Goal: Information Seeking & Learning: Learn about a topic

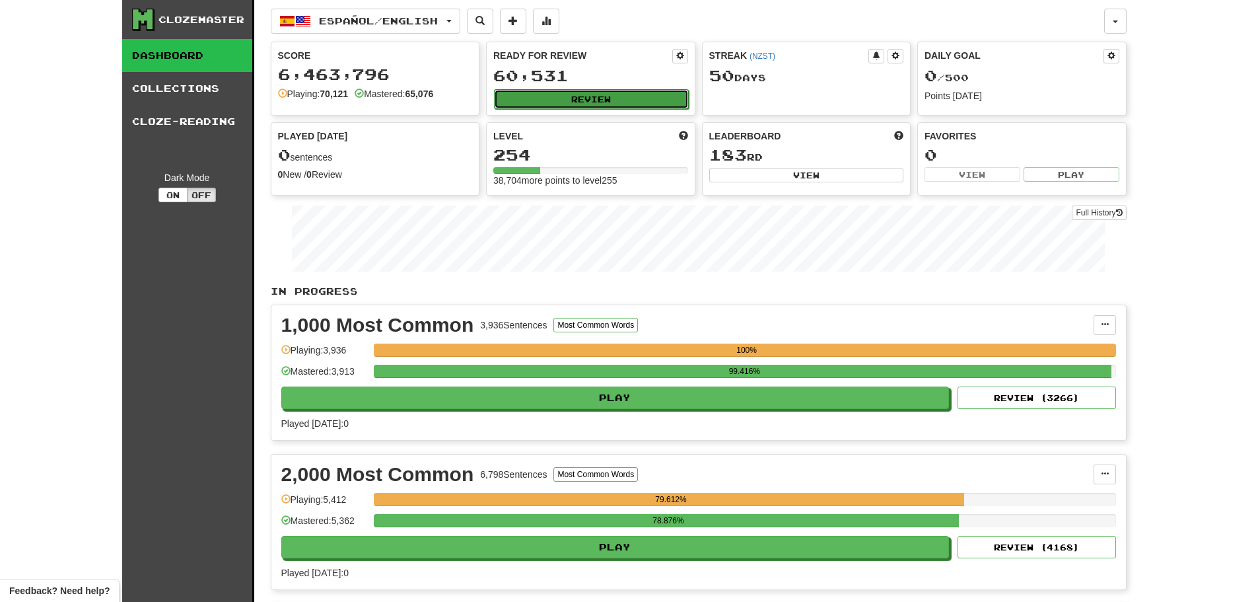
click at [571, 97] on button "Review" at bounding box center [591, 99] width 195 height 20
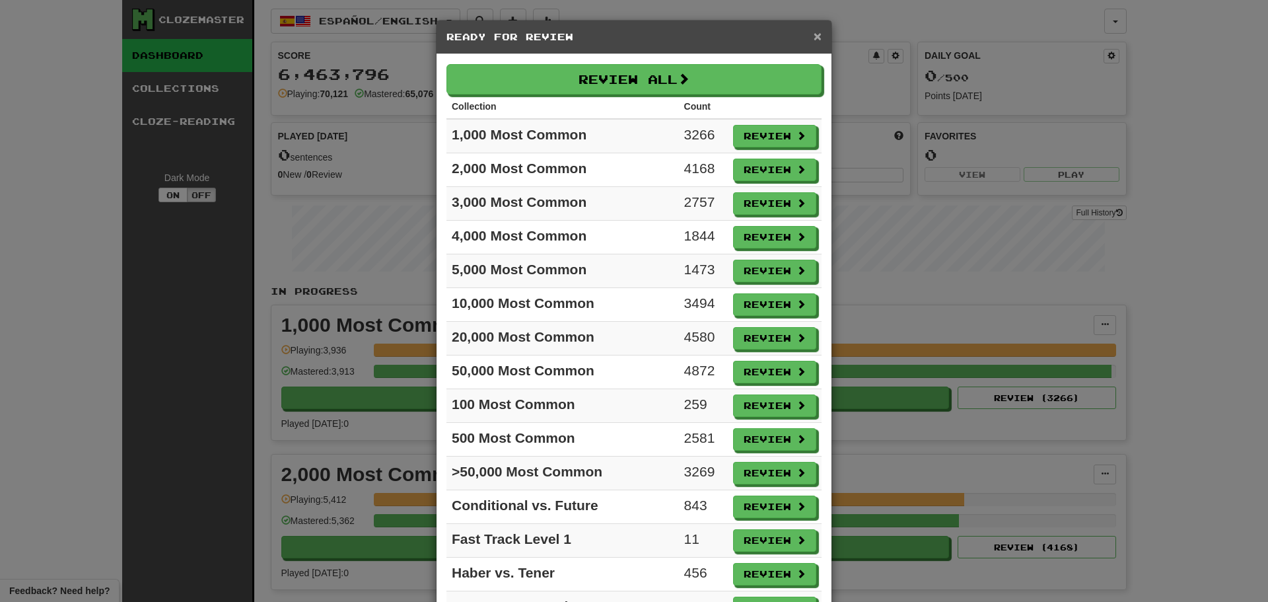
click at [814, 34] on span "×" at bounding box center [818, 35] width 8 height 15
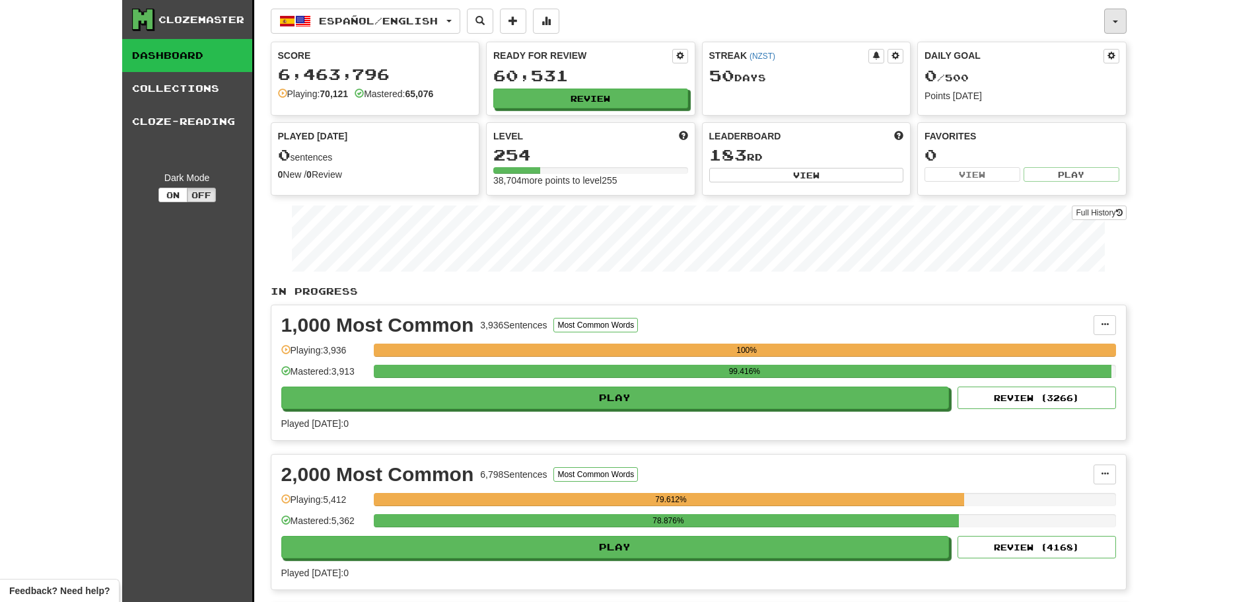
click at [1126, 25] on button "button" at bounding box center [1115, 21] width 22 height 25
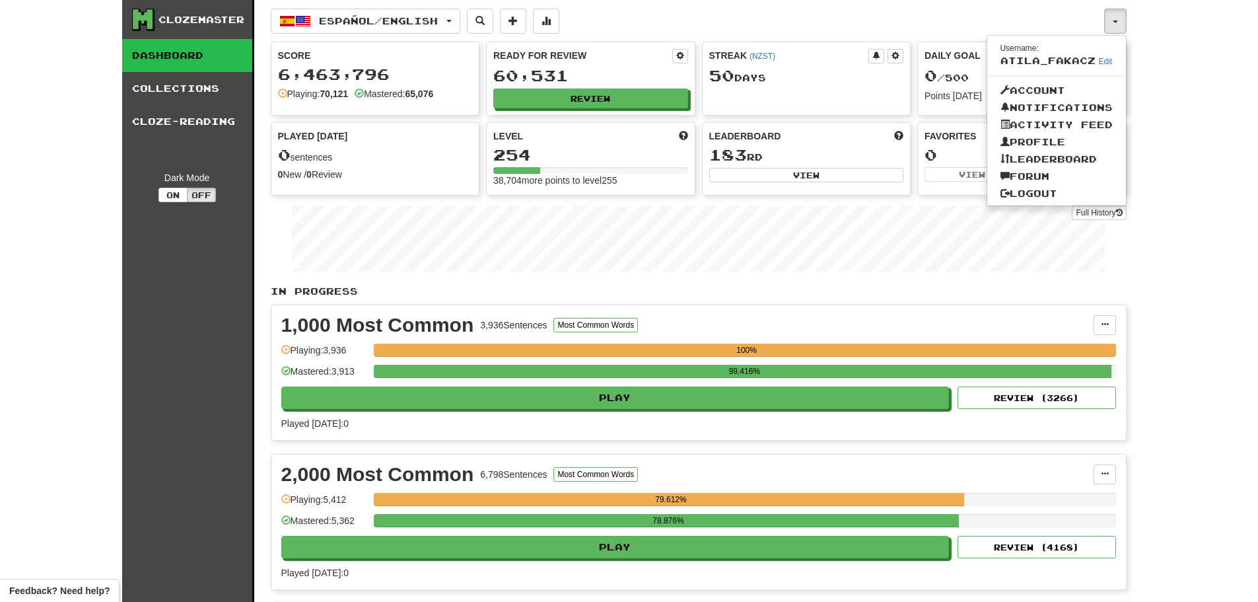
drag, startPoint x: 35, startPoint y: 83, endPoint x: 43, endPoint y: 71, distance: 13.7
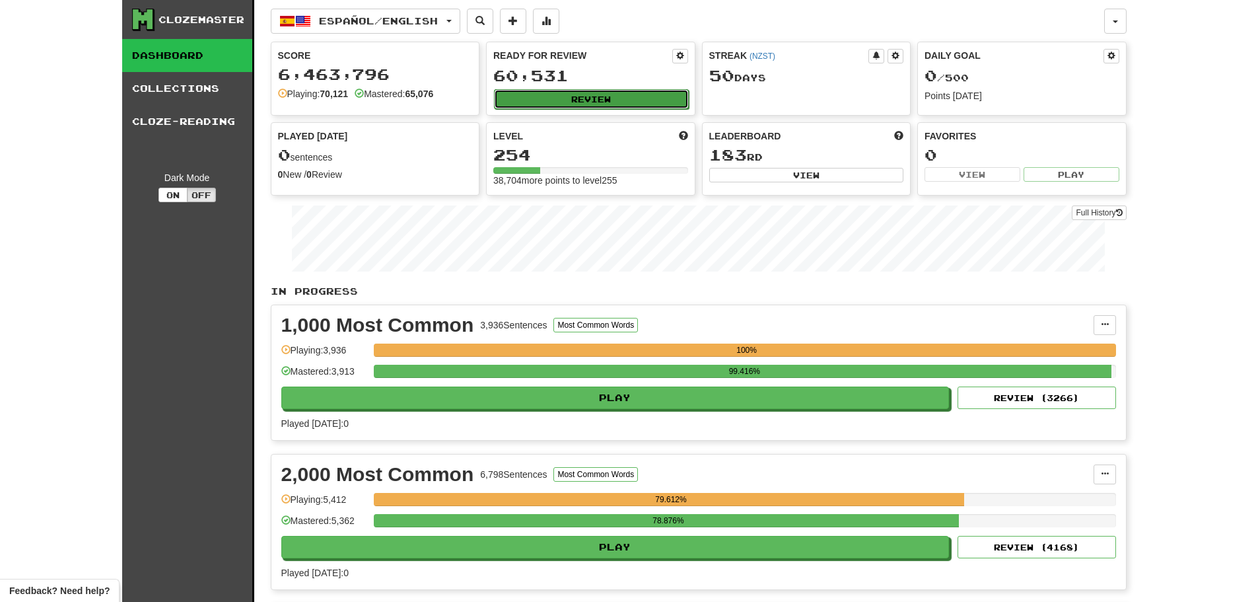
click at [586, 95] on button "Review" at bounding box center [591, 99] width 195 height 20
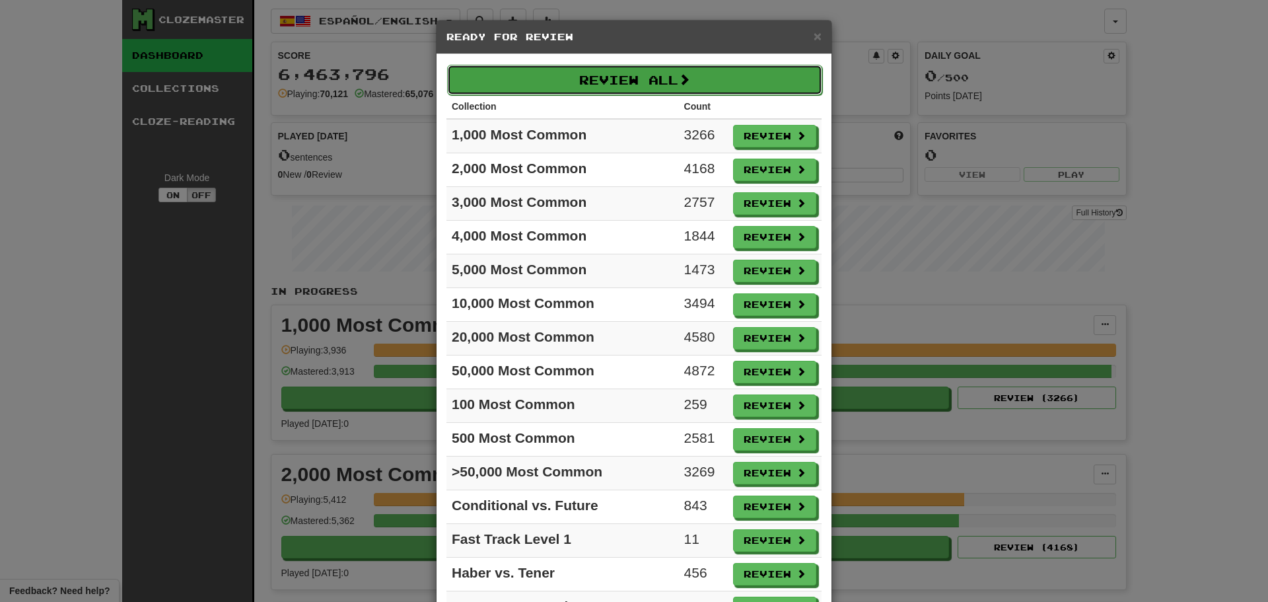
click at [592, 90] on button "Review All" at bounding box center [634, 80] width 375 height 30
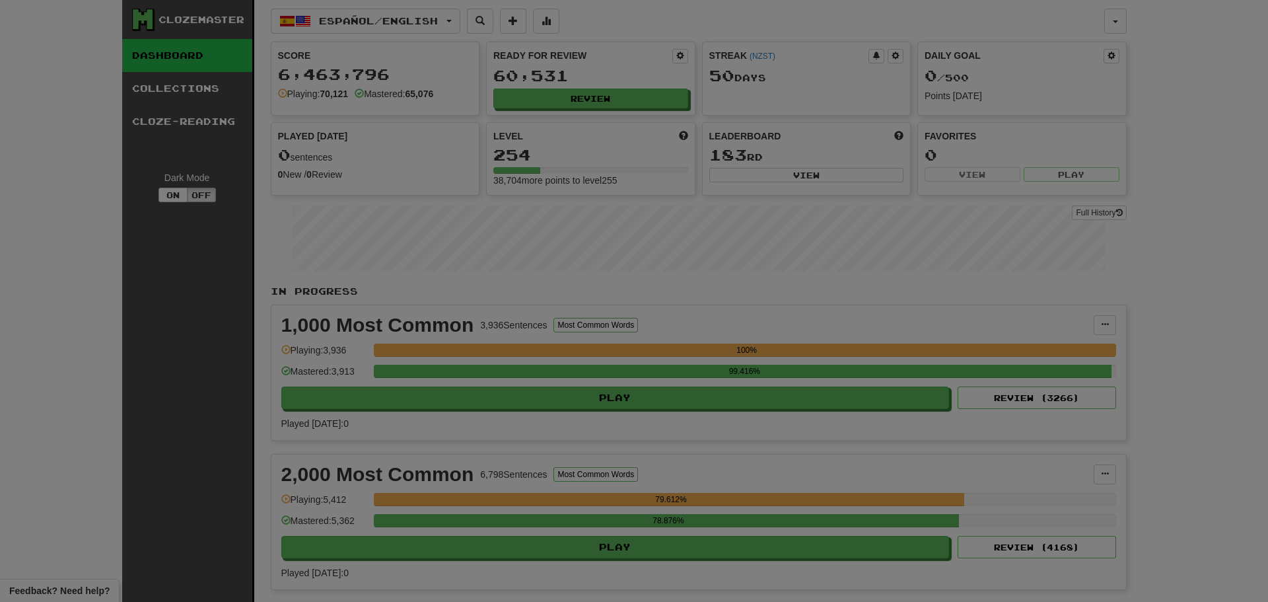
select select "********"
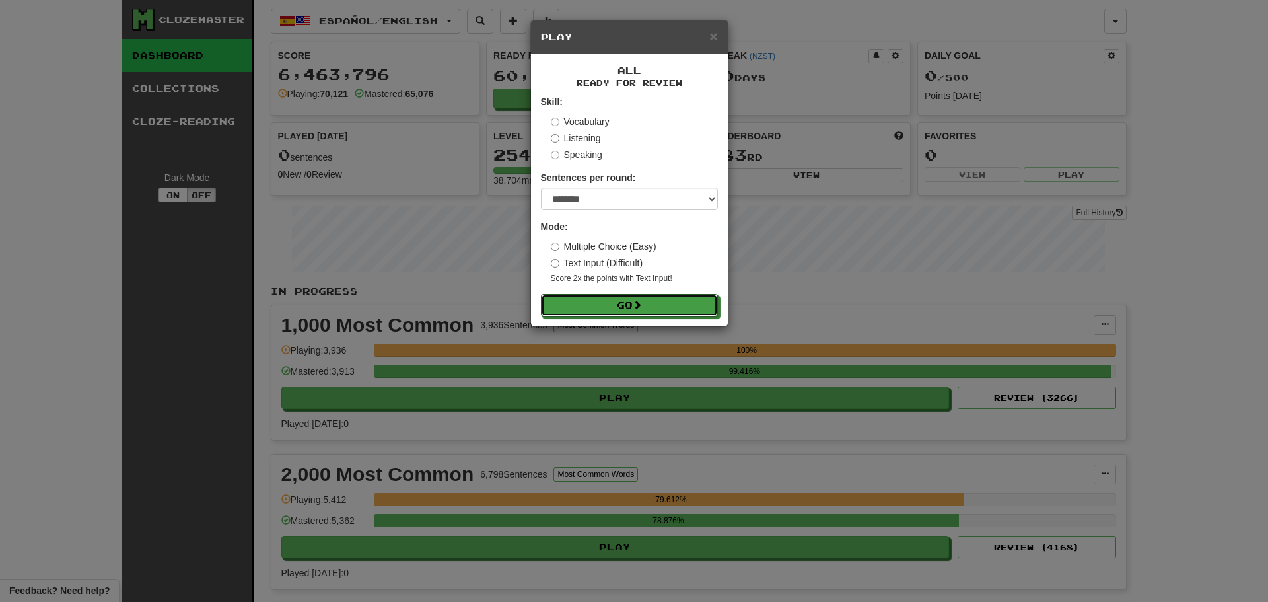
drag, startPoint x: 619, startPoint y: 304, endPoint x: 622, endPoint y: 293, distance: 12.3
click at [619, 304] on button "Go" at bounding box center [629, 305] width 177 height 22
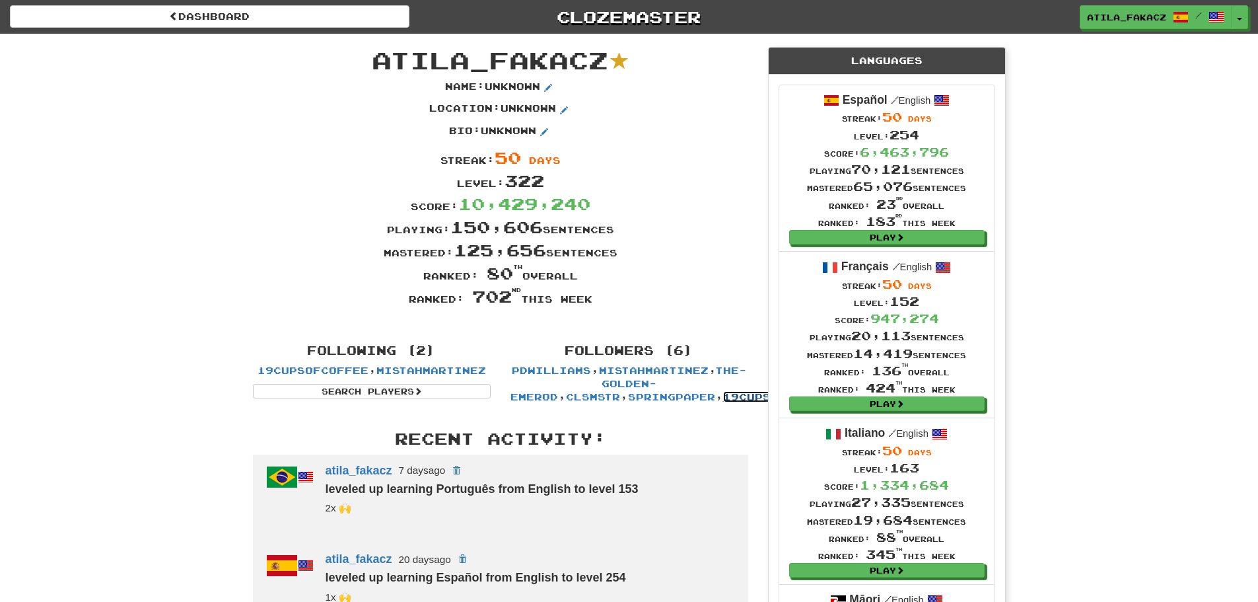
click at [723, 395] on link "19cupsofcoffee" at bounding box center [778, 396] width 111 height 11
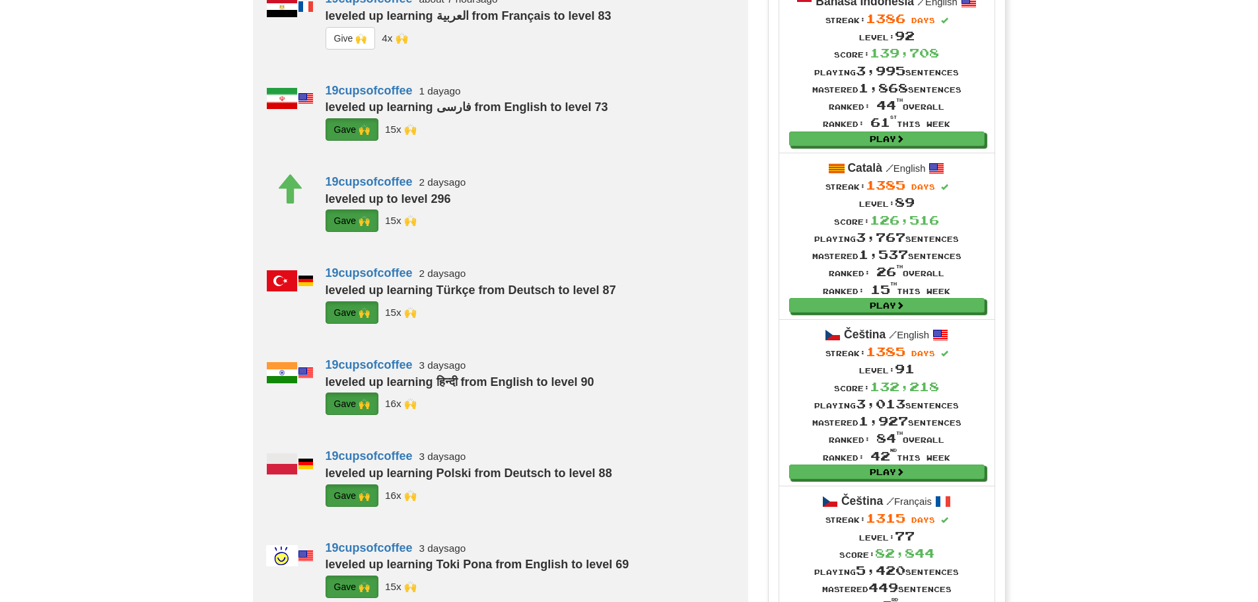
scroll to position [925, 0]
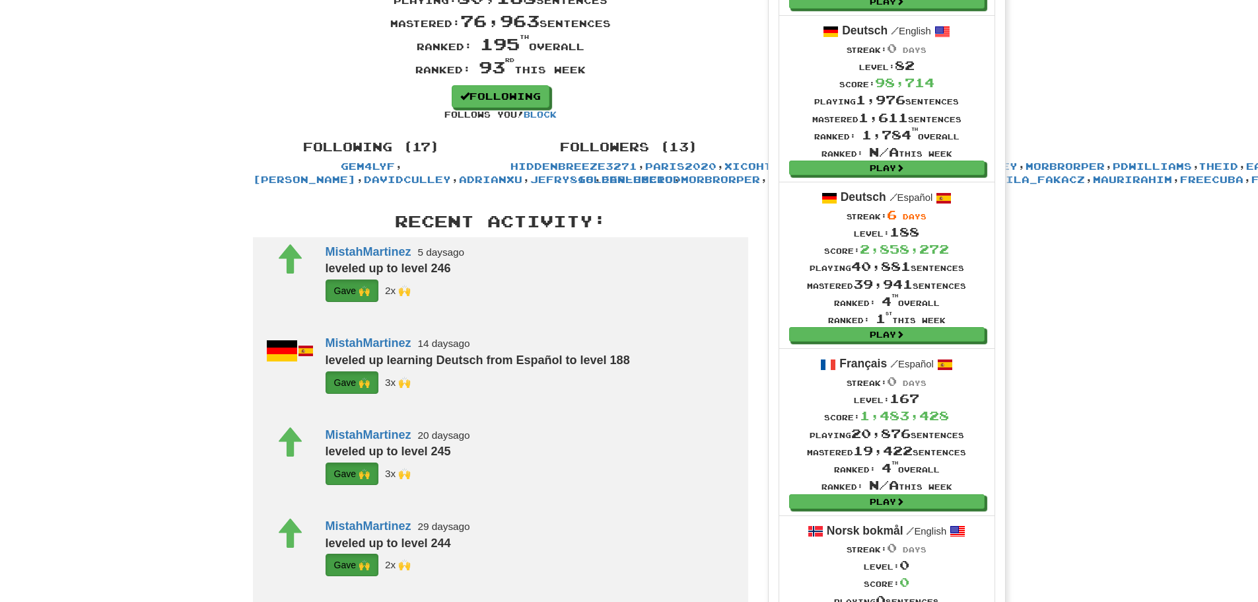
scroll to position [264, 0]
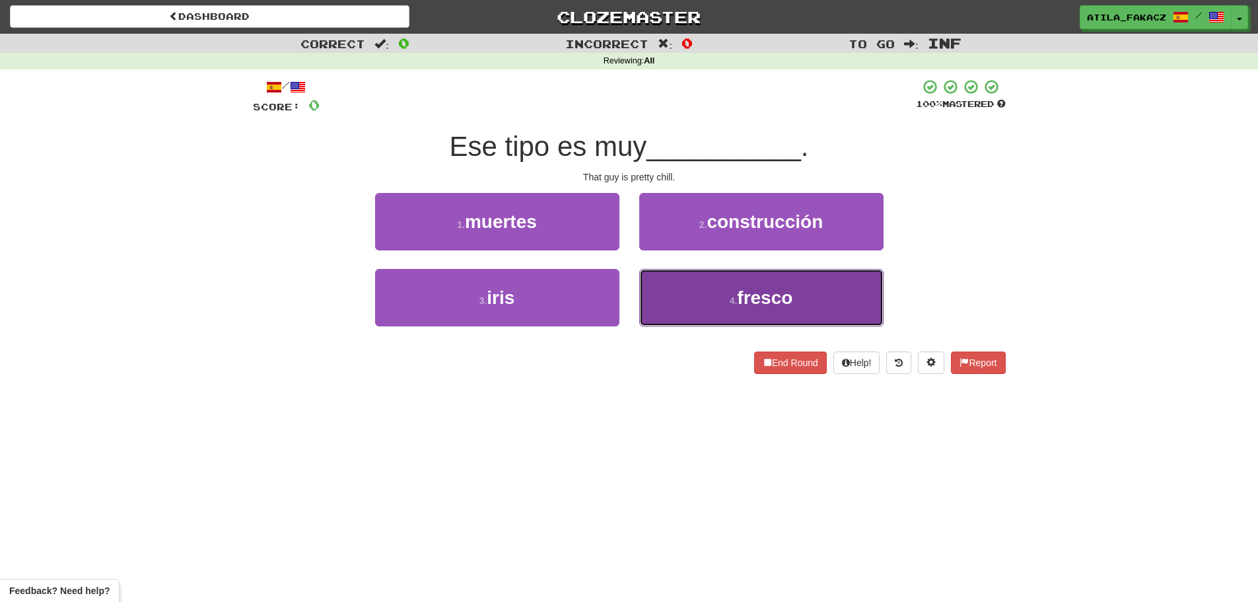
click at [706, 277] on button "4 . fresco" at bounding box center [761, 297] width 244 height 57
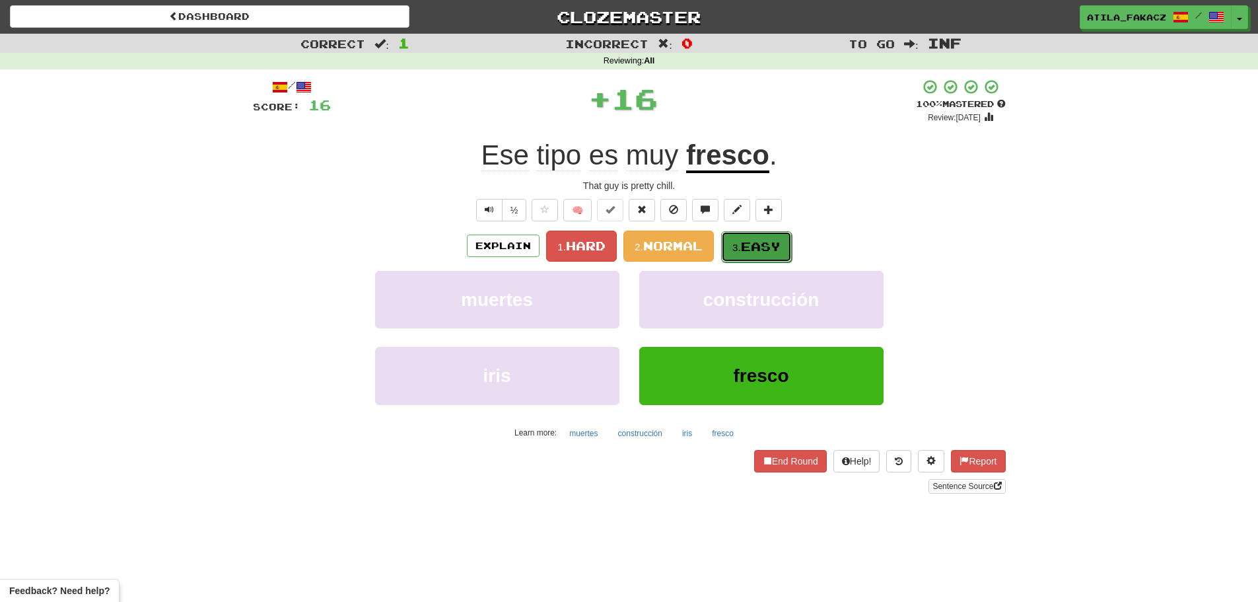
click at [759, 234] on button "3. Easy" at bounding box center [756, 246] width 71 height 31
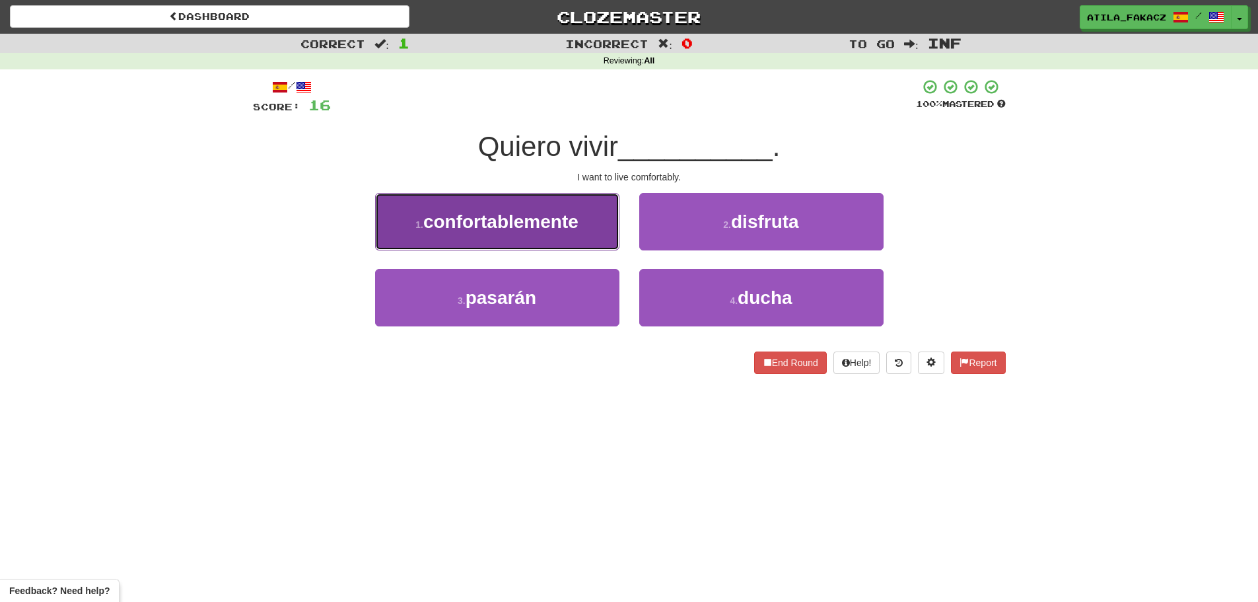
click at [557, 224] on span "confortablemente" at bounding box center [500, 221] width 155 height 20
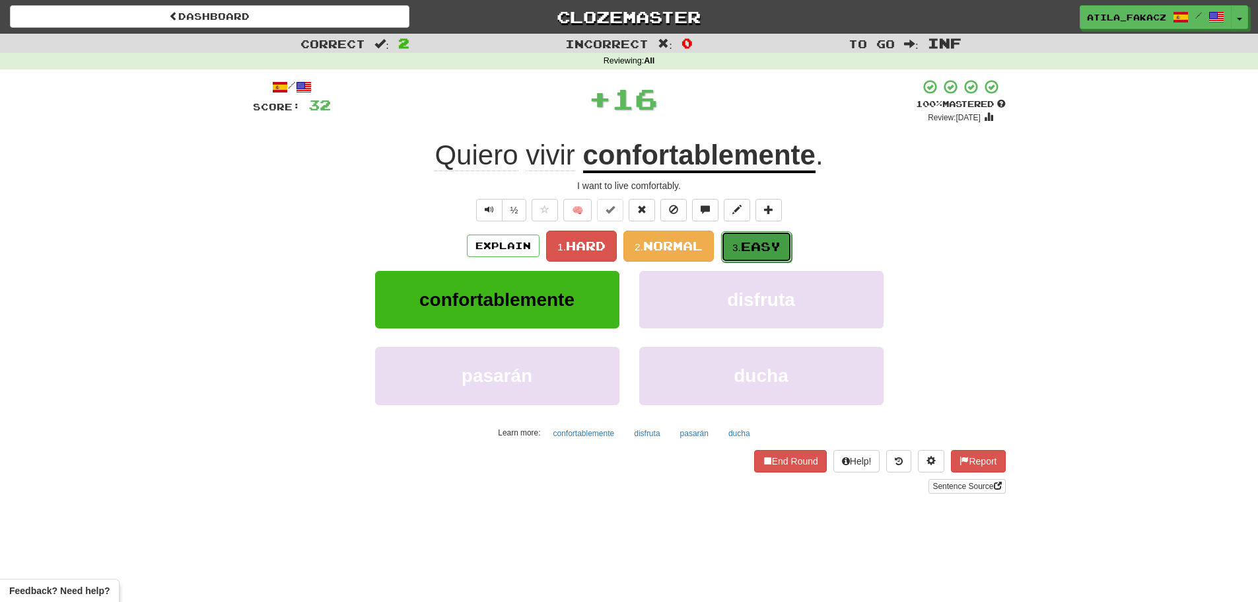
click at [788, 253] on button "3. Easy" at bounding box center [756, 246] width 71 height 31
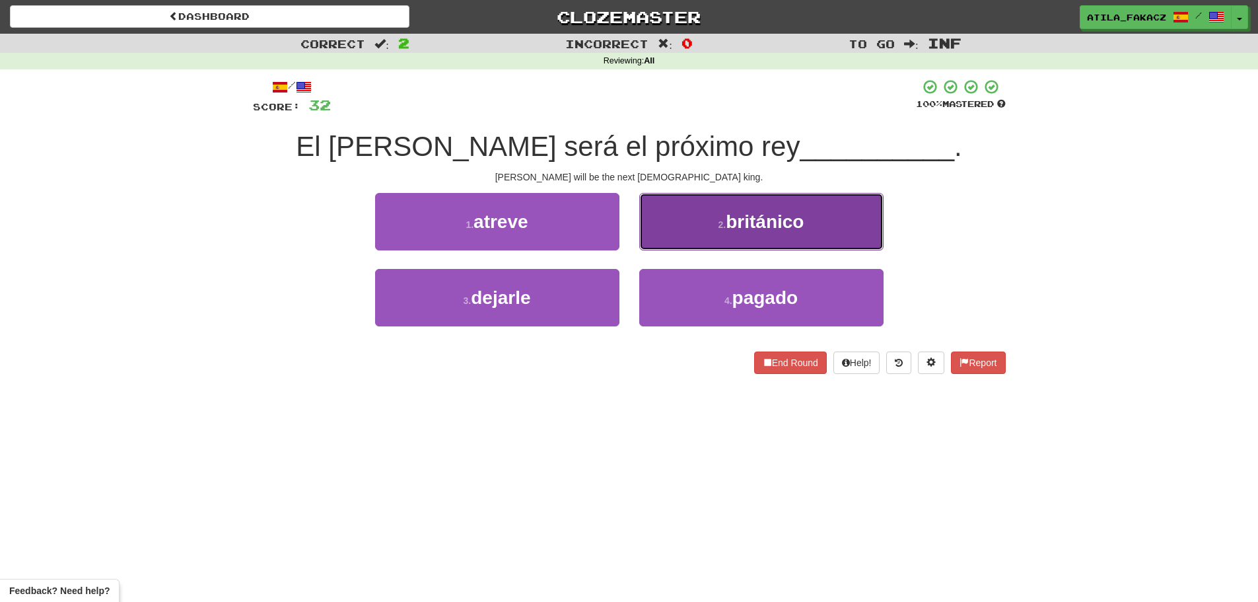
click at [674, 223] on button "2 . británico" at bounding box center [761, 221] width 244 height 57
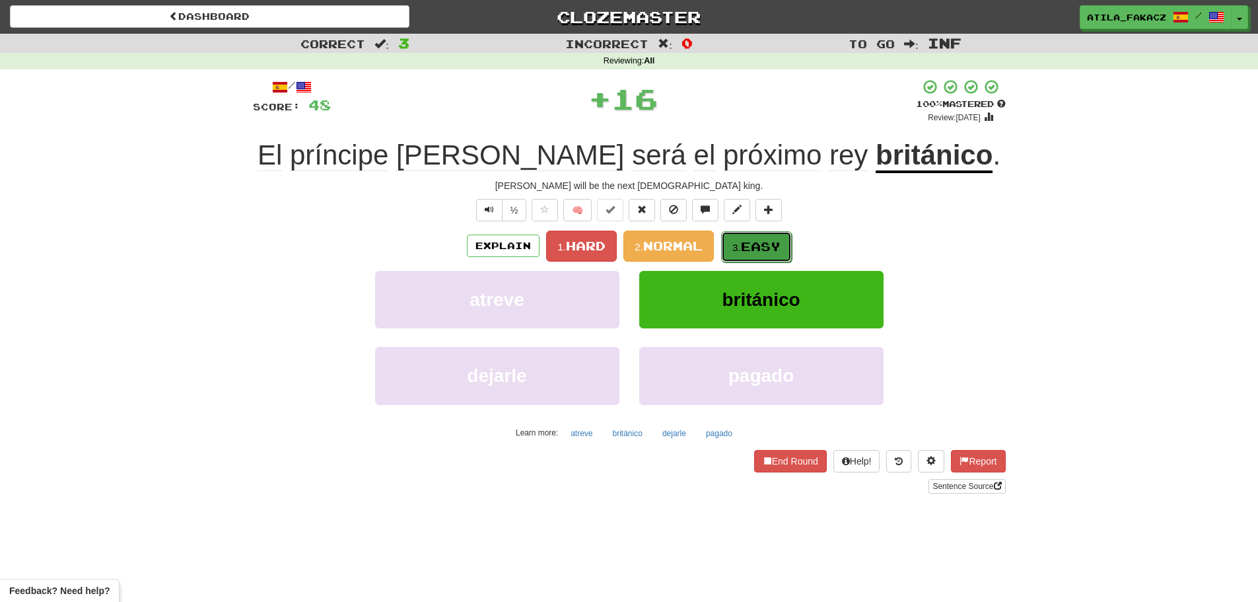
click at [746, 242] on span "Easy" at bounding box center [761, 246] width 40 height 15
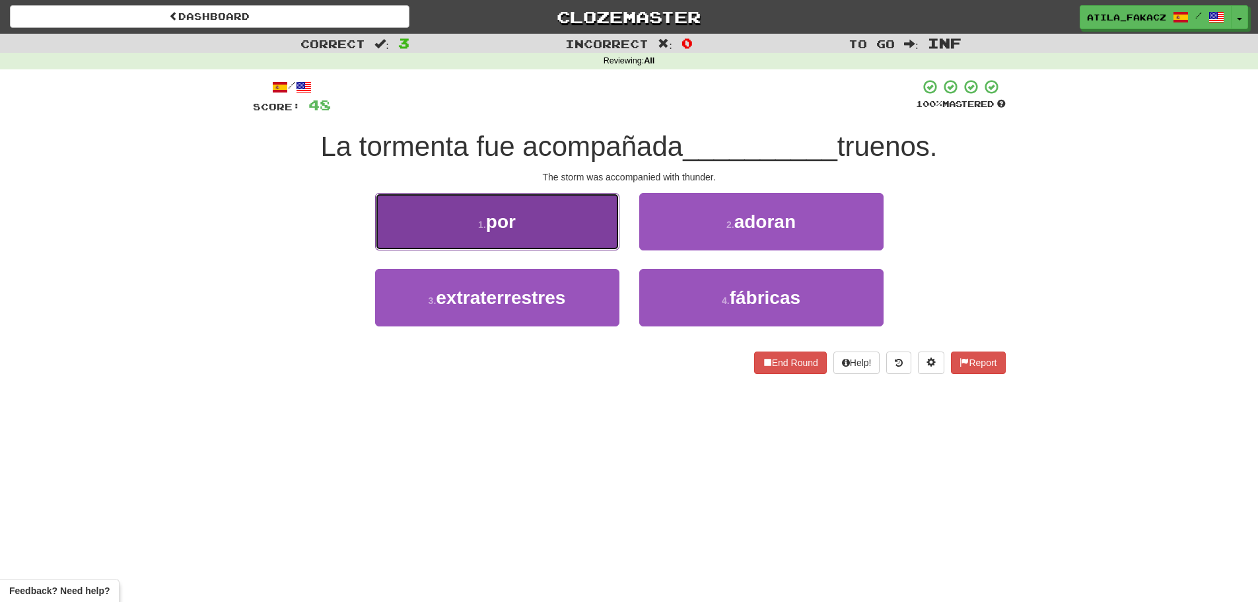
click at [577, 239] on button "1 . por" at bounding box center [497, 221] width 244 height 57
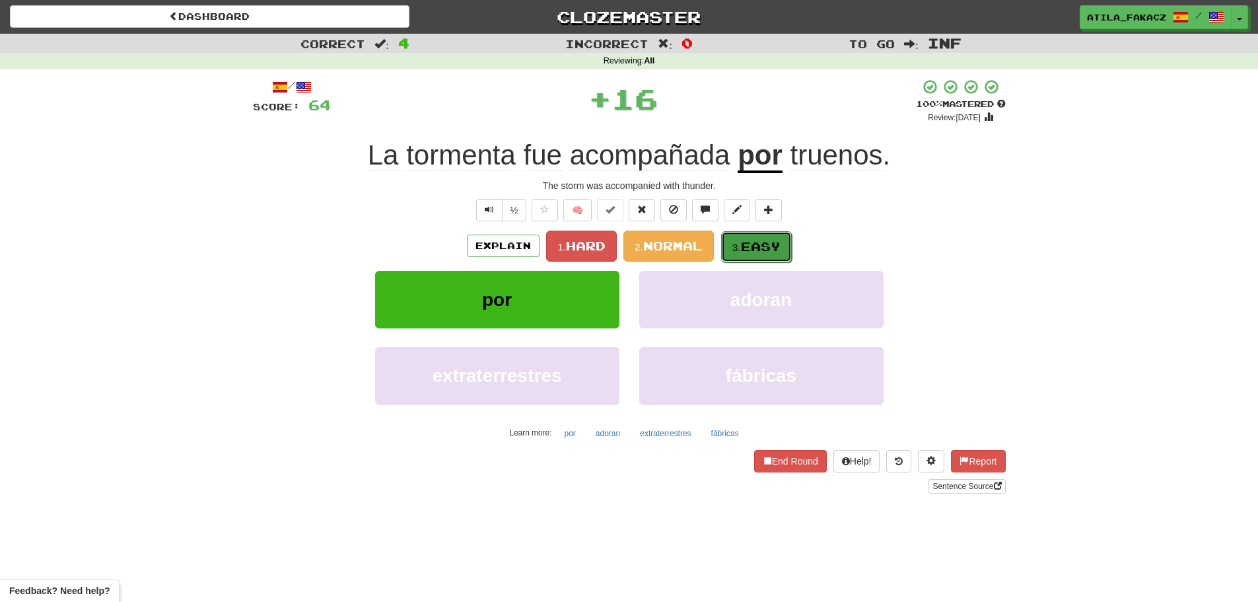
click at [765, 247] on span "Easy" at bounding box center [761, 246] width 40 height 15
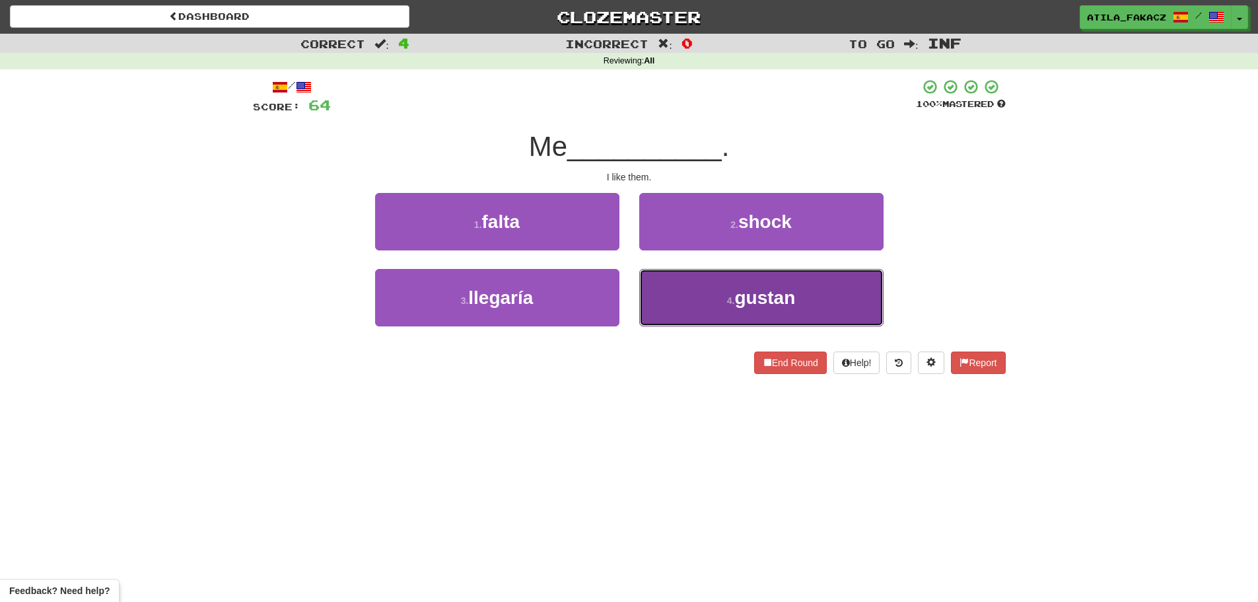
click at [724, 293] on button "4 . gustan" at bounding box center [761, 297] width 244 height 57
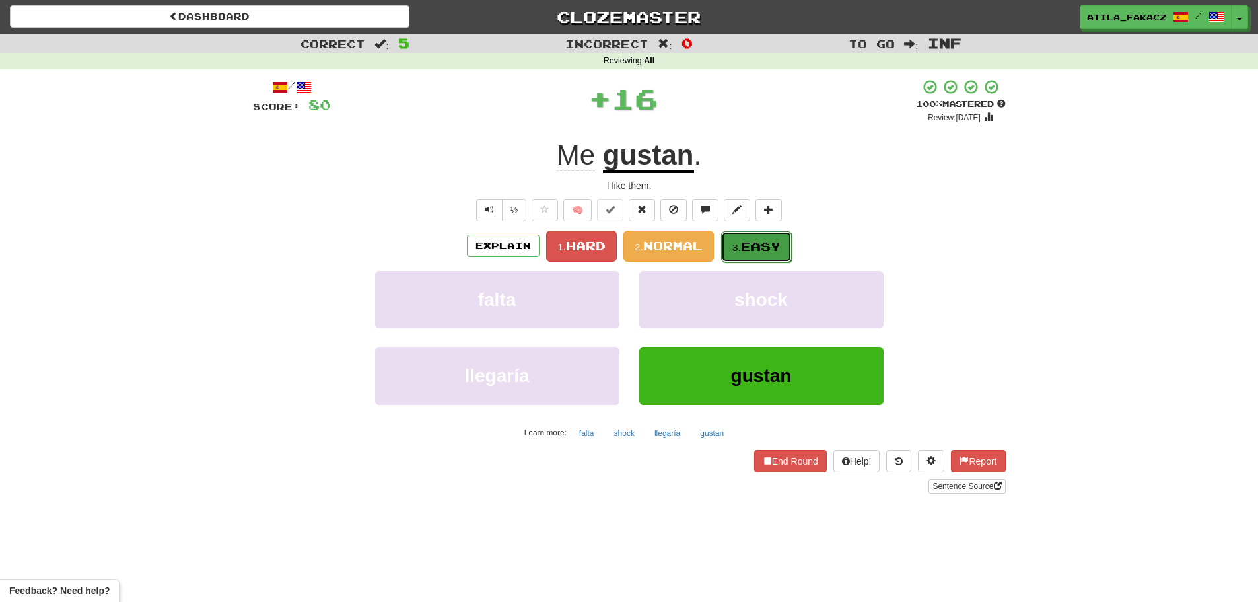
click at [746, 247] on span "Easy" at bounding box center [761, 246] width 40 height 15
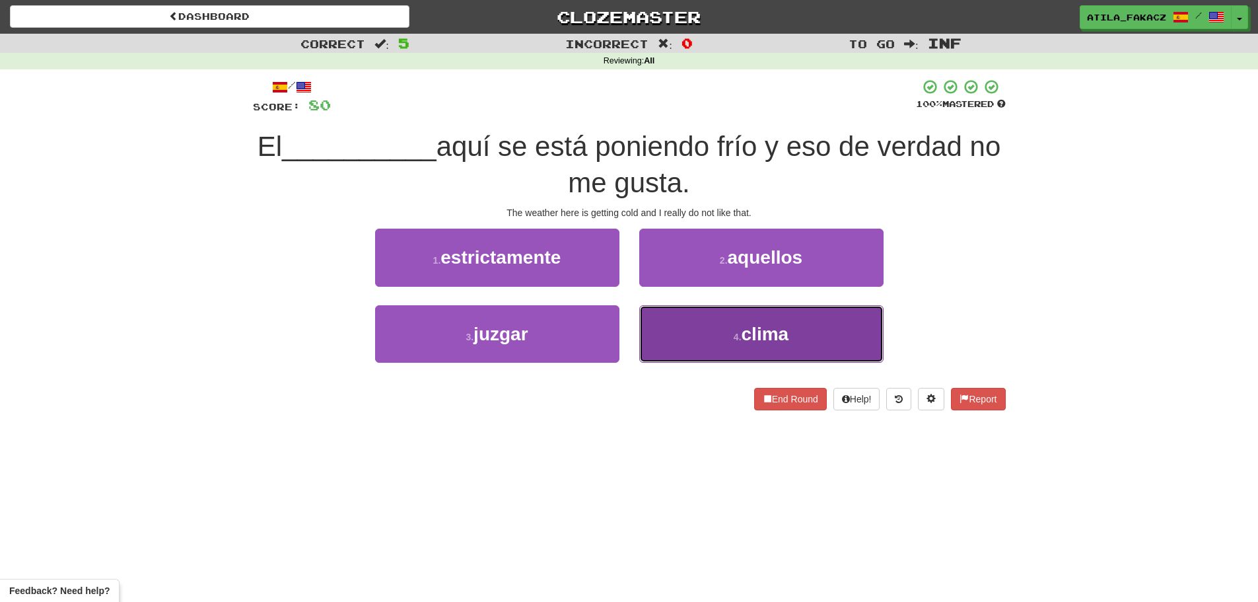
click at [672, 332] on button "4 . clima" at bounding box center [761, 333] width 244 height 57
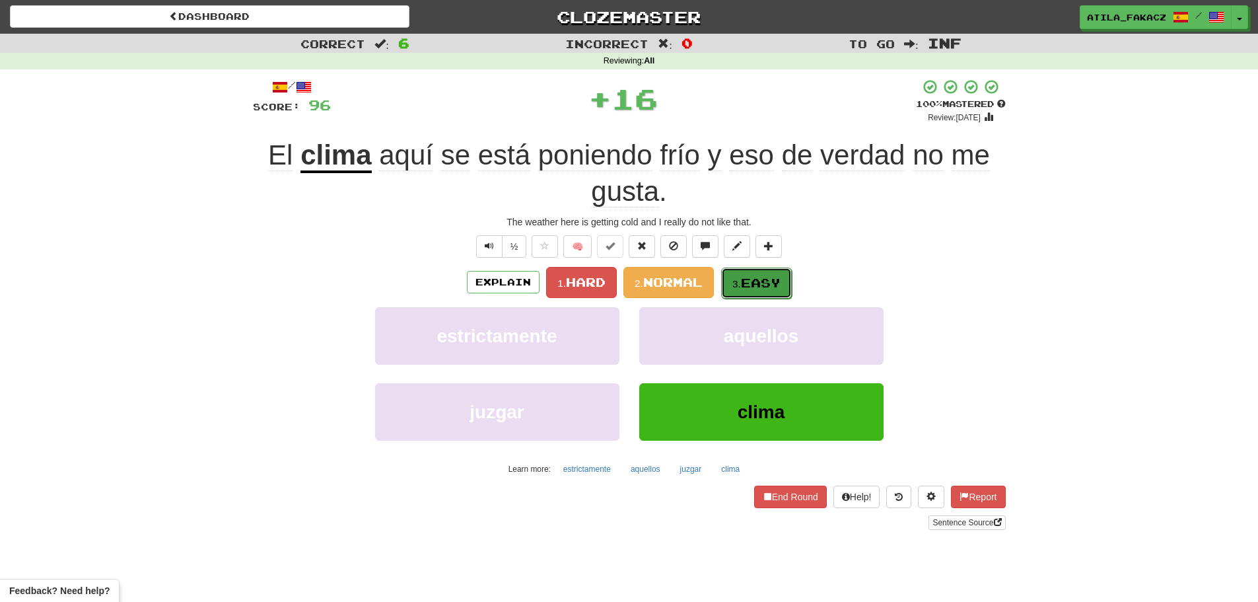
click at [734, 283] on small "3." at bounding box center [736, 283] width 9 height 11
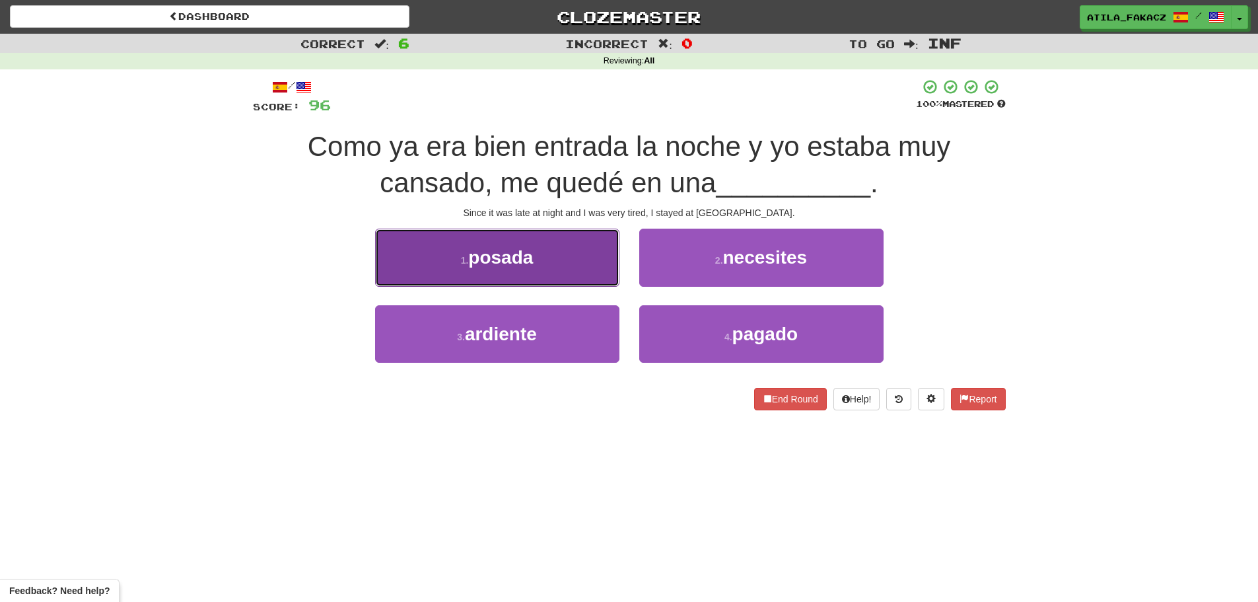
click at [588, 258] on button "1 . posada" at bounding box center [497, 256] width 244 height 57
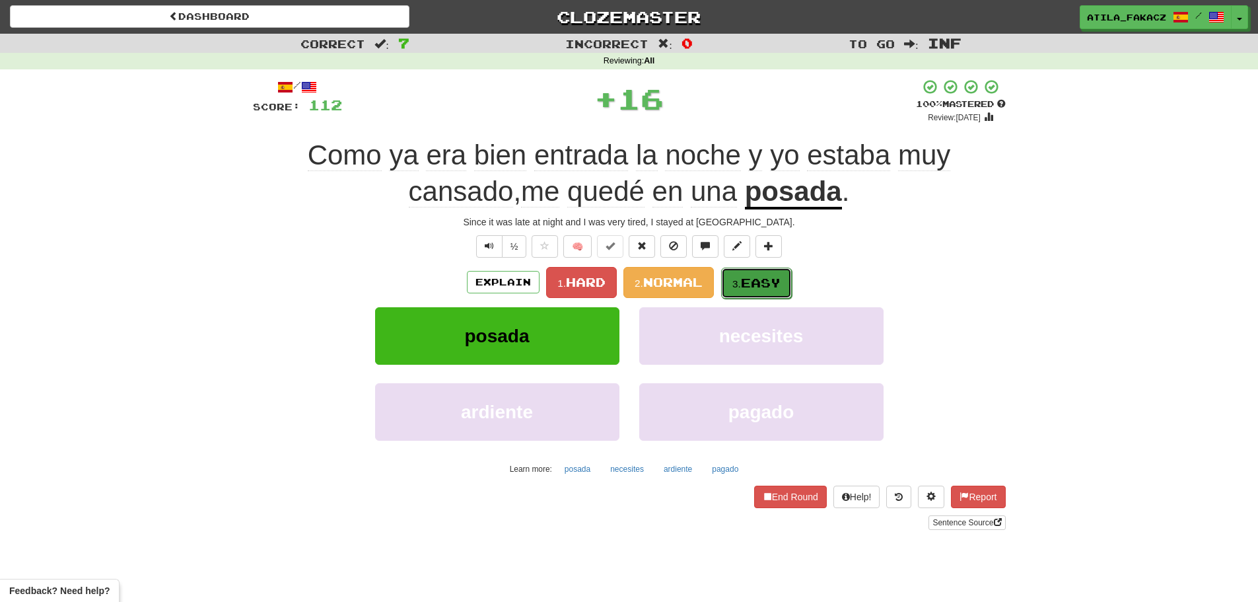
click at [744, 285] on button "3. Easy" at bounding box center [756, 282] width 71 height 31
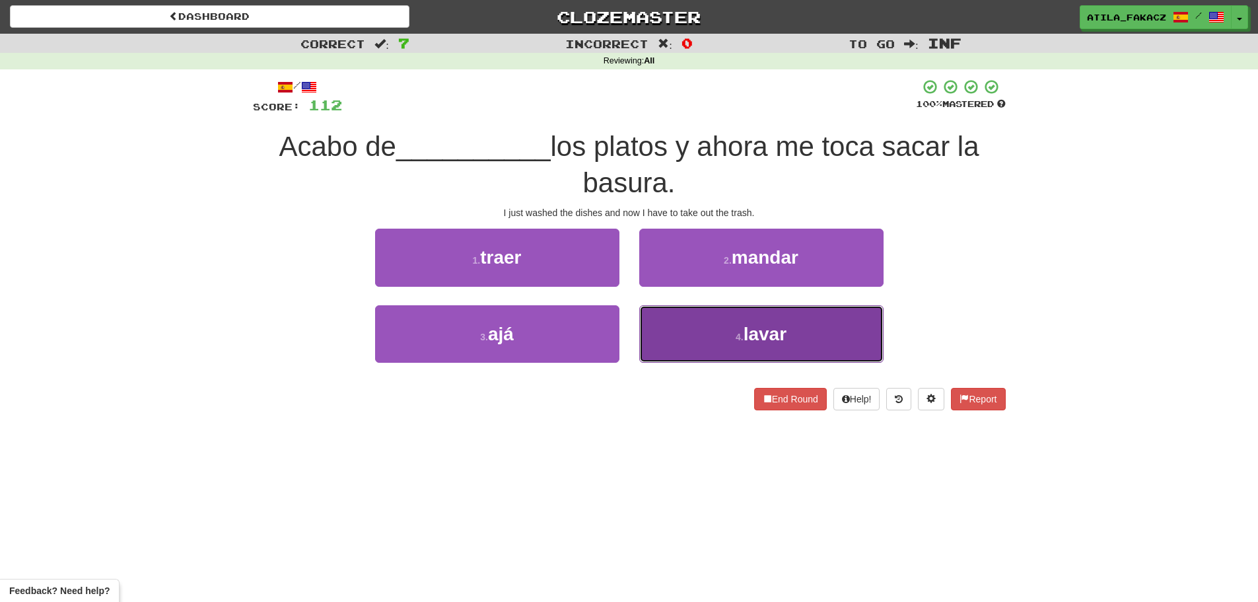
click at [724, 316] on button "4 . lavar" at bounding box center [761, 333] width 244 height 57
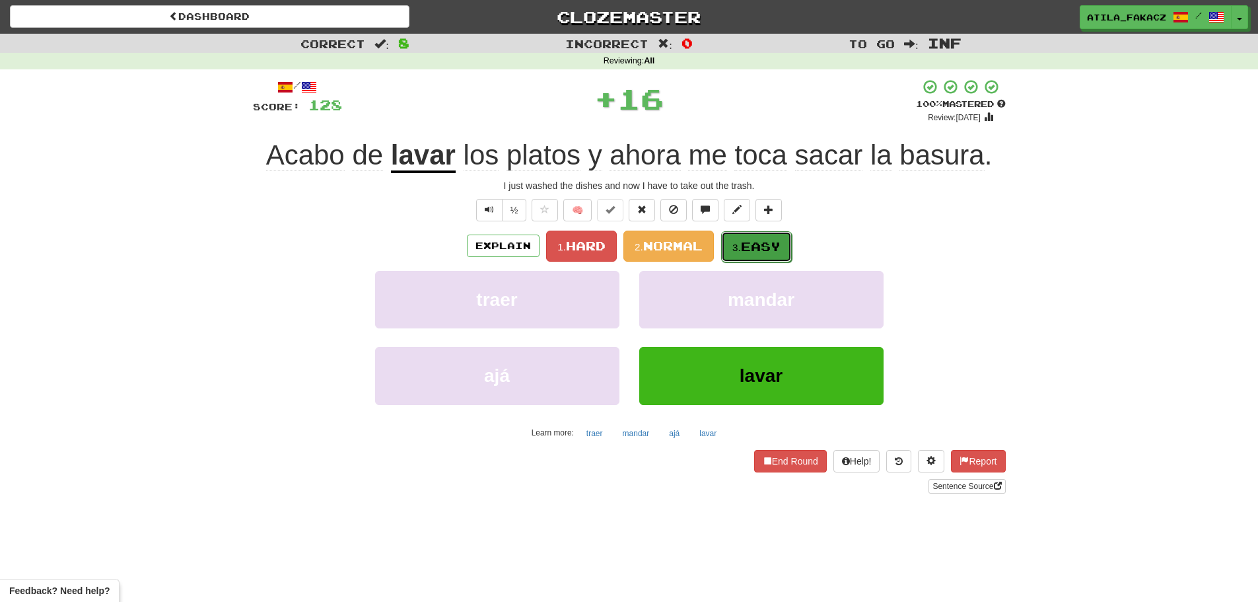
click at [764, 259] on button "3. Easy" at bounding box center [756, 246] width 71 height 31
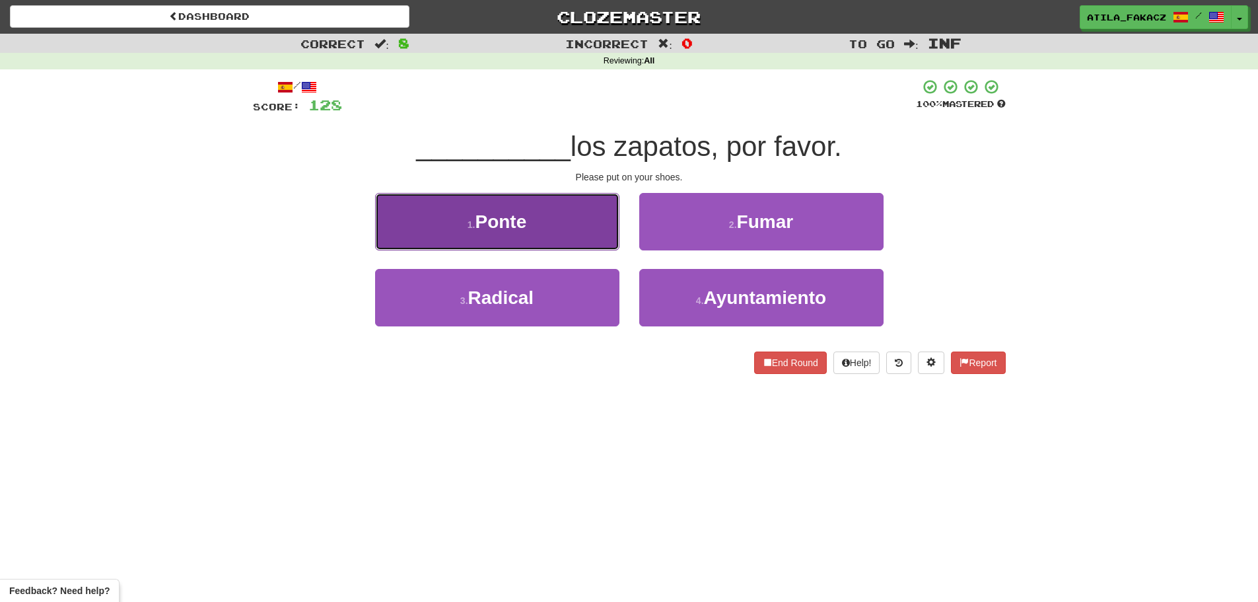
click at [590, 236] on button "1 . Ponte" at bounding box center [497, 221] width 244 height 57
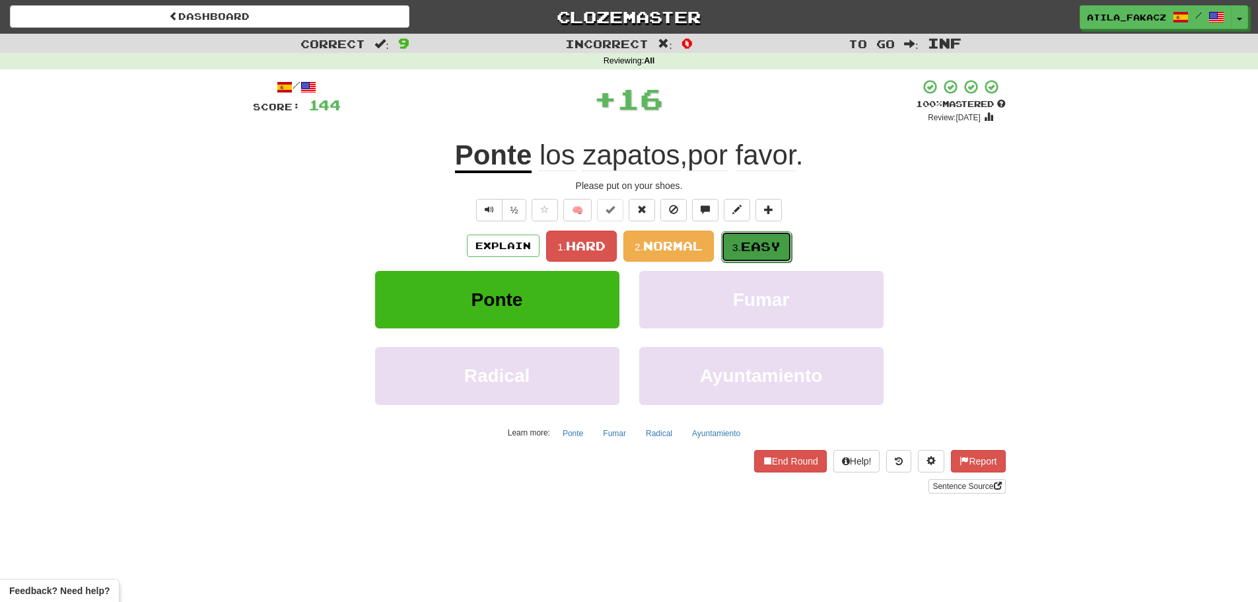
click at [751, 246] on span "Easy" at bounding box center [761, 246] width 40 height 15
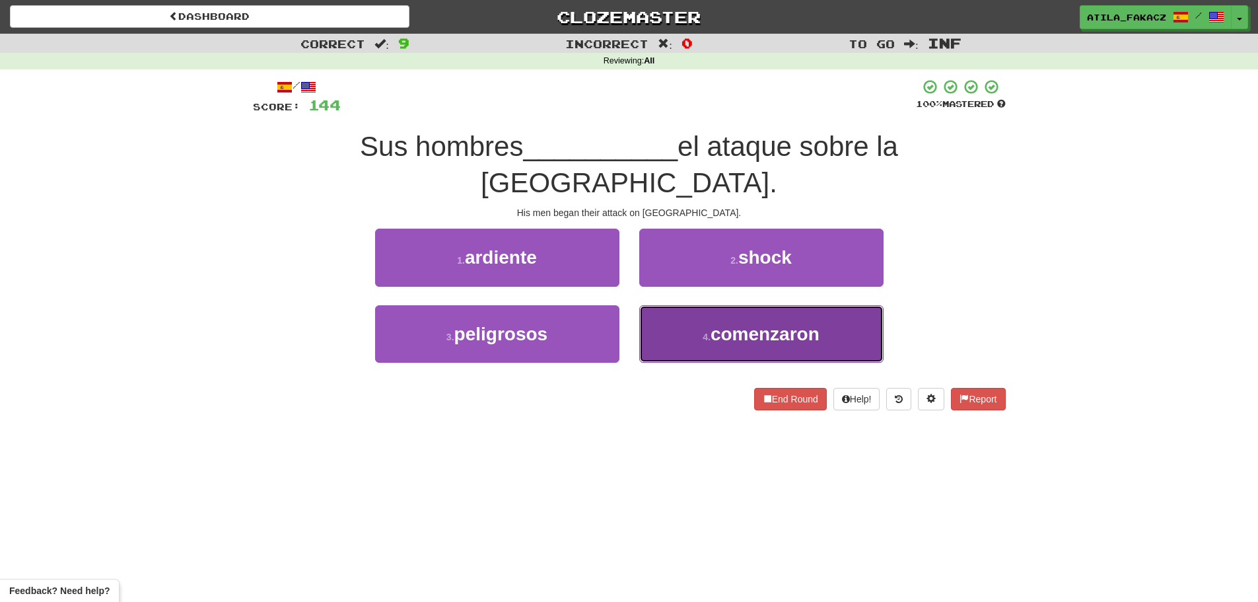
click at [697, 328] on button "4 . comenzaron" at bounding box center [761, 333] width 244 height 57
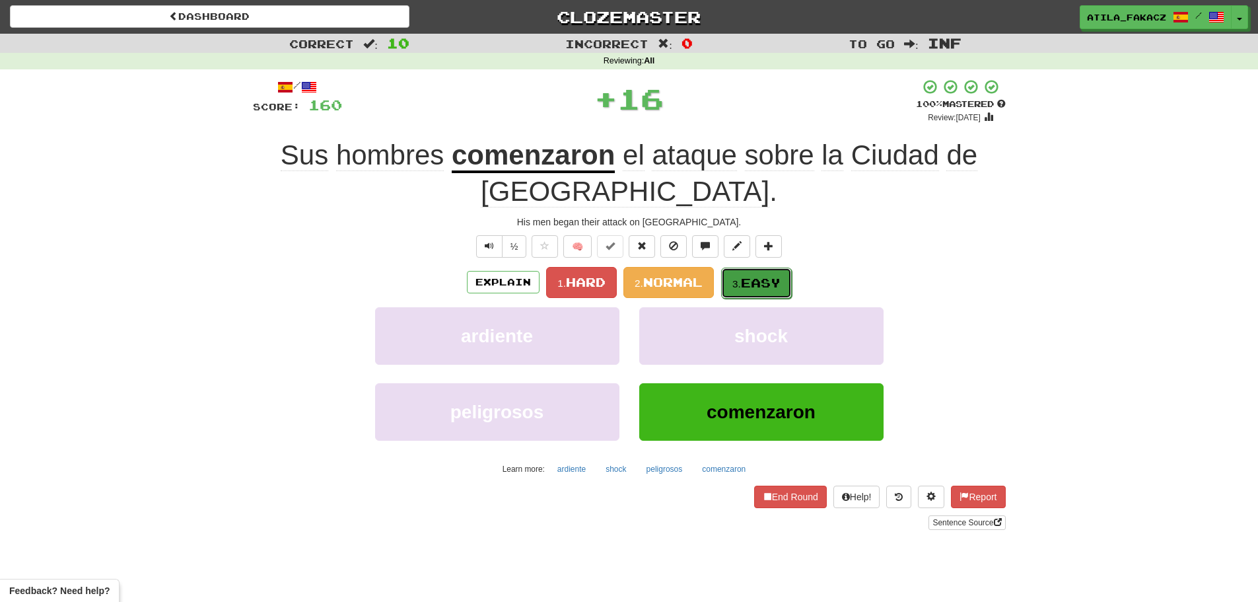
click at [753, 282] on span "Easy" at bounding box center [761, 282] width 40 height 15
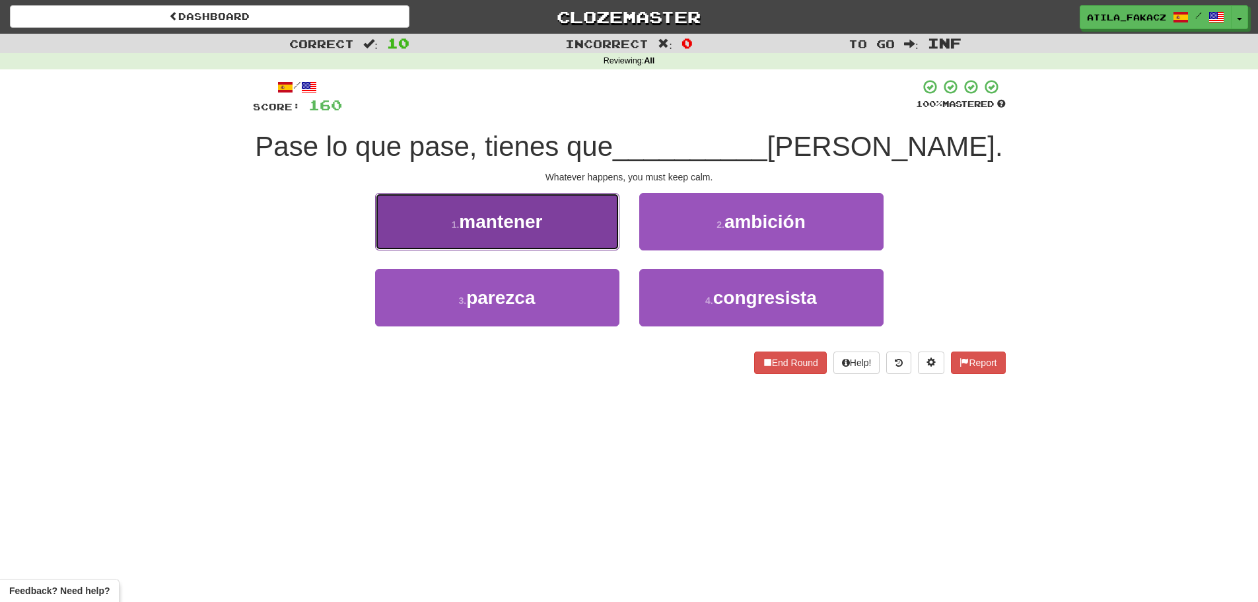
click at [545, 227] on button "1 . mantener" at bounding box center [497, 221] width 244 height 57
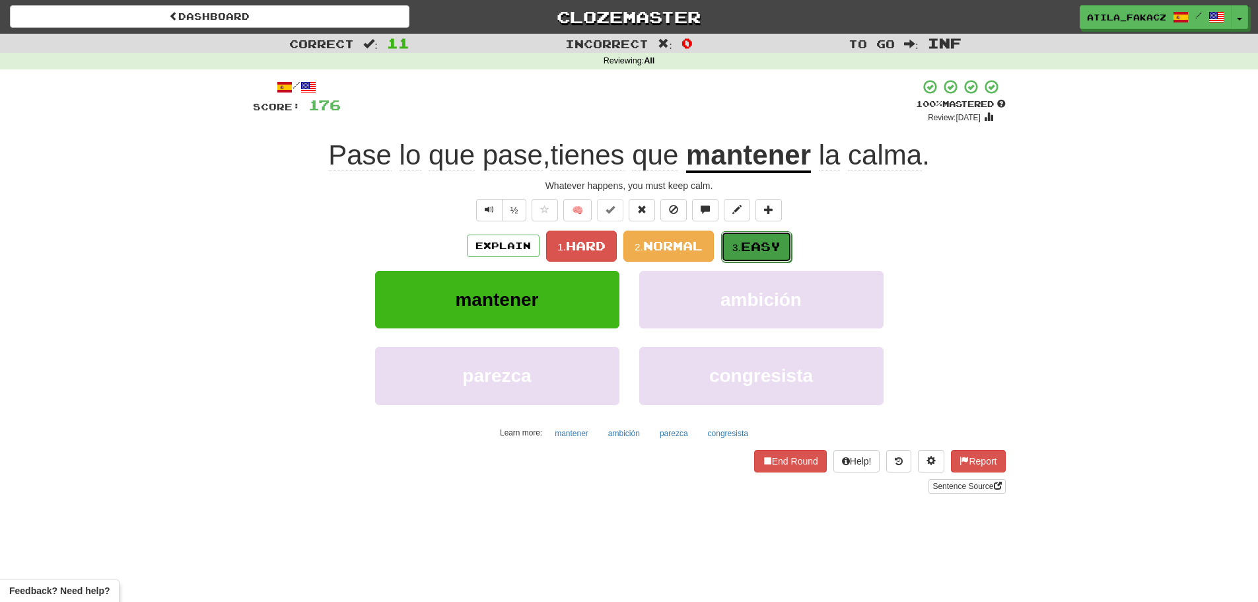
click at [763, 243] on span "Easy" at bounding box center [761, 246] width 40 height 15
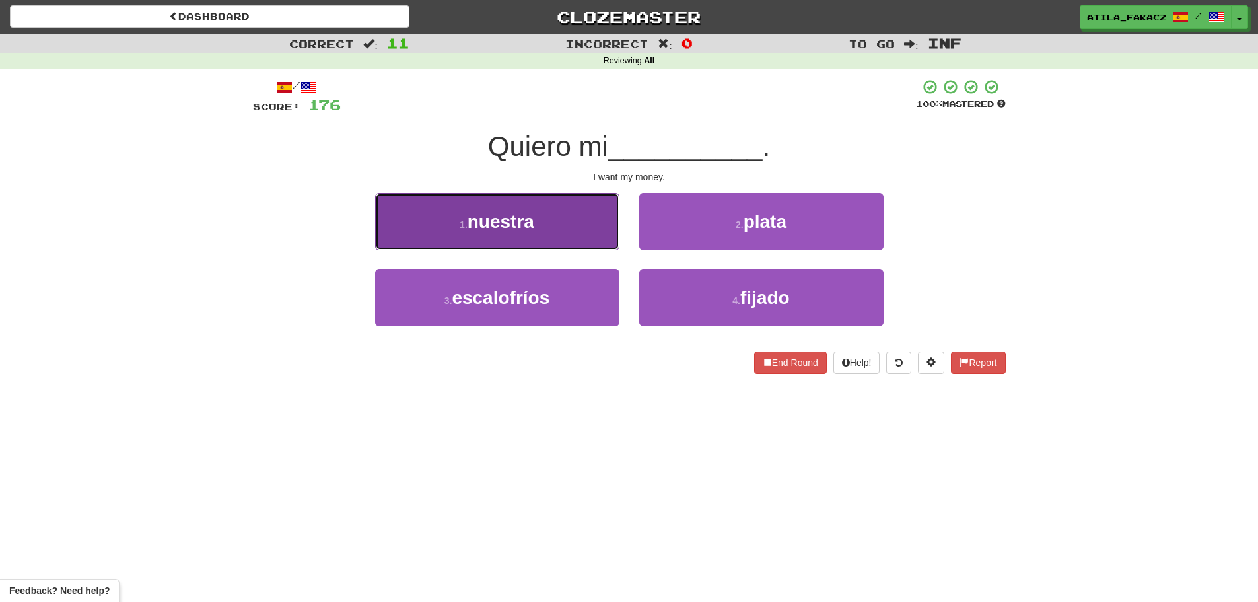
click at [567, 232] on button "1 . nuestra" at bounding box center [497, 221] width 244 height 57
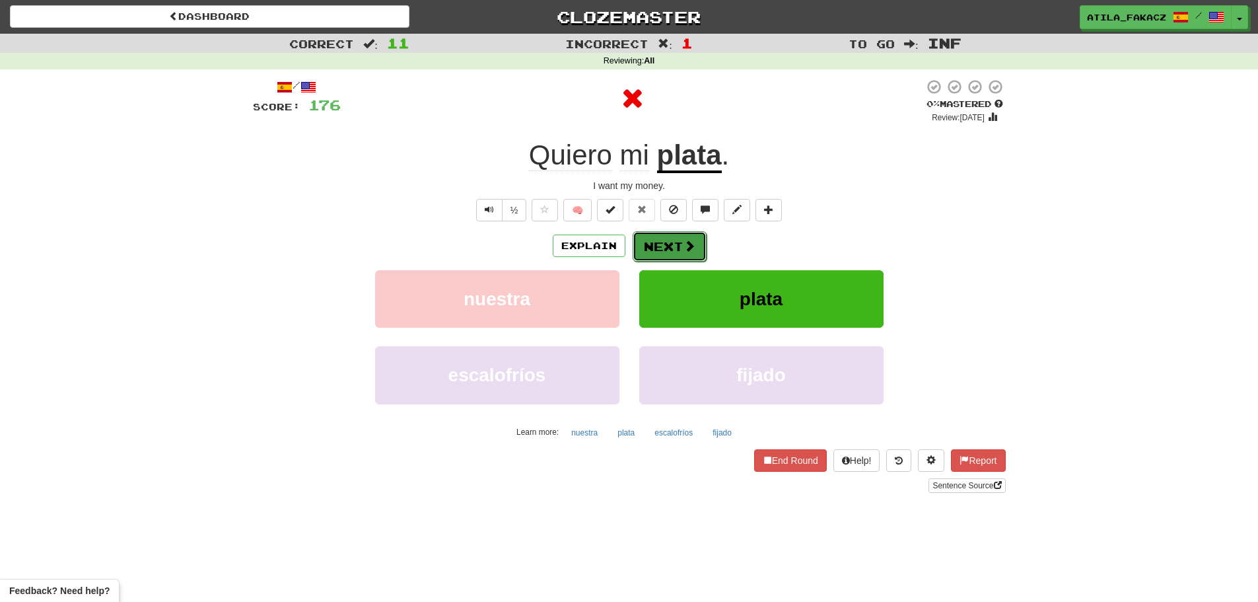
click at [671, 251] on button "Next" at bounding box center [670, 246] width 74 height 30
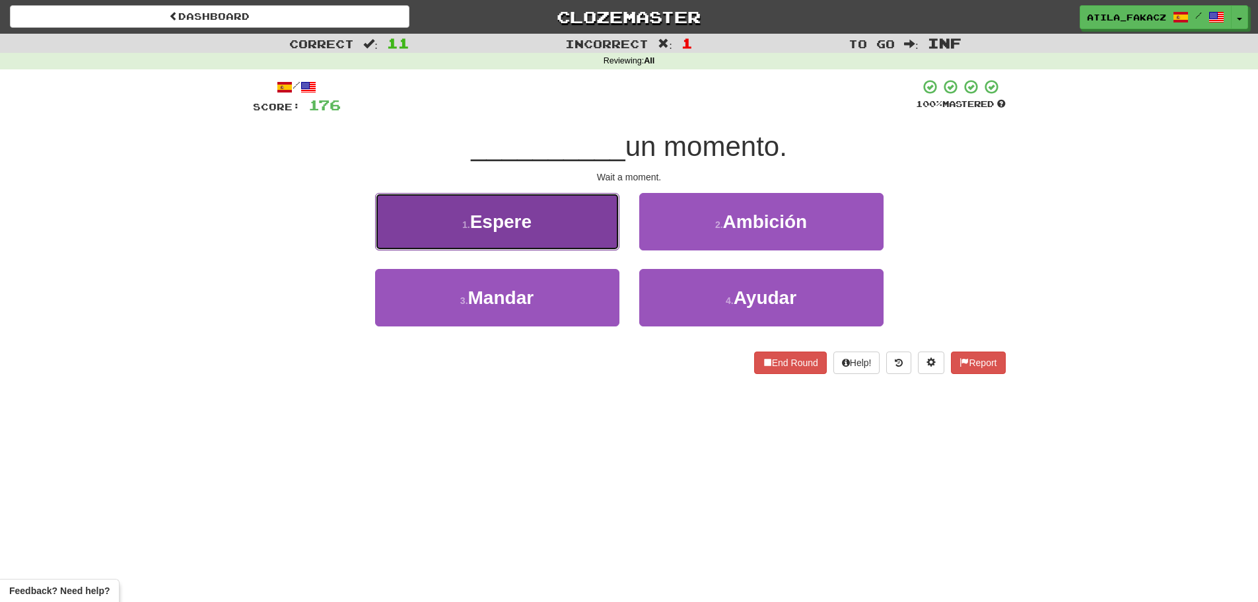
click at [594, 232] on button "1 . Espere" at bounding box center [497, 221] width 244 height 57
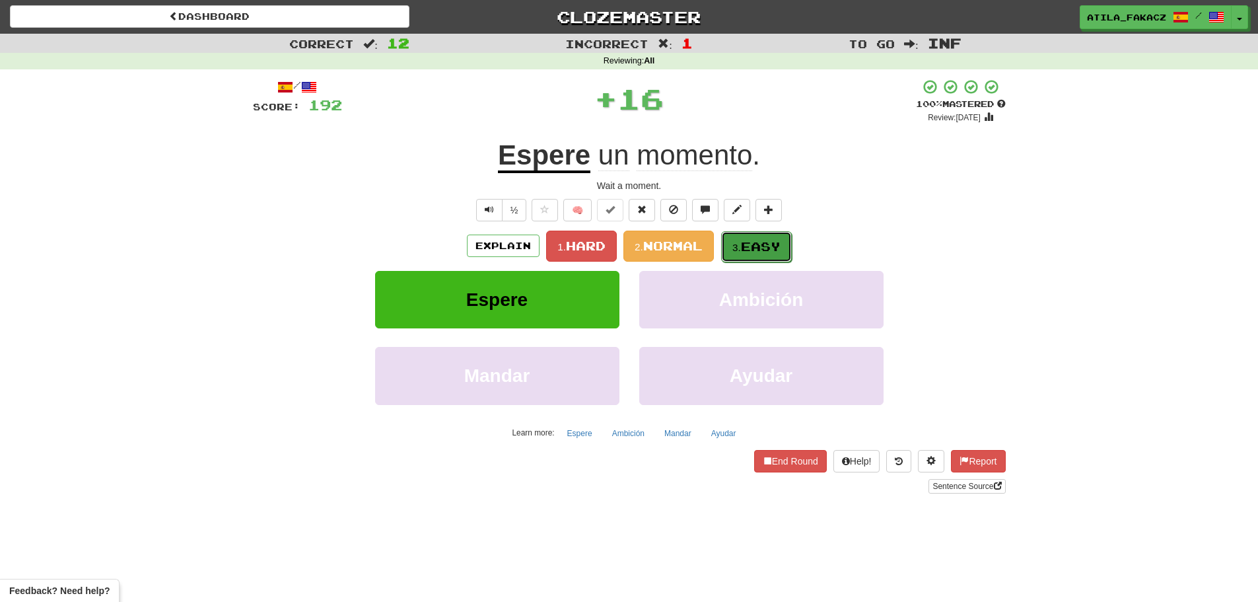
click at [771, 248] on span "Easy" at bounding box center [761, 246] width 40 height 15
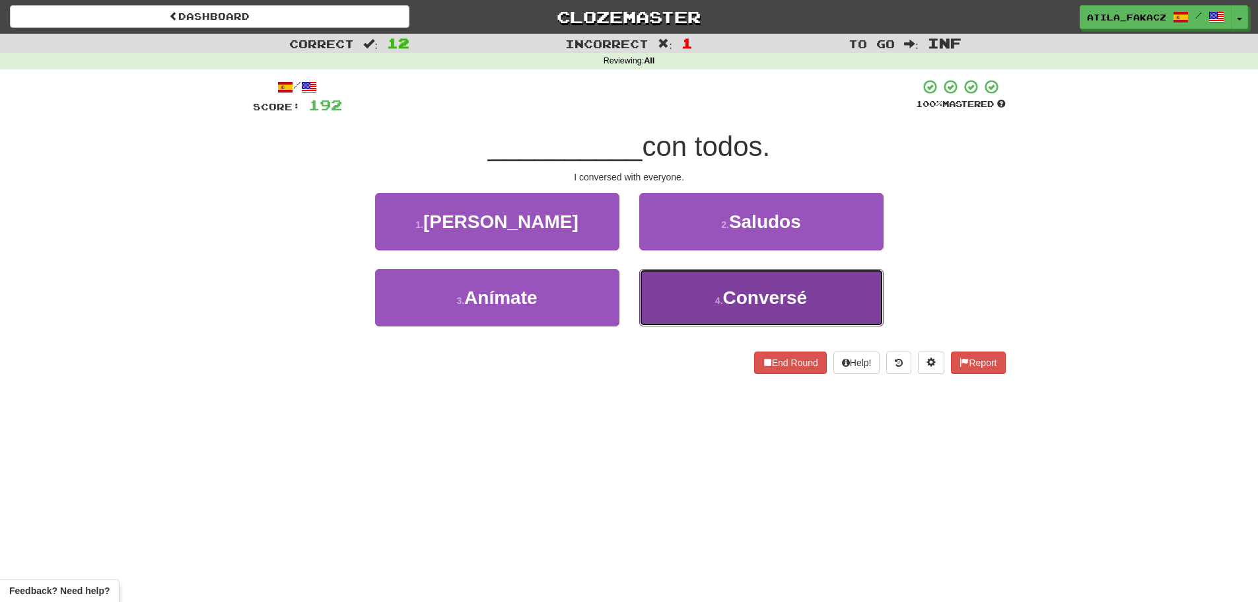
click at [687, 305] on button "4 . Conversé" at bounding box center [761, 297] width 244 height 57
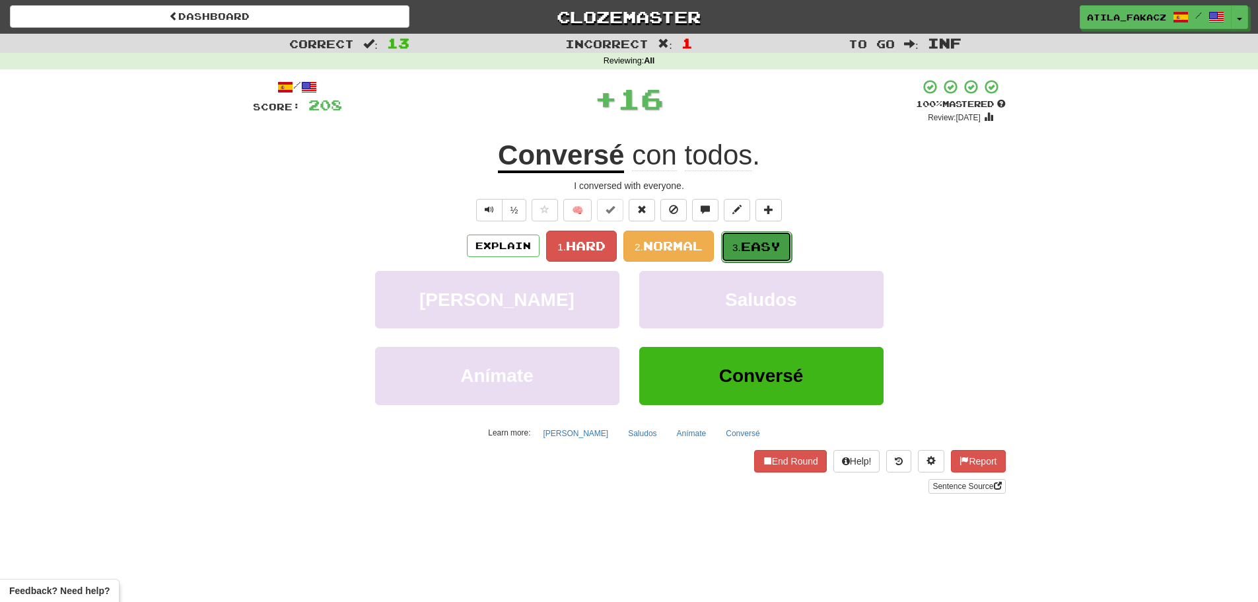
click at [755, 244] on span "Easy" at bounding box center [761, 246] width 40 height 15
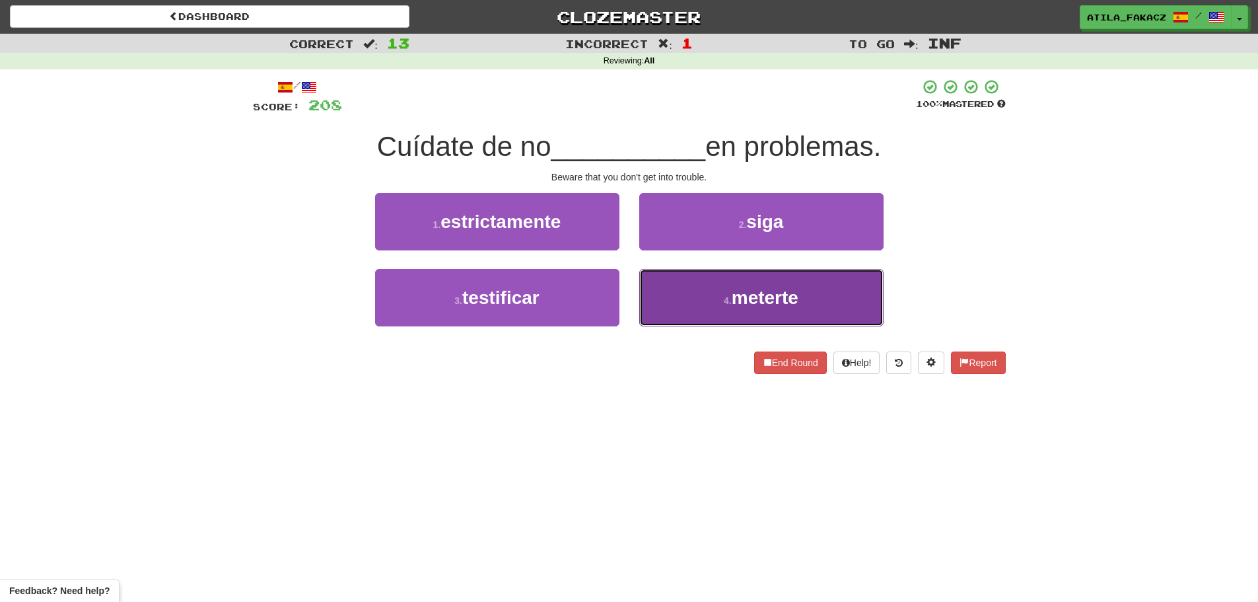
click at [688, 295] on button "4 . meterte" at bounding box center [761, 297] width 244 height 57
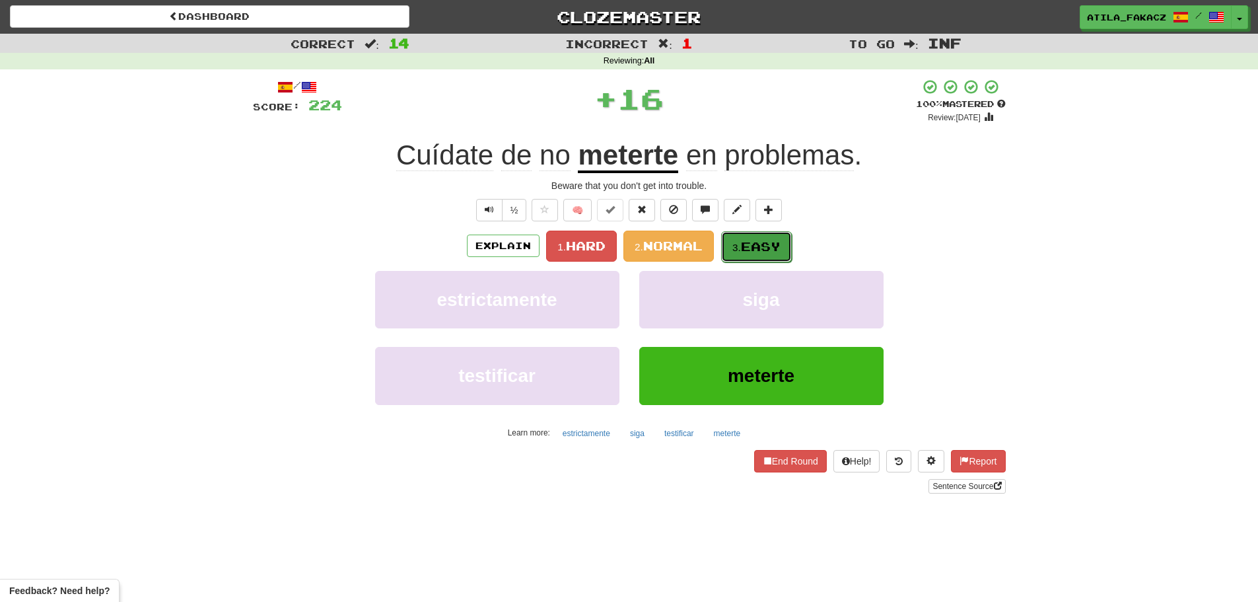
click at [759, 246] on span "Easy" at bounding box center [761, 246] width 40 height 15
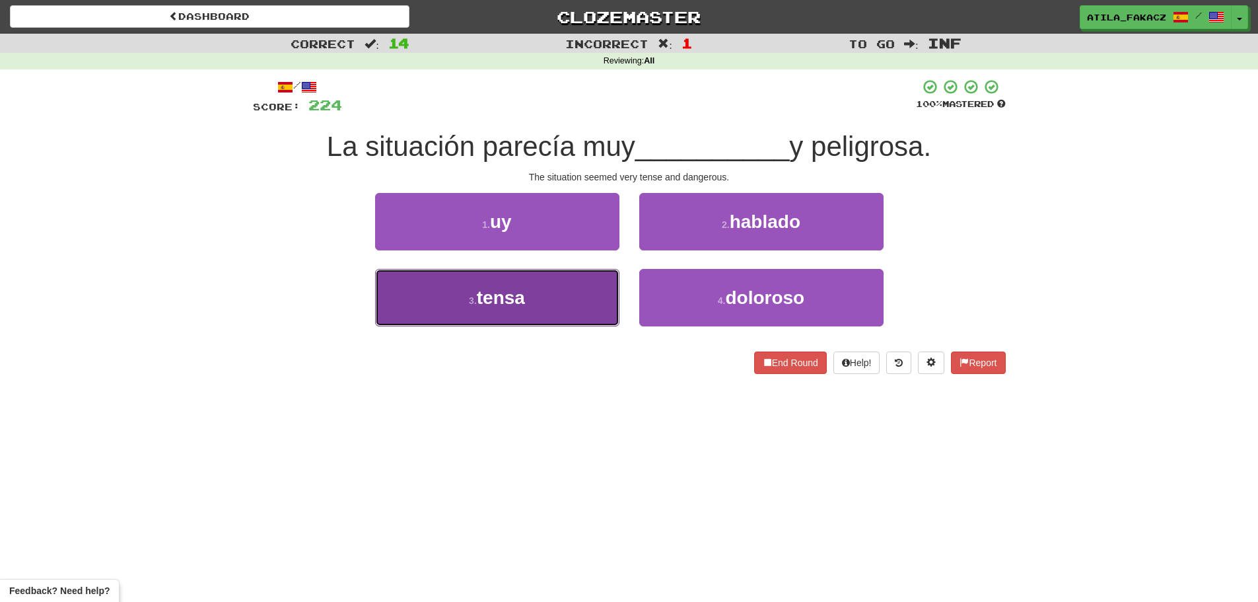
click at [573, 310] on button "3 . tensa" at bounding box center [497, 297] width 244 height 57
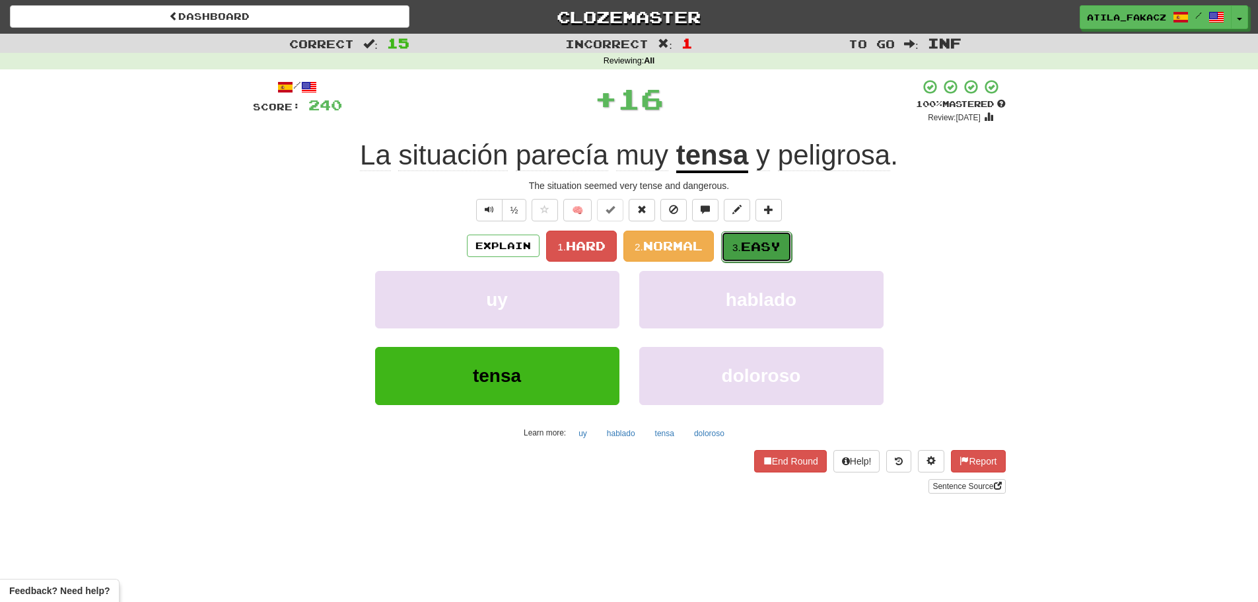
click at [759, 246] on span "Easy" at bounding box center [761, 246] width 40 height 15
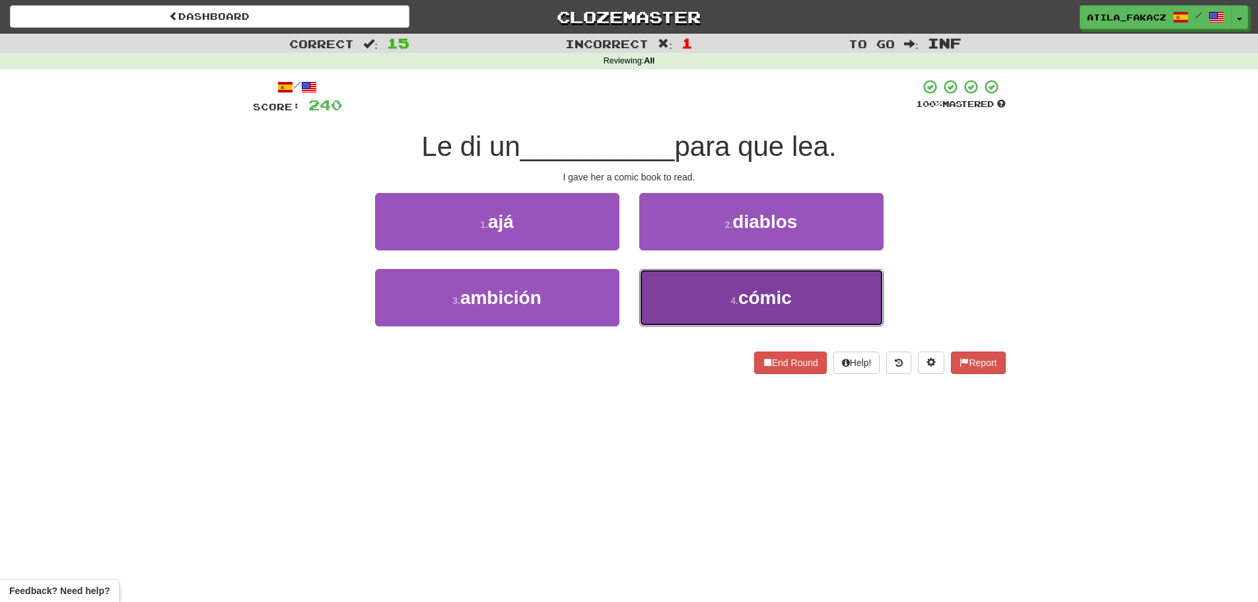
click at [686, 306] on button "4 . cómic" at bounding box center [761, 297] width 244 height 57
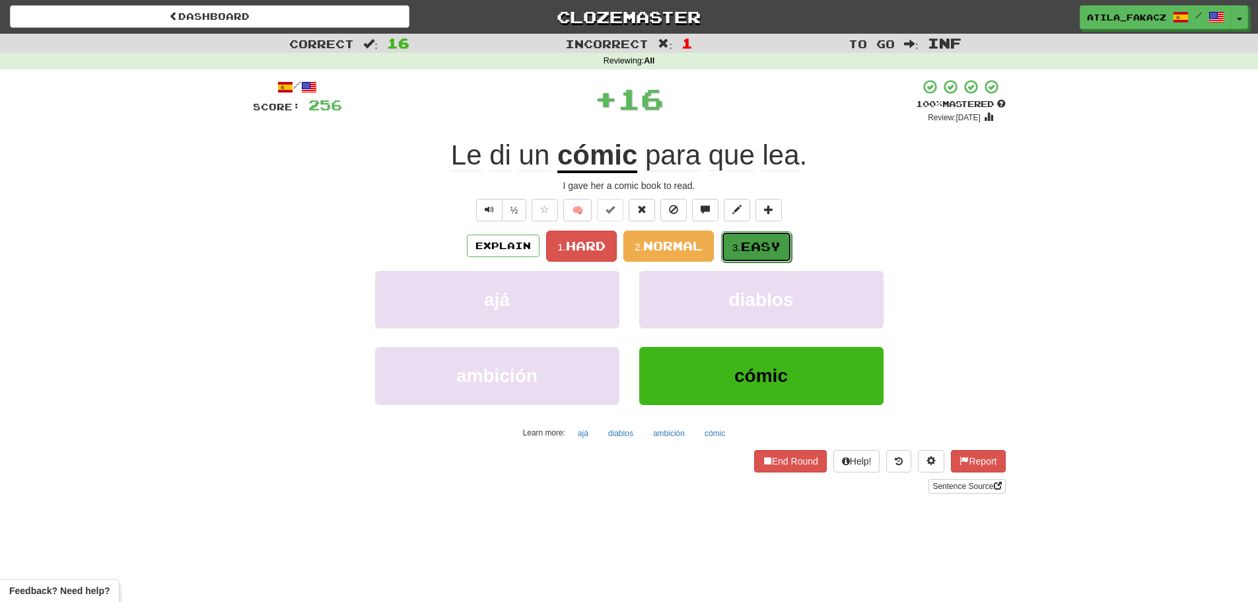
click at [753, 239] on span "Easy" at bounding box center [761, 246] width 40 height 15
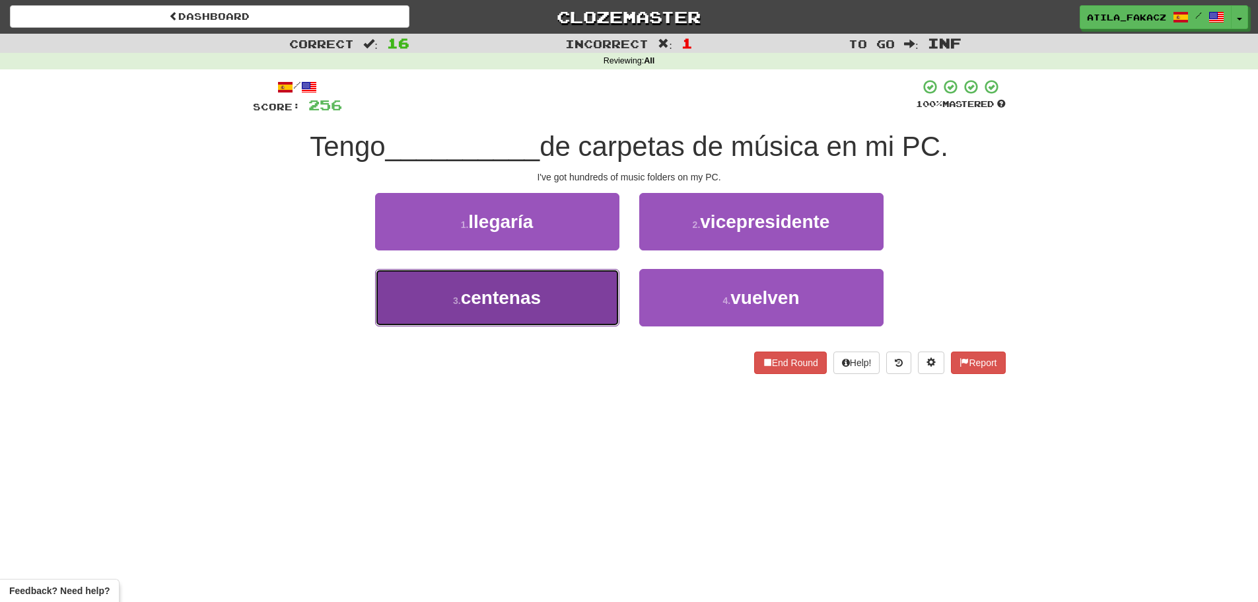
click at [555, 307] on button "3 . centenas" at bounding box center [497, 297] width 244 height 57
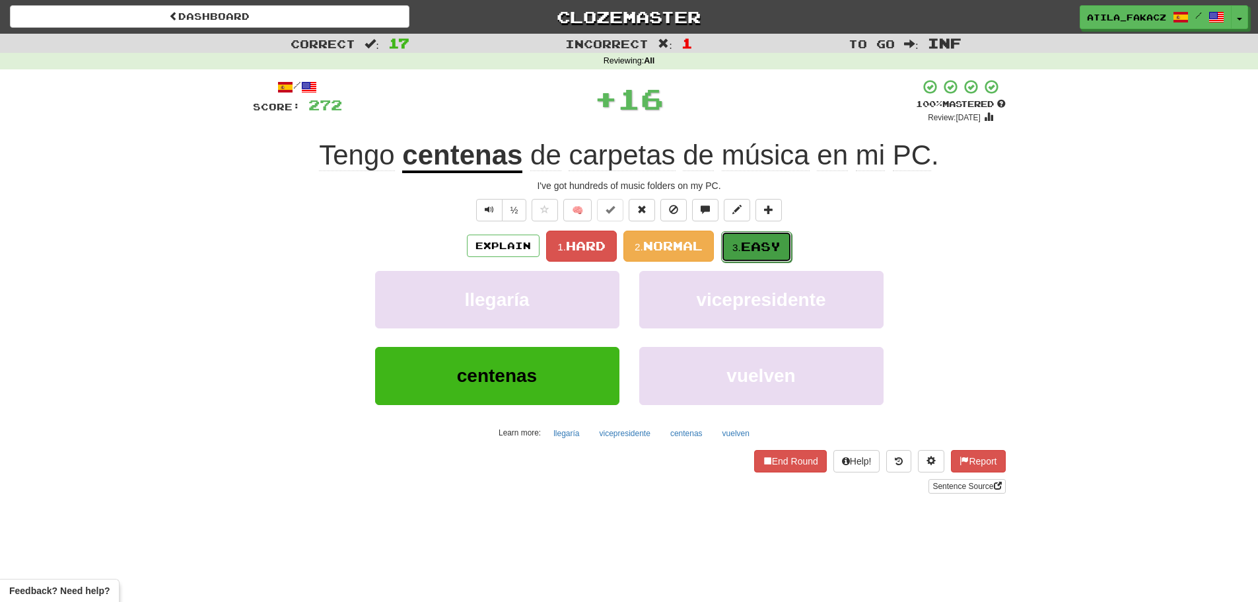
click at [750, 241] on span "Easy" at bounding box center [761, 246] width 40 height 15
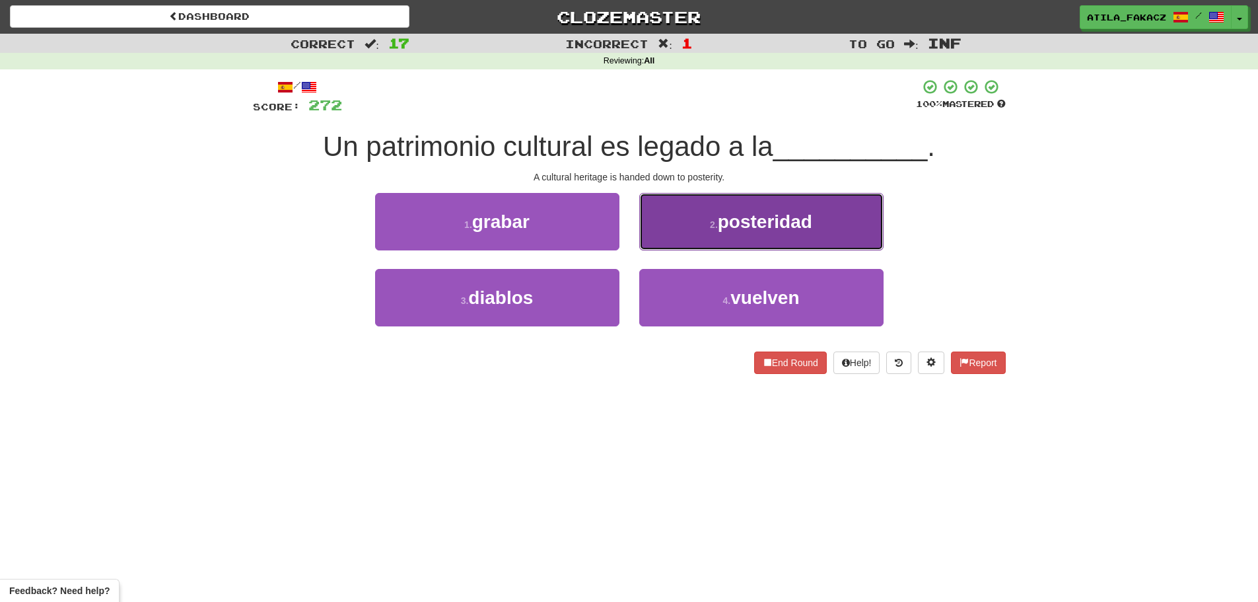
click at [763, 220] on span "posteridad" at bounding box center [765, 221] width 94 height 20
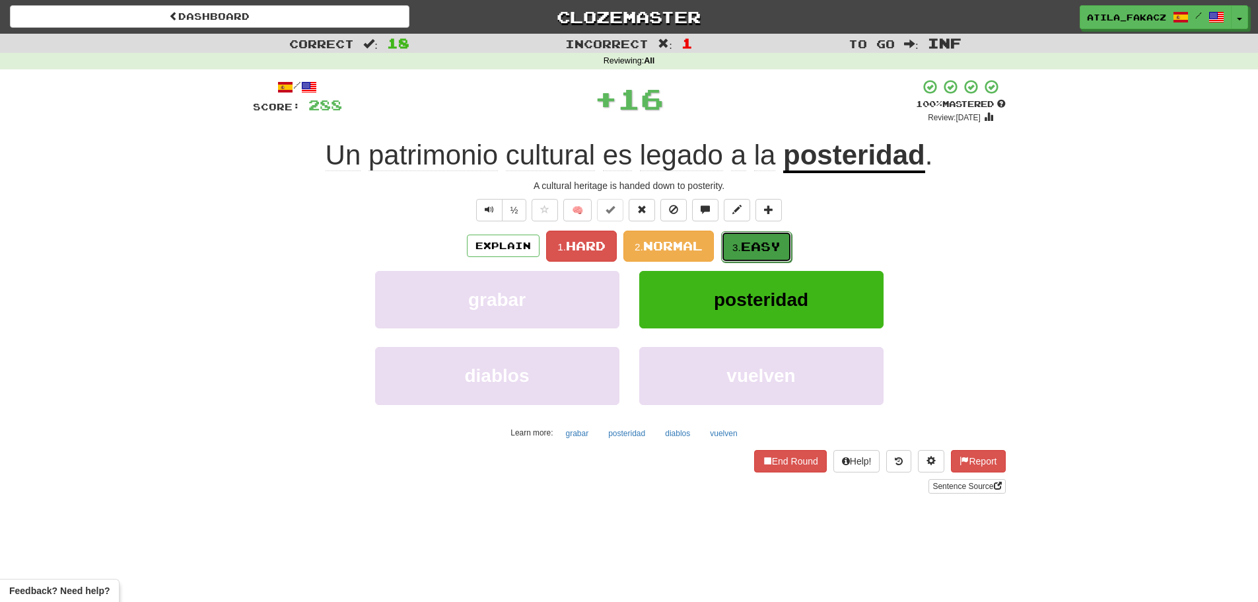
click at [760, 236] on button "3. Easy" at bounding box center [756, 246] width 71 height 31
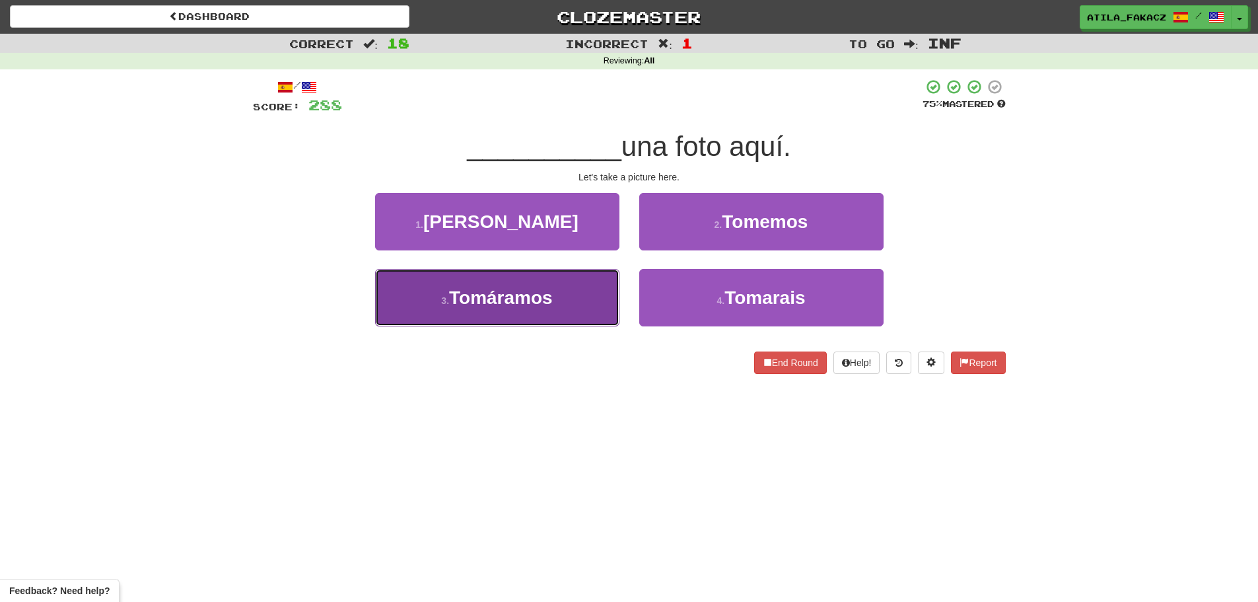
click at [581, 306] on button "3 . Tomáramos" at bounding box center [497, 297] width 244 height 57
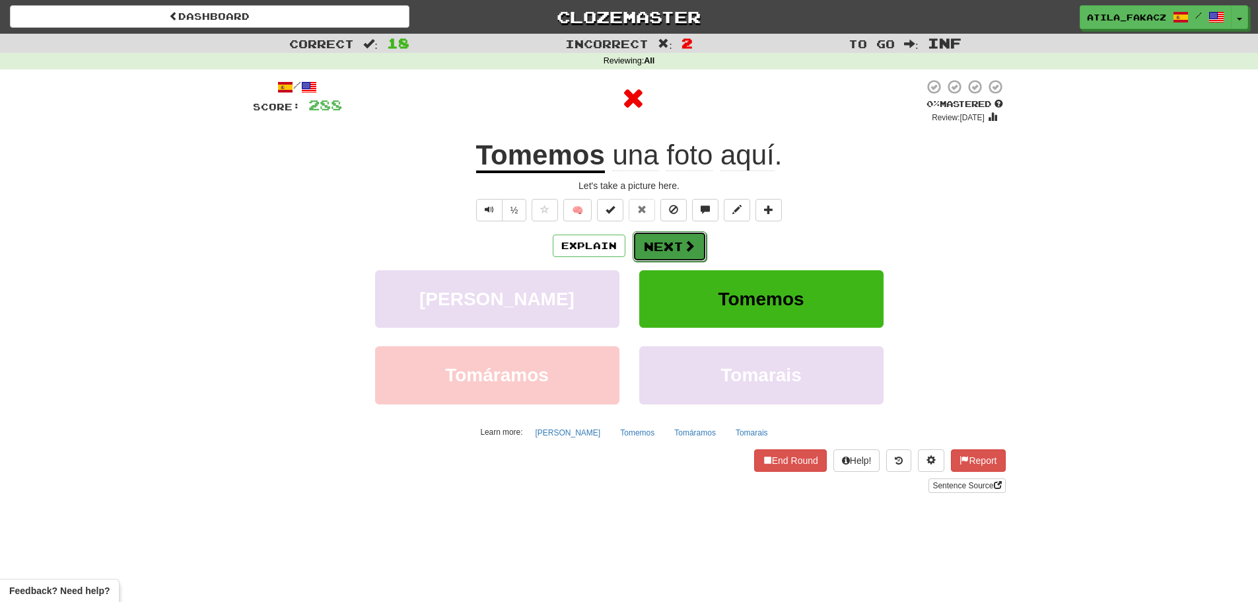
click at [657, 240] on button "Next" at bounding box center [670, 246] width 74 height 30
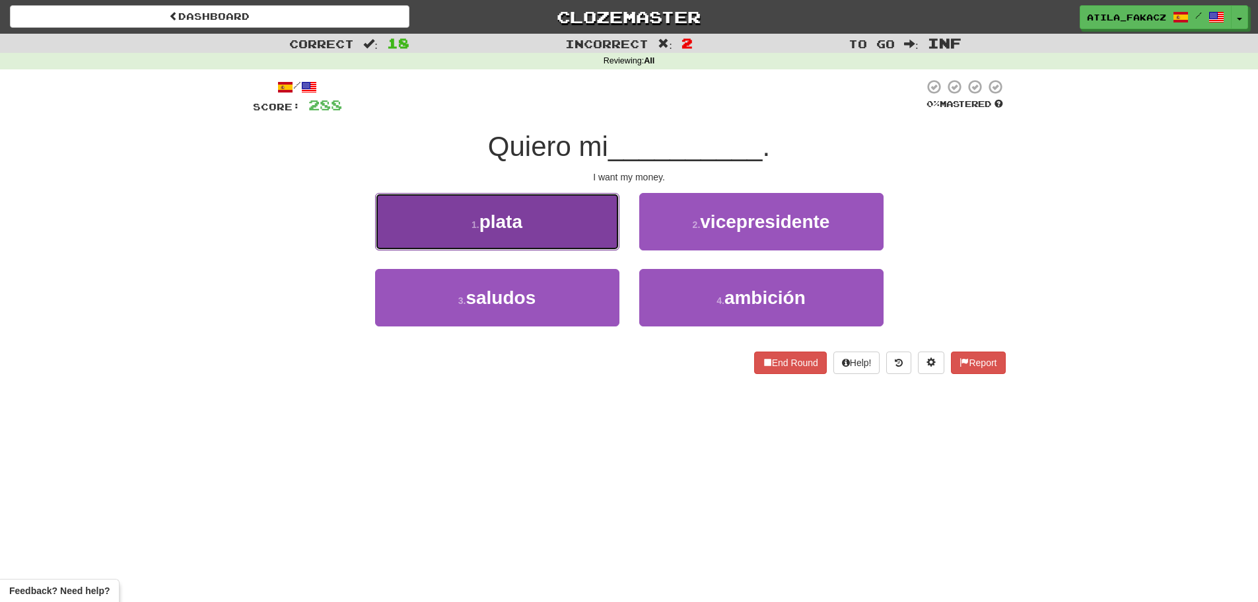
click at [552, 243] on button "1 . plata" at bounding box center [497, 221] width 244 height 57
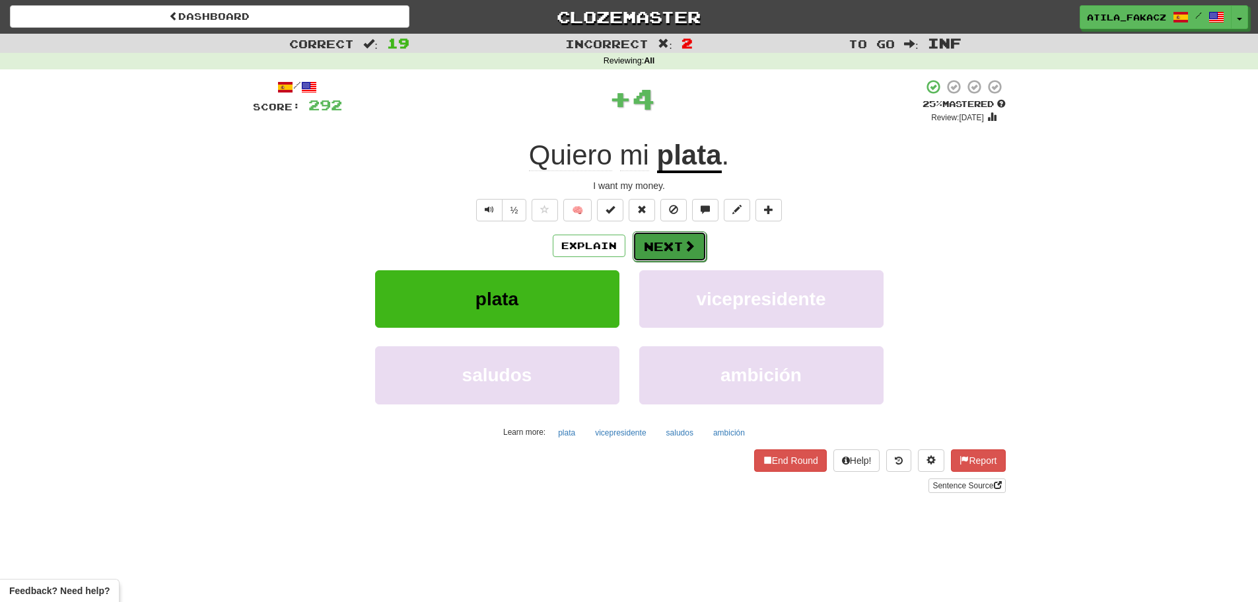
click at [660, 254] on button "Next" at bounding box center [670, 246] width 74 height 30
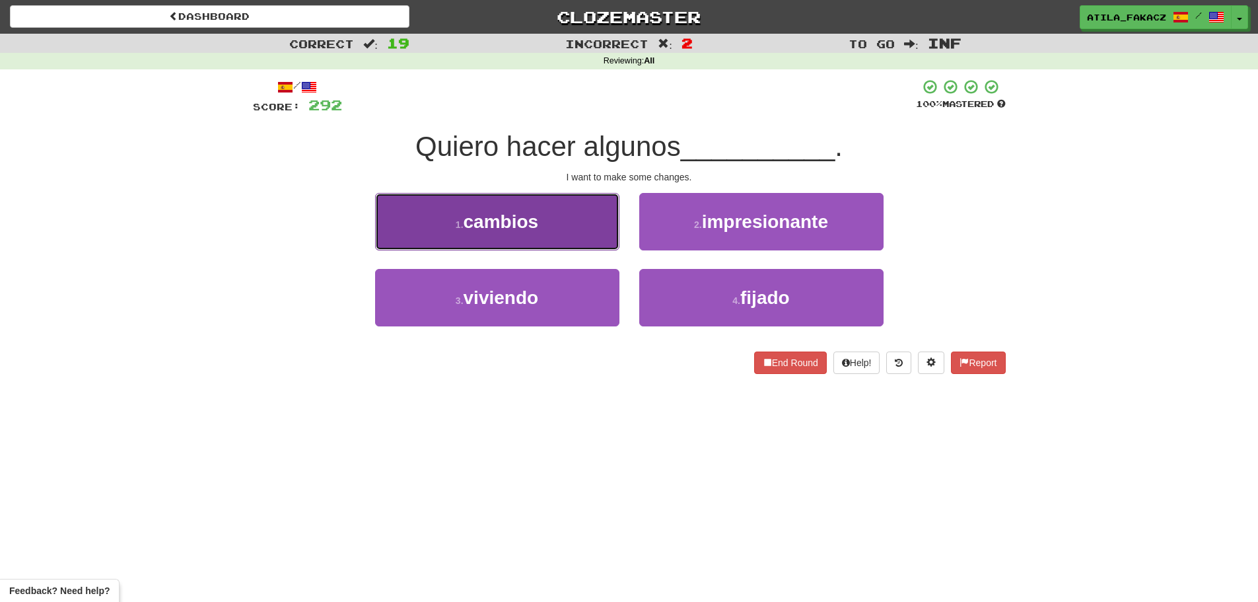
click at [593, 232] on button "1 . cambios" at bounding box center [497, 221] width 244 height 57
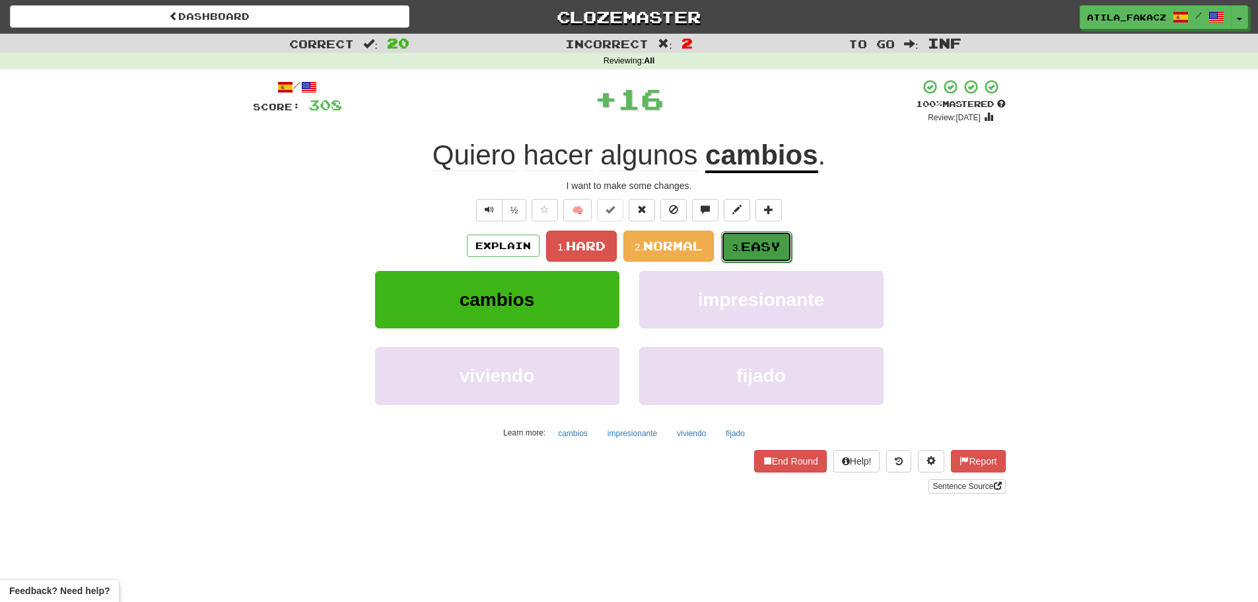
click at [761, 248] on span "Easy" at bounding box center [761, 246] width 40 height 15
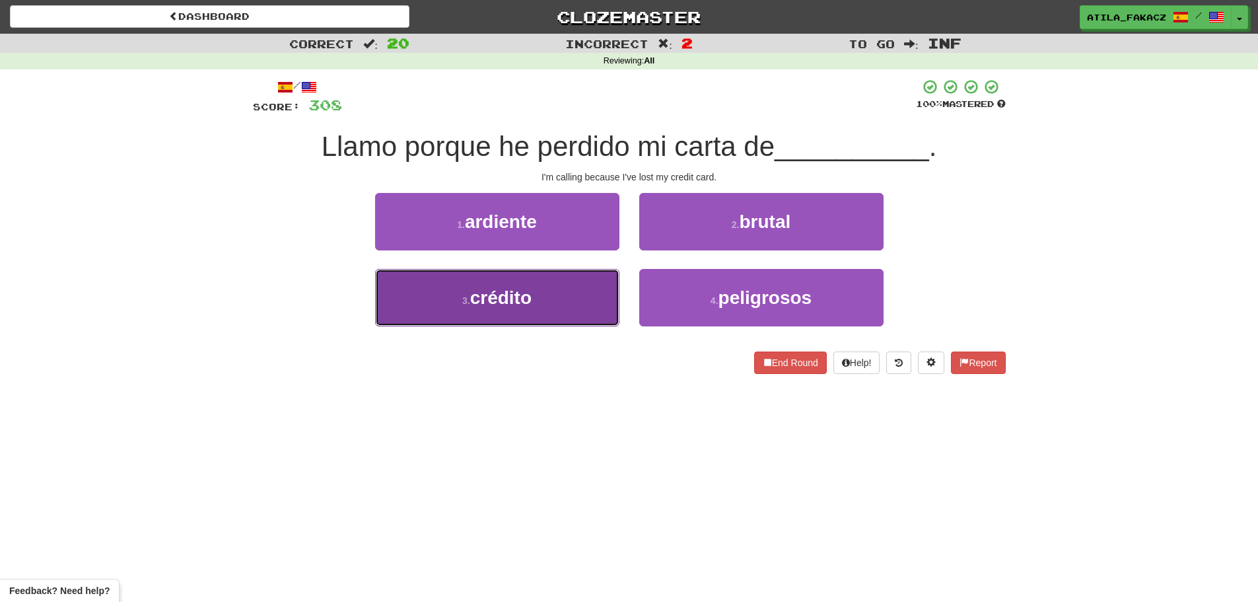
click at [579, 302] on button "3 . crédito" at bounding box center [497, 297] width 244 height 57
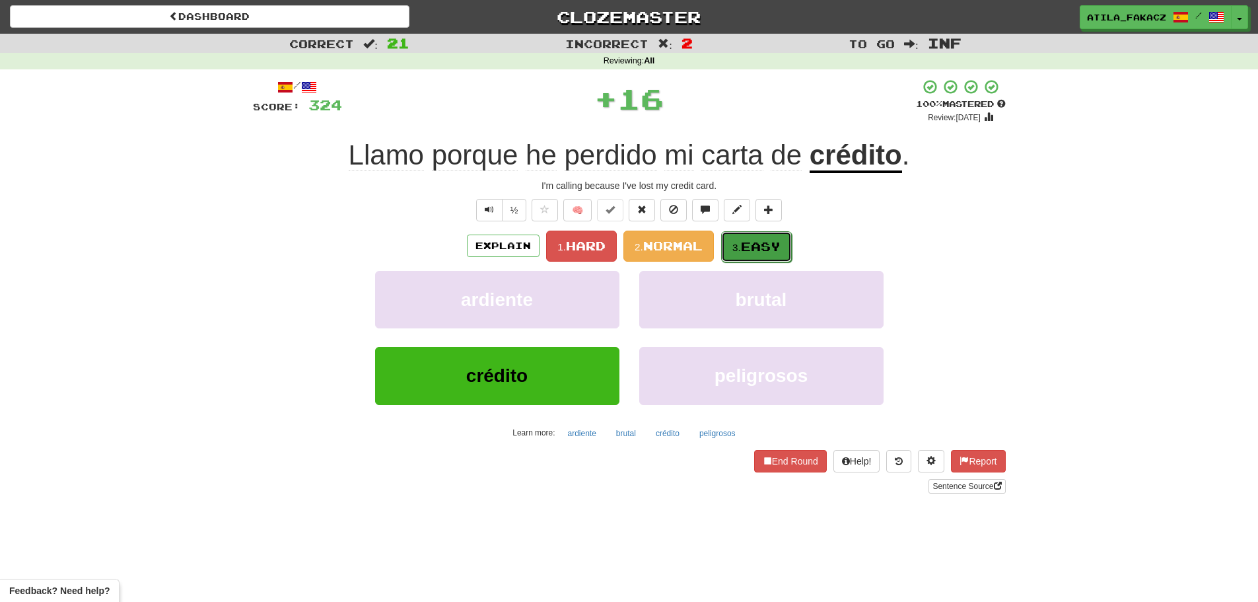
click at [757, 243] on span "Easy" at bounding box center [761, 246] width 40 height 15
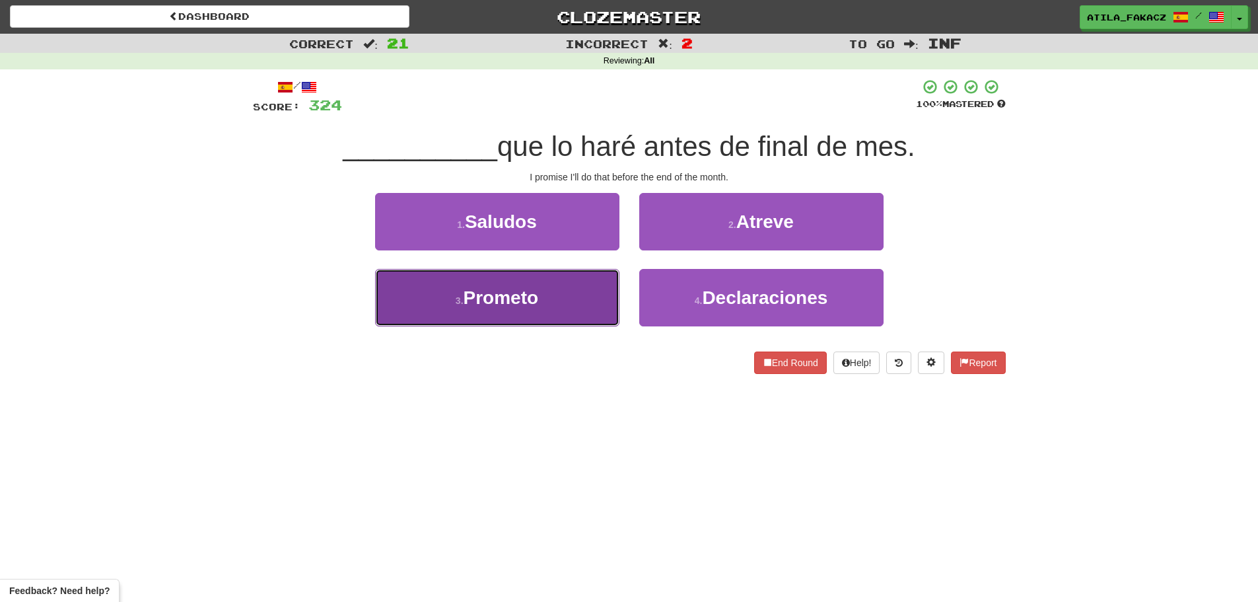
click at [545, 303] on button "3 . Prometo" at bounding box center [497, 297] width 244 height 57
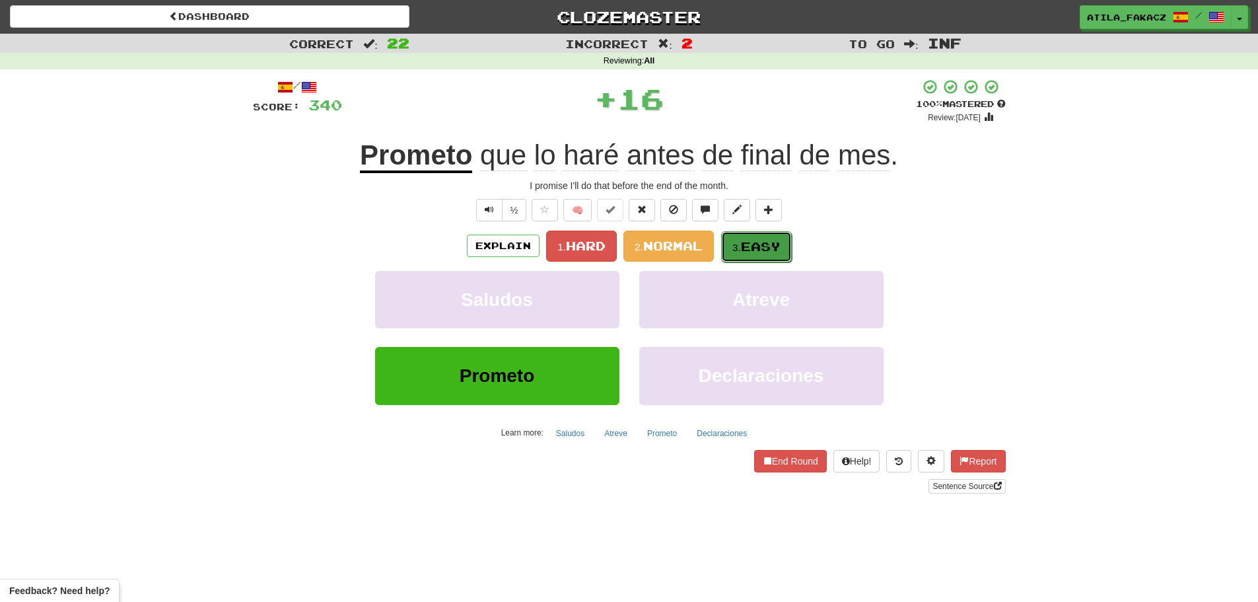
click at [748, 240] on span "Easy" at bounding box center [761, 246] width 40 height 15
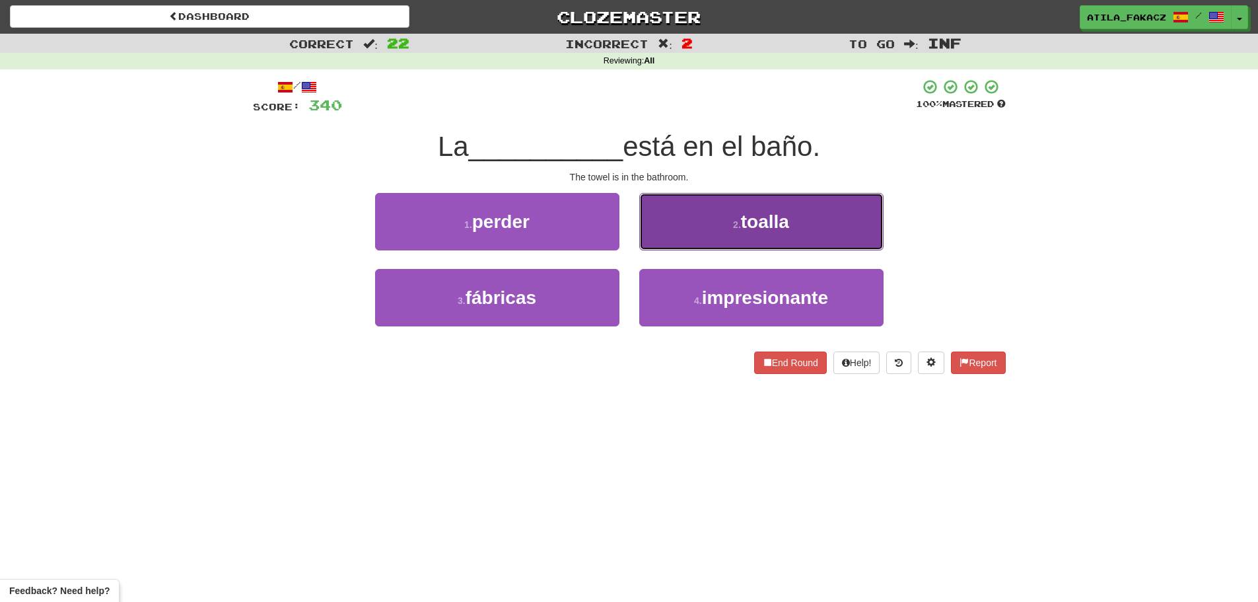
click at [715, 227] on button "2 . toalla" at bounding box center [761, 221] width 244 height 57
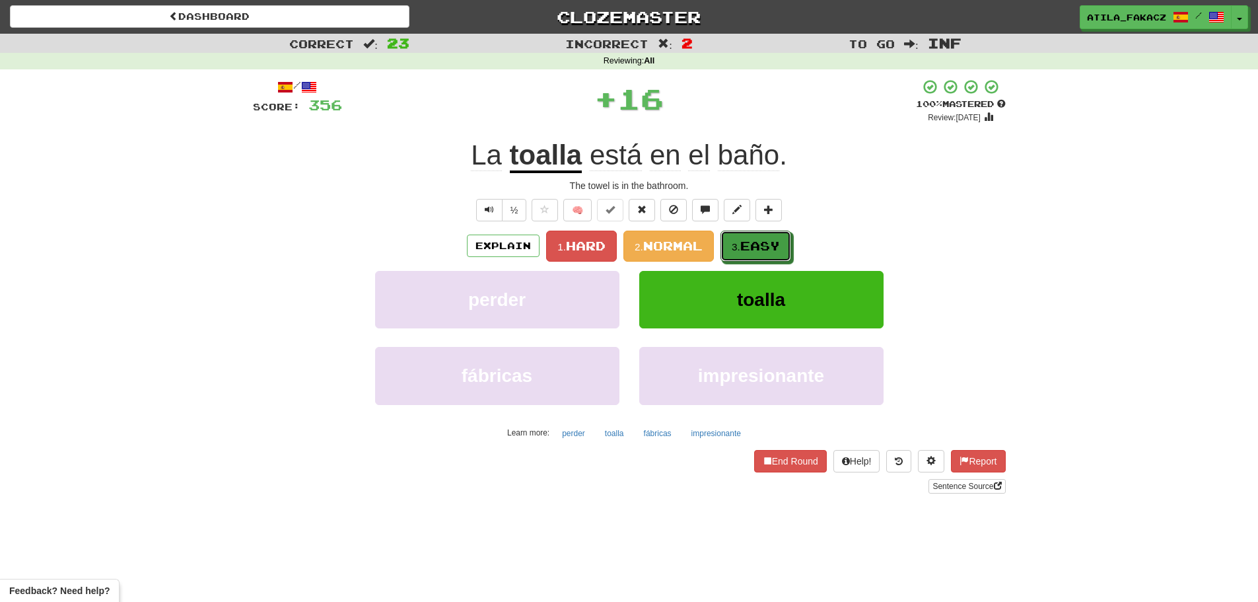
click at [752, 248] on span "Easy" at bounding box center [760, 245] width 40 height 15
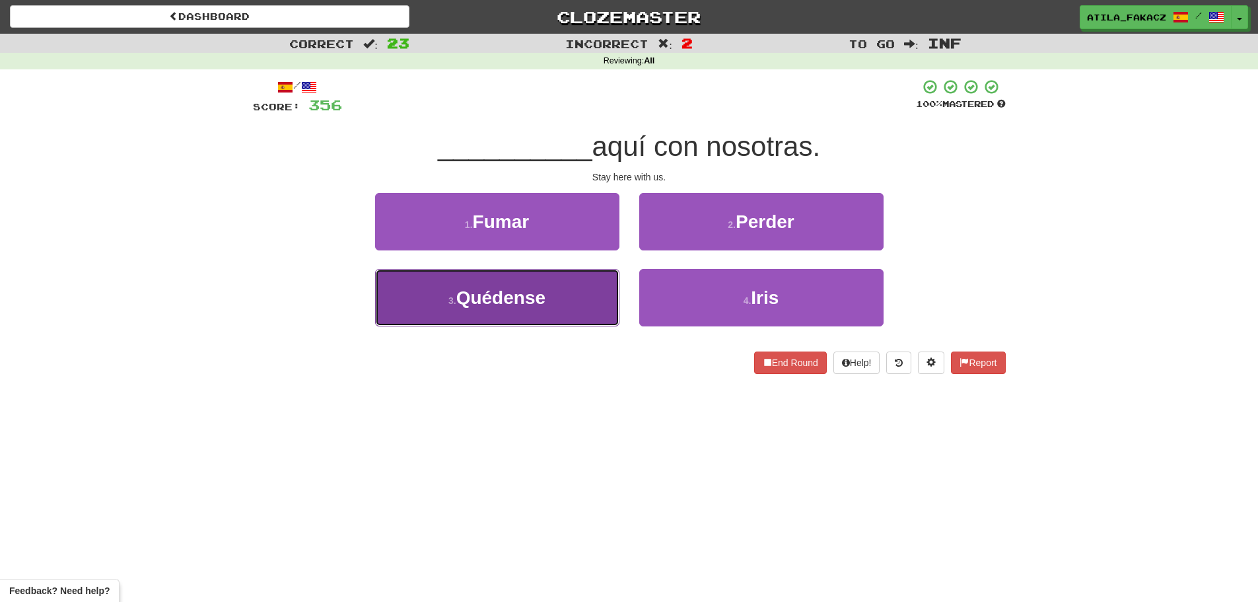
click at [521, 295] on span "Quédense" at bounding box center [500, 297] width 89 height 20
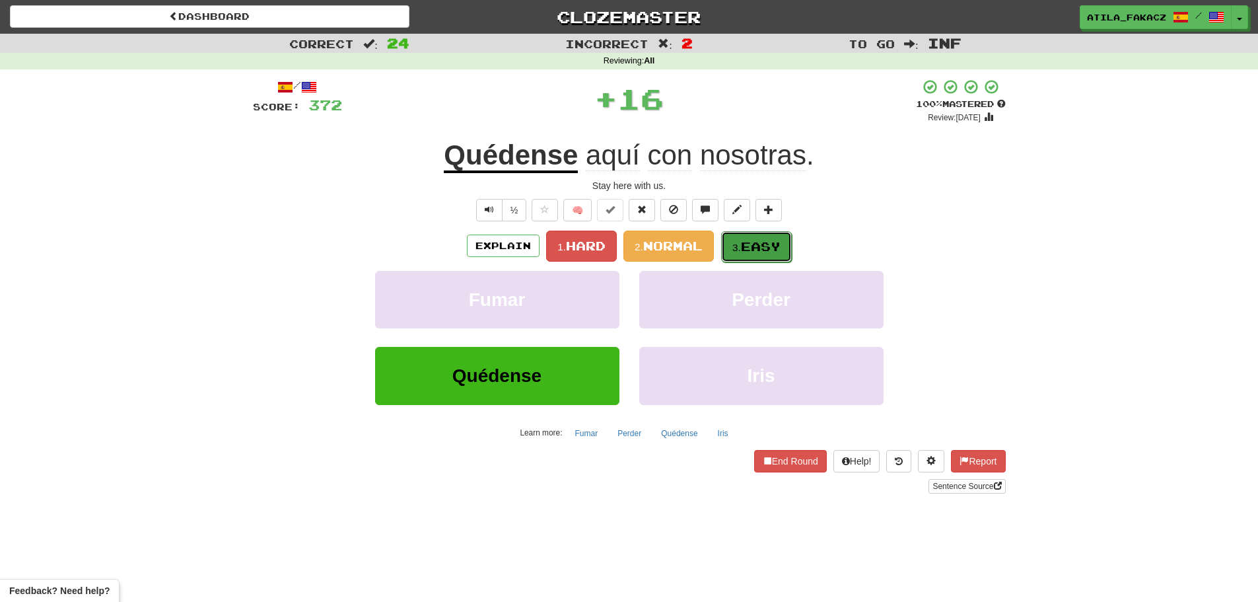
click at [774, 242] on span "Easy" at bounding box center [761, 246] width 40 height 15
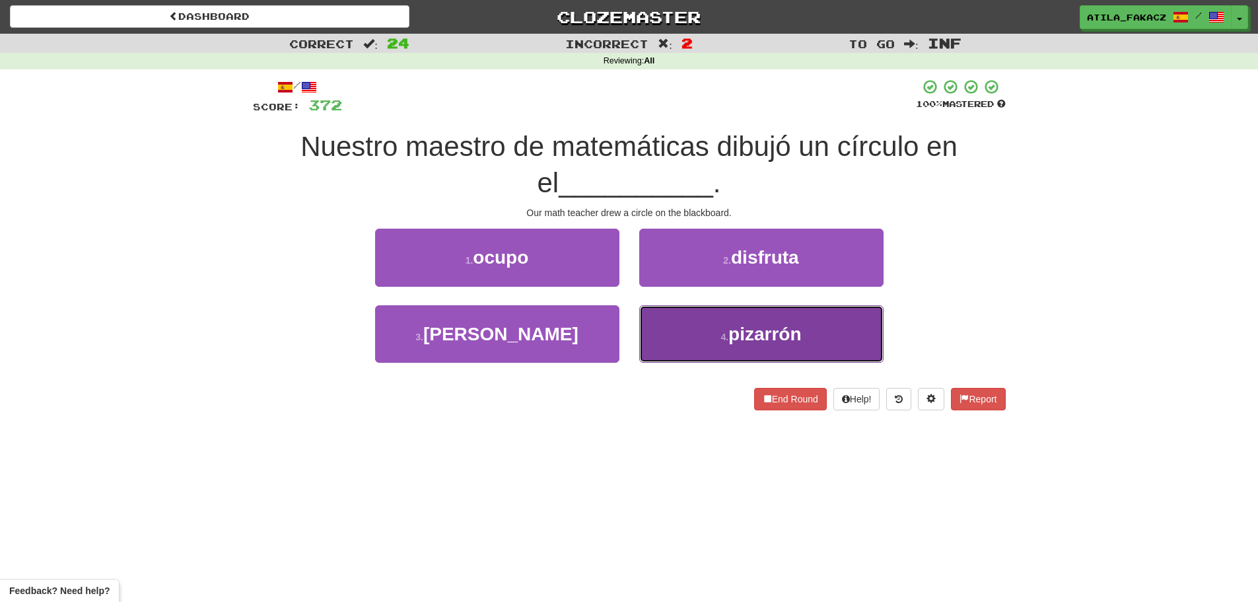
click at [660, 331] on button "4 . pizarrón" at bounding box center [761, 333] width 244 height 57
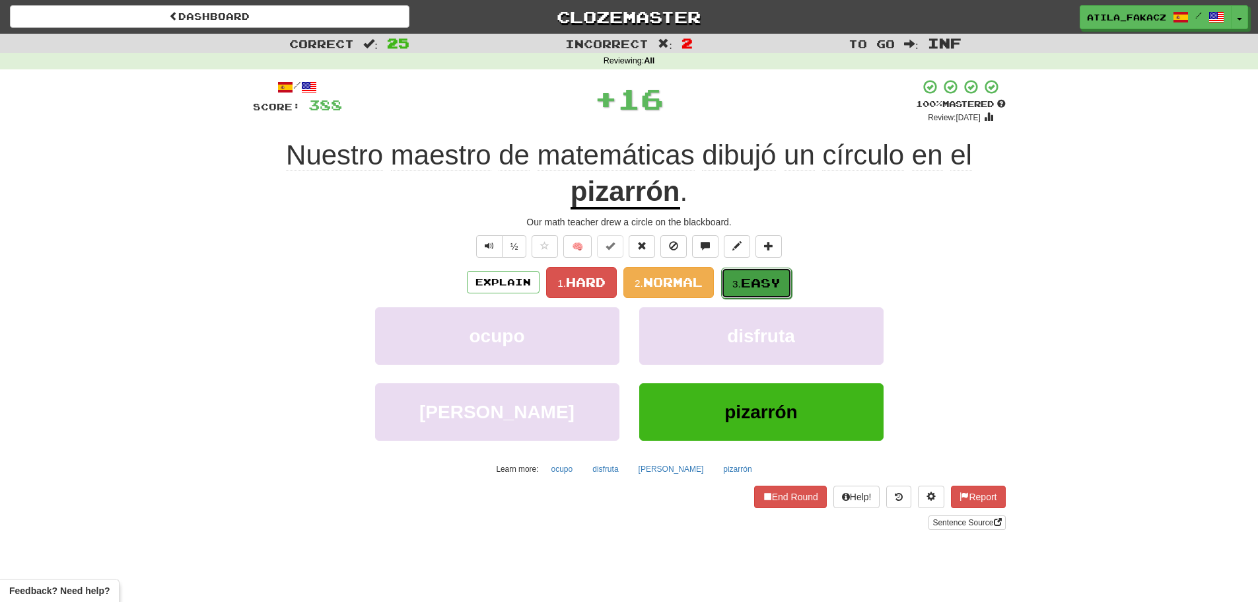
click at [748, 279] on span "Easy" at bounding box center [761, 282] width 40 height 15
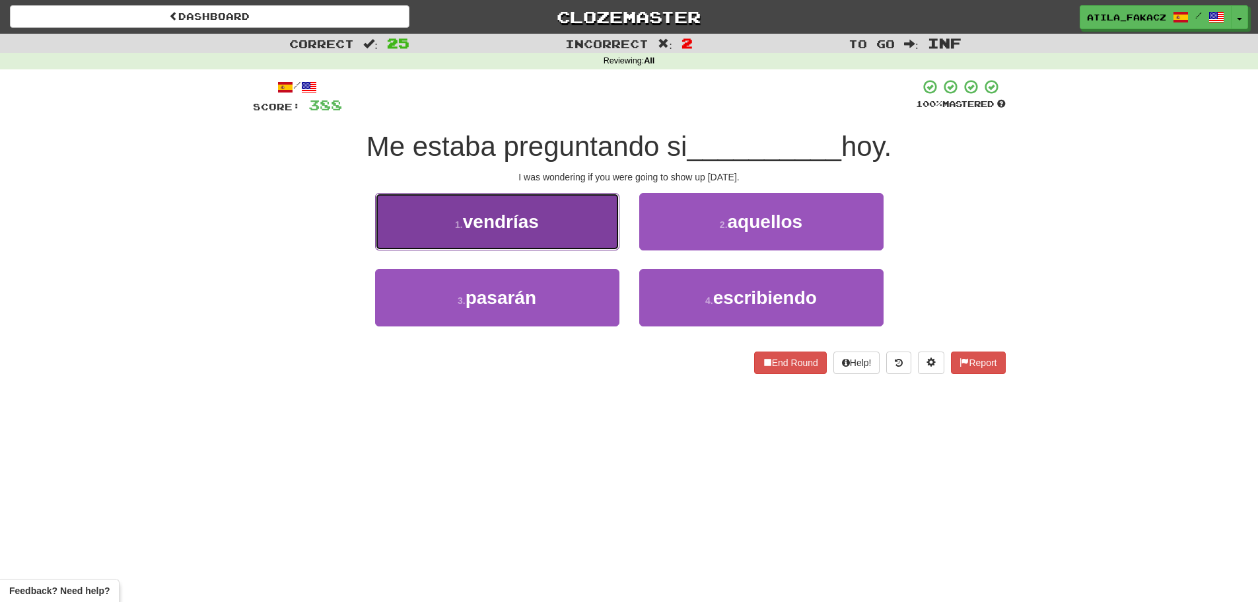
click at [577, 232] on button "1 . vendrías" at bounding box center [497, 221] width 244 height 57
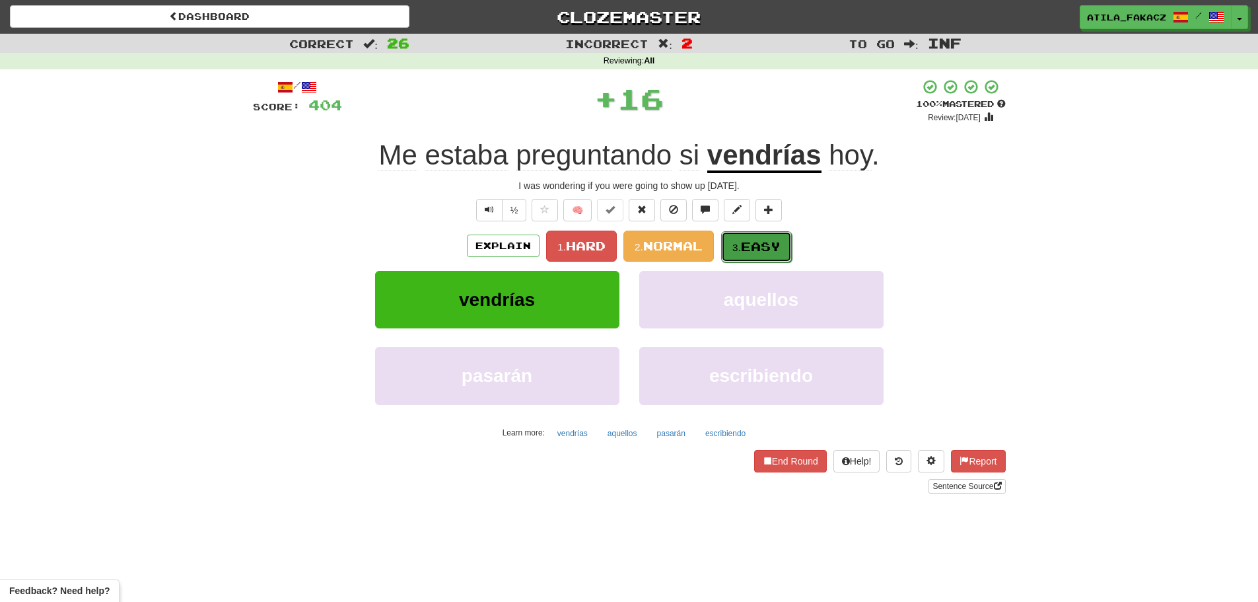
click at [755, 246] on span "Easy" at bounding box center [761, 246] width 40 height 15
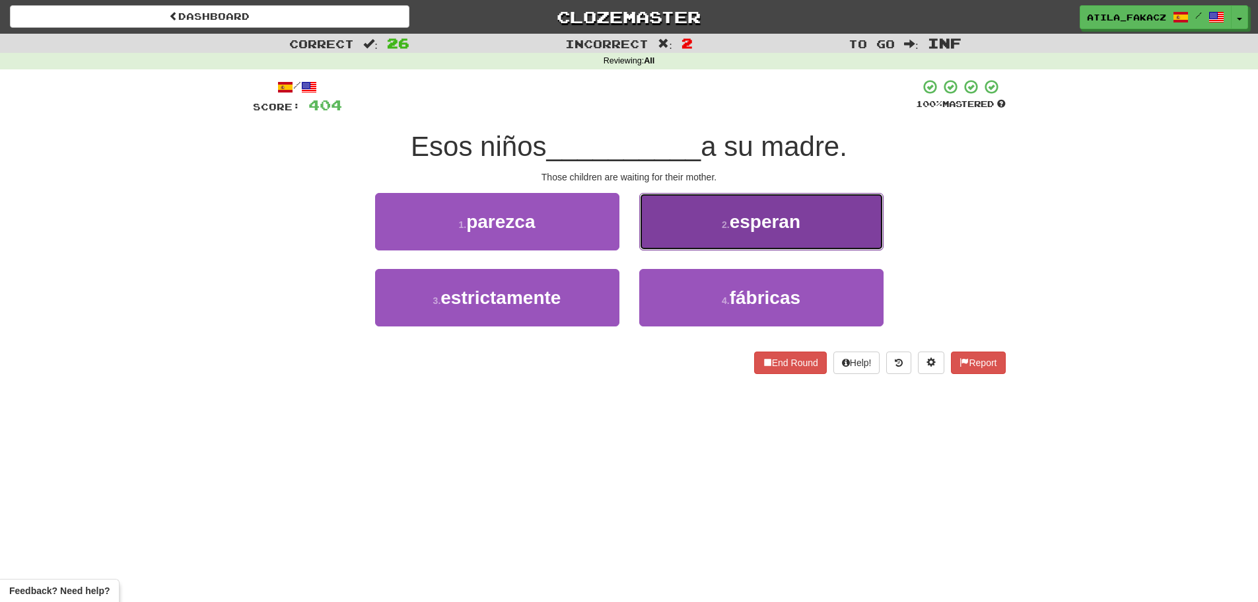
click at [686, 229] on button "2 . esperan" at bounding box center [761, 221] width 244 height 57
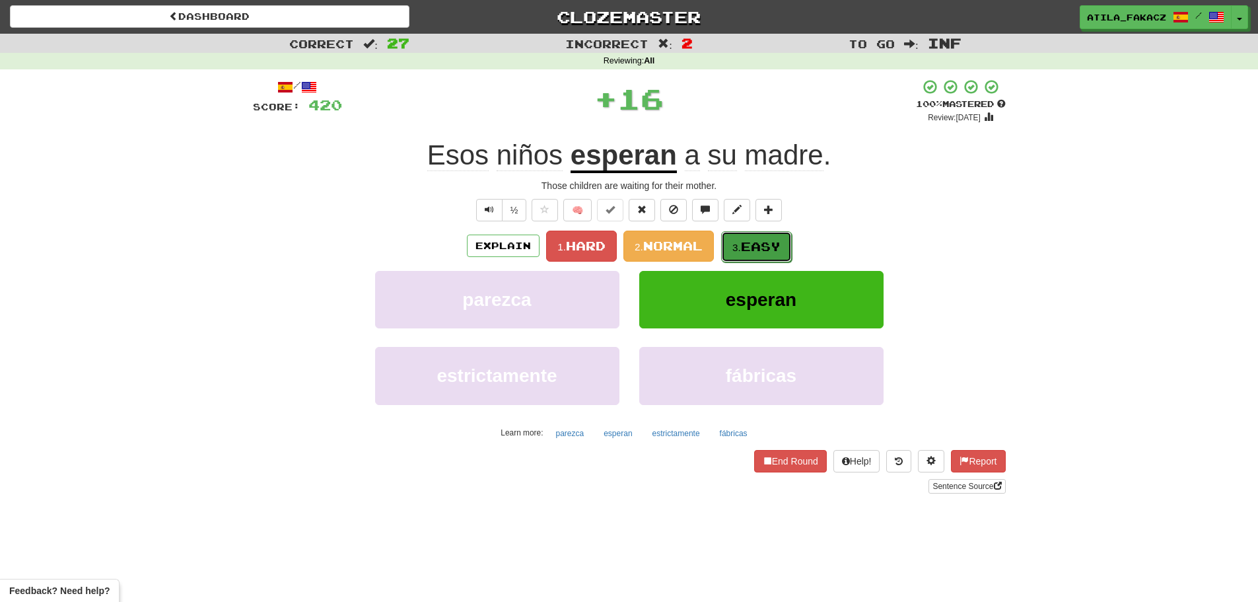
click at [747, 238] on button "3. Easy" at bounding box center [756, 246] width 71 height 31
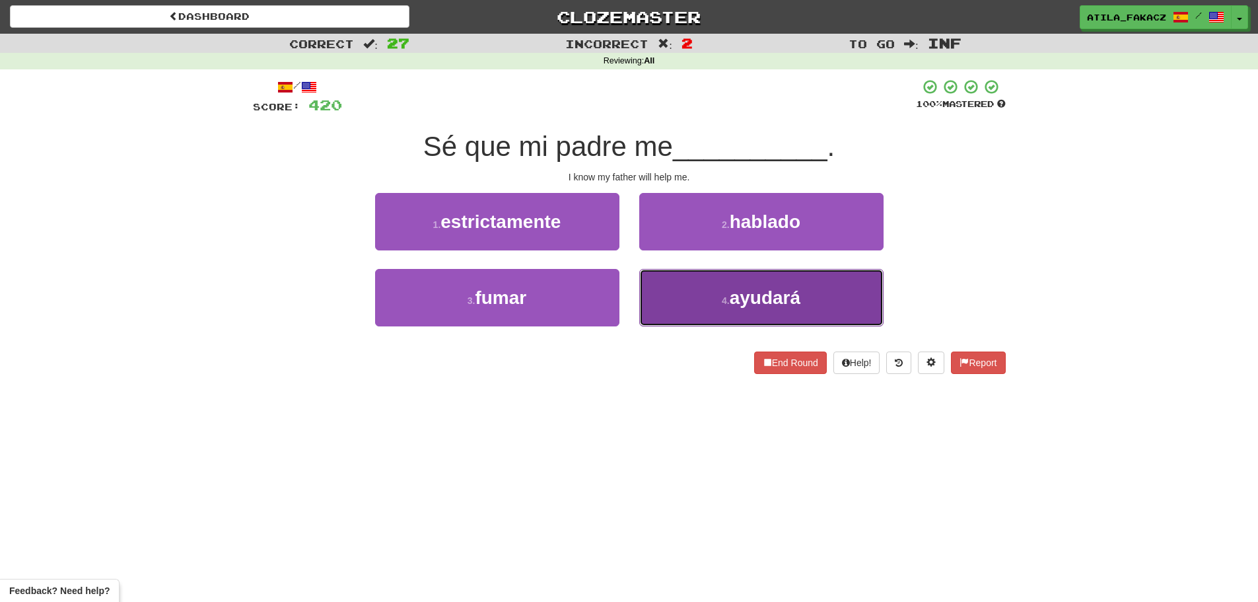
click at [752, 295] on span "ayudará" at bounding box center [765, 297] width 71 height 20
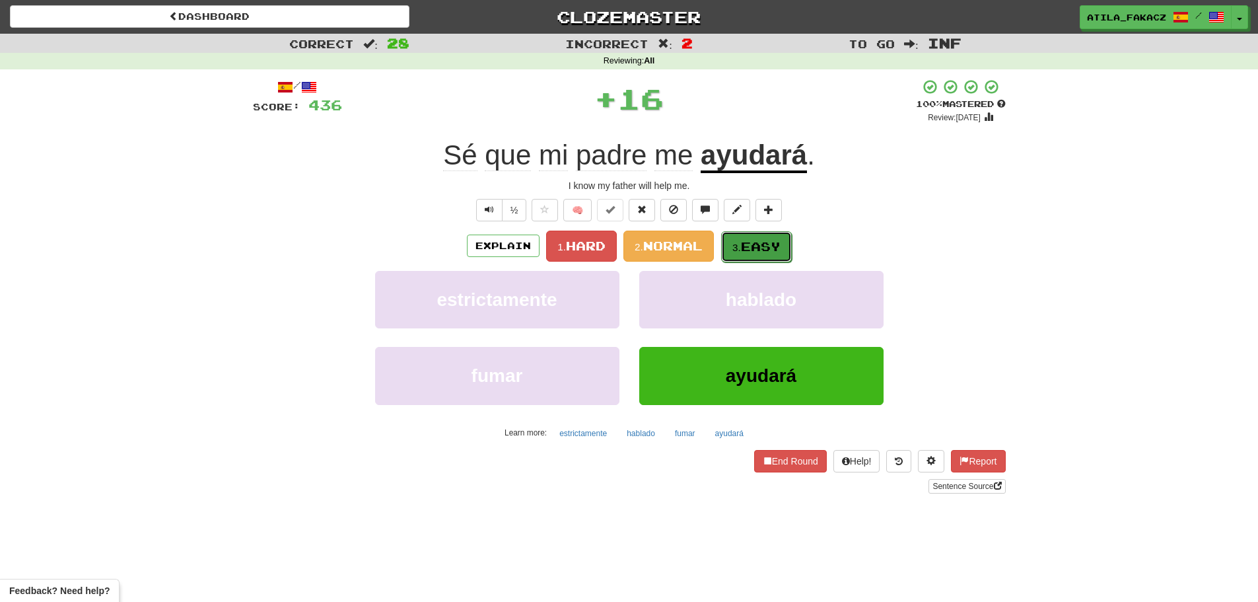
click at [749, 250] on span "Easy" at bounding box center [761, 246] width 40 height 15
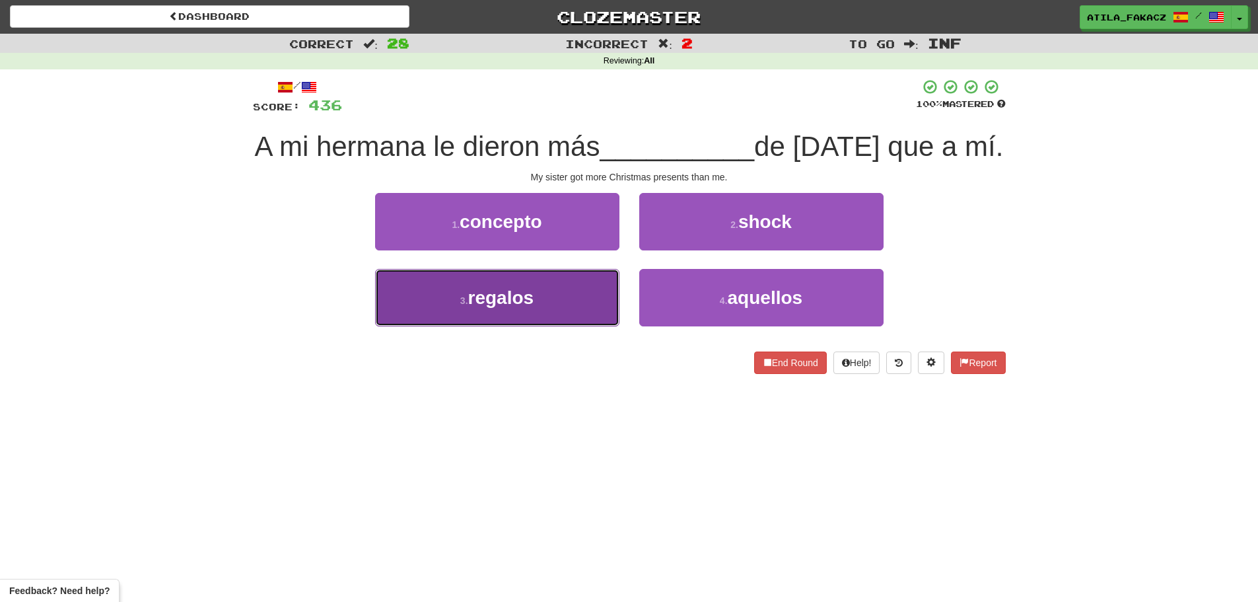
click at [586, 326] on button "3 . regalos" at bounding box center [497, 297] width 244 height 57
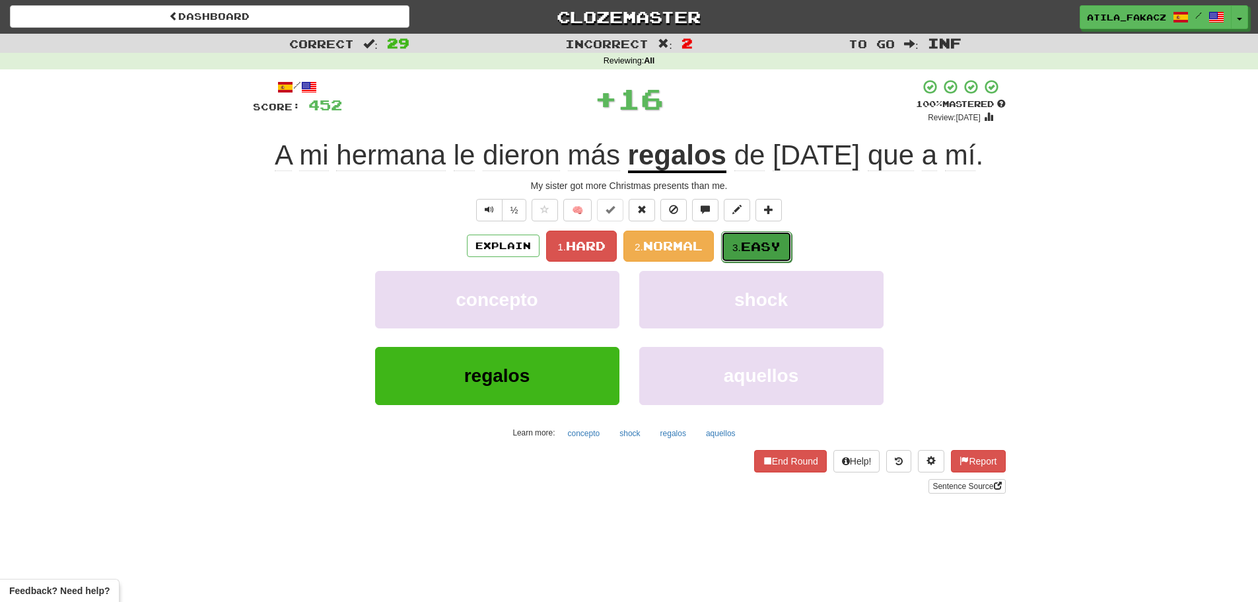
click at [756, 255] on button "3. Easy" at bounding box center [756, 246] width 71 height 31
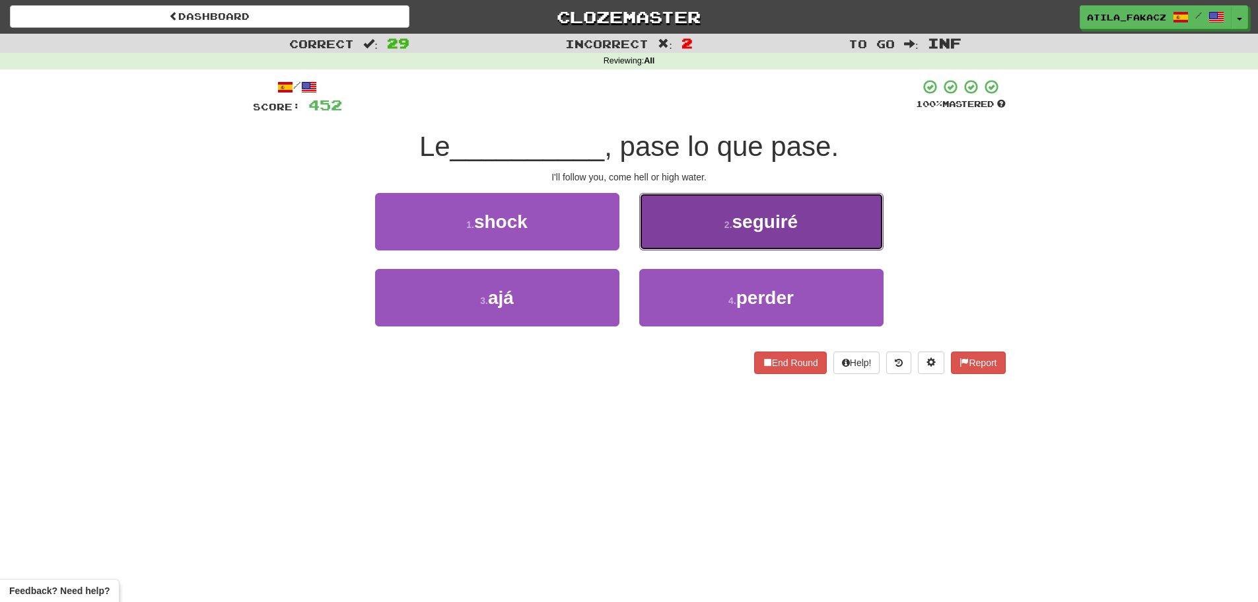
click at [744, 230] on span "seguiré" at bounding box center [765, 221] width 66 height 20
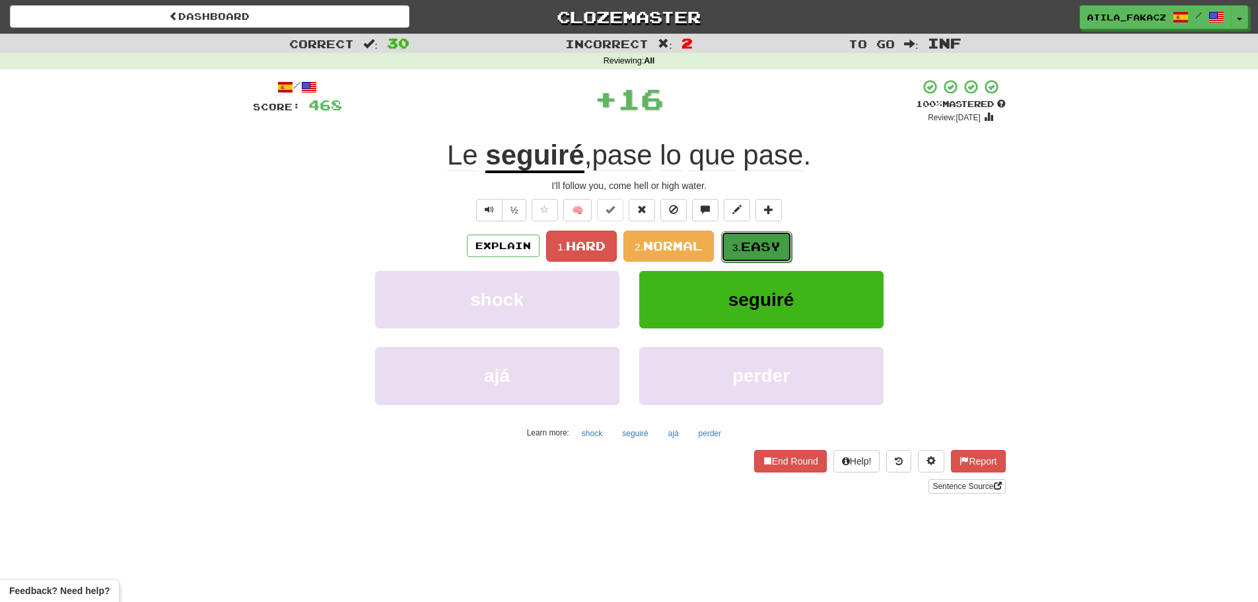
click at [748, 237] on button "3. Easy" at bounding box center [756, 246] width 71 height 31
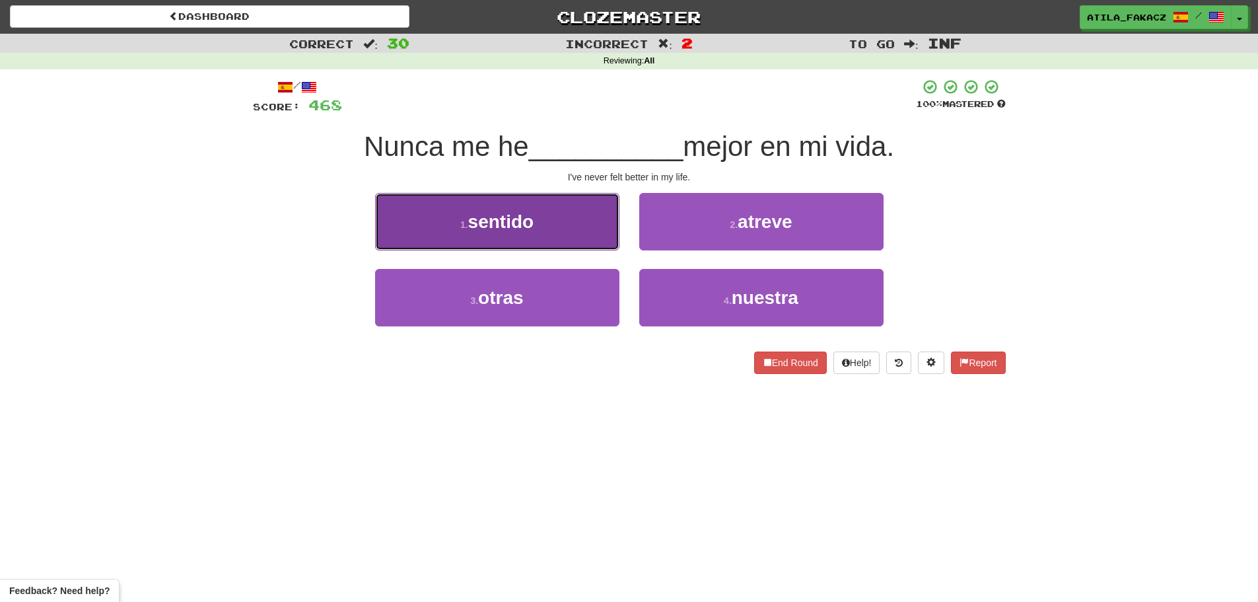
click at [545, 219] on button "1 . sentido" at bounding box center [497, 221] width 244 height 57
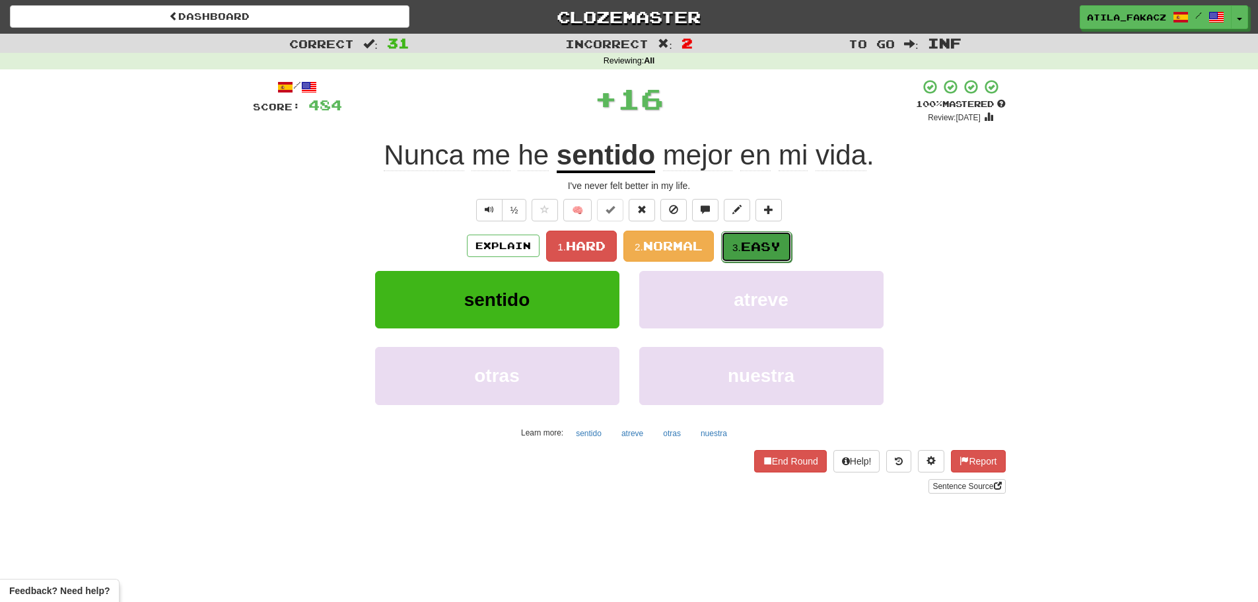
click at [781, 258] on button "3. Easy" at bounding box center [756, 246] width 71 height 31
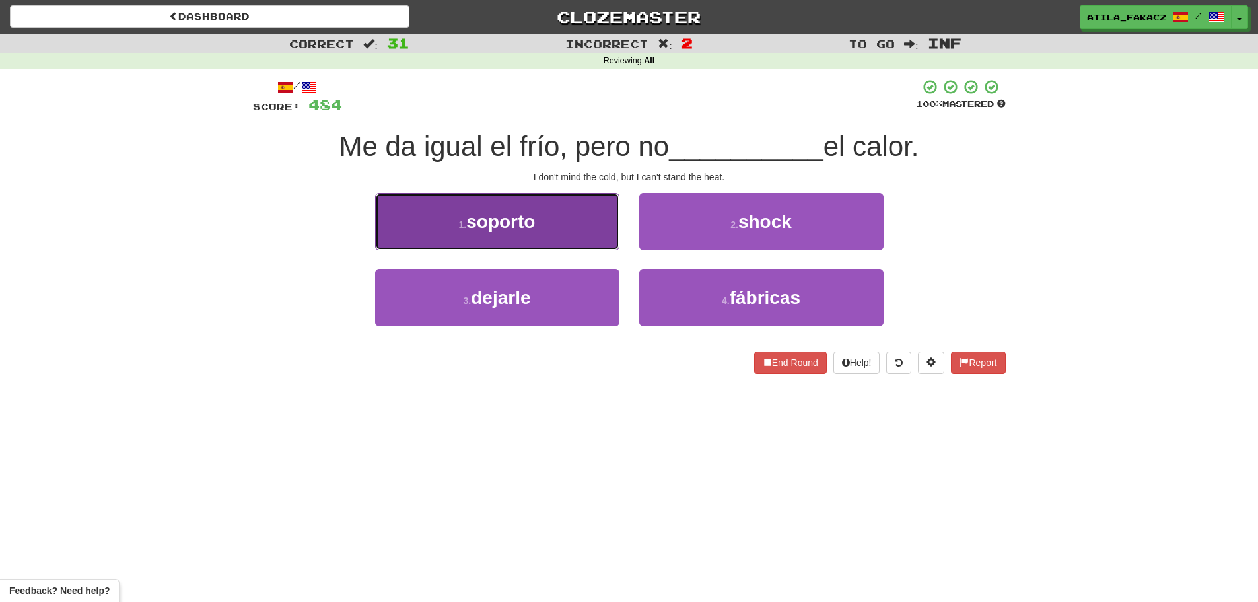
click at [567, 232] on button "1 . soporto" at bounding box center [497, 221] width 244 height 57
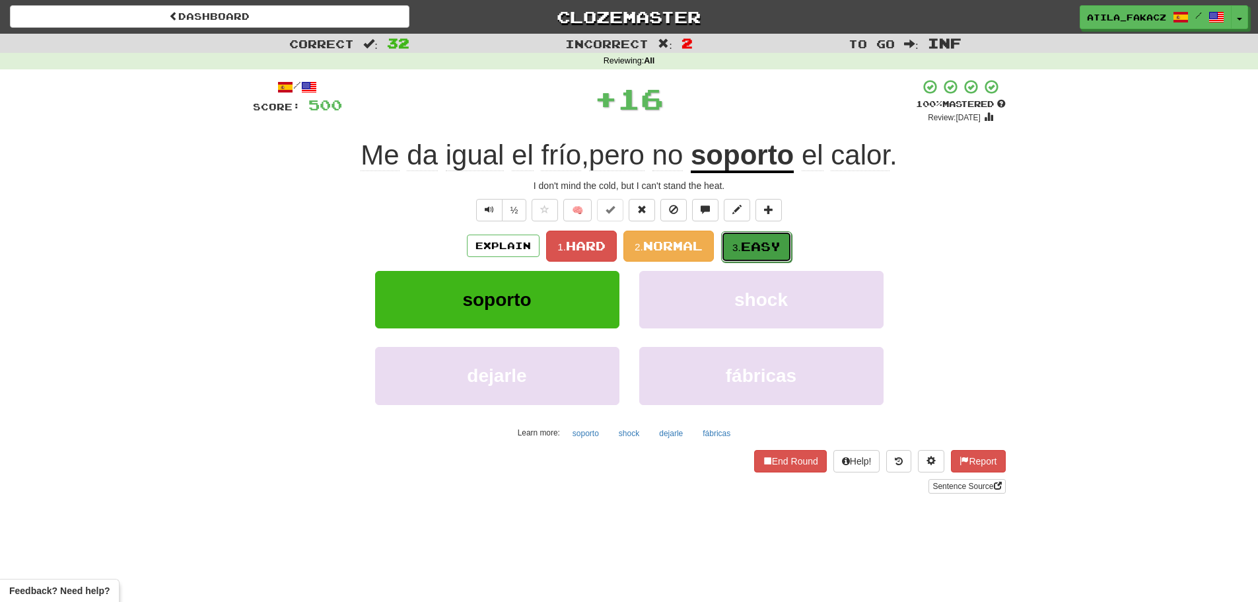
click at [746, 246] on span "Easy" at bounding box center [761, 246] width 40 height 15
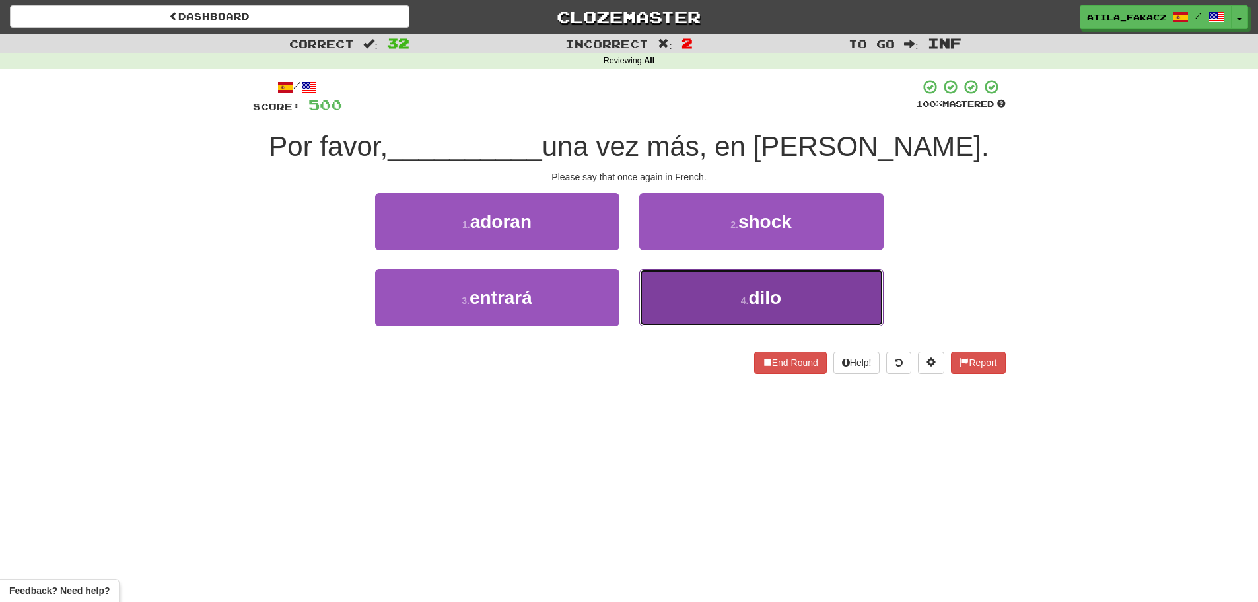
click at [690, 291] on button "4 . dilo" at bounding box center [761, 297] width 244 height 57
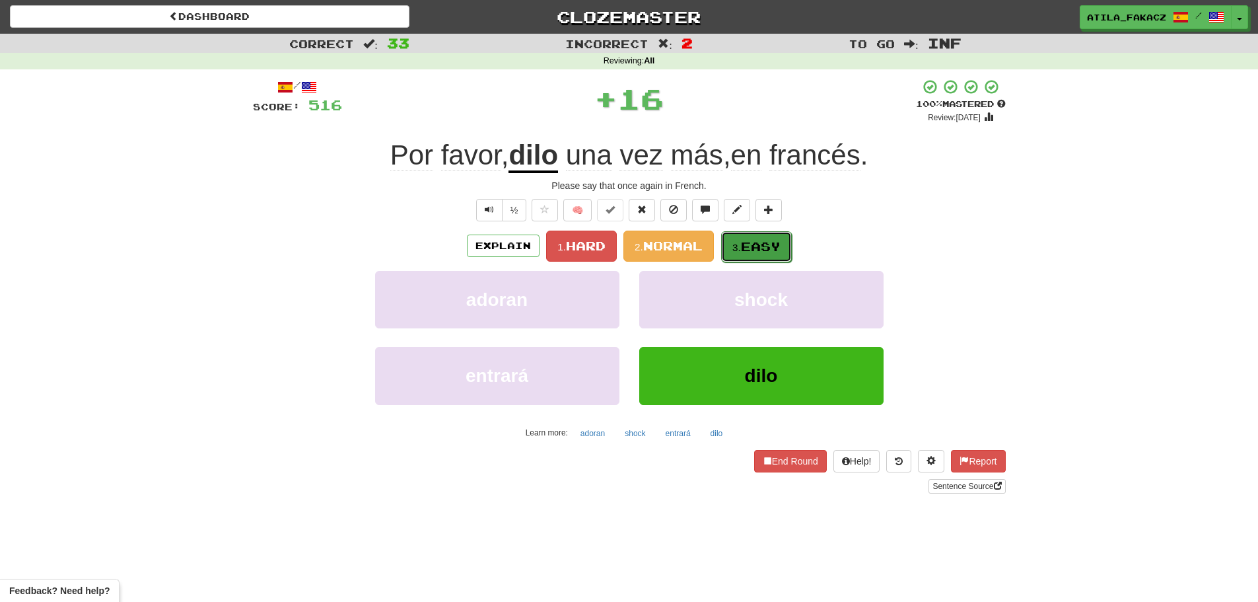
click at [770, 258] on button "3. Easy" at bounding box center [756, 246] width 71 height 31
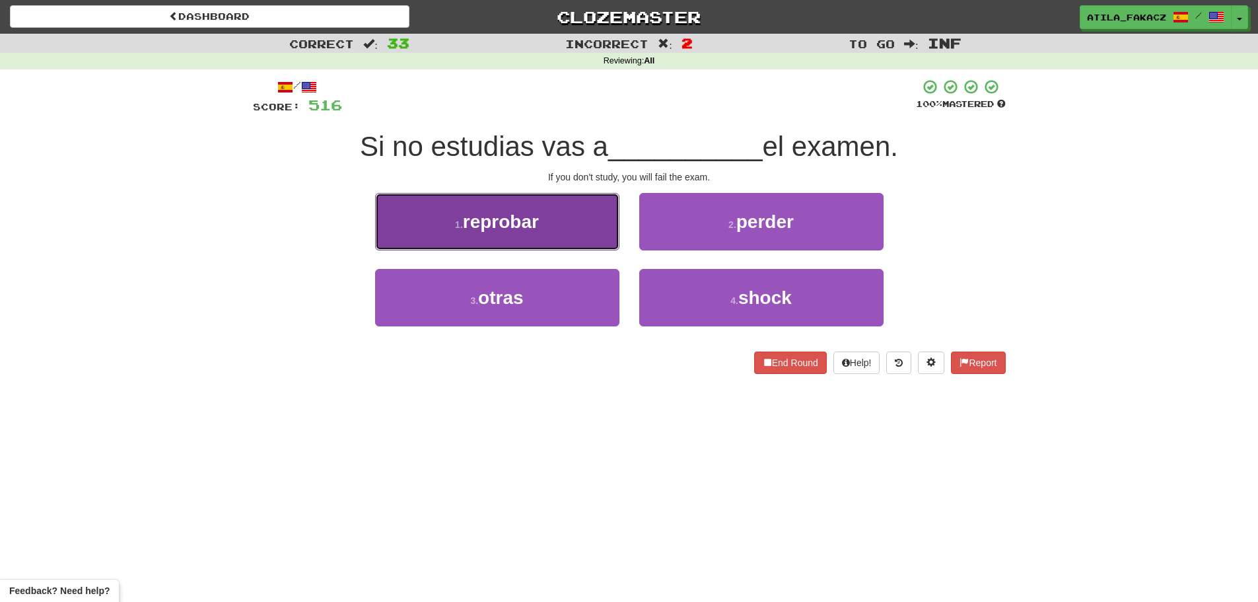
click at [573, 230] on button "1 . reprobar" at bounding box center [497, 221] width 244 height 57
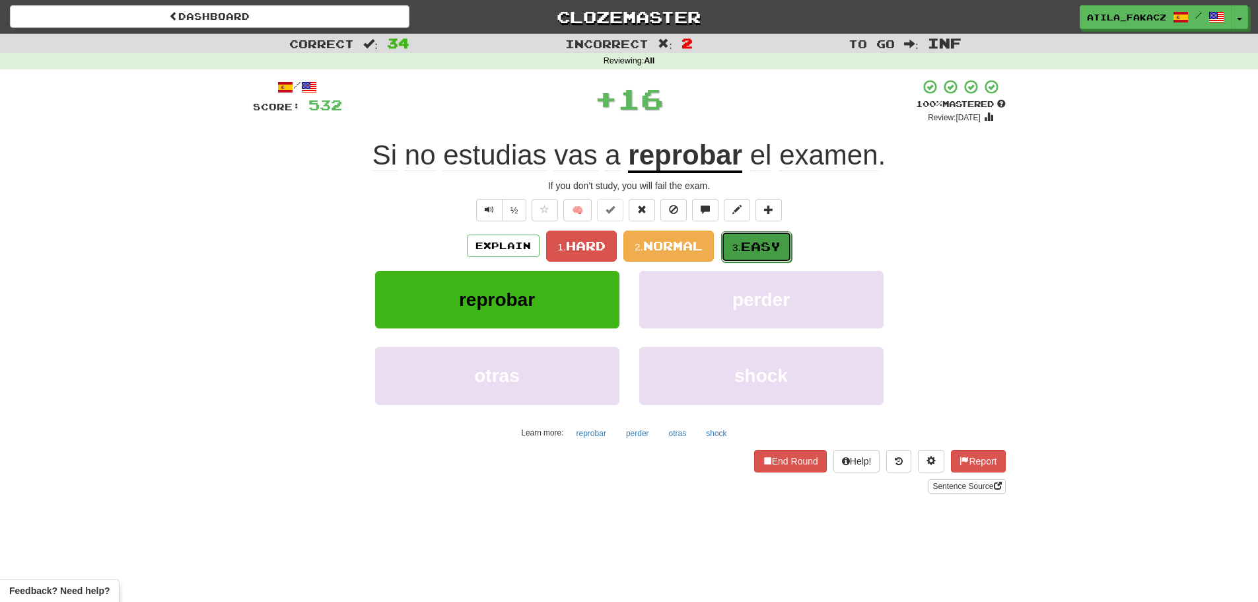
click at [769, 240] on span "Easy" at bounding box center [761, 246] width 40 height 15
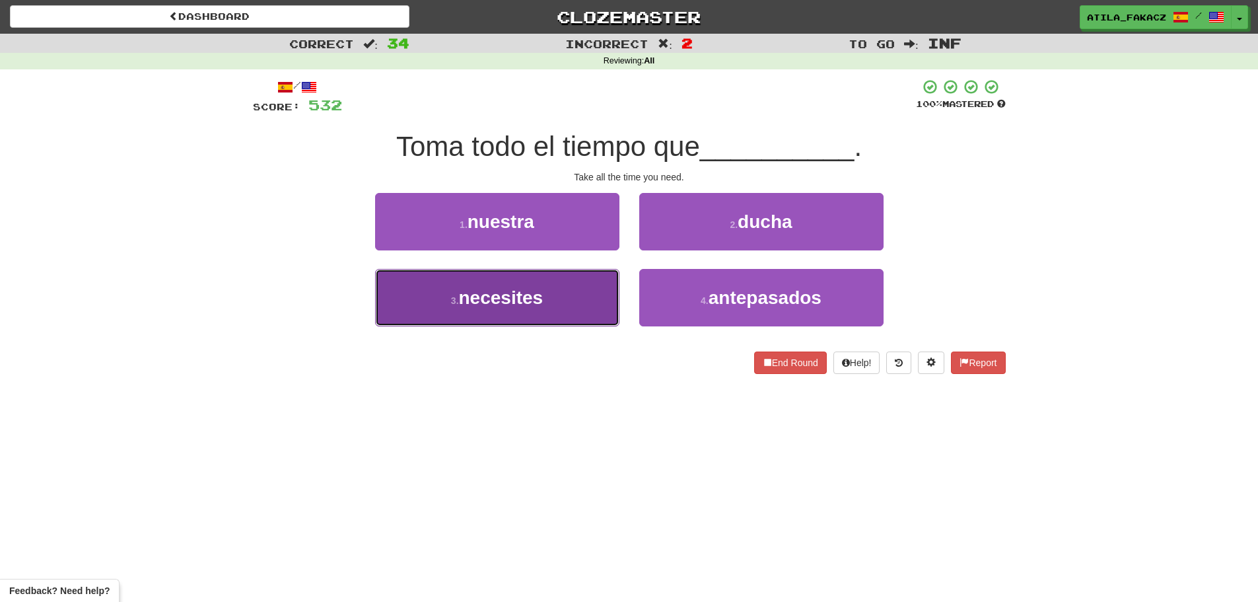
click at [503, 302] on span "necesites" at bounding box center [501, 297] width 85 height 20
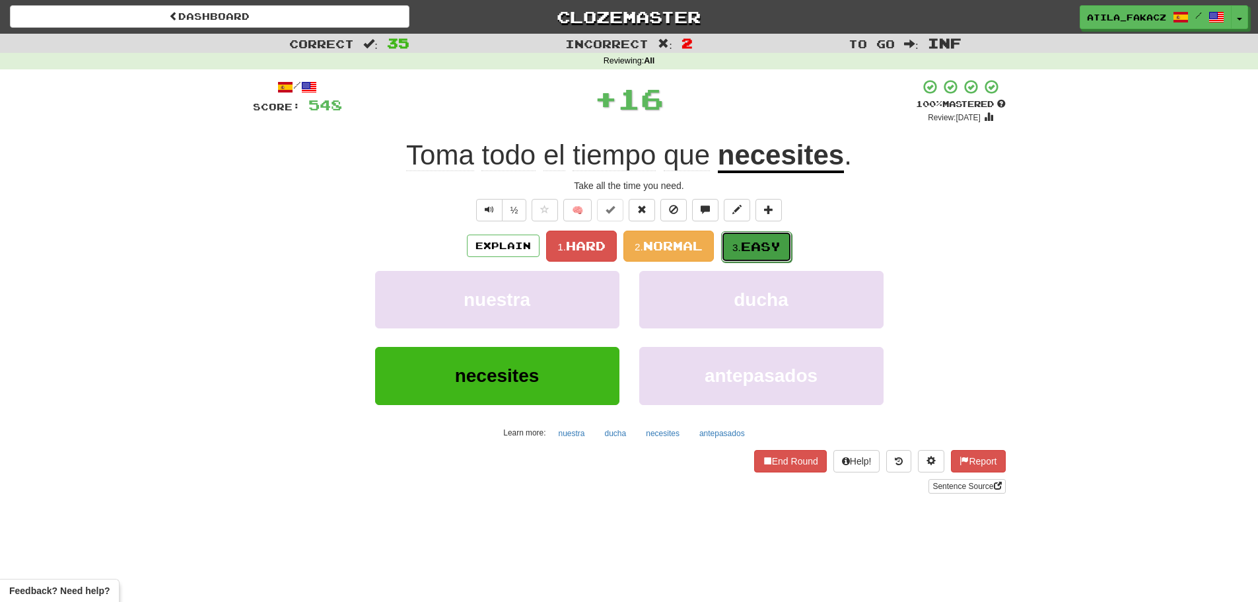
click at [759, 246] on span "Easy" at bounding box center [761, 246] width 40 height 15
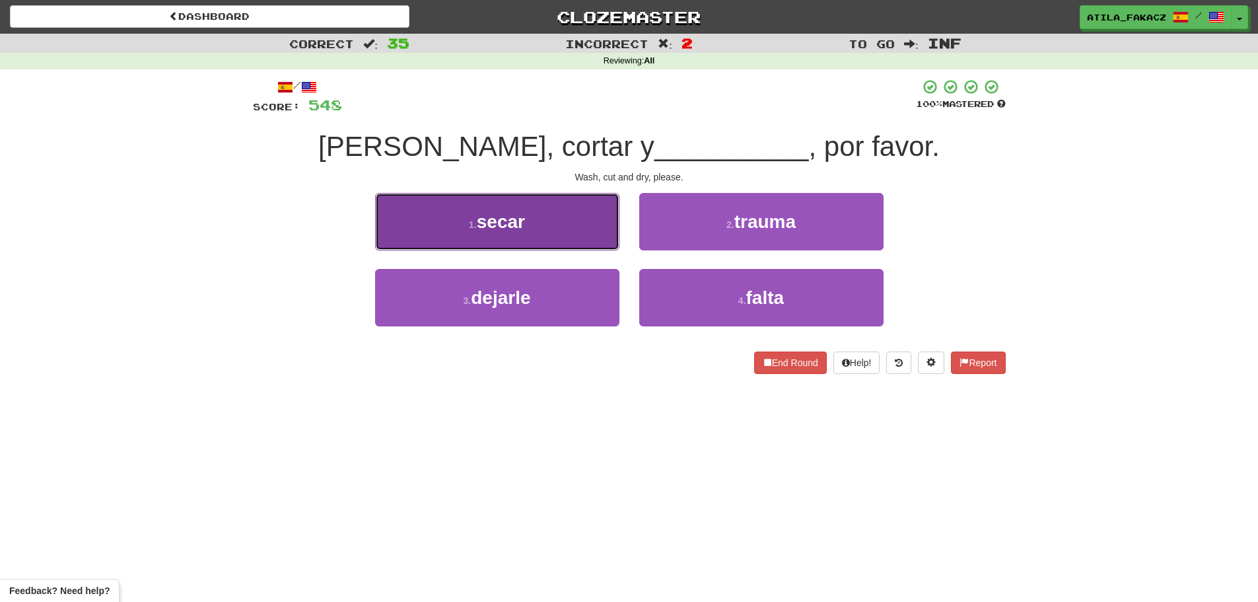
click at [581, 219] on button "1 . secar" at bounding box center [497, 221] width 244 height 57
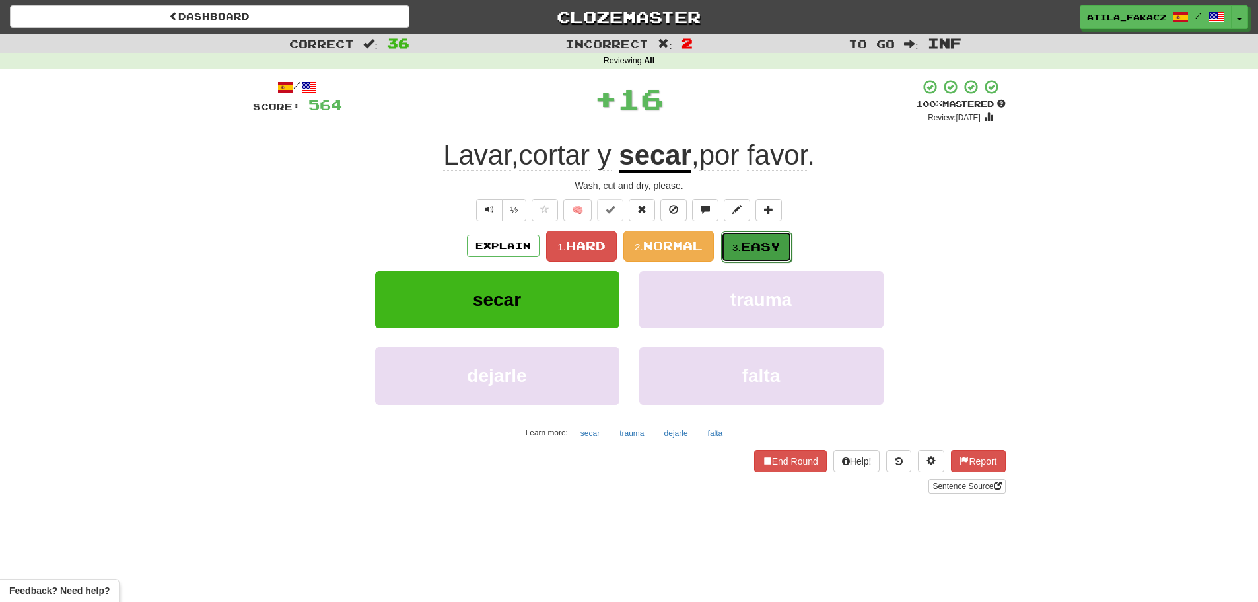
click at [753, 243] on span "Easy" at bounding box center [761, 246] width 40 height 15
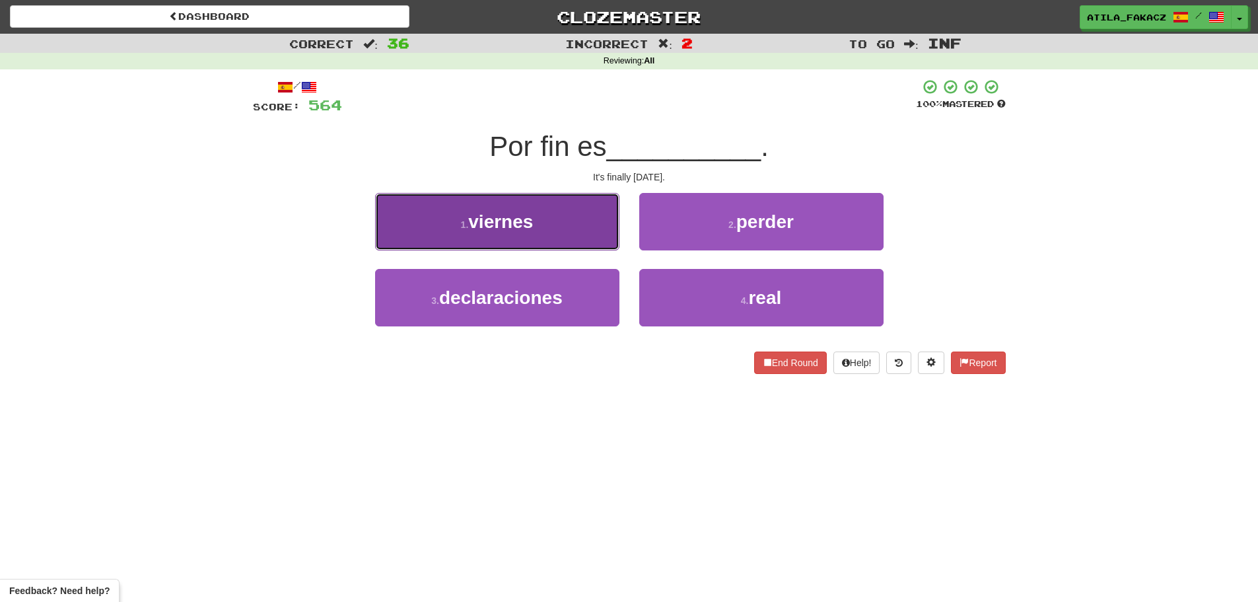
click at [556, 232] on button "1 . viernes" at bounding box center [497, 221] width 244 height 57
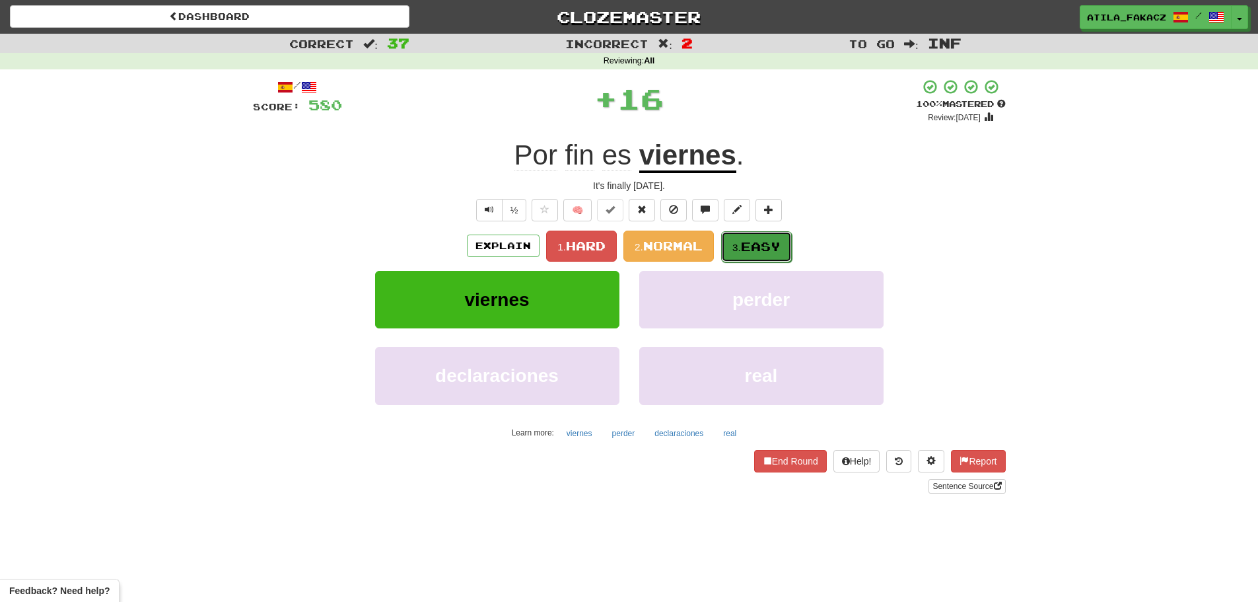
click at [752, 246] on span "Easy" at bounding box center [761, 246] width 40 height 15
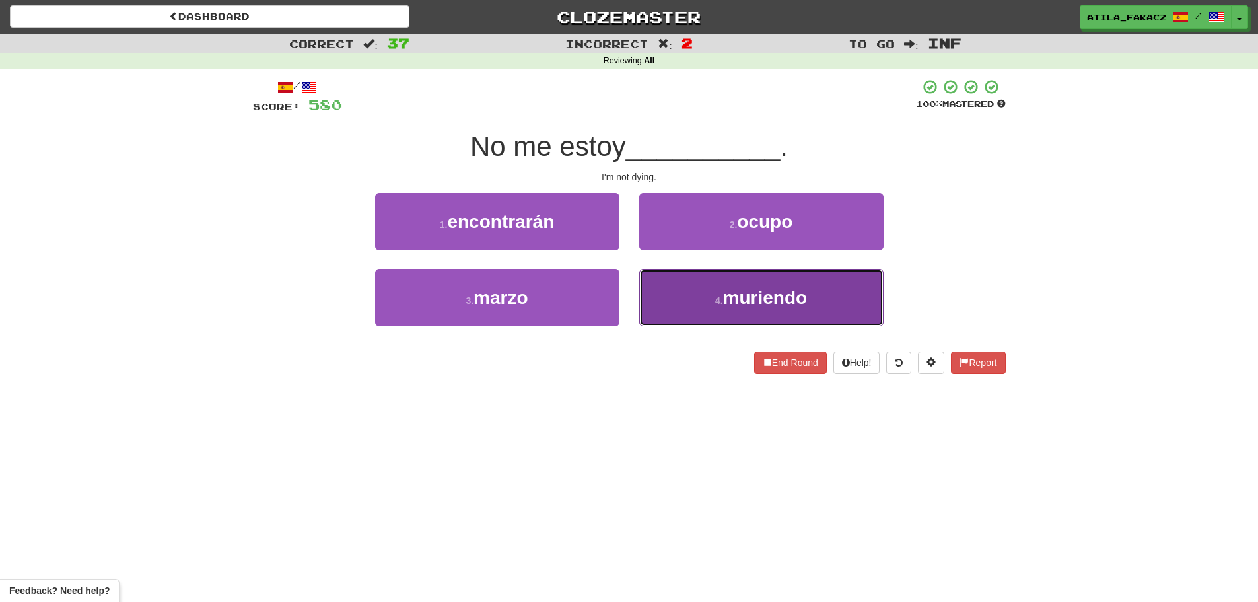
click at [710, 286] on button "4 . muriendo" at bounding box center [761, 297] width 244 height 57
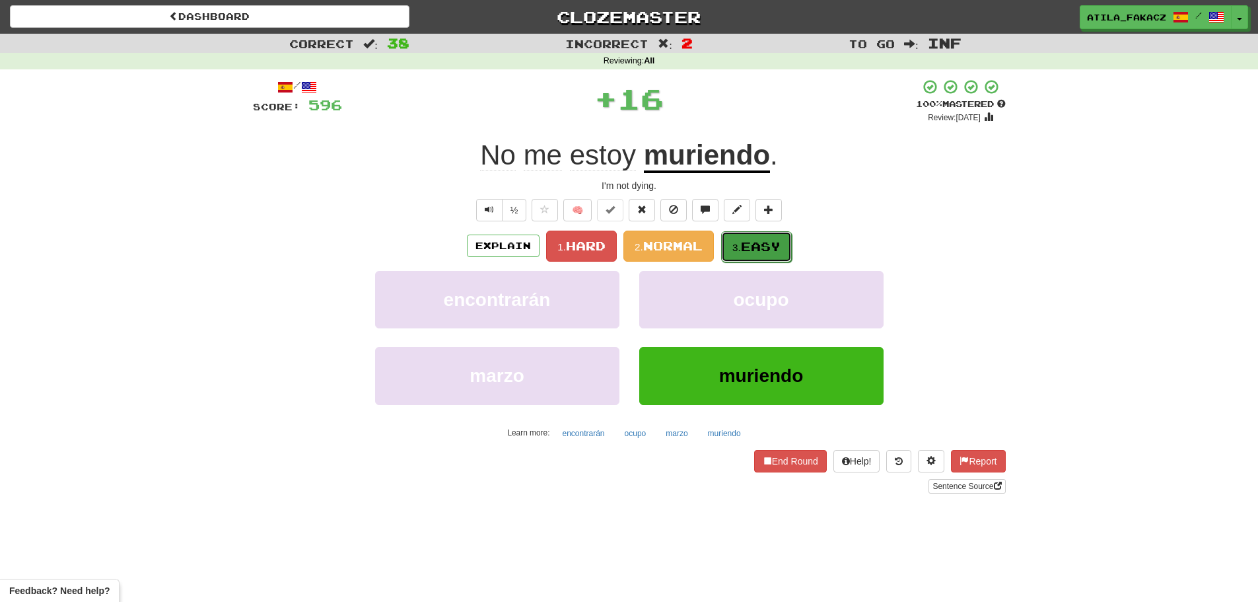
click at [746, 239] on span "Easy" at bounding box center [761, 246] width 40 height 15
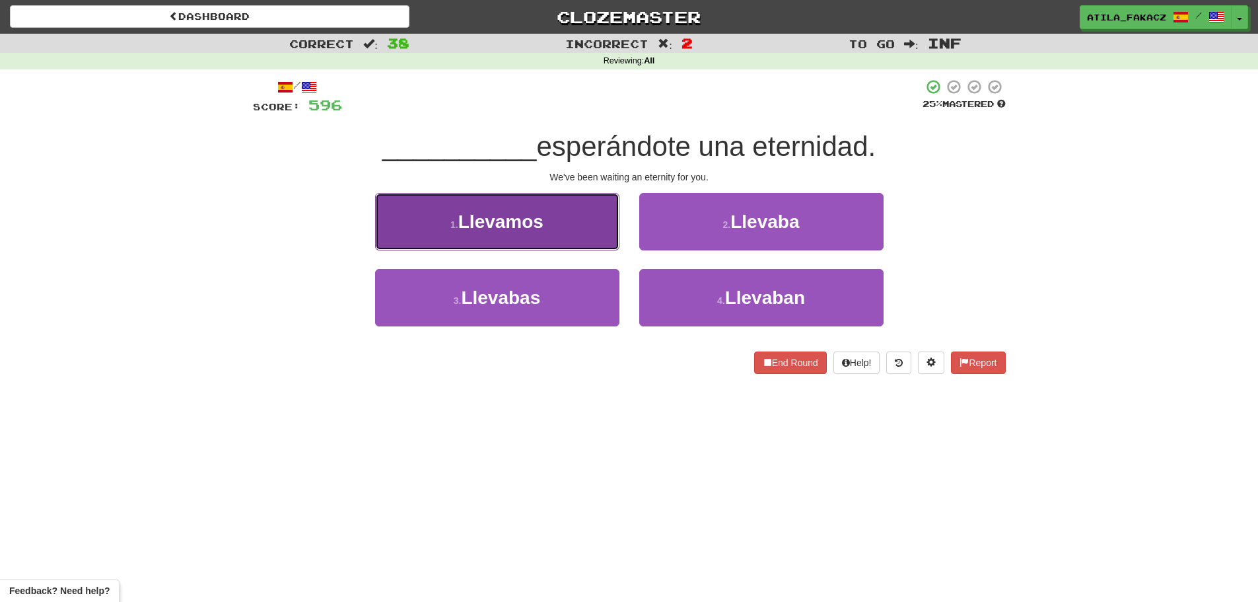
click at [559, 244] on button "1 . Llevamos" at bounding box center [497, 221] width 244 height 57
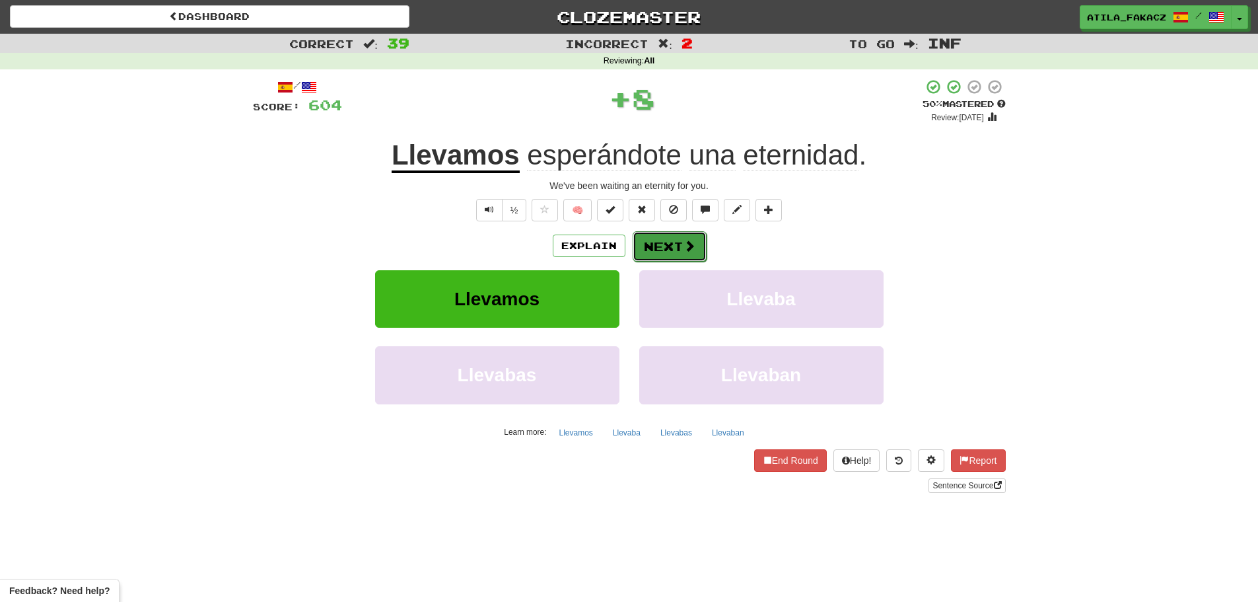
click at [676, 246] on button "Next" at bounding box center [670, 246] width 74 height 30
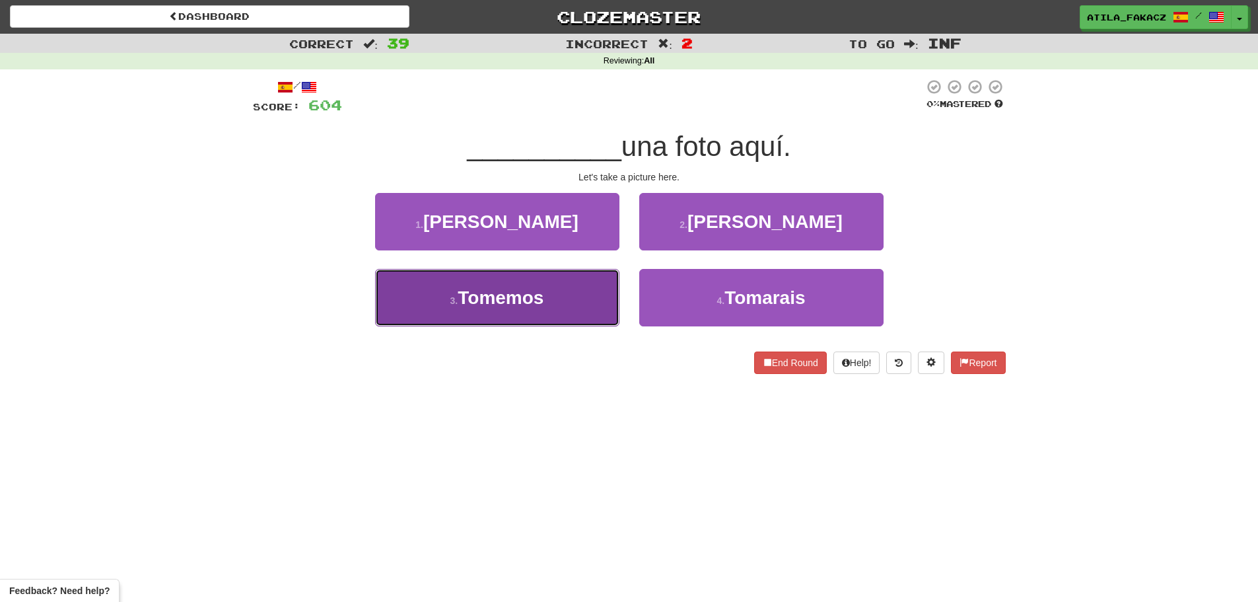
click at [577, 301] on button "3 . Tomemos" at bounding box center [497, 297] width 244 height 57
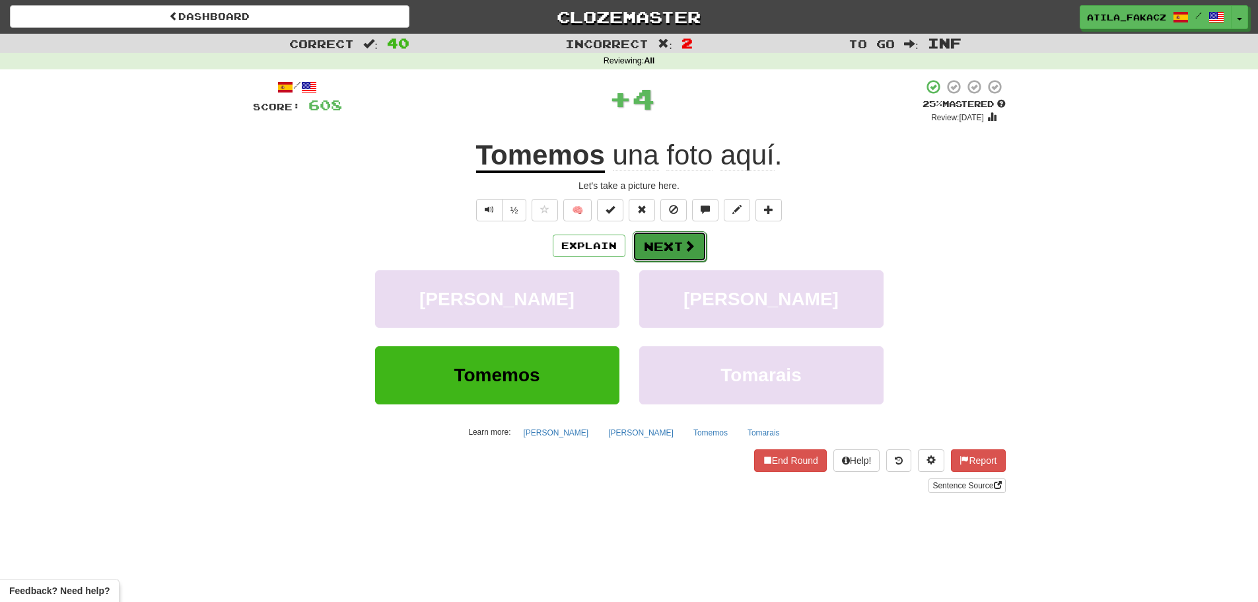
click at [688, 248] on span at bounding box center [689, 246] width 12 height 12
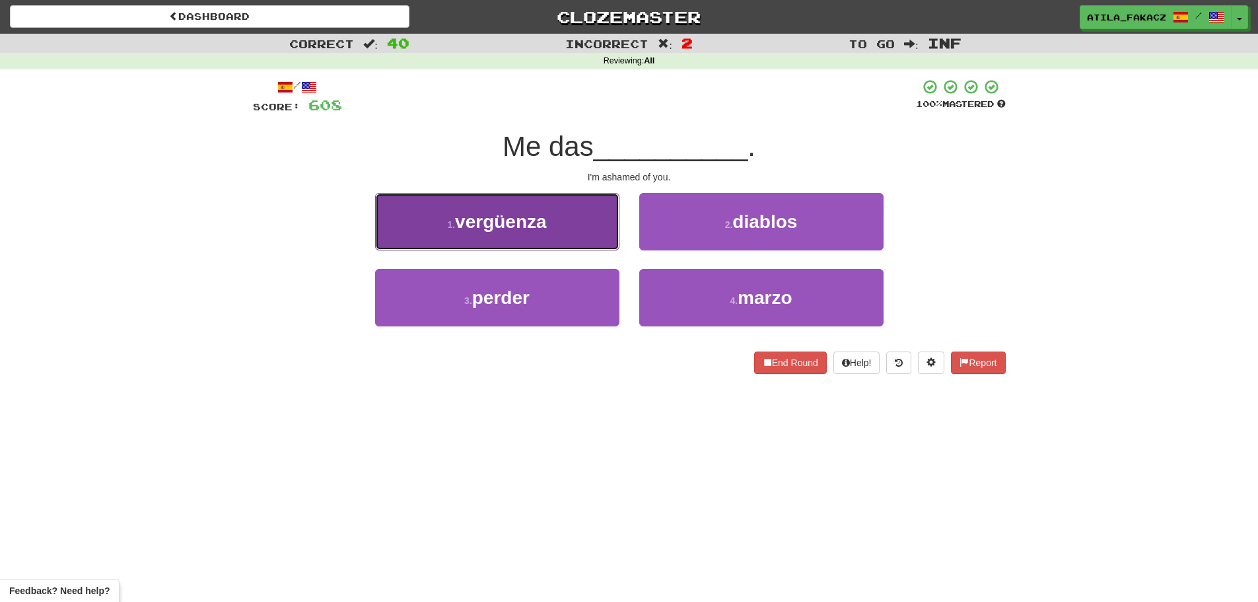
click at [584, 234] on button "1 . vergüenza" at bounding box center [497, 221] width 244 height 57
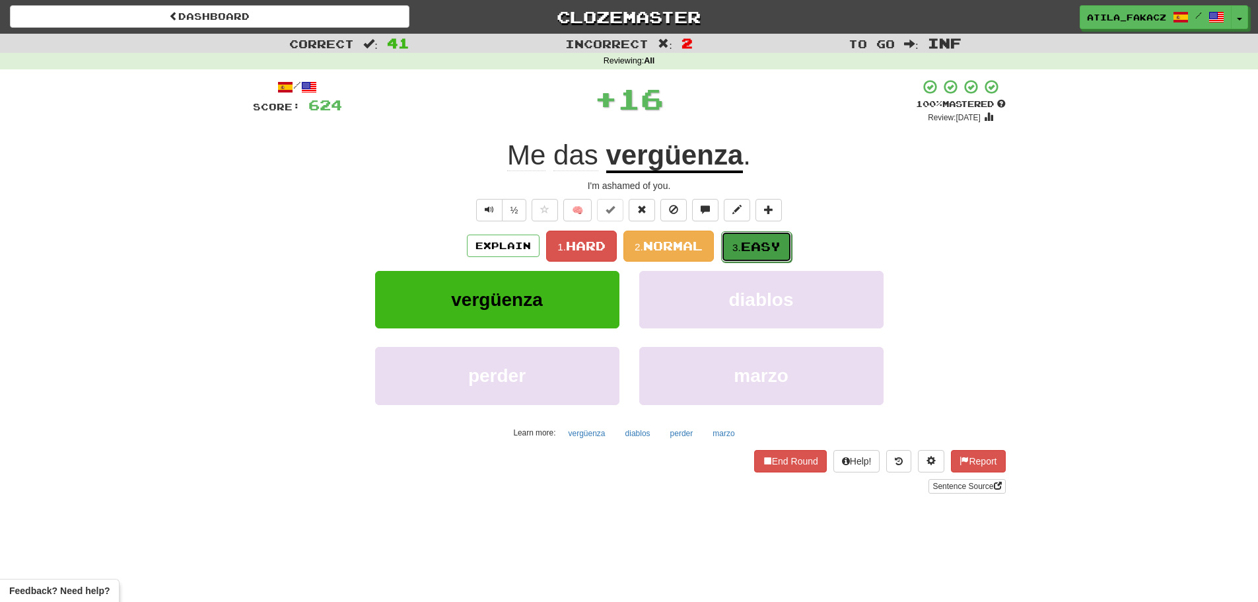
click at [757, 232] on button "3. Easy" at bounding box center [756, 246] width 71 height 31
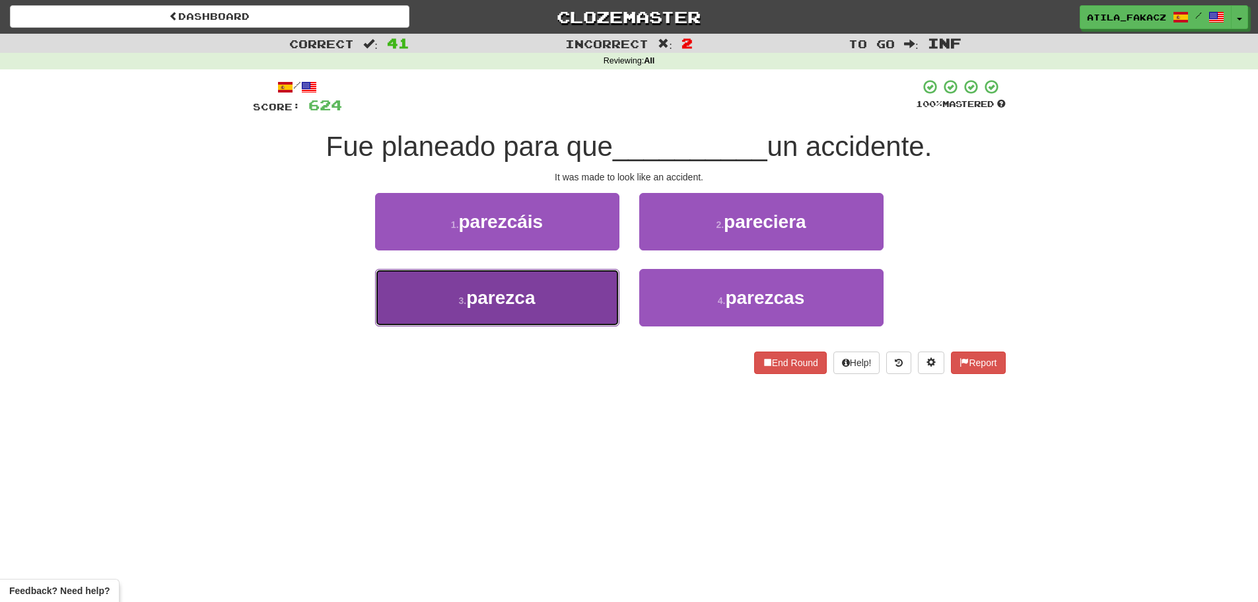
click at [547, 306] on button "3 . parezca" at bounding box center [497, 297] width 244 height 57
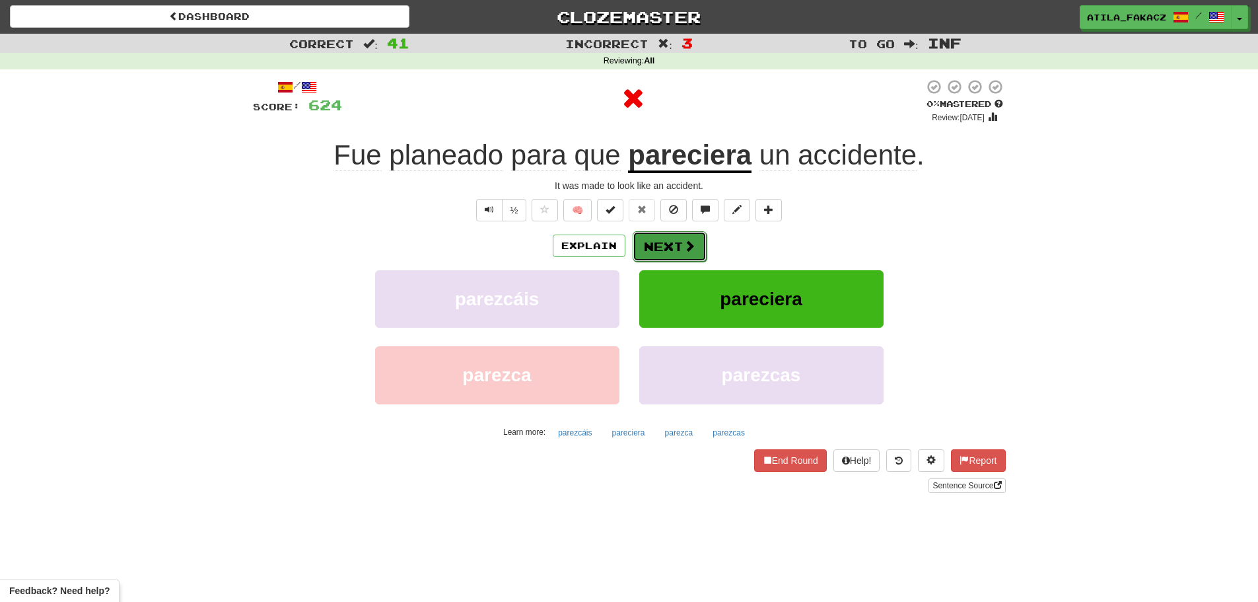
click at [683, 240] on span at bounding box center [689, 246] width 12 height 12
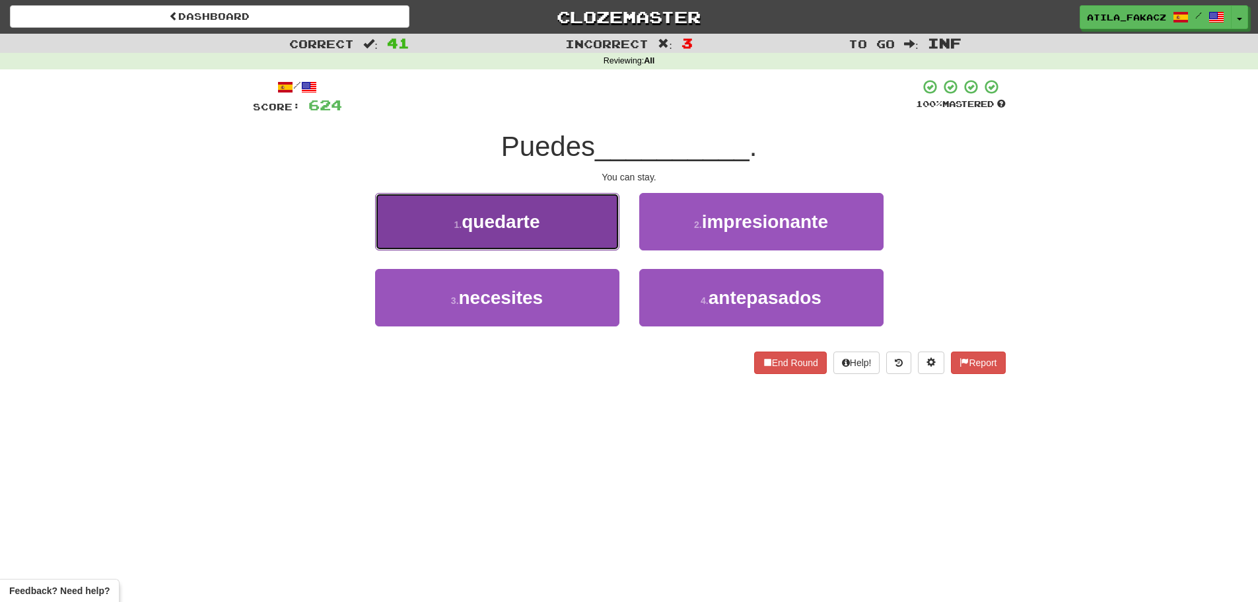
click at [553, 221] on button "1 . quedarte" at bounding box center [497, 221] width 244 height 57
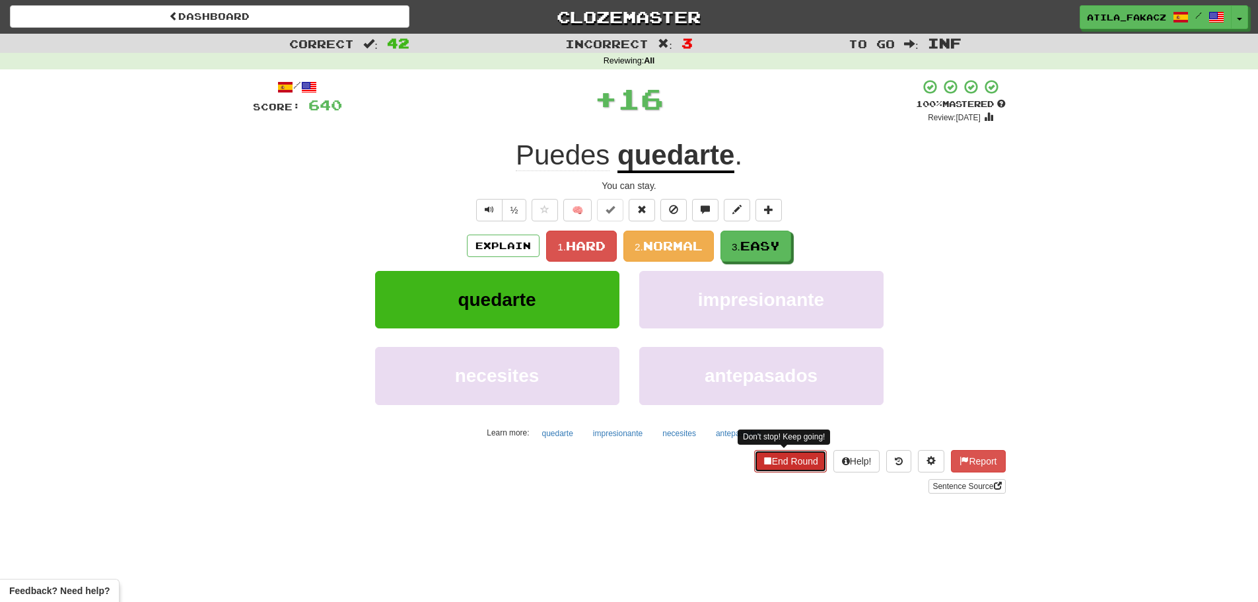
click at [787, 454] on button "End Round" at bounding box center [790, 461] width 73 height 22
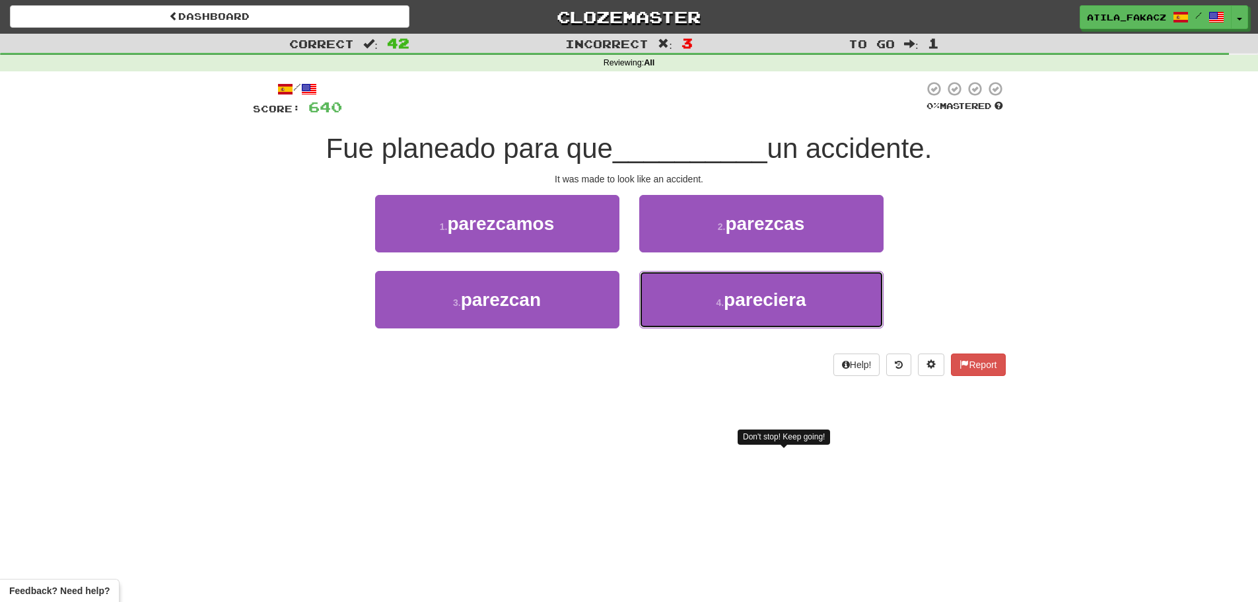
drag, startPoint x: 674, startPoint y: 301, endPoint x: 704, endPoint y: 332, distance: 43.0
click at [675, 301] on button "4 . pareciera" at bounding box center [761, 299] width 244 height 57
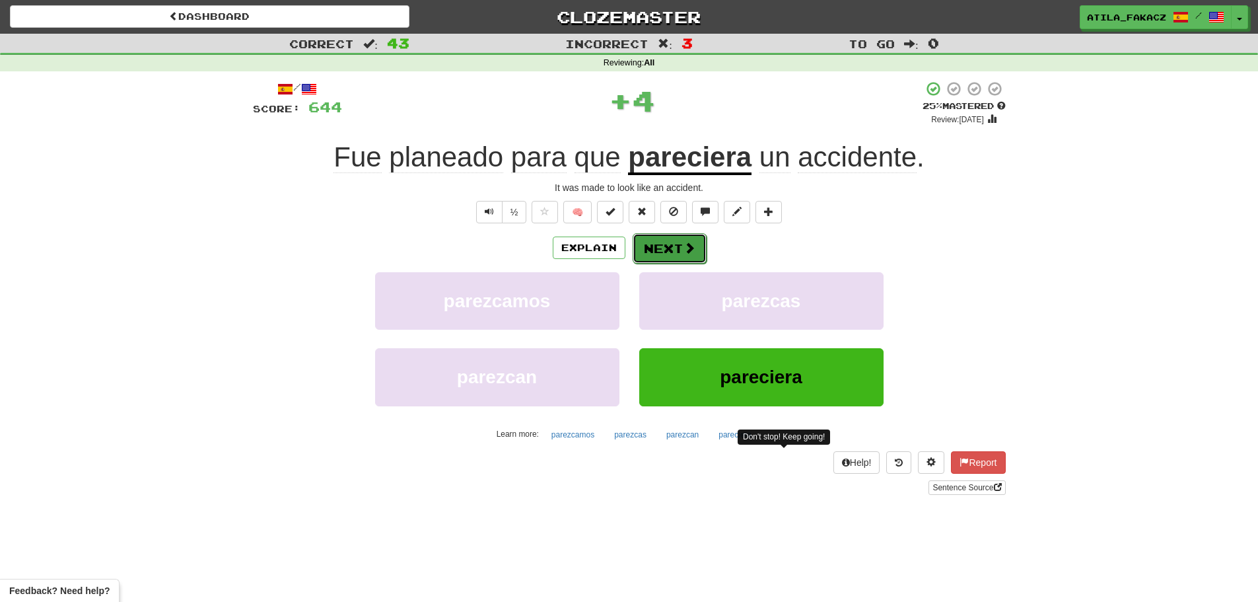
click at [677, 250] on button "Next" at bounding box center [670, 248] width 74 height 30
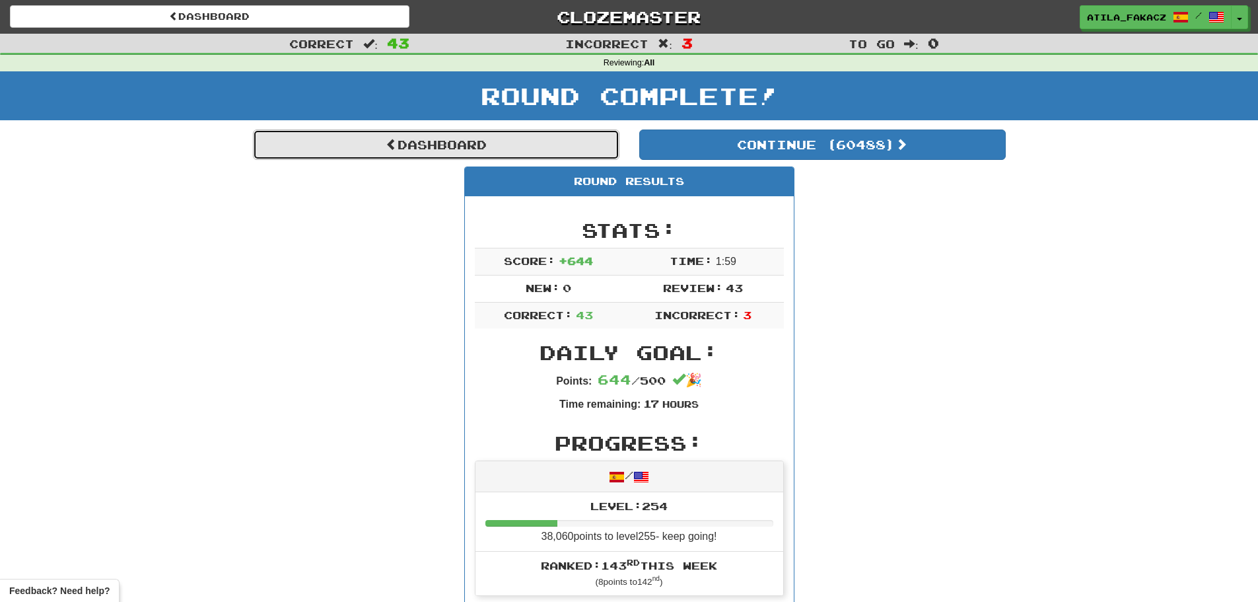
click at [468, 141] on link "Dashboard" at bounding box center [436, 144] width 367 height 30
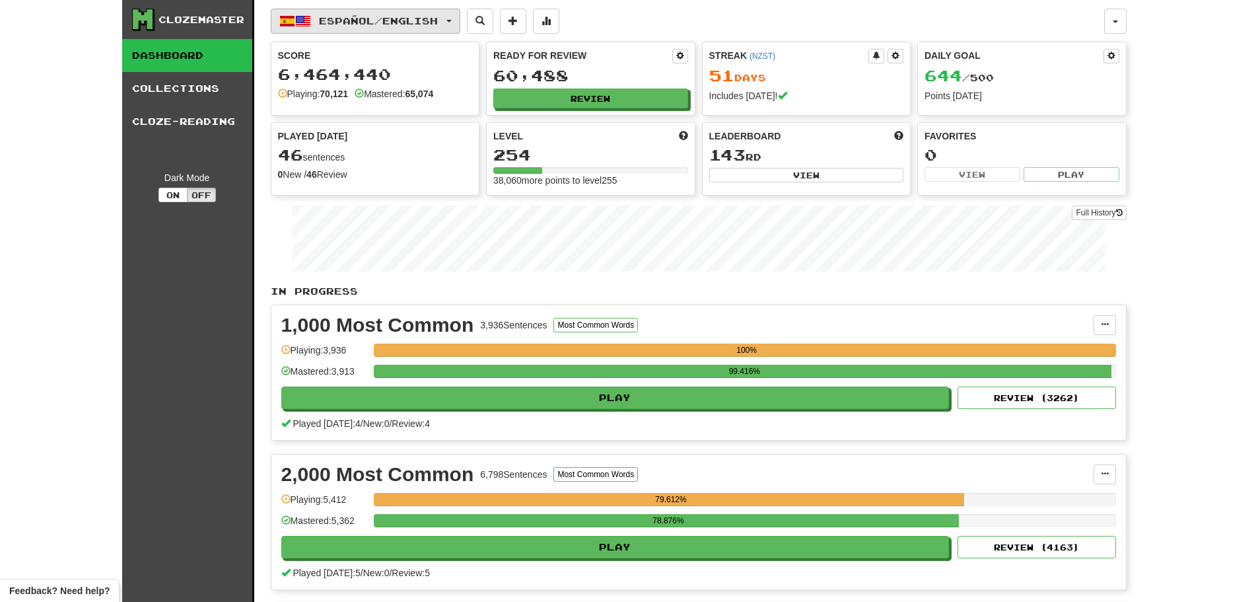
click at [334, 16] on span "Español / English" at bounding box center [378, 20] width 119 height 11
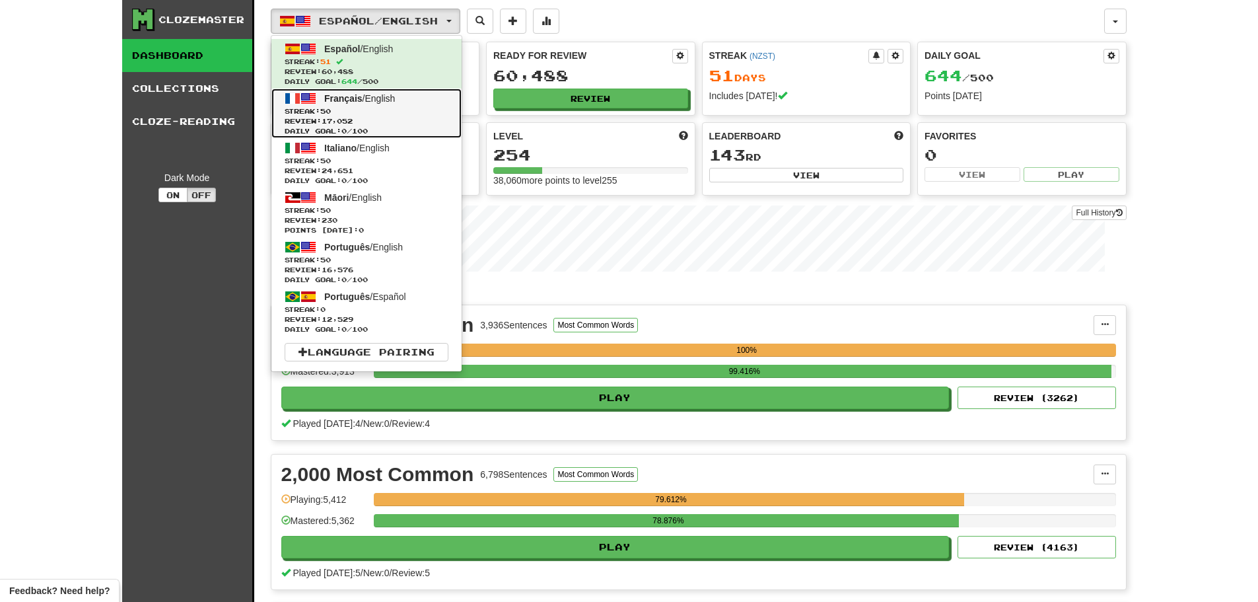
click at [357, 103] on span "Français" at bounding box center [343, 98] width 38 height 11
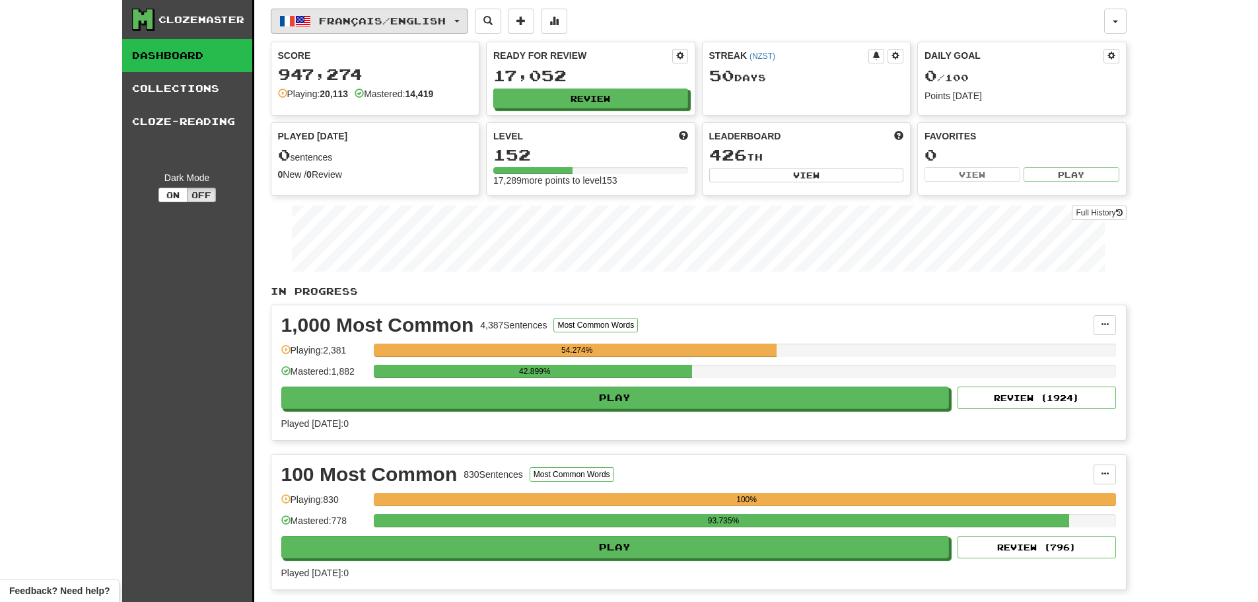
click at [415, 20] on span "Français / English" at bounding box center [382, 20] width 127 height 11
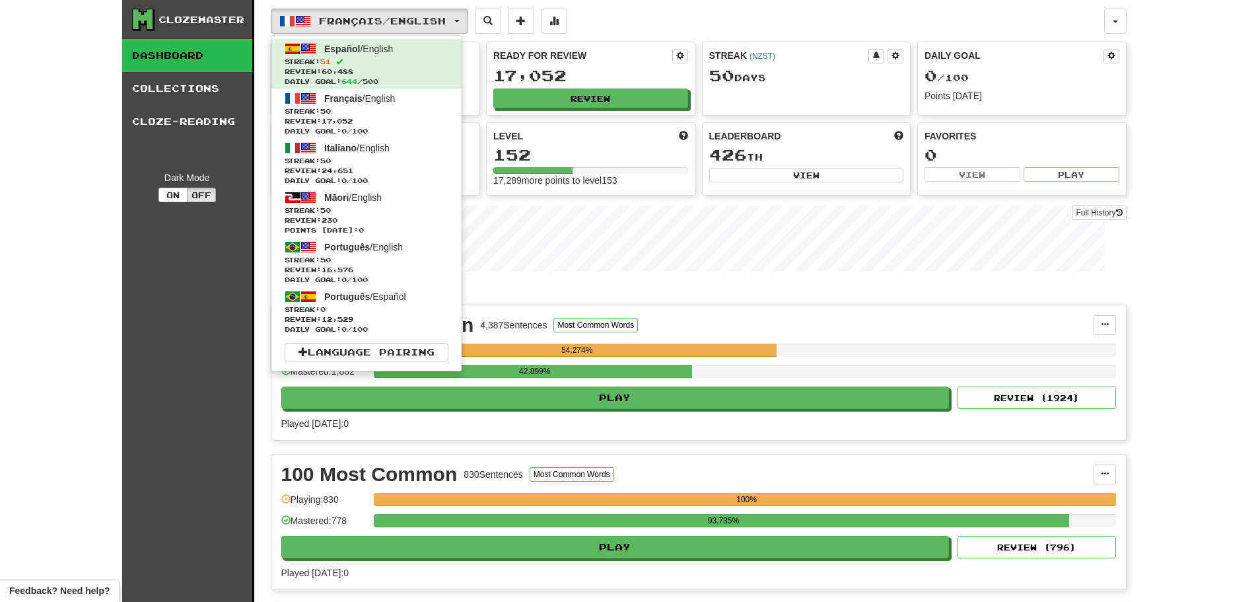
click at [0, 79] on div "Clozemaster Dashboard Collections Cloze-Reading Dark Mode On Off Dashboard Coll…" at bounding box center [629, 540] width 1258 height 1081
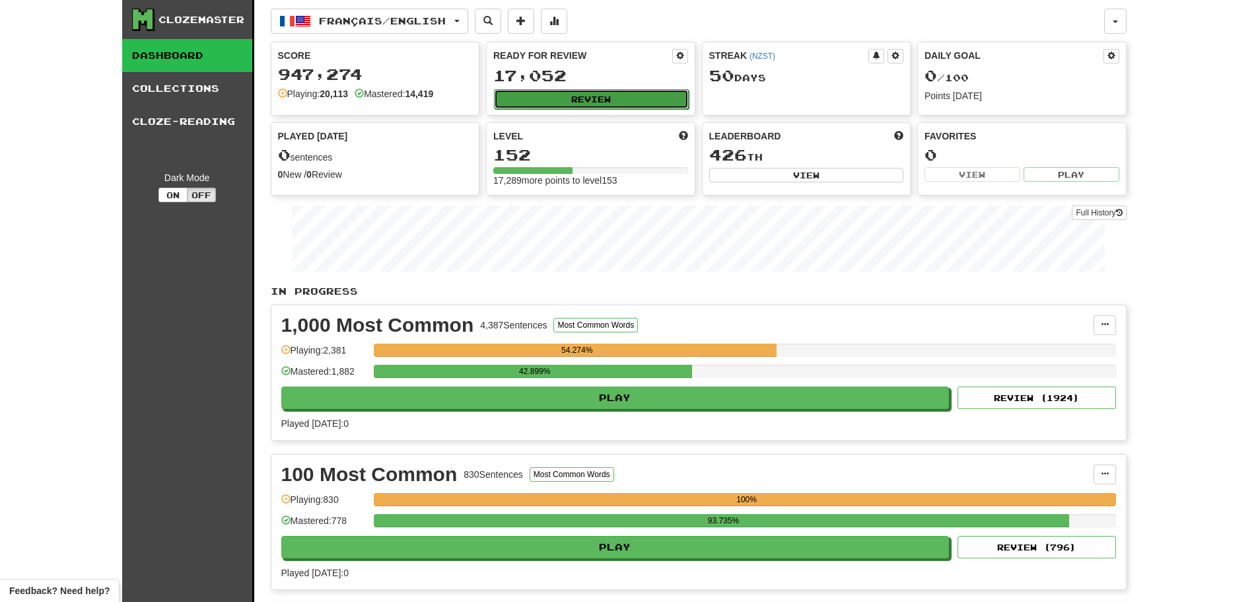
click at [612, 98] on button "Review" at bounding box center [591, 99] width 195 height 20
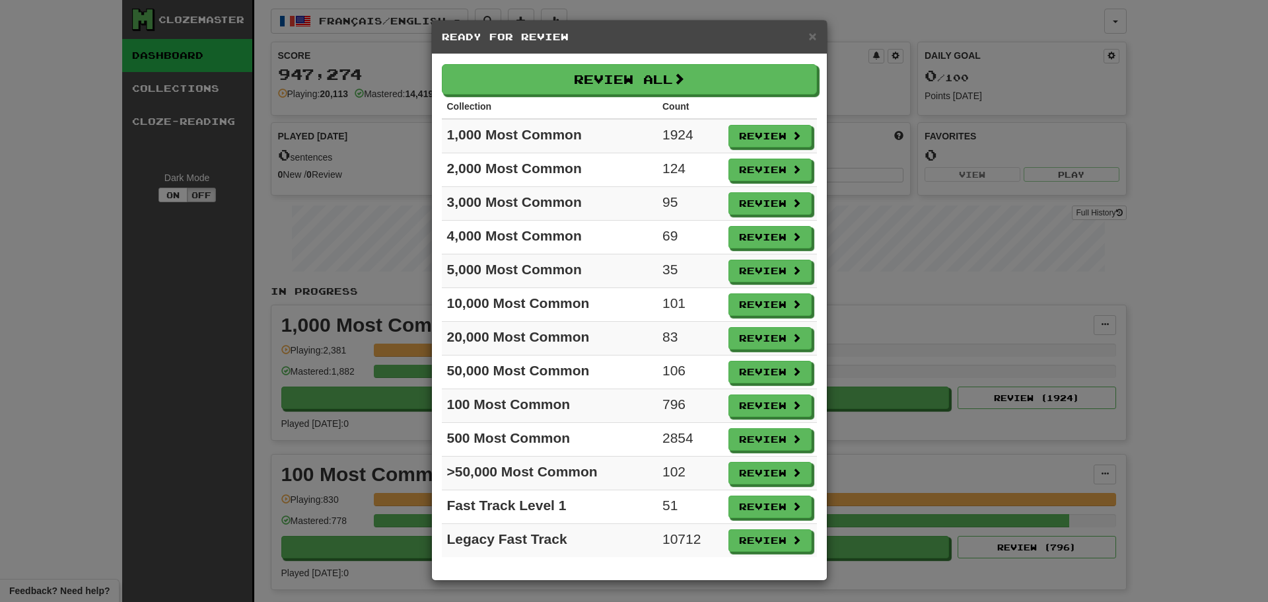
click at [0, 67] on div "× Ready for Review Review All Collection Count 1,000 Most Common 1924 Review 2,…" at bounding box center [634, 301] width 1268 height 602
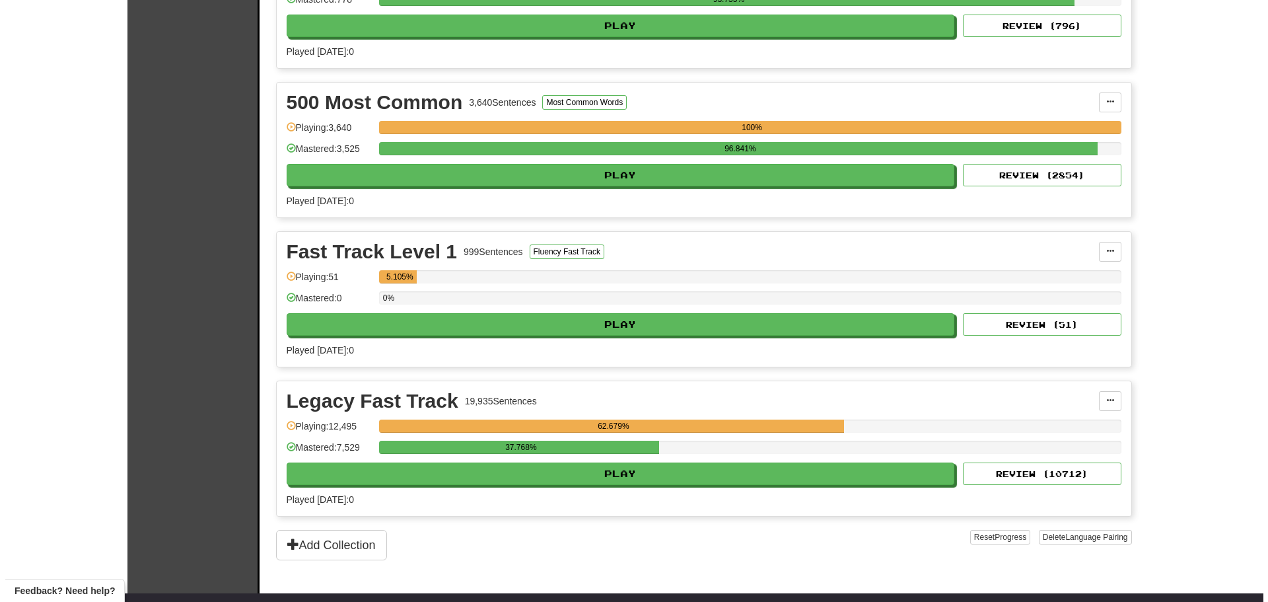
scroll to position [660, 0]
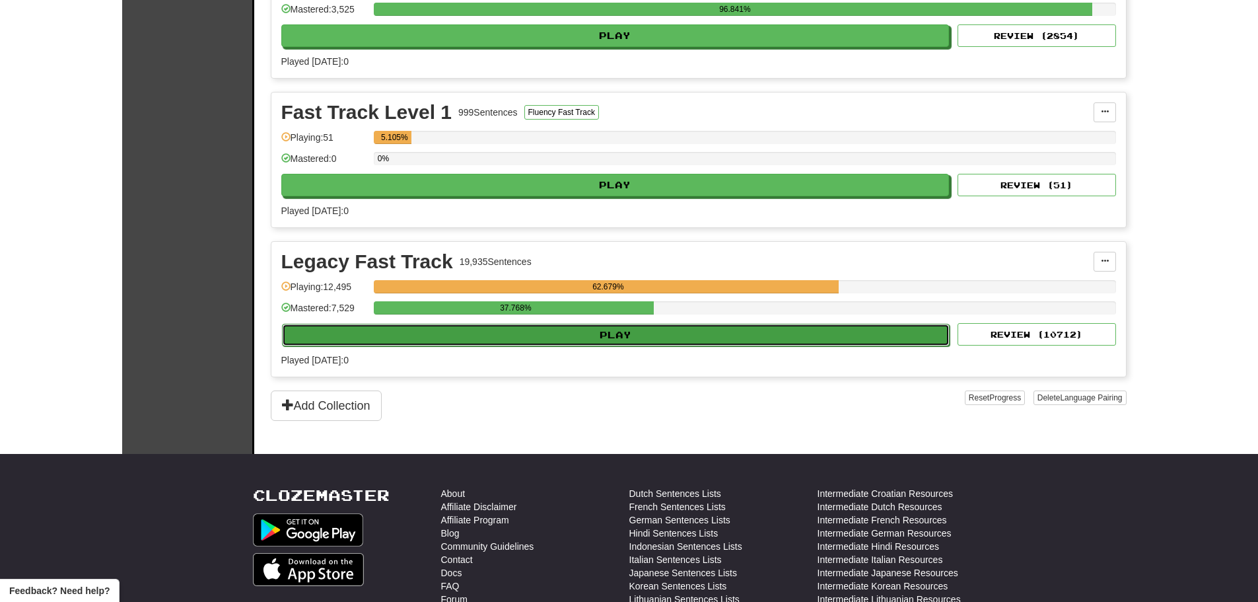
click at [556, 339] on button "Play" at bounding box center [616, 335] width 668 height 22
select select "********"
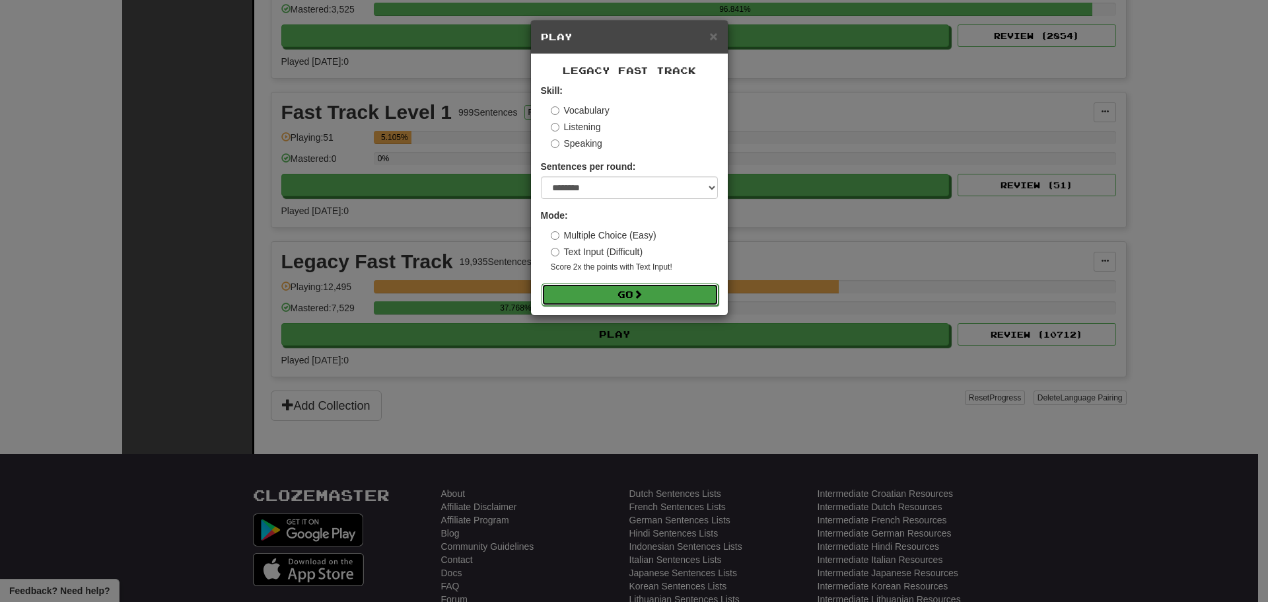
click at [623, 298] on button "Go" at bounding box center [630, 294] width 177 height 22
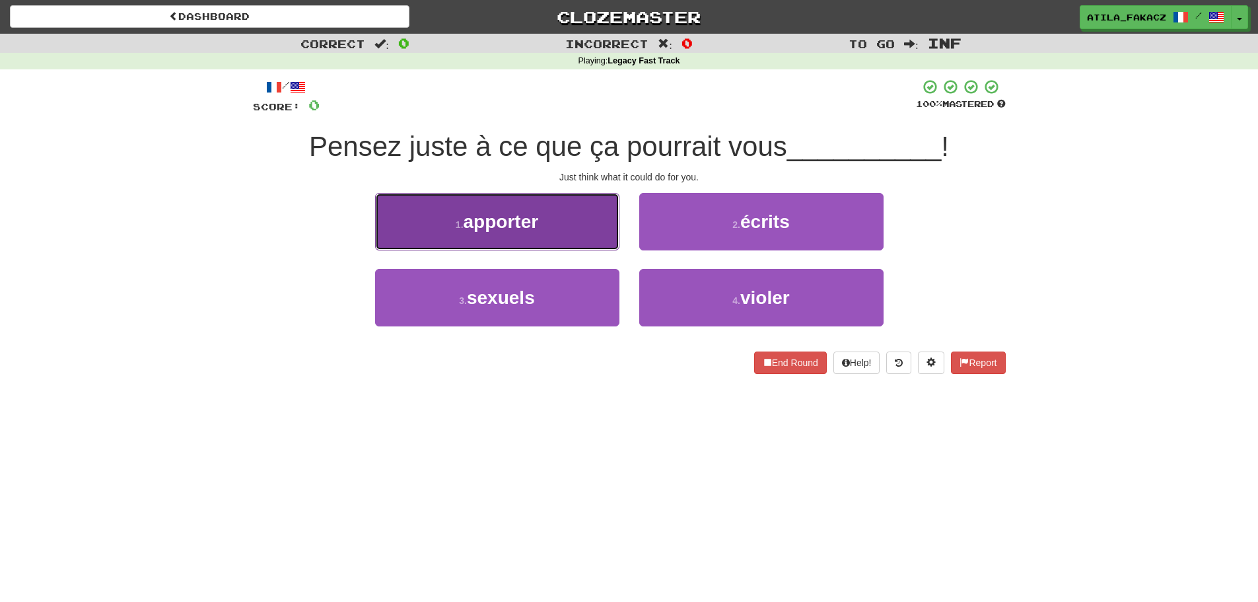
click at [565, 213] on button "1 . apporter" at bounding box center [497, 221] width 244 height 57
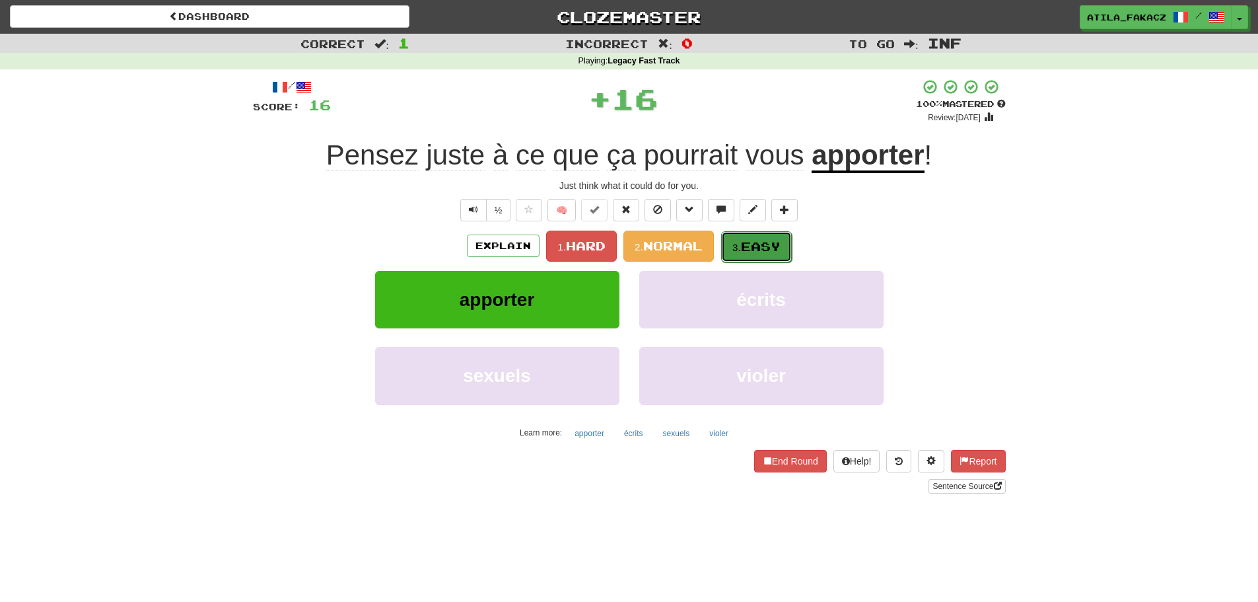
click at [763, 242] on span "Easy" at bounding box center [761, 246] width 40 height 15
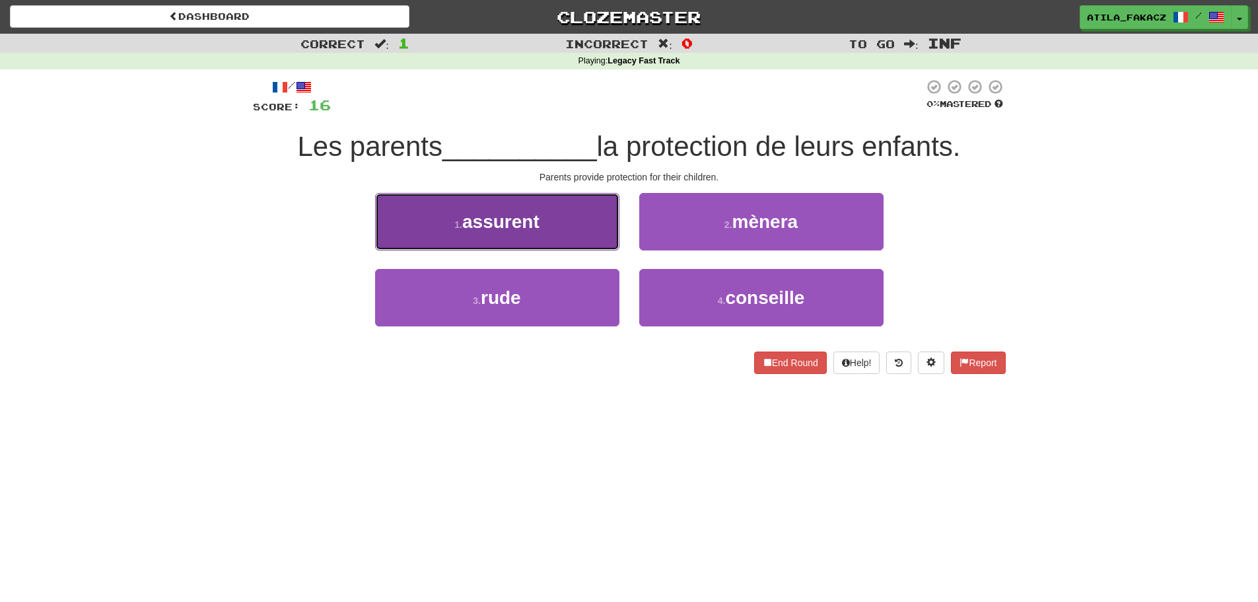
click at [588, 228] on button "1 . assurent" at bounding box center [497, 221] width 244 height 57
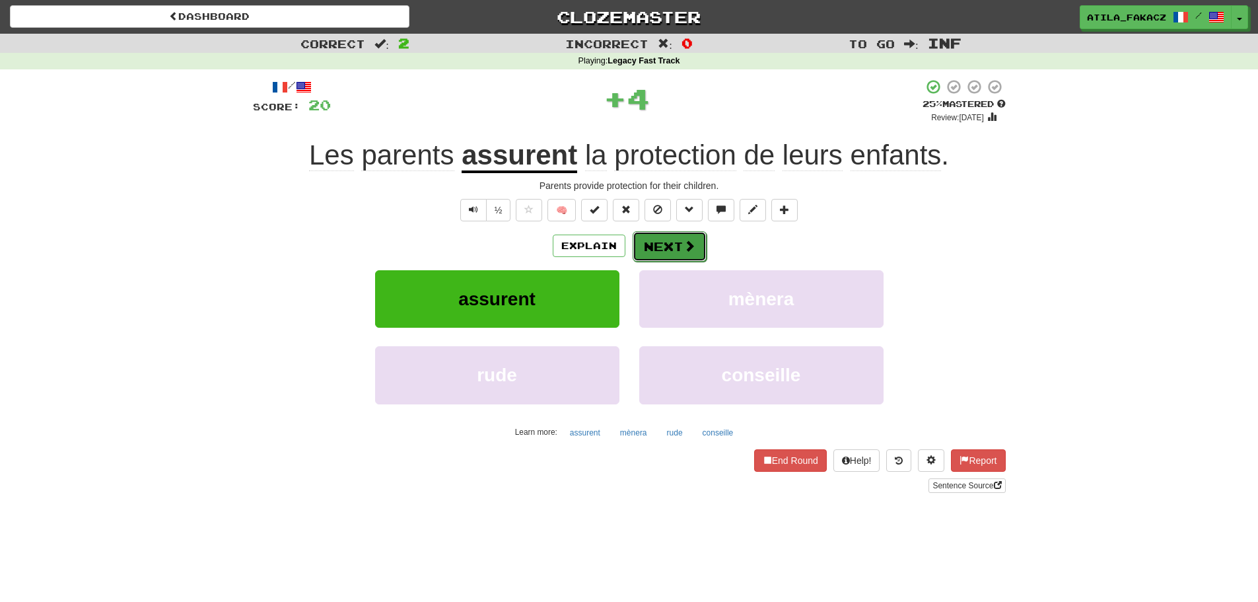
click at [681, 242] on button "Next" at bounding box center [670, 246] width 74 height 30
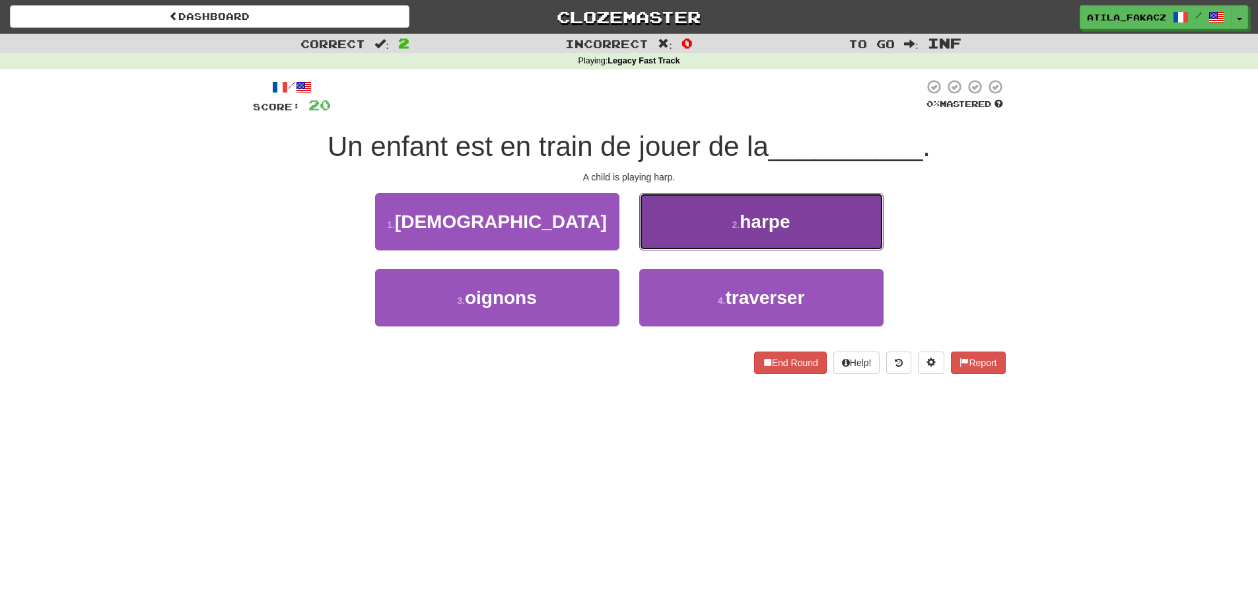
click at [703, 215] on button "2 . harpe" at bounding box center [761, 221] width 244 height 57
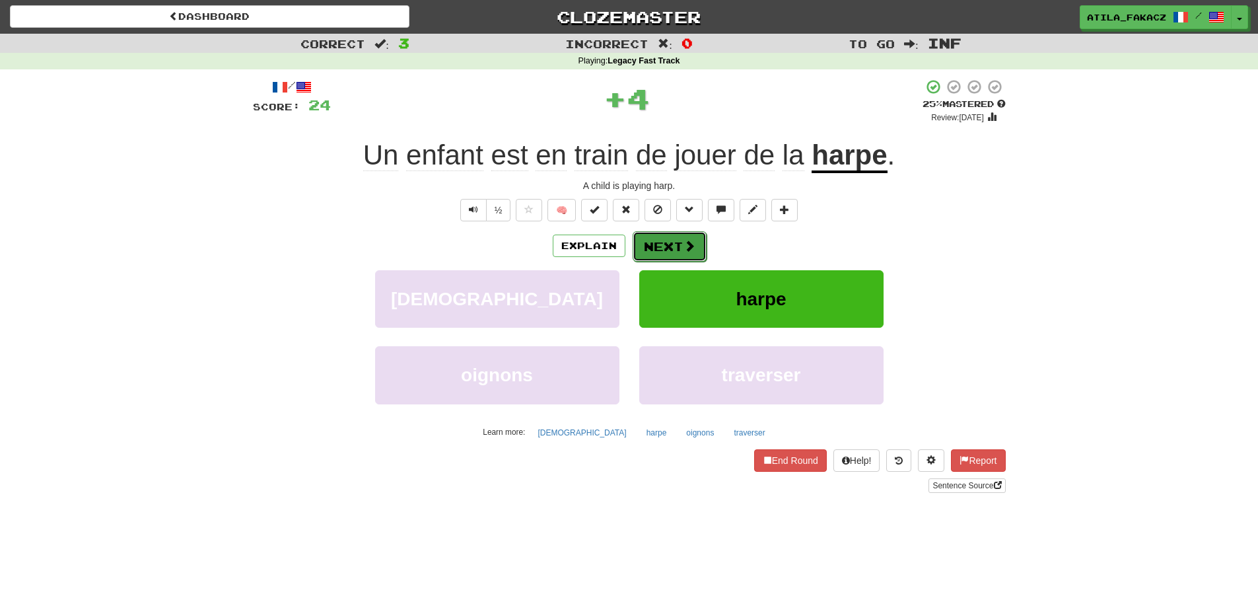
click at [687, 250] on span at bounding box center [689, 246] width 12 height 12
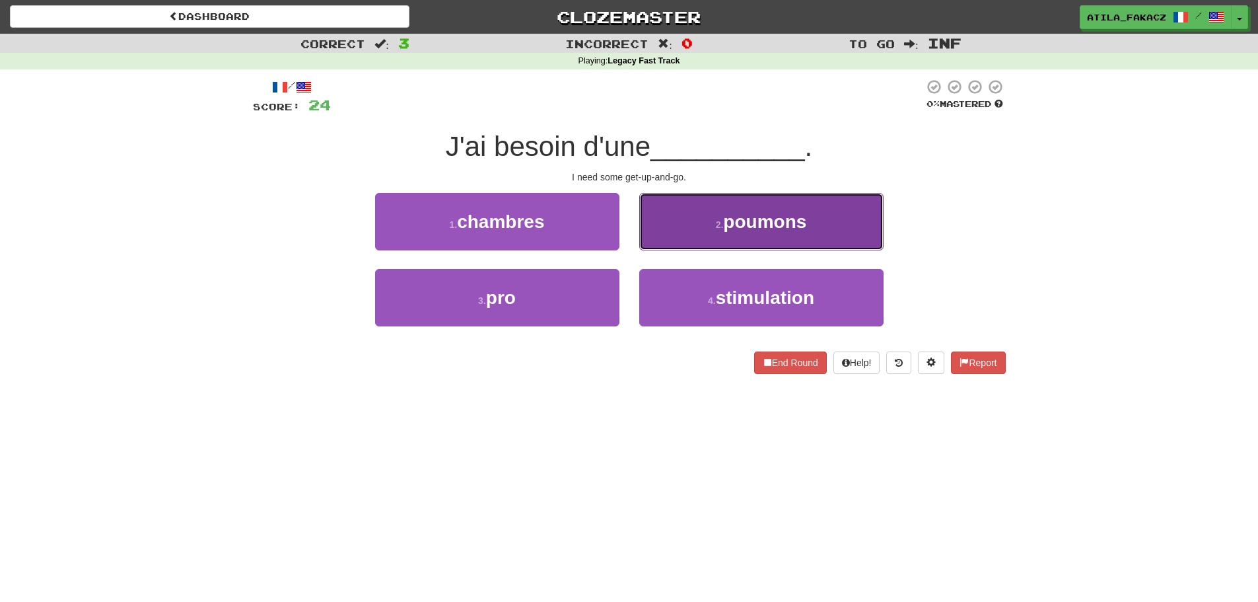
click at [685, 212] on button "2 . poumons" at bounding box center [761, 221] width 244 height 57
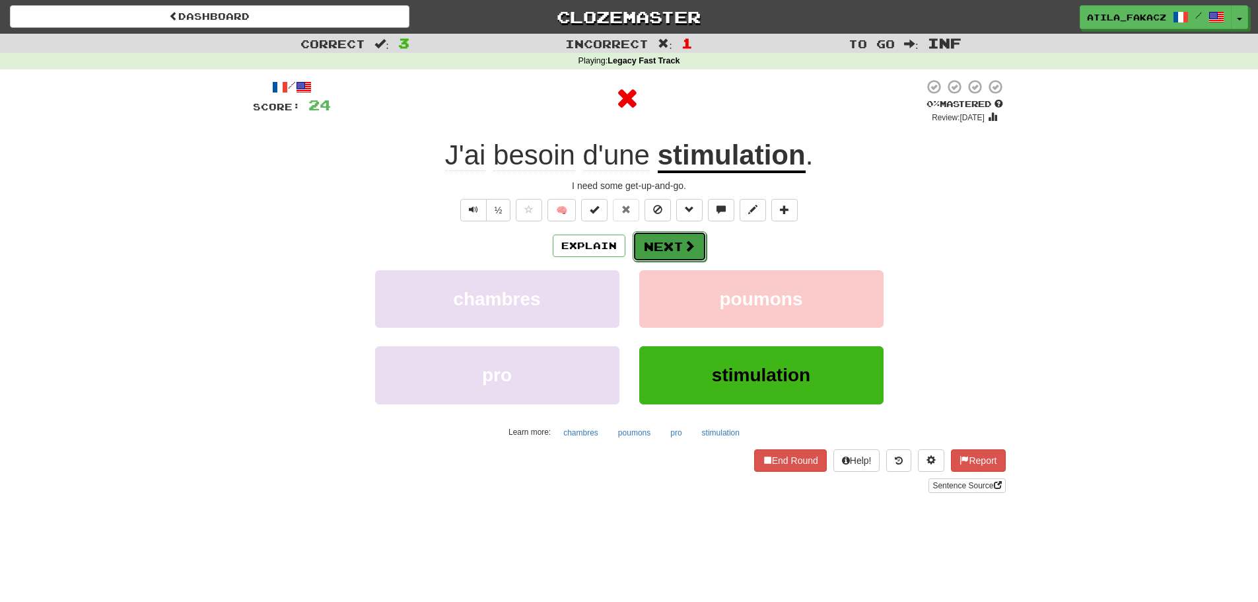
click at [683, 240] on span at bounding box center [689, 246] width 12 height 12
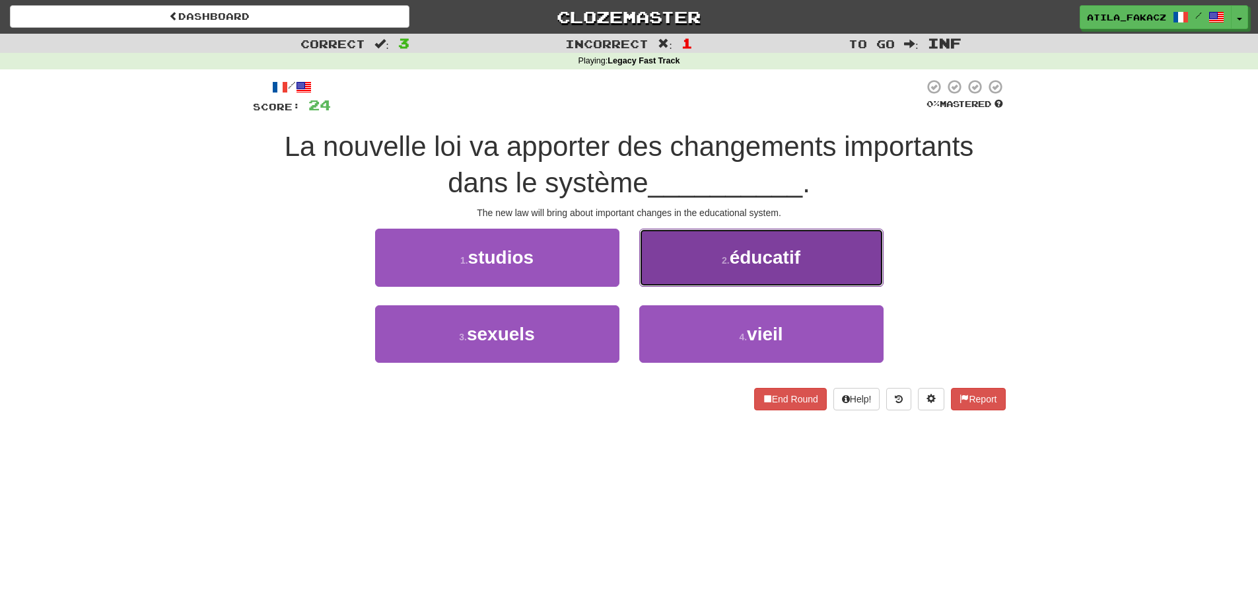
click at [672, 242] on button "2 . éducatif" at bounding box center [761, 256] width 244 height 57
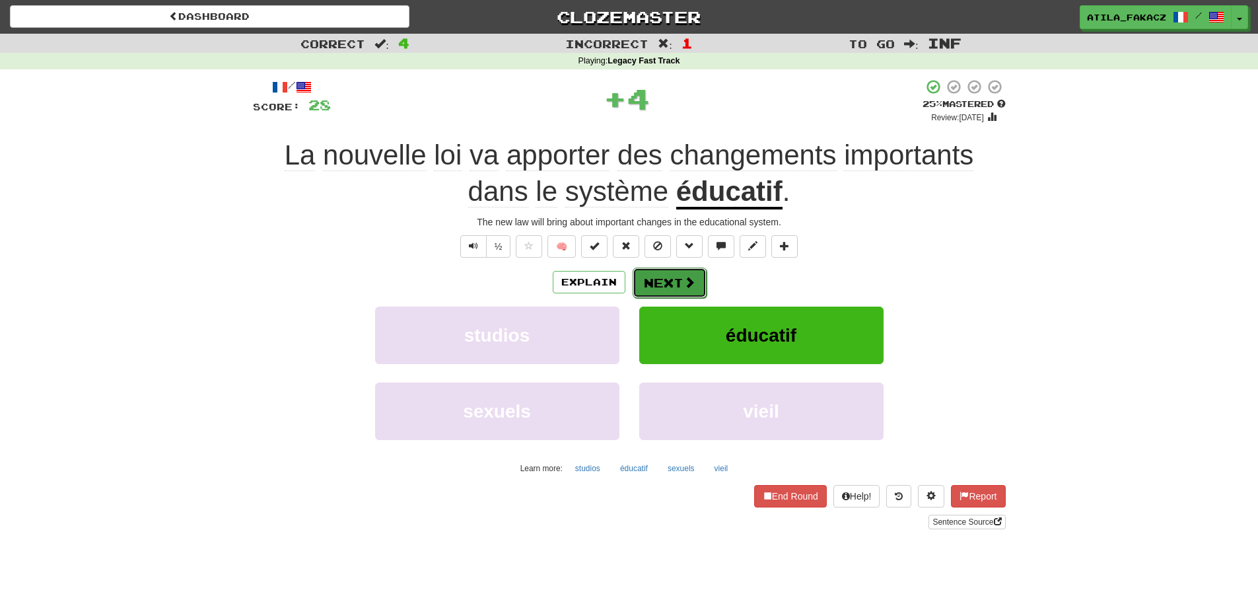
click at [695, 269] on button "Next" at bounding box center [670, 282] width 74 height 30
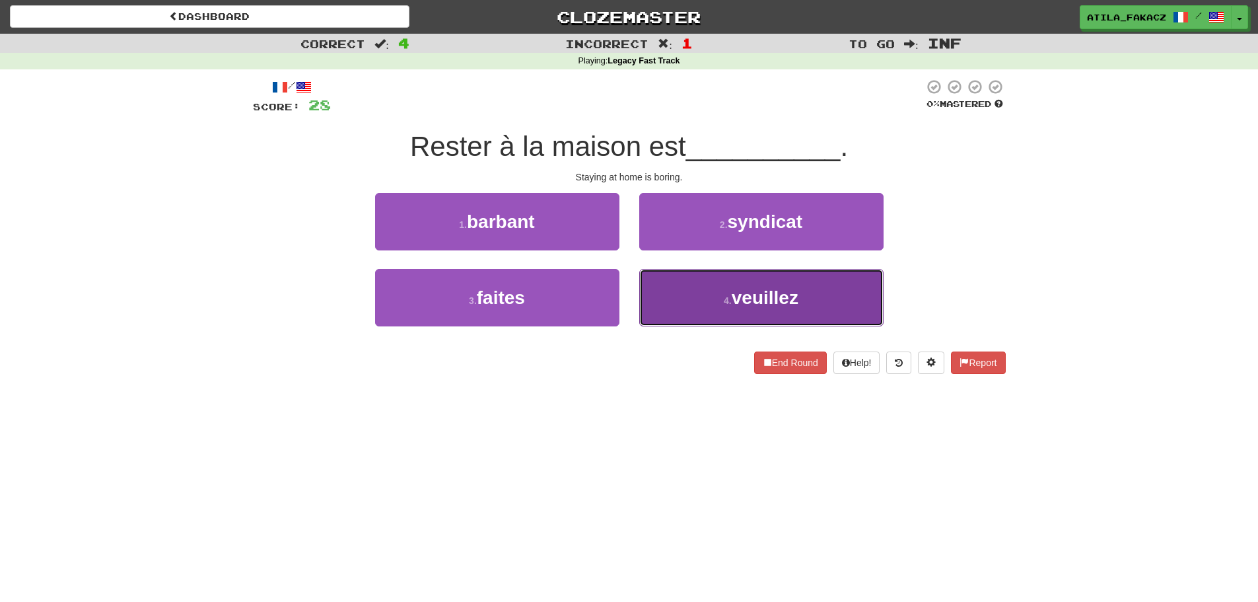
click at [685, 306] on button "4 . veuillez" at bounding box center [761, 297] width 244 height 57
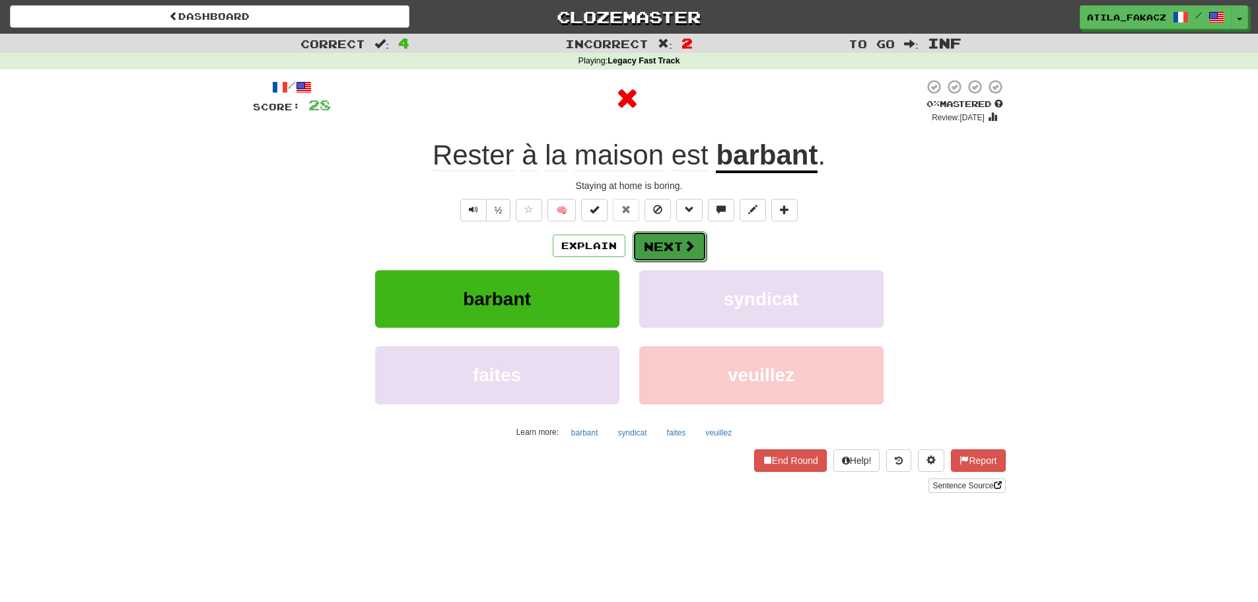
click at [690, 260] on button "Next" at bounding box center [670, 246] width 74 height 30
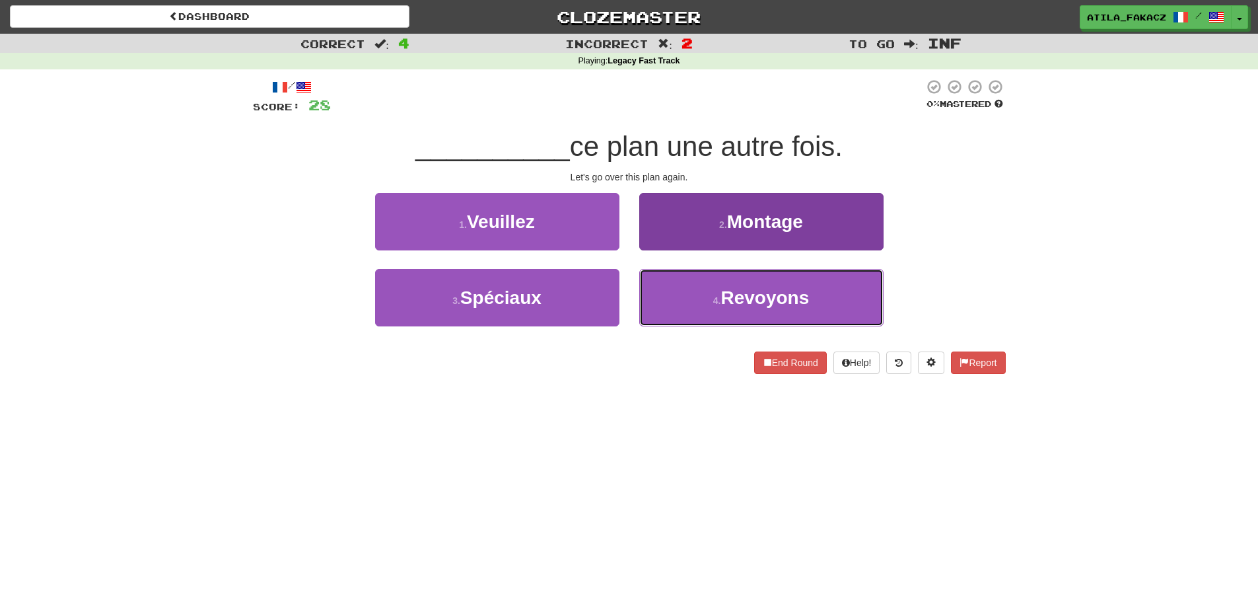
click at [691, 302] on button "4 . Revoyons" at bounding box center [761, 297] width 244 height 57
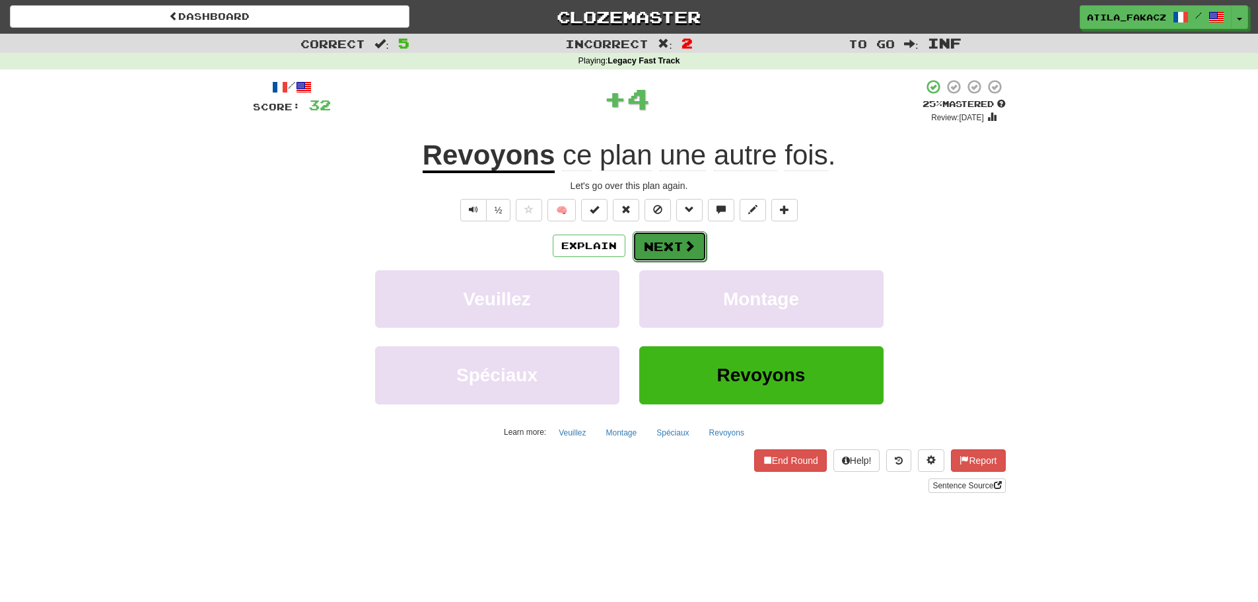
click at [680, 246] on button "Next" at bounding box center [670, 246] width 74 height 30
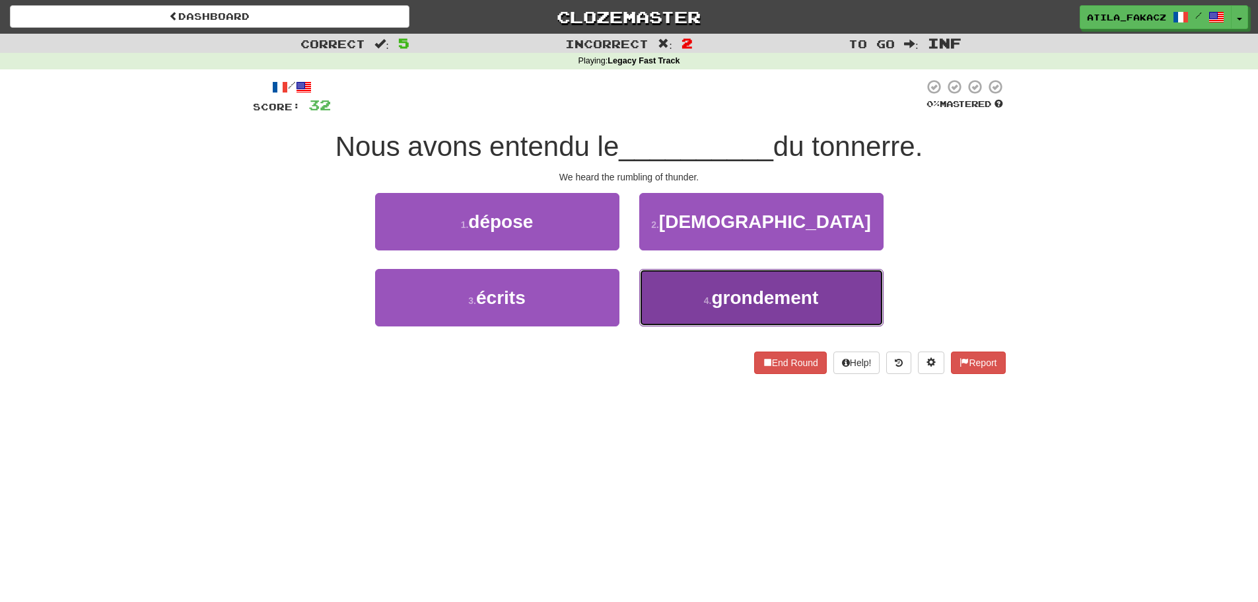
click at [770, 296] on span "grondement" at bounding box center [764, 297] width 107 height 20
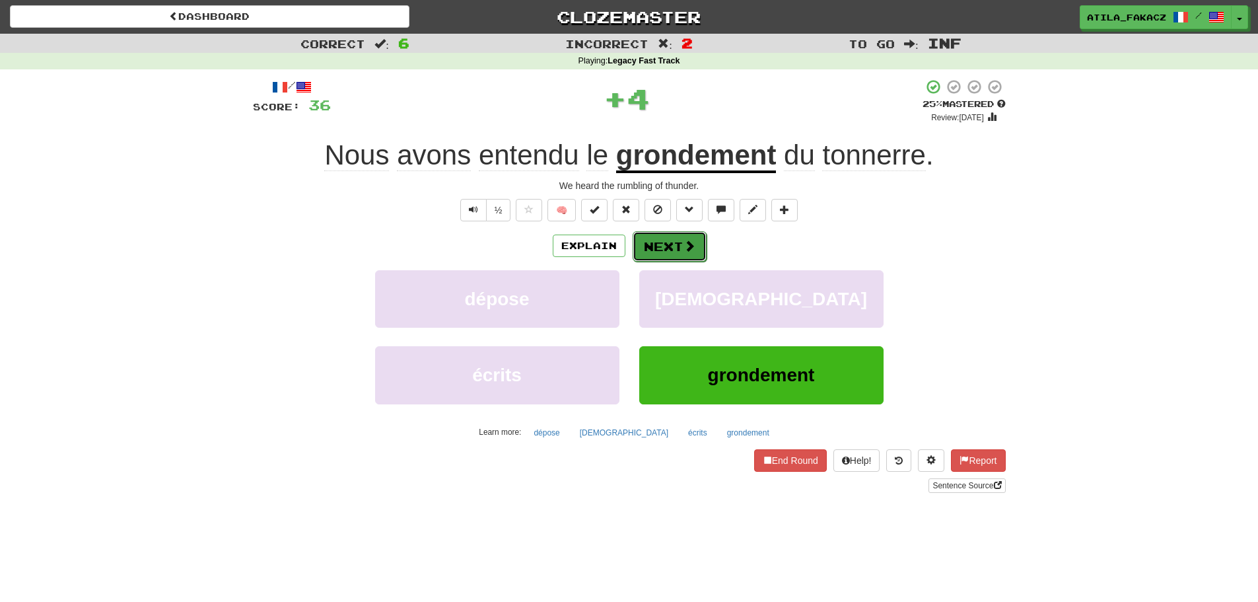
click at [682, 249] on button "Next" at bounding box center [670, 246] width 74 height 30
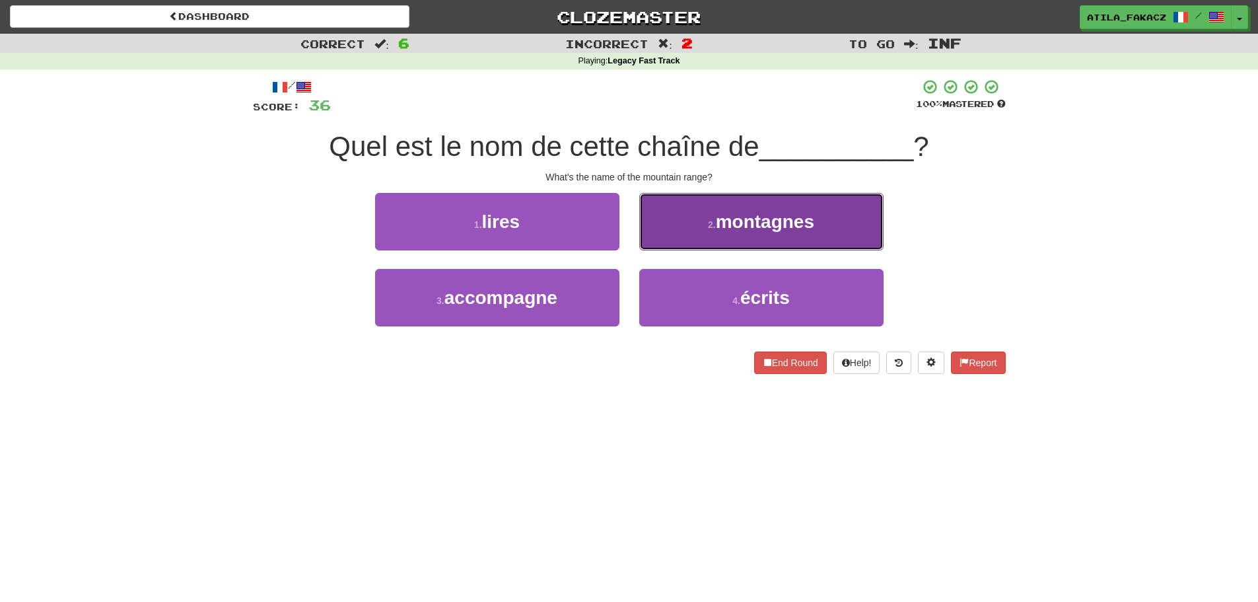
click at [681, 218] on button "2 . montagnes" at bounding box center [761, 221] width 244 height 57
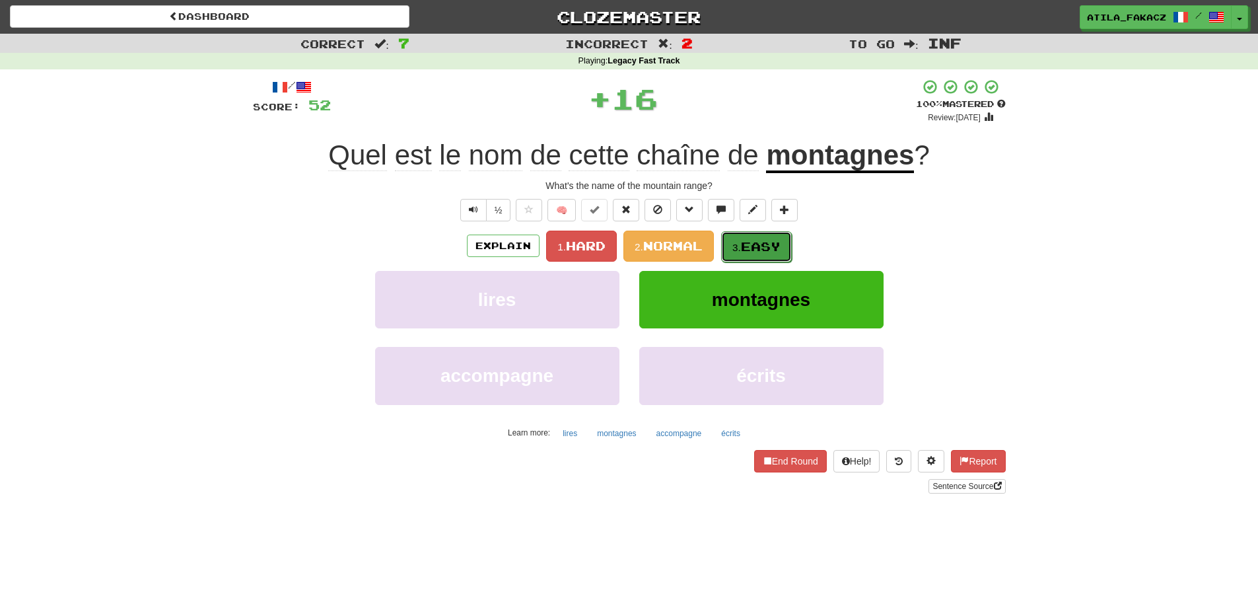
click at [748, 241] on span "Easy" at bounding box center [761, 246] width 40 height 15
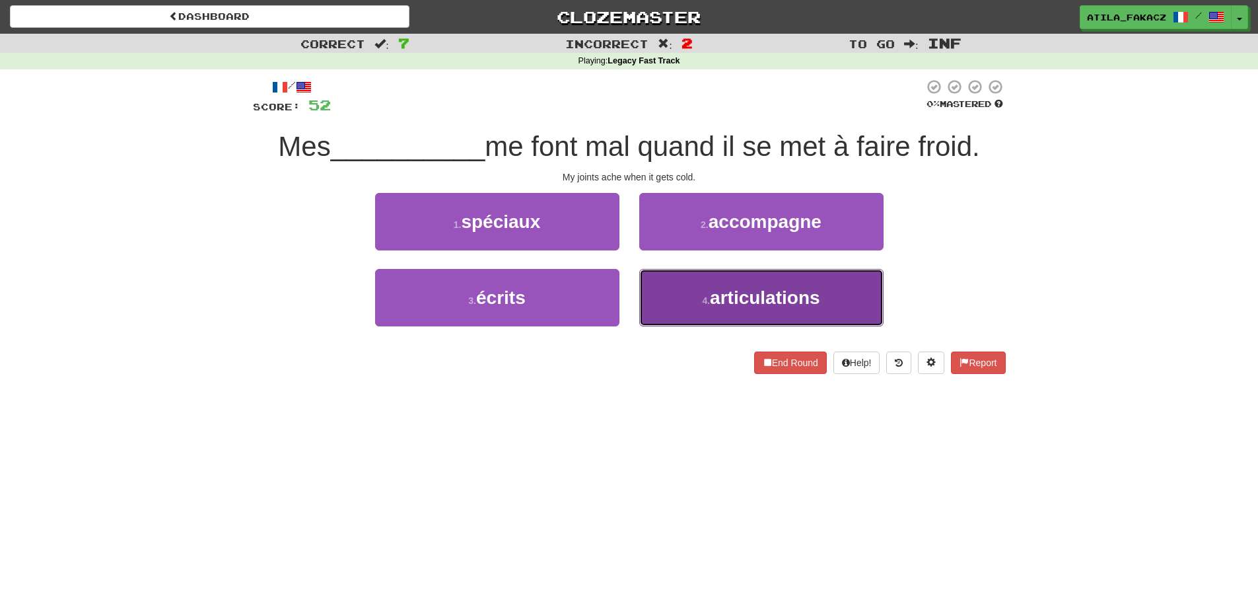
click at [718, 298] on span "articulations" at bounding box center [765, 297] width 110 height 20
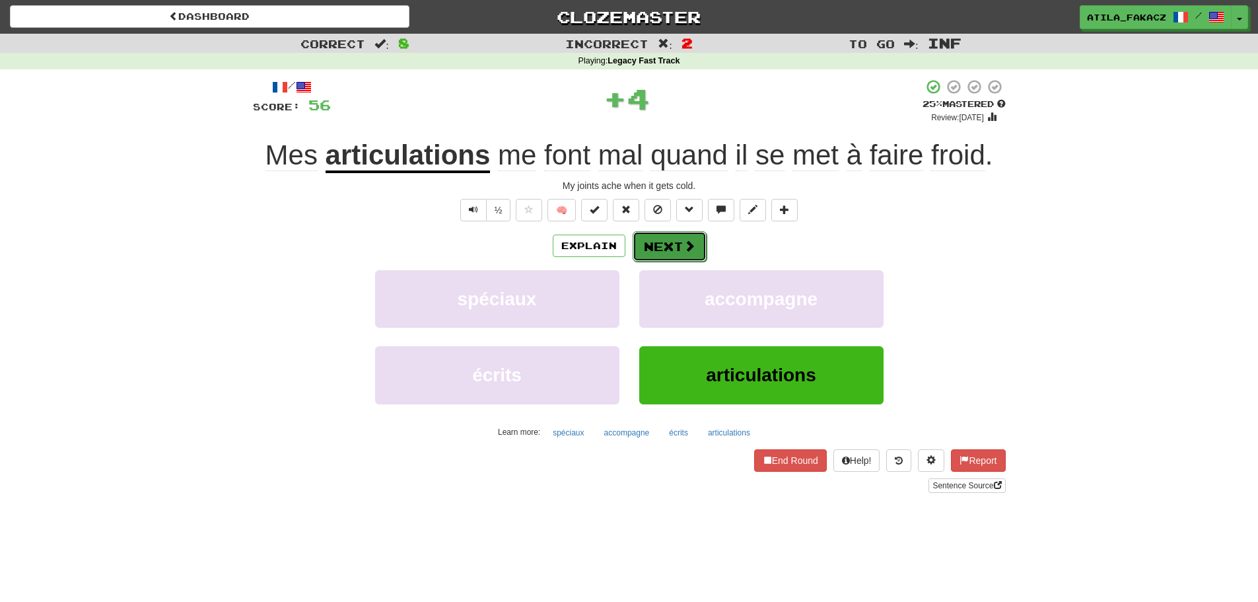
click at [693, 250] on span at bounding box center [689, 246] width 12 height 12
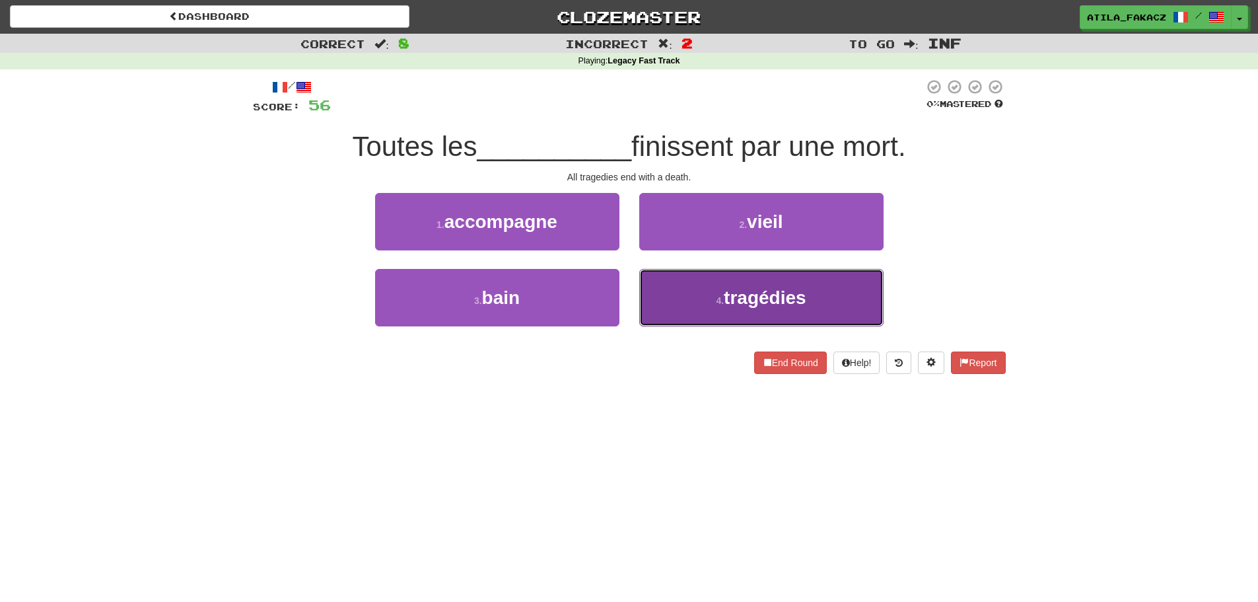
click at [738, 312] on button "4 . tragédies" at bounding box center [761, 297] width 244 height 57
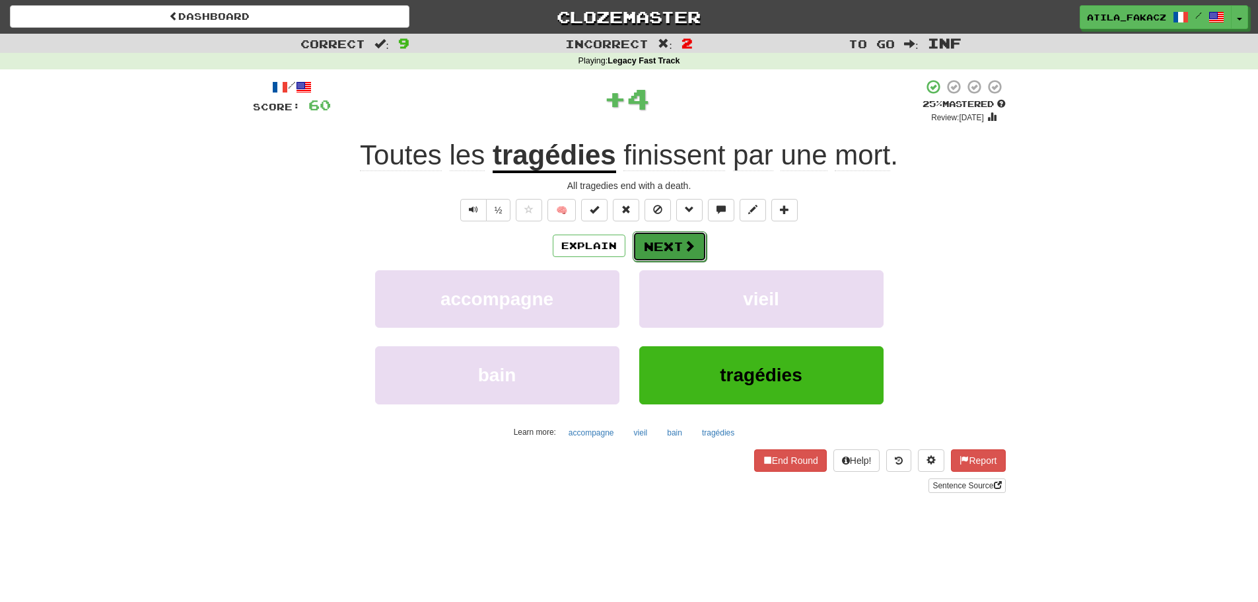
click at [682, 257] on button "Next" at bounding box center [670, 246] width 74 height 30
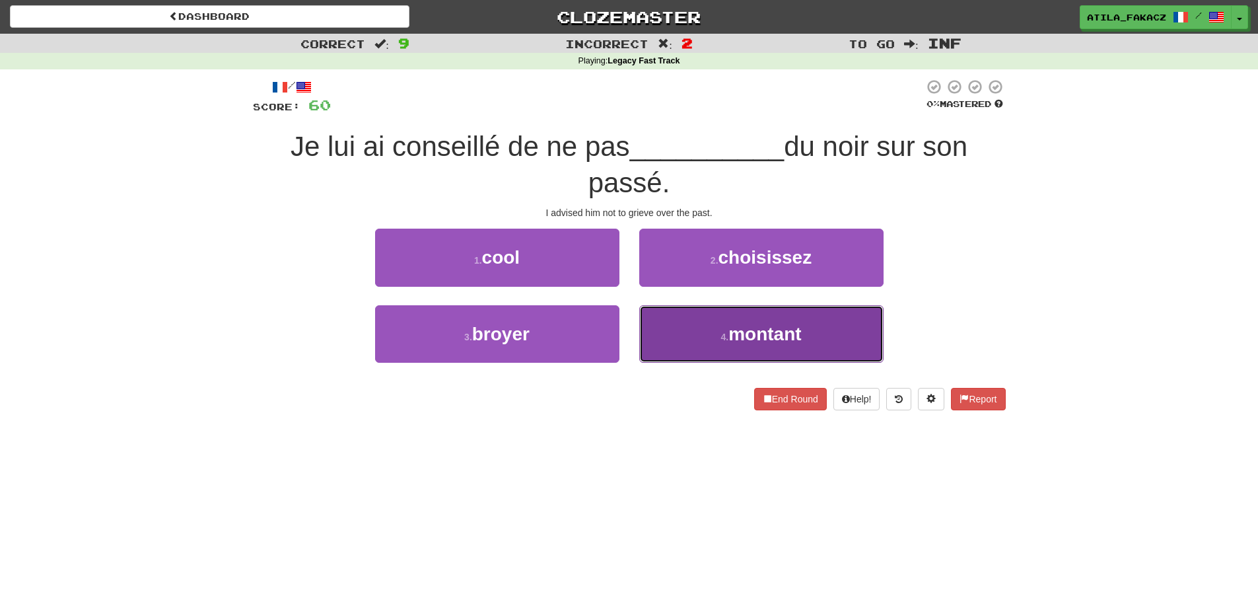
click at [692, 320] on button "4 . montant" at bounding box center [761, 333] width 244 height 57
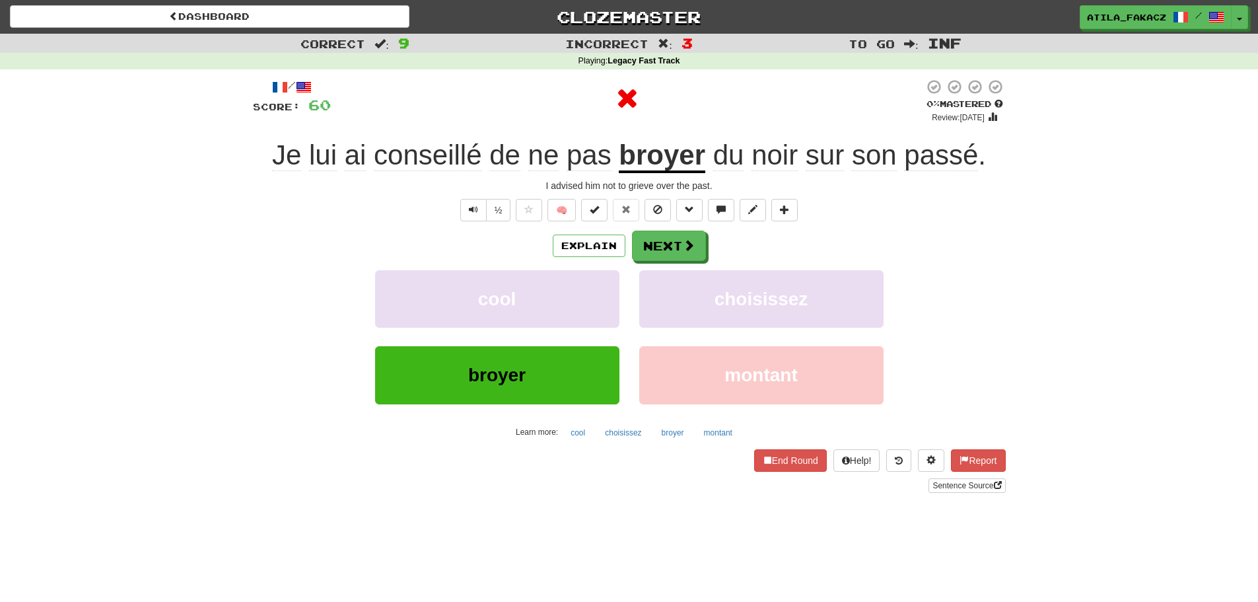
click at [664, 230] on div "Explain Next" at bounding box center [629, 245] width 753 height 30
click at [666, 240] on button "Next" at bounding box center [670, 246] width 74 height 30
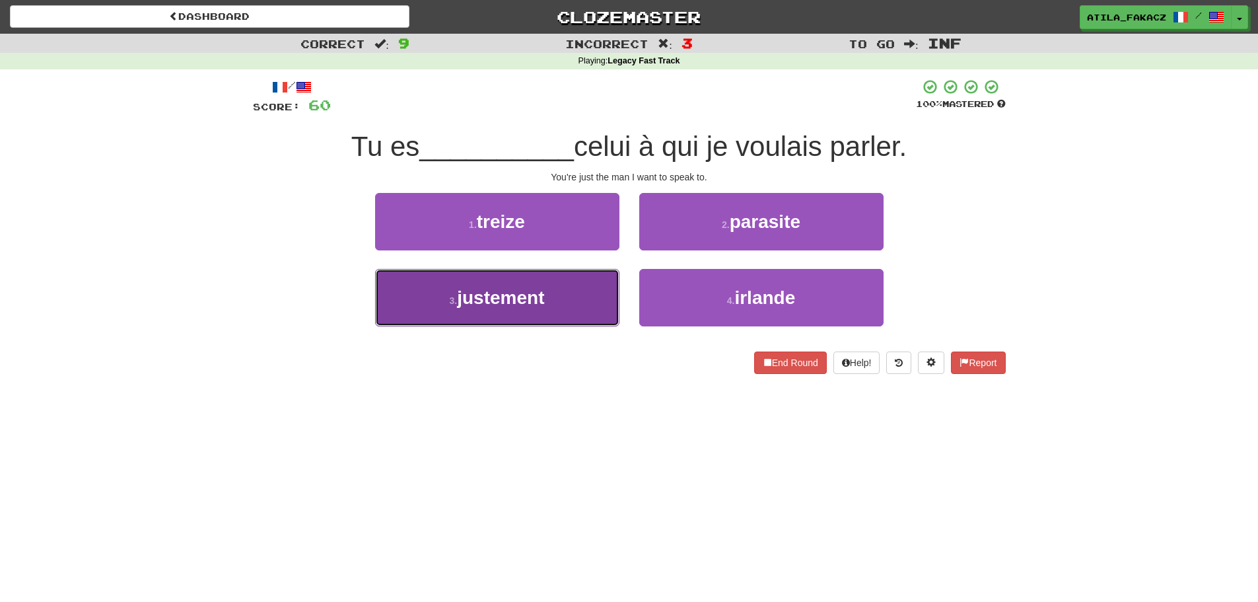
click at [537, 303] on span "justement" at bounding box center [500, 297] width 87 height 20
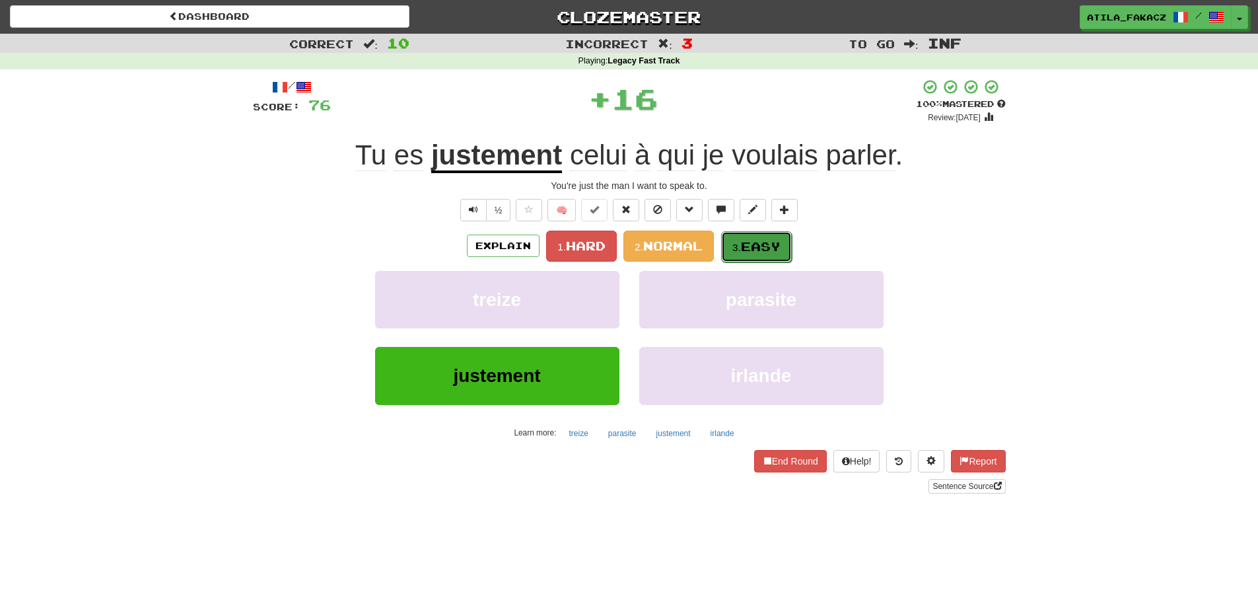
click at [755, 240] on span "Easy" at bounding box center [761, 246] width 40 height 15
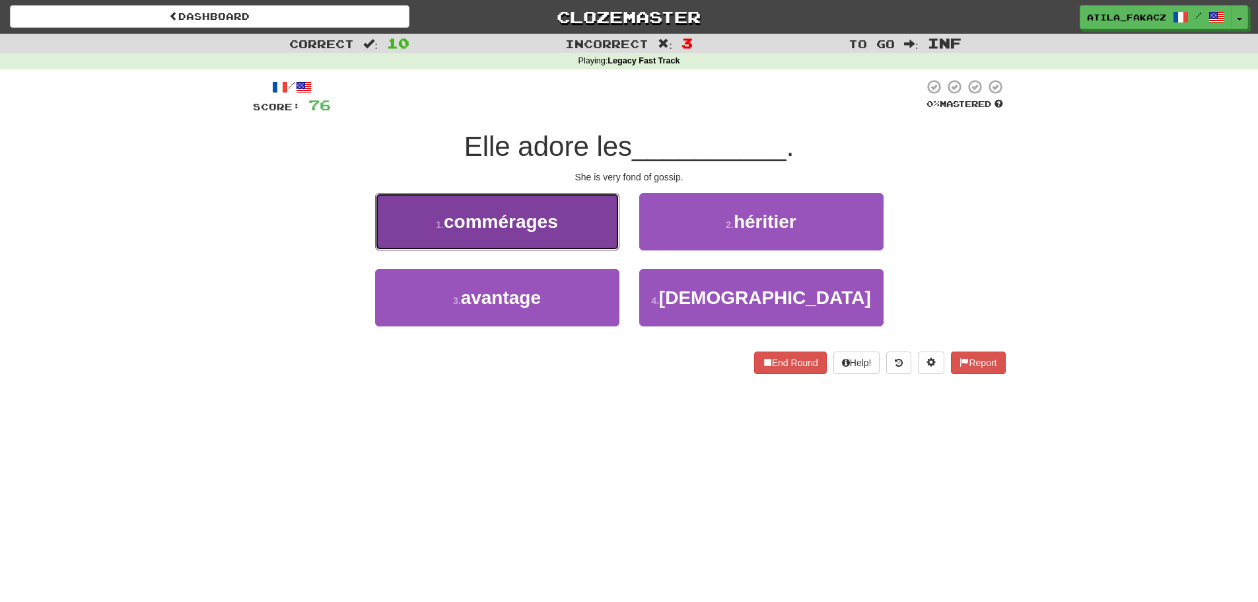
click at [592, 236] on button "1 . commérages" at bounding box center [497, 221] width 244 height 57
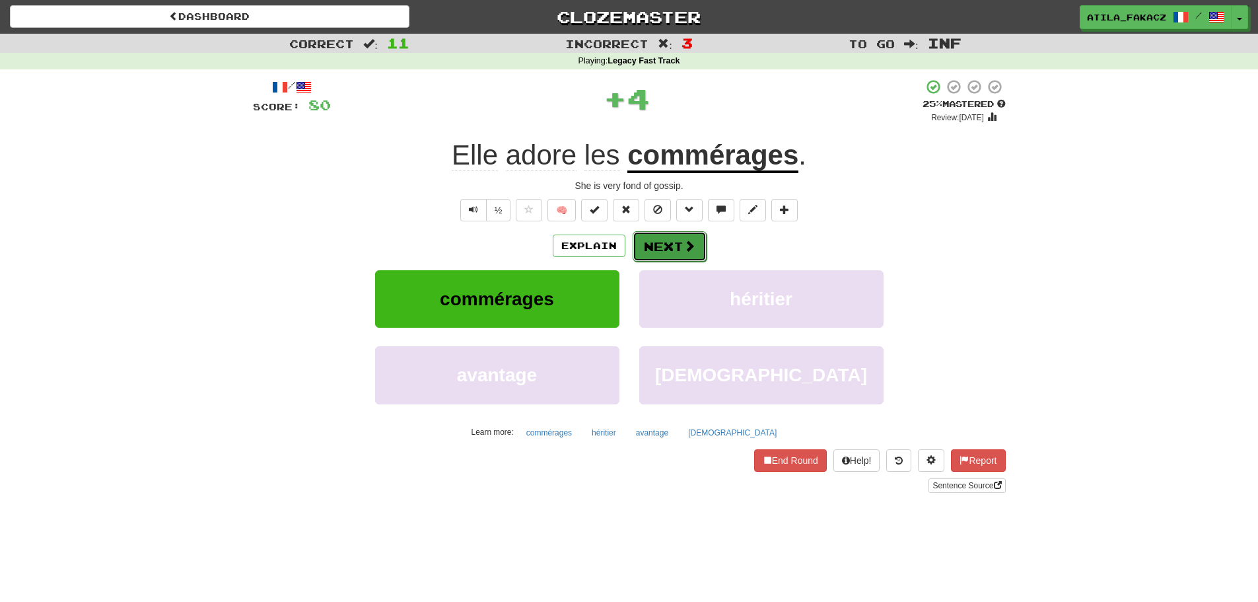
click at [673, 242] on button "Next" at bounding box center [670, 246] width 74 height 30
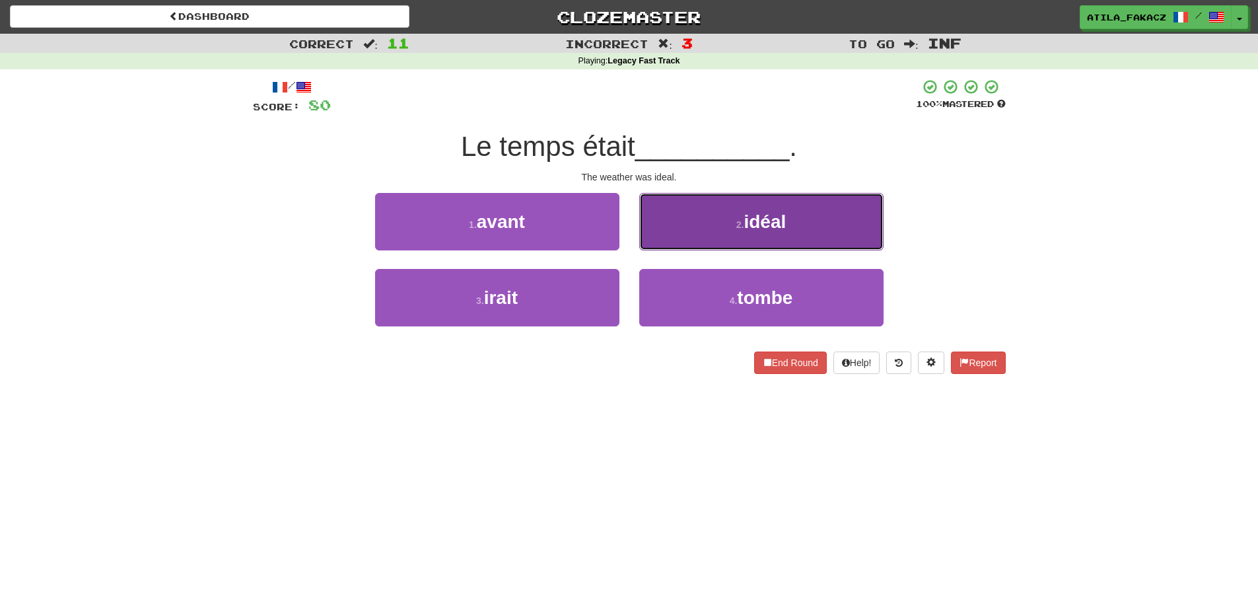
click at [701, 233] on button "2 . idéal" at bounding box center [761, 221] width 244 height 57
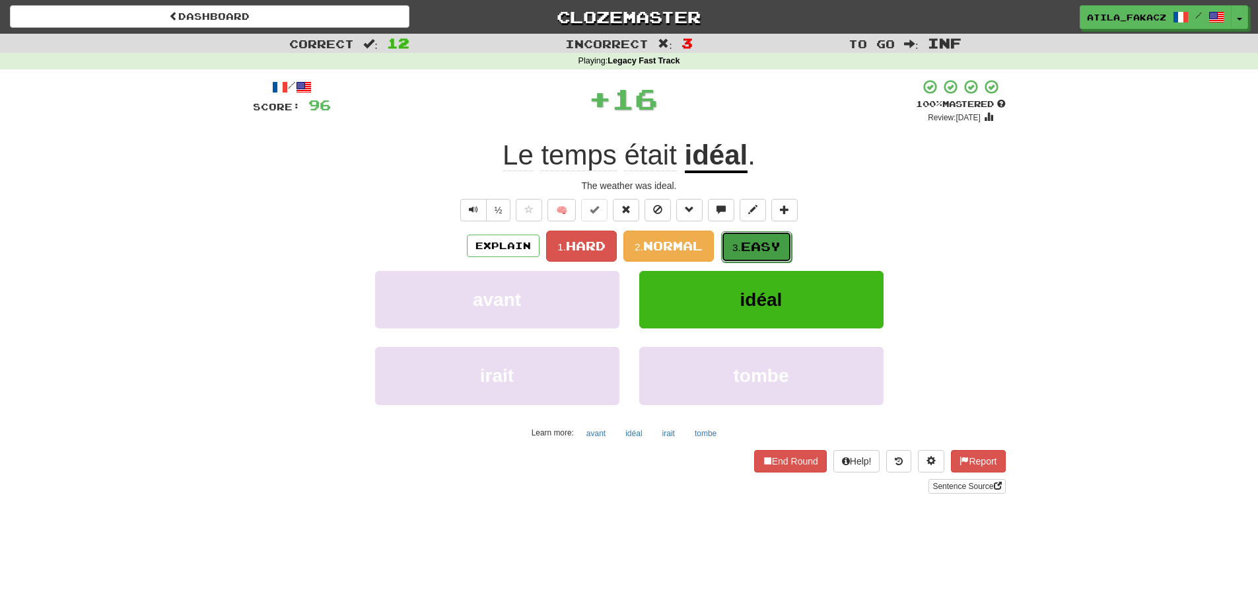
click at [779, 241] on span "Easy" at bounding box center [761, 246] width 40 height 15
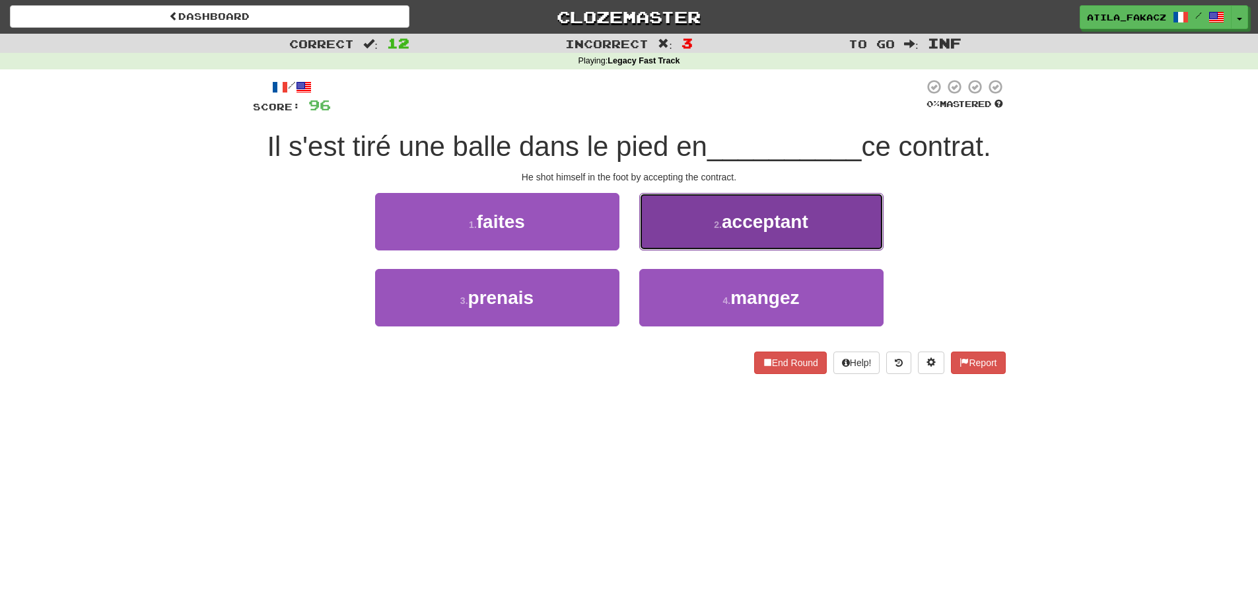
click at [693, 218] on button "2 . acceptant" at bounding box center [761, 221] width 244 height 57
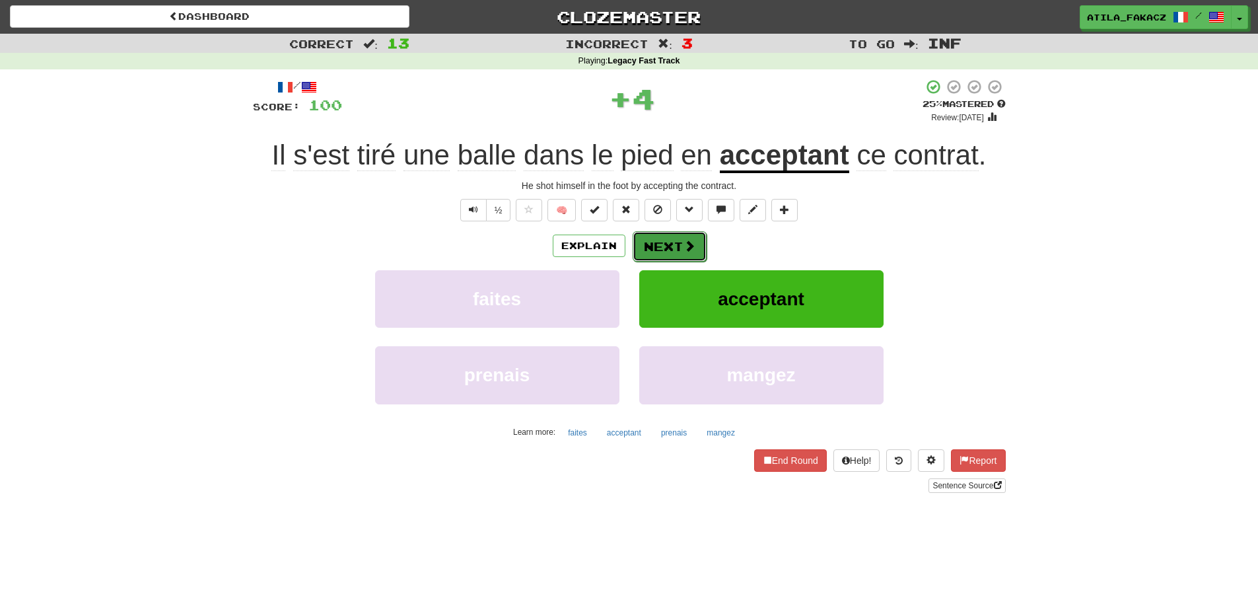
click at [672, 239] on button "Next" at bounding box center [670, 246] width 74 height 30
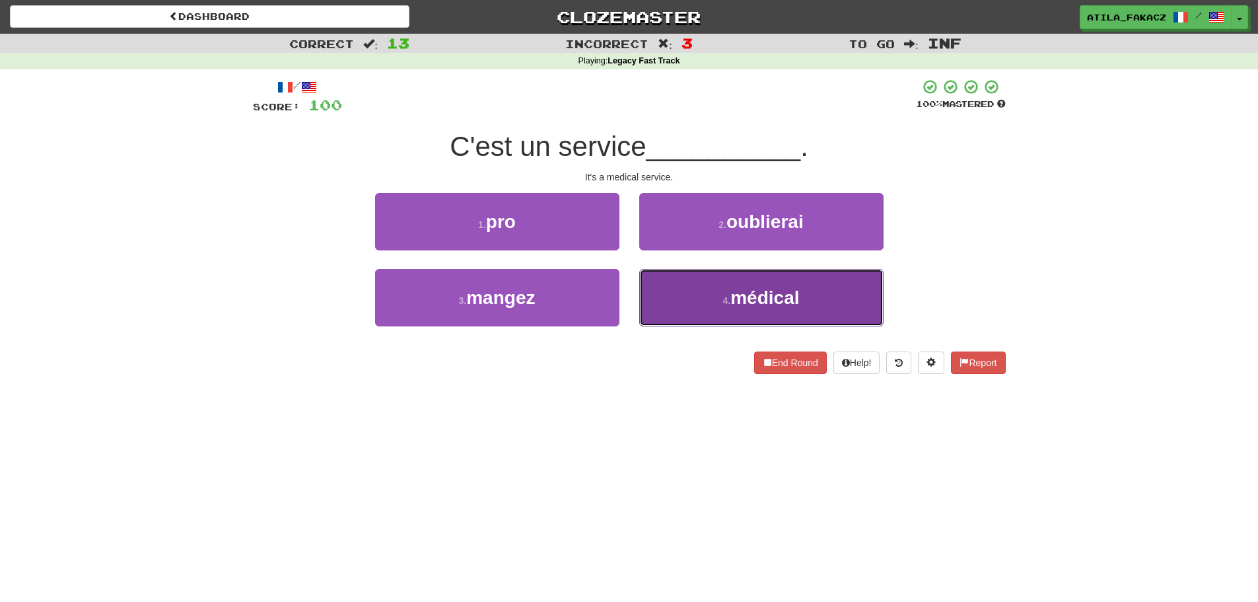
click at [706, 300] on button "4 . médical" at bounding box center [761, 297] width 244 height 57
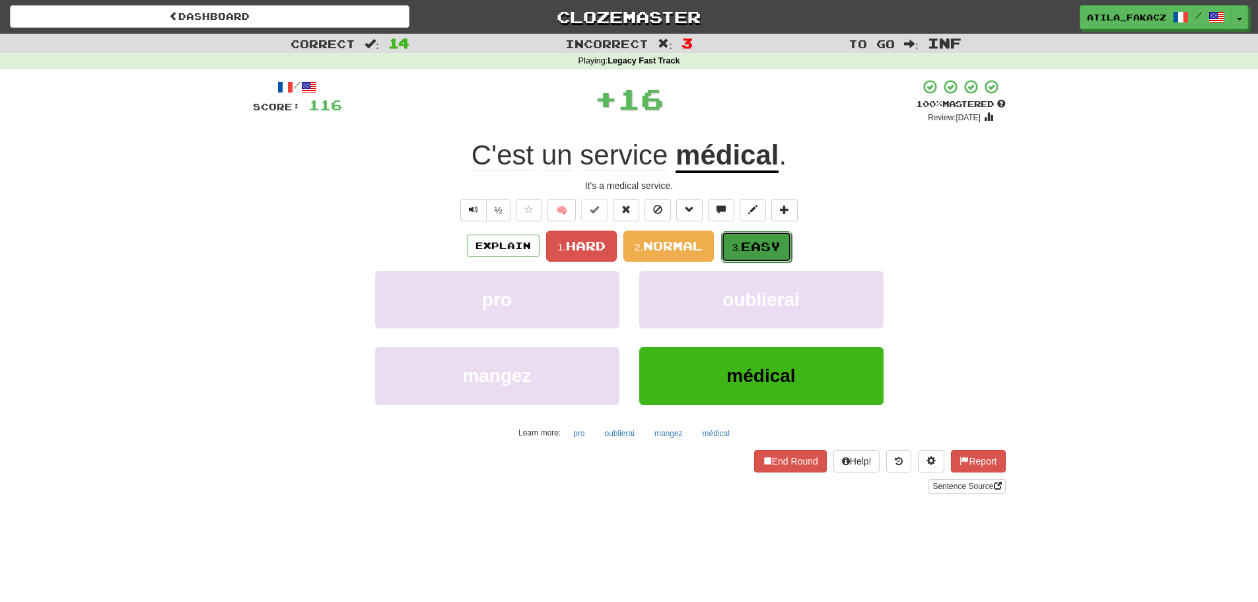
click at [744, 249] on span "Easy" at bounding box center [761, 246] width 40 height 15
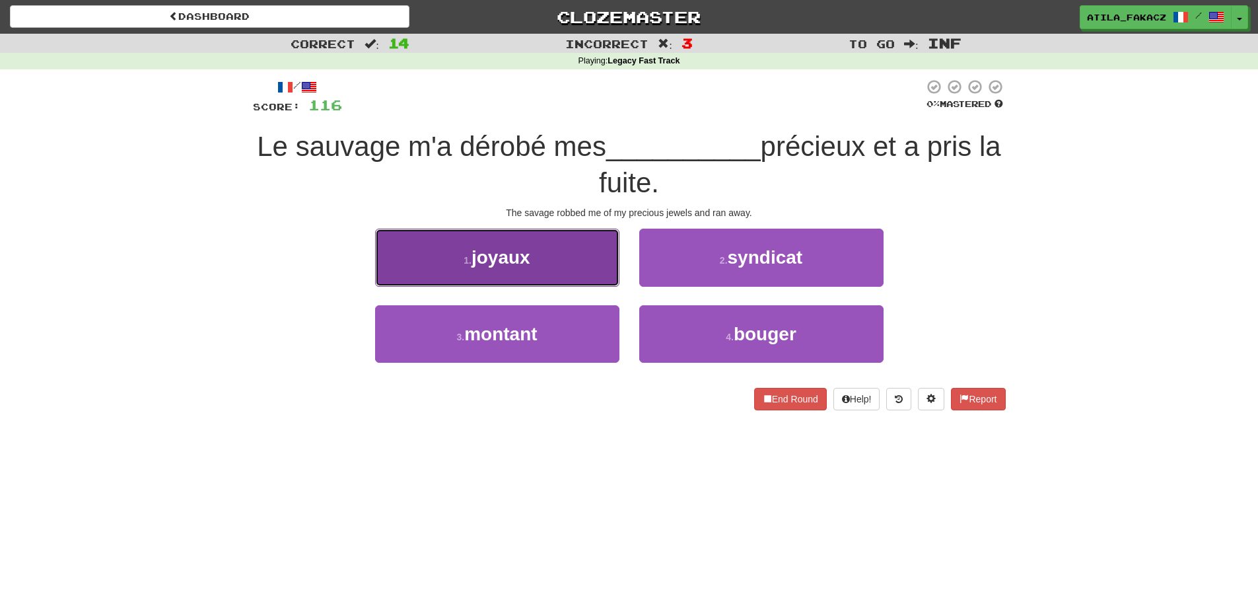
click at [565, 262] on button "1 . joyaux" at bounding box center [497, 256] width 244 height 57
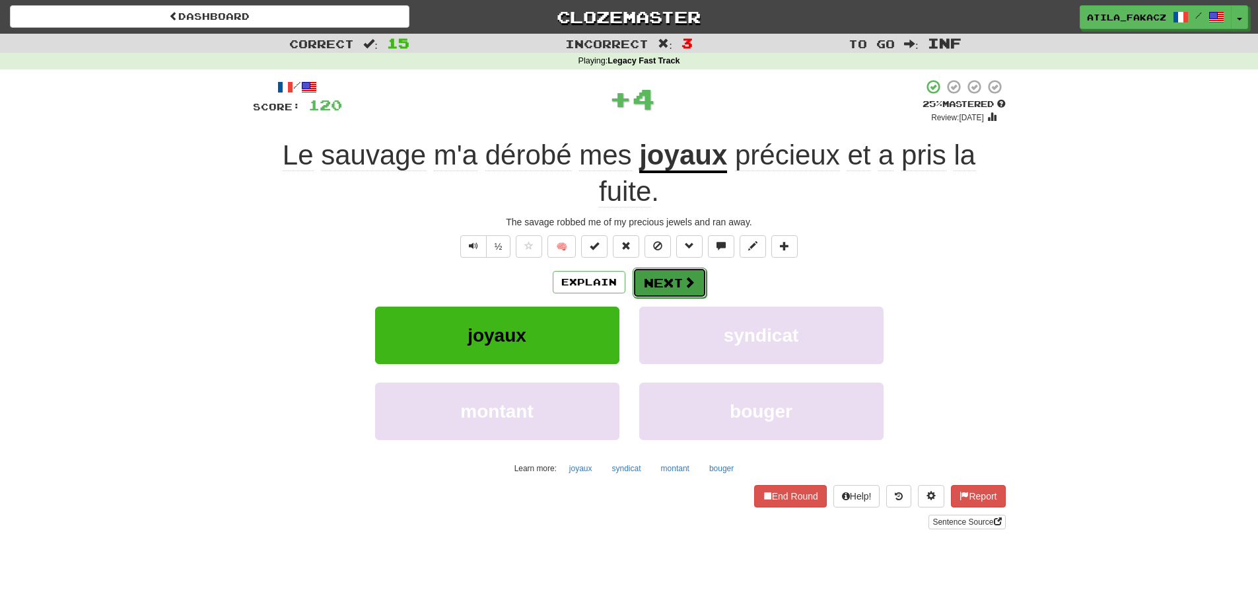
click at [685, 272] on button "Next" at bounding box center [670, 282] width 74 height 30
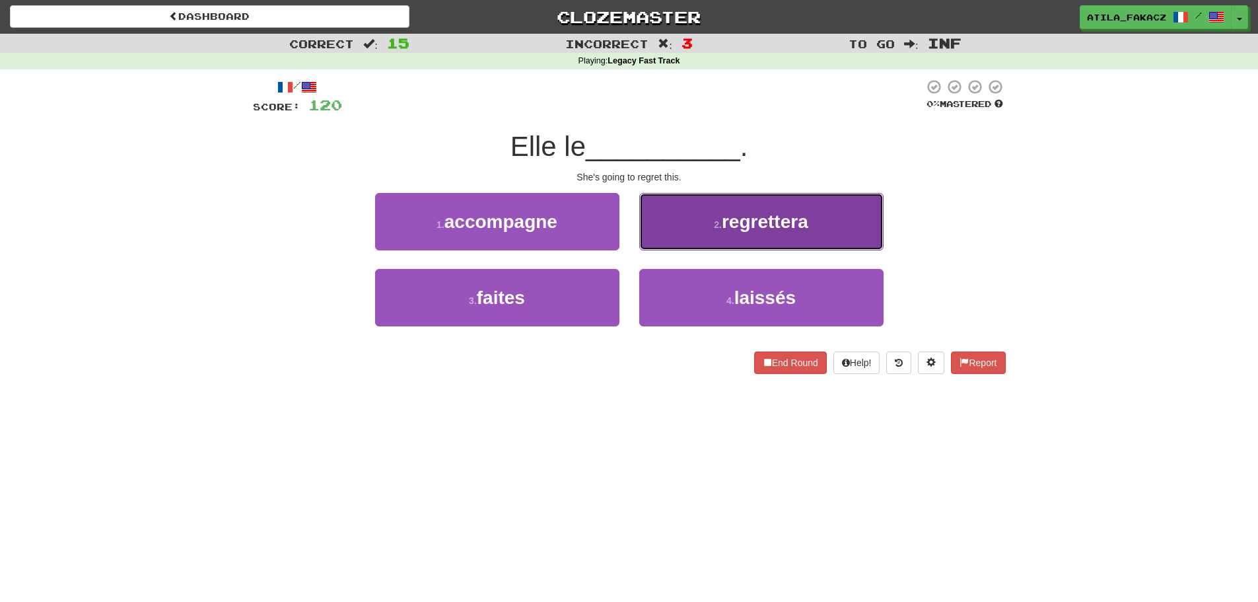
click at [715, 214] on button "2 . regrettera" at bounding box center [761, 221] width 244 height 57
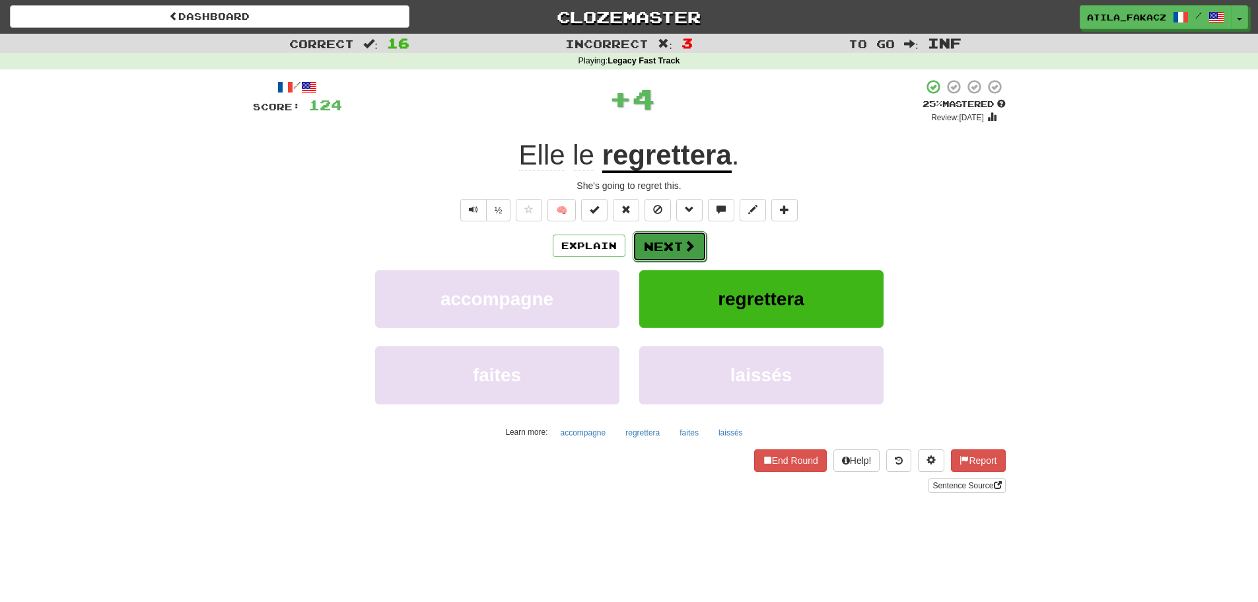
click at [687, 246] on span at bounding box center [689, 246] width 12 height 12
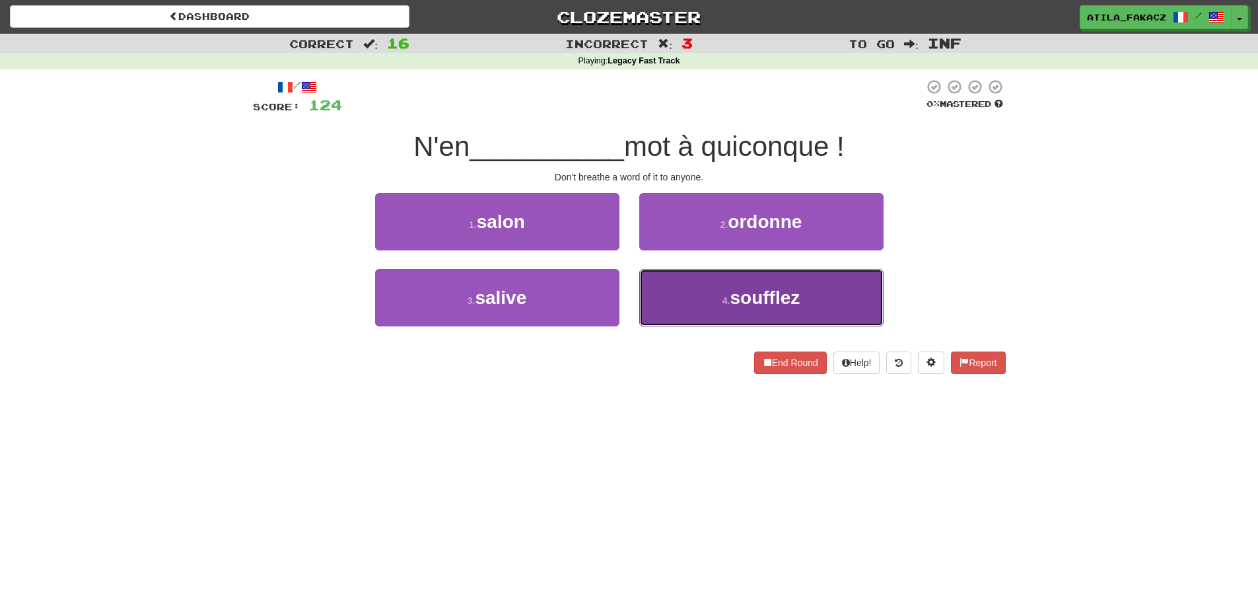
click at [690, 291] on button "4 . soufflez" at bounding box center [761, 297] width 244 height 57
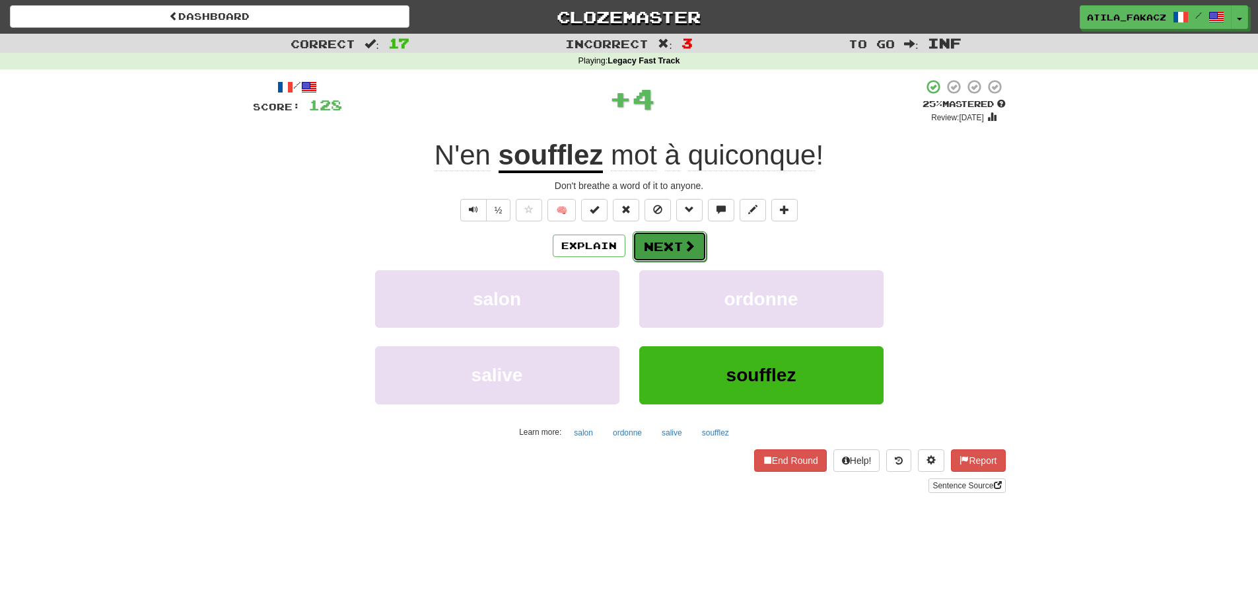
click at [683, 240] on span at bounding box center [689, 246] width 12 height 12
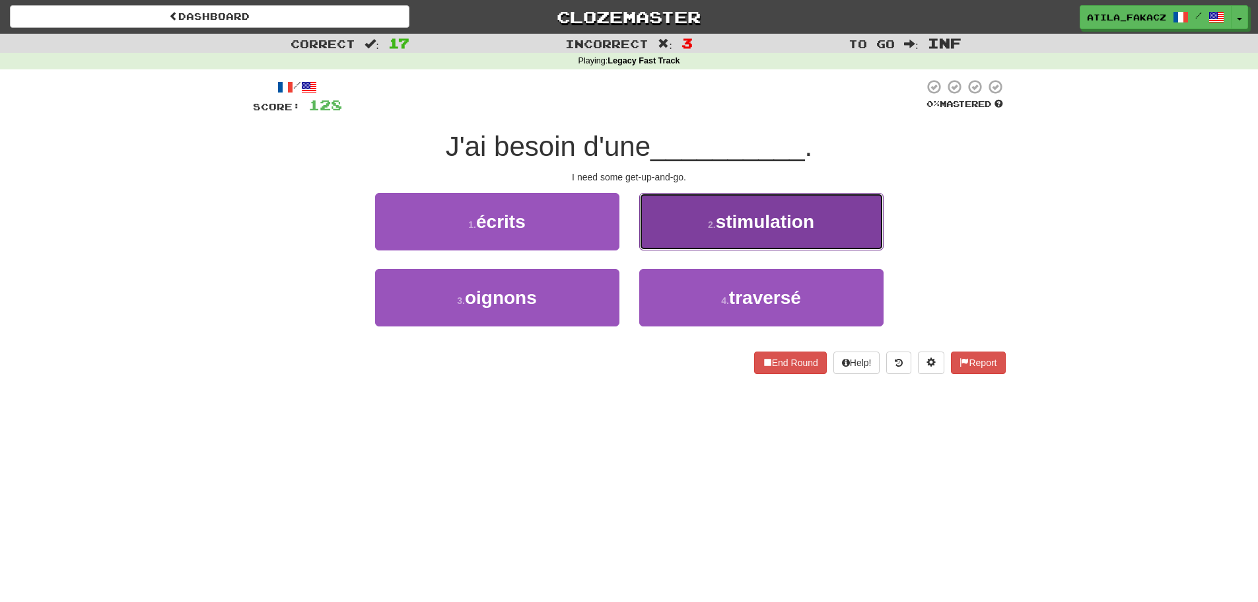
click at [777, 236] on button "2 . stimulation" at bounding box center [761, 221] width 244 height 57
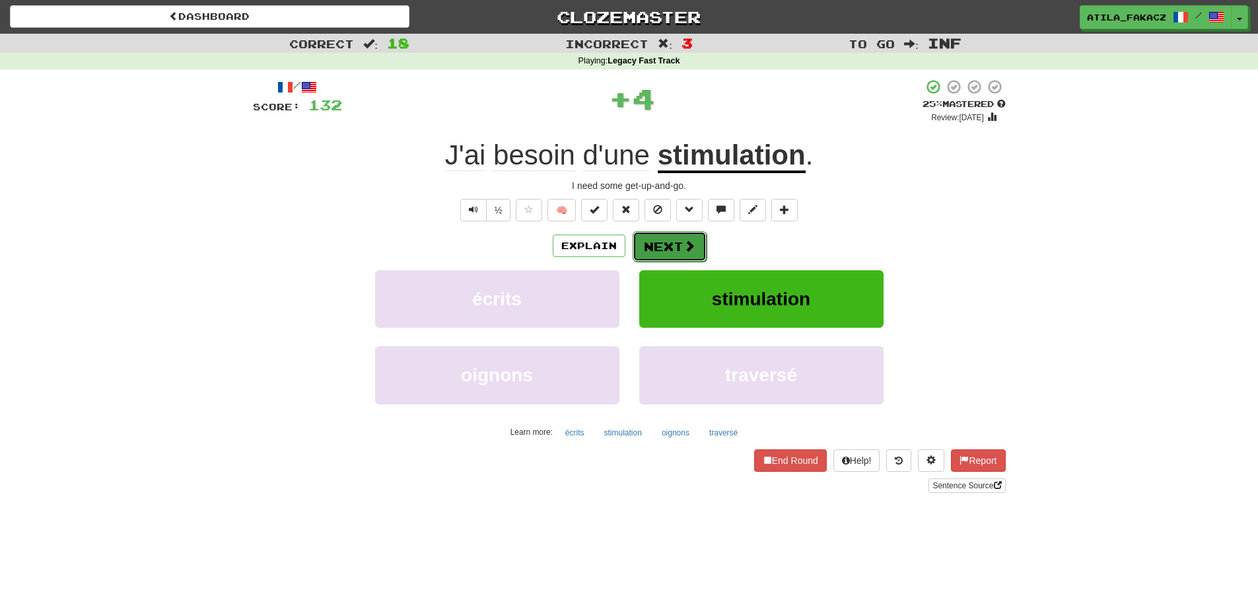
click at [683, 240] on span at bounding box center [689, 246] width 12 height 12
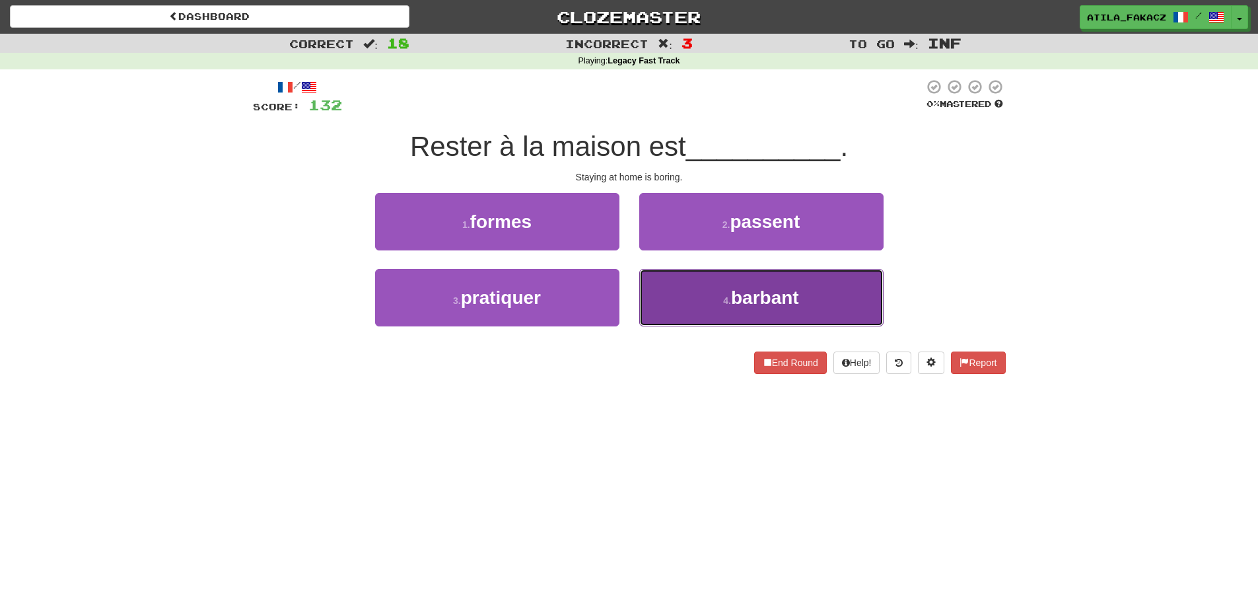
click at [683, 295] on button "4 . barbant" at bounding box center [761, 297] width 244 height 57
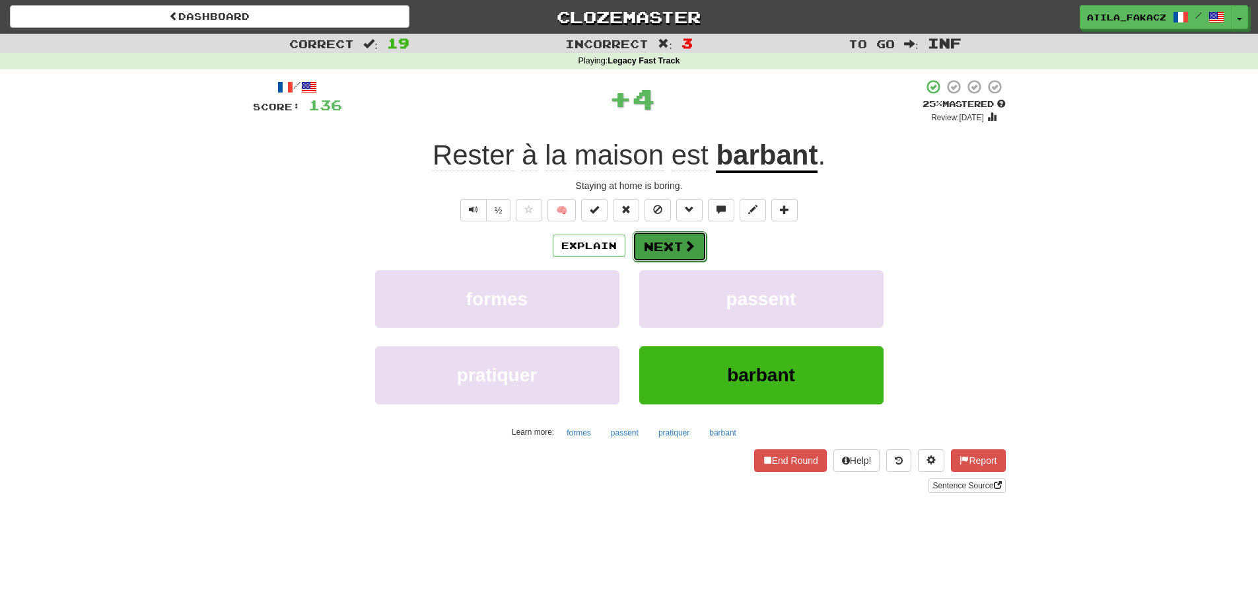
click at [691, 244] on span at bounding box center [689, 246] width 12 height 12
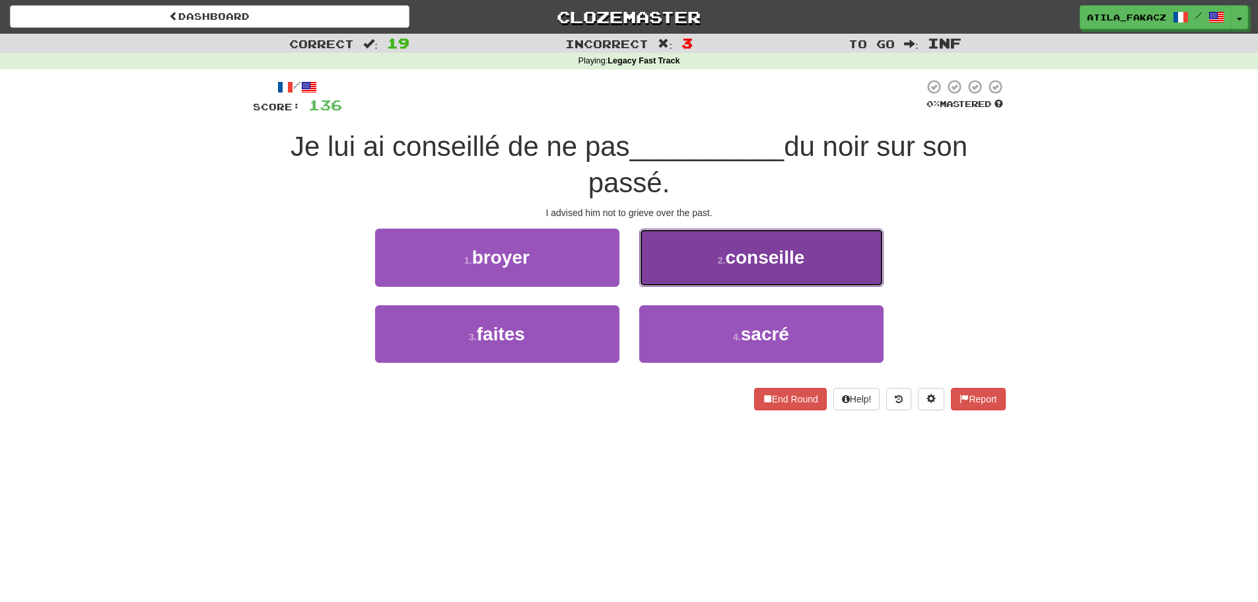
click at [690, 269] on button "2 . conseille" at bounding box center [761, 256] width 244 height 57
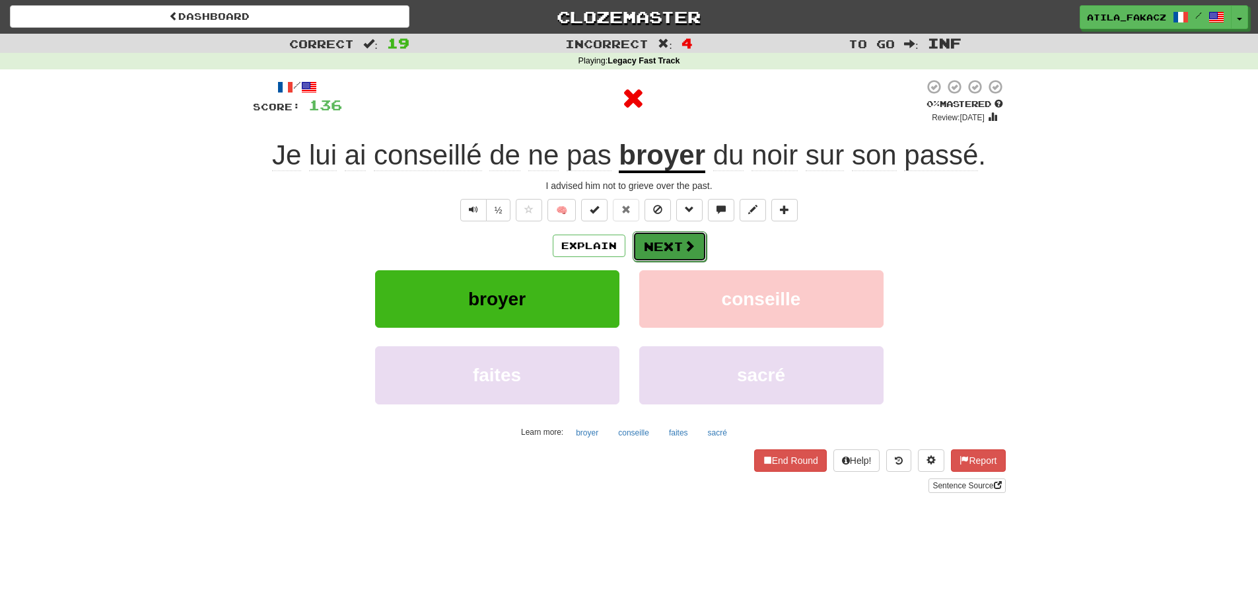
click at [671, 248] on button "Next" at bounding box center [670, 246] width 74 height 30
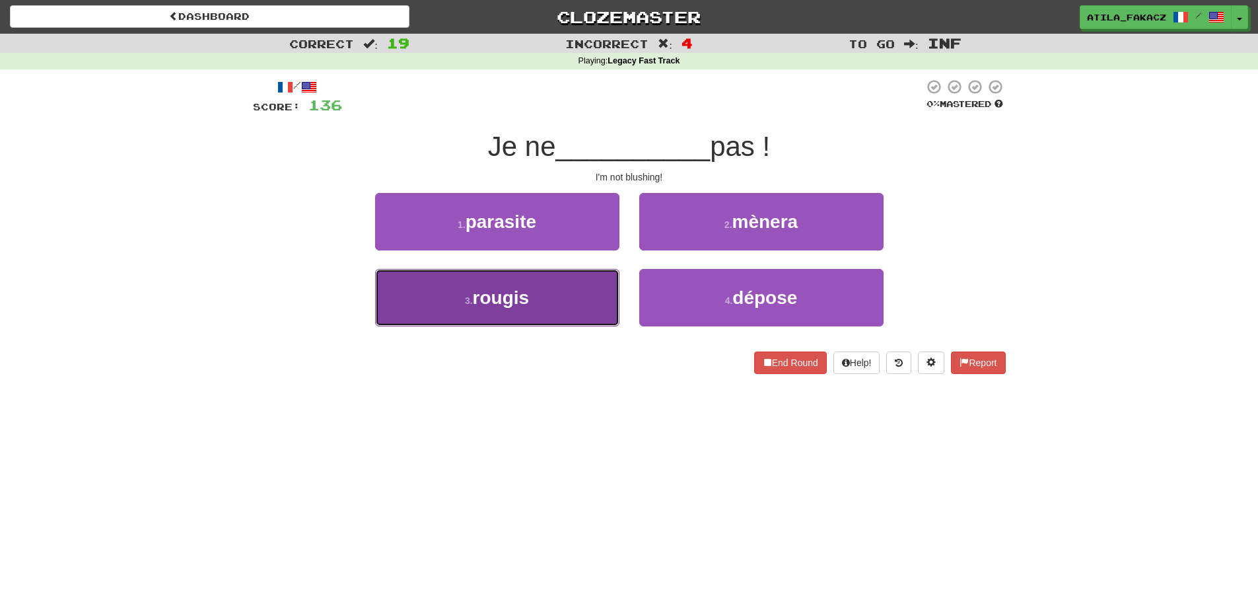
click at [559, 303] on button "3 . rougis" at bounding box center [497, 297] width 244 height 57
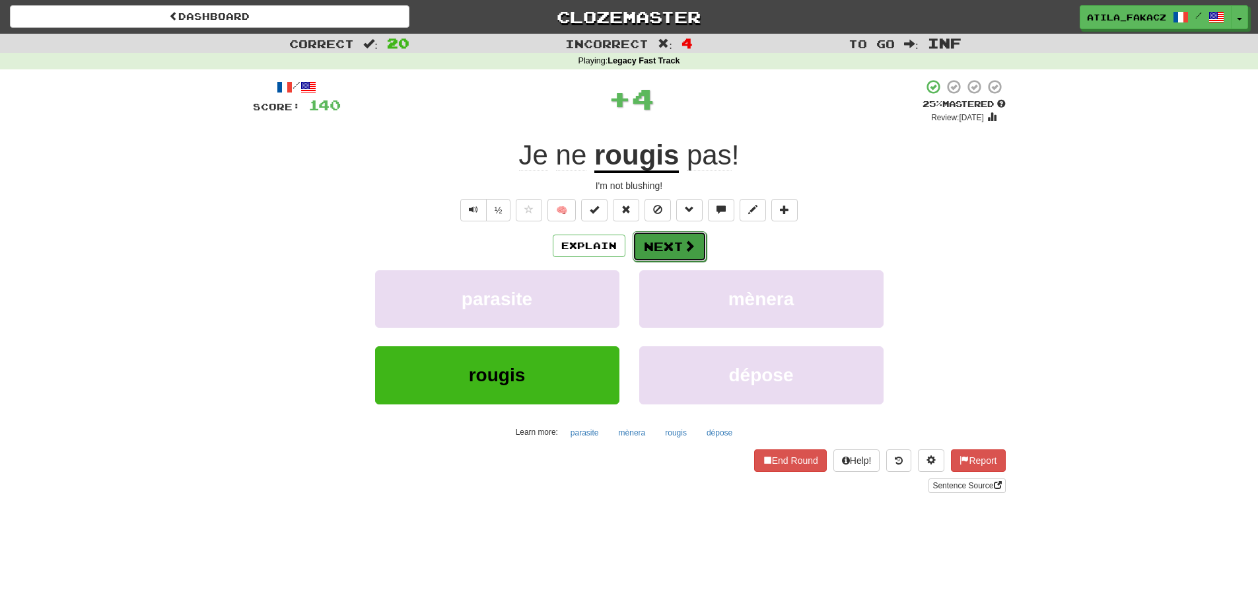
click at [693, 248] on span at bounding box center [689, 246] width 12 height 12
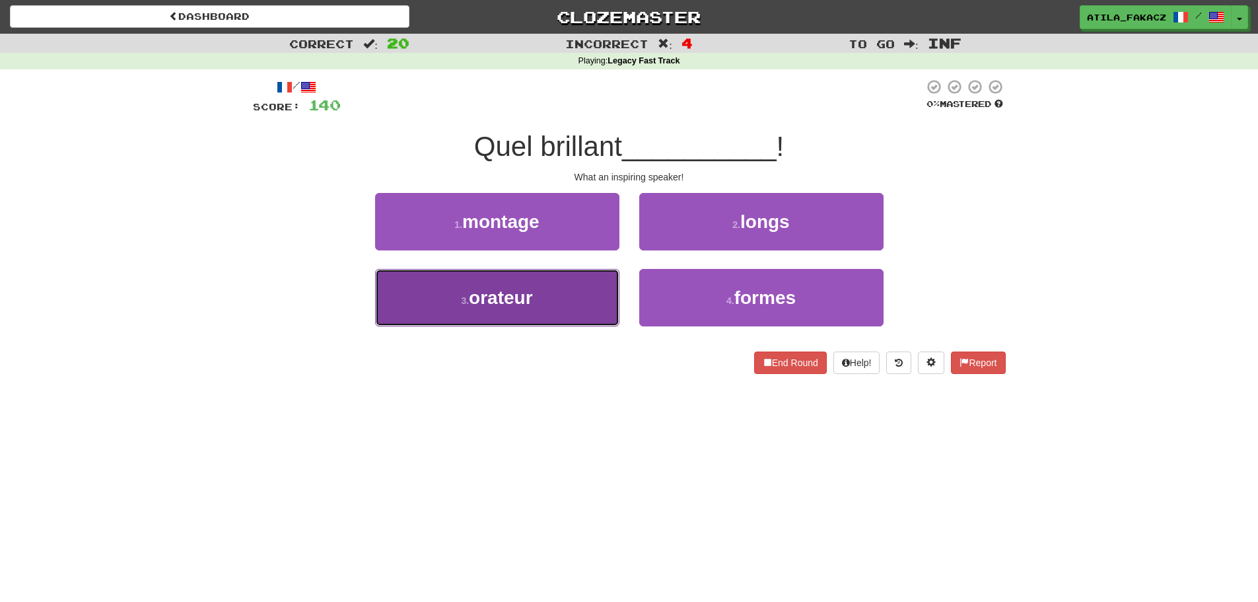
drag, startPoint x: 555, startPoint y: 304, endPoint x: 655, endPoint y: 263, distance: 108.4
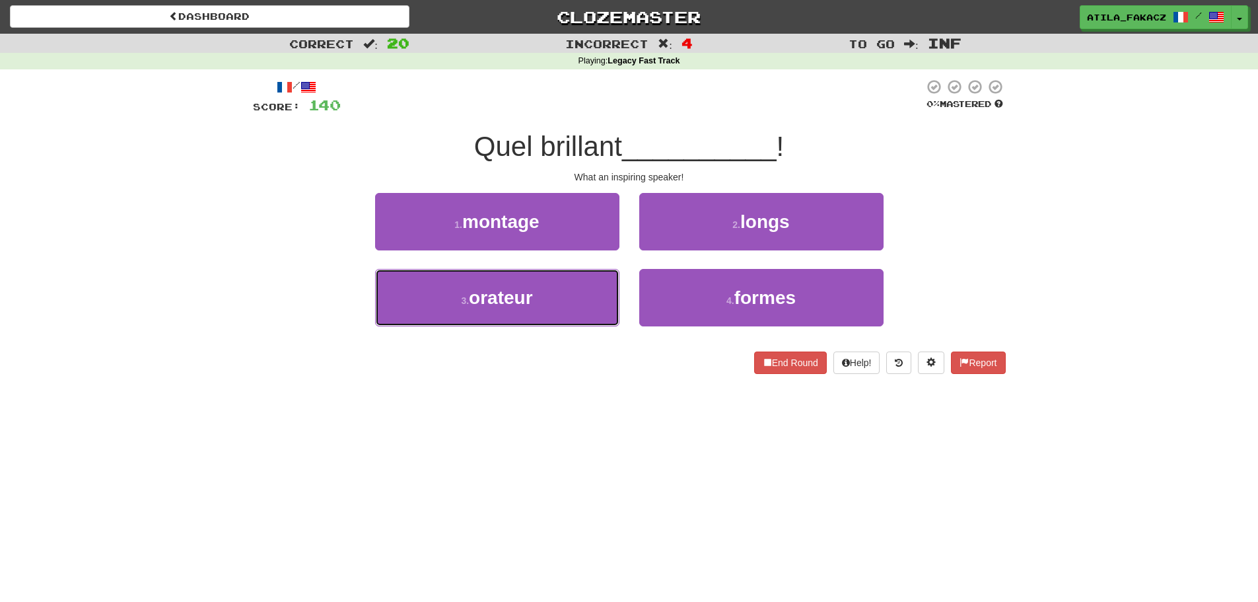
click at [555, 304] on button "3 . orateur" at bounding box center [497, 297] width 244 height 57
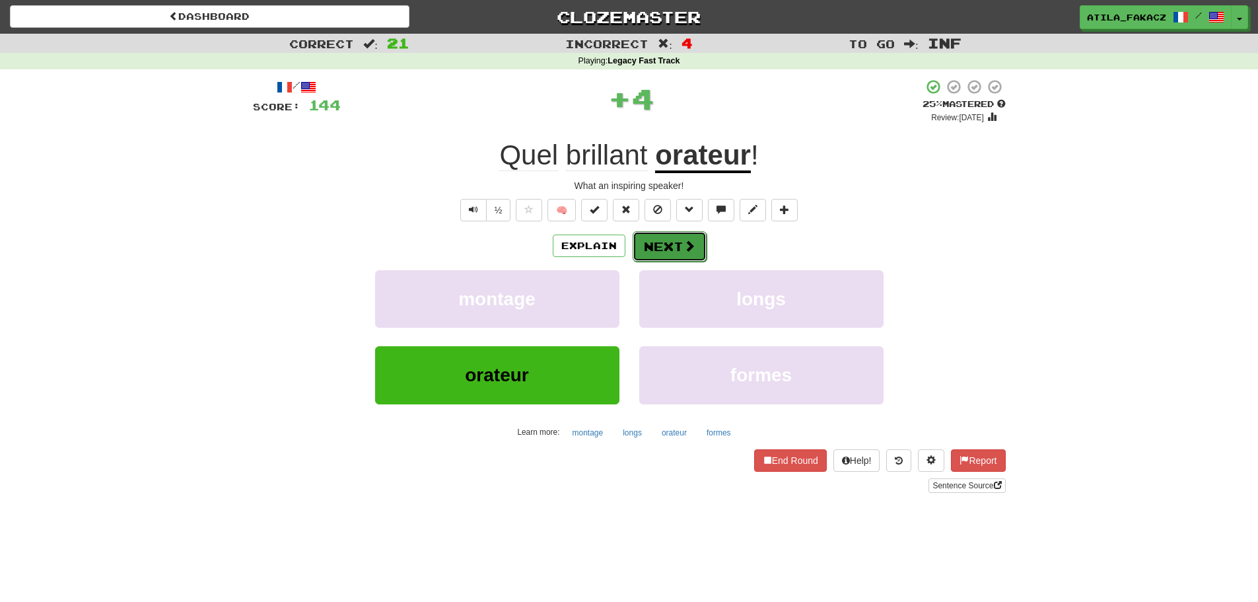
click at [679, 250] on button "Next" at bounding box center [670, 246] width 74 height 30
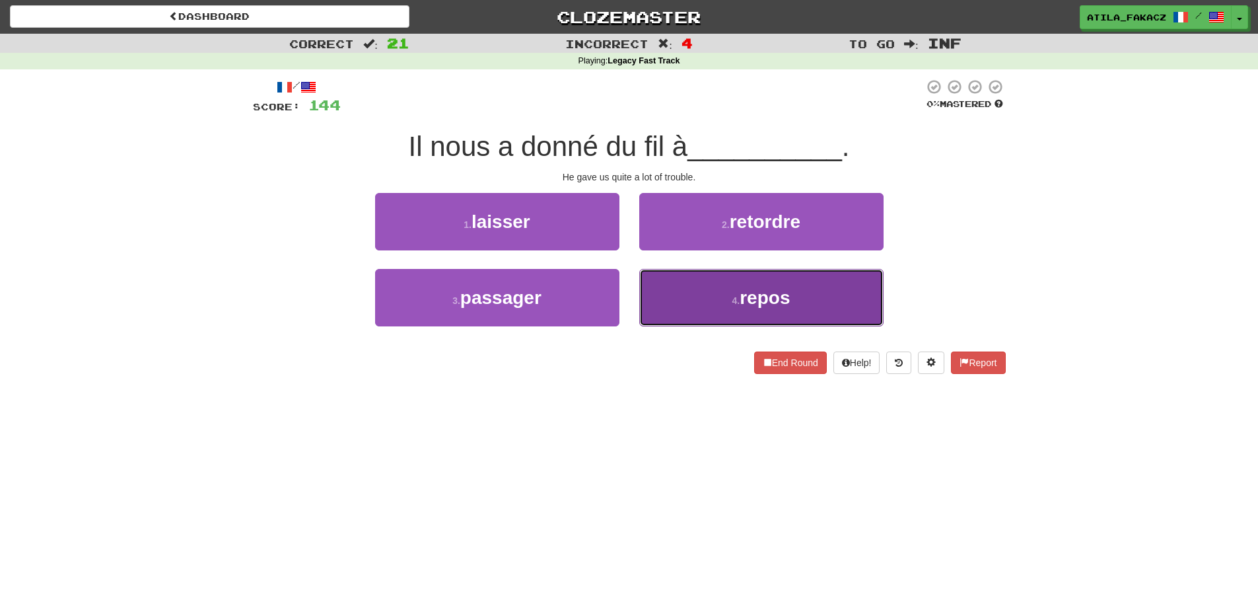
click at [654, 298] on button "4 . repos" at bounding box center [761, 297] width 244 height 57
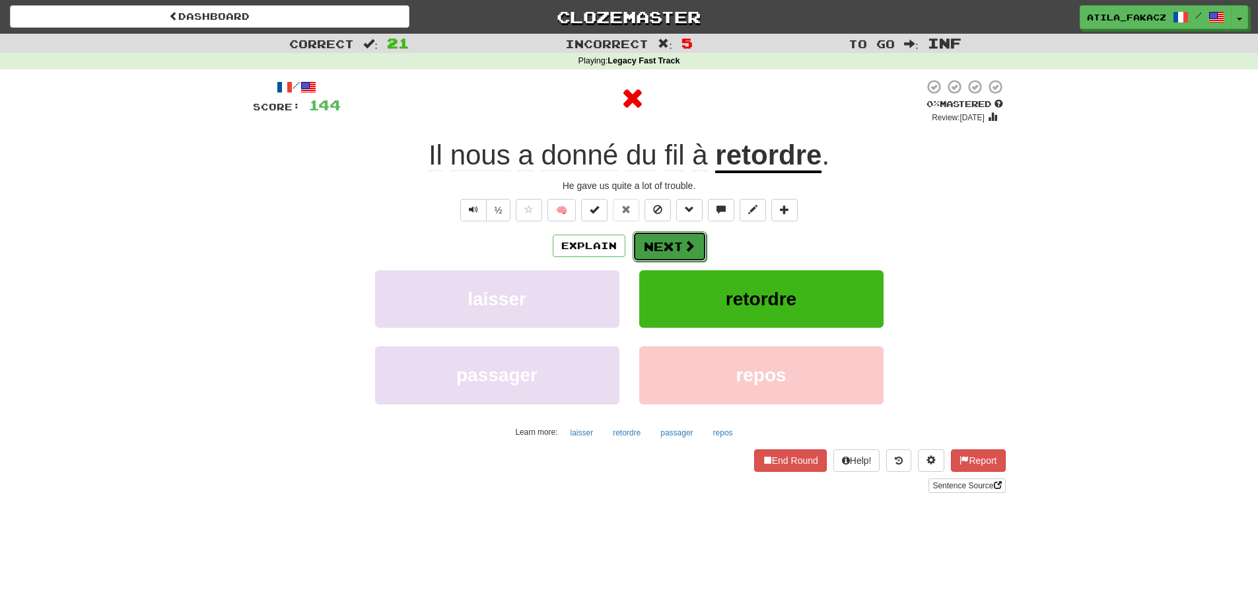
click at [665, 236] on button "Next" at bounding box center [670, 246] width 74 height 30
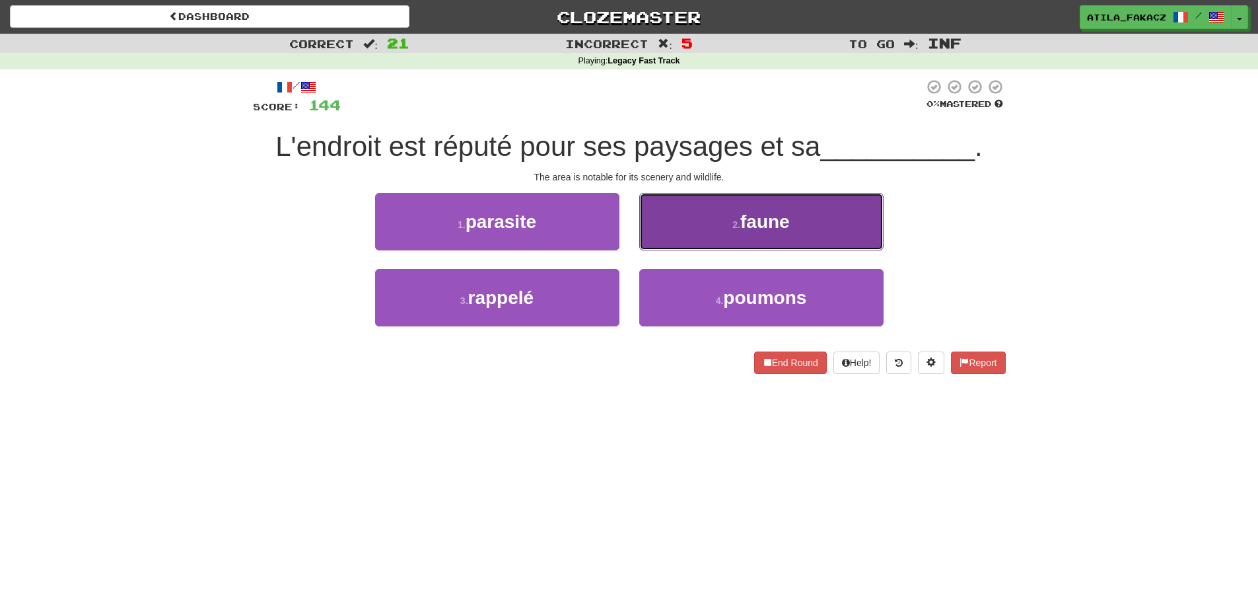
click at [653, 226] on button "2 . faune" at bounding box center [761, 221] width 244 height 57
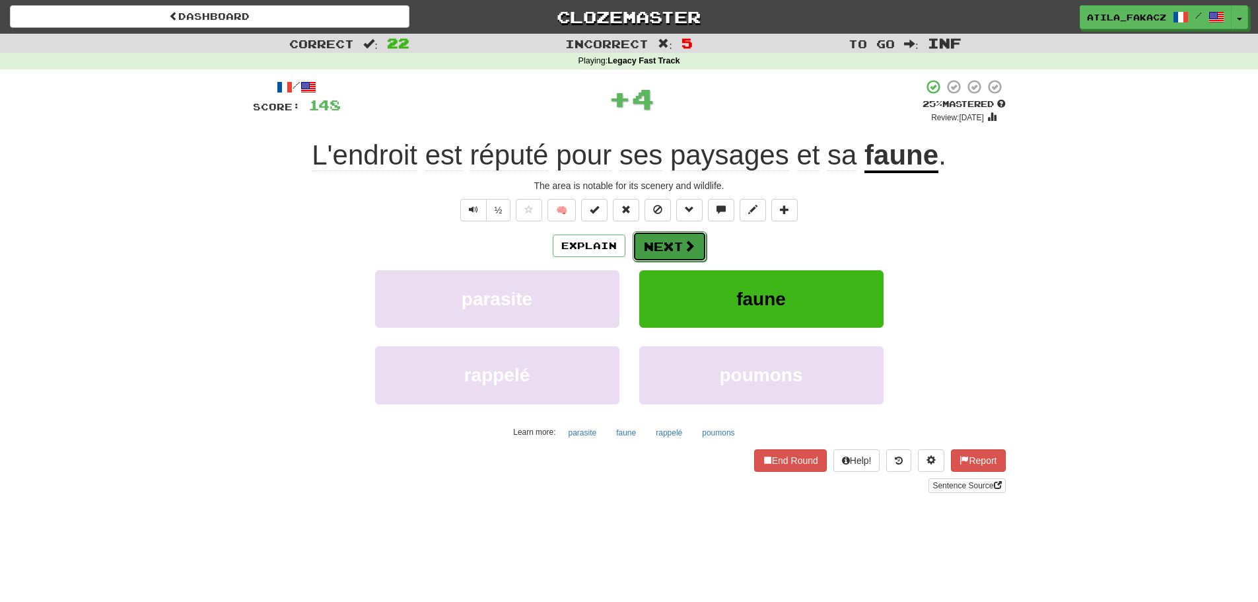
click at [684, 231] on button "Next" at bounding box center [670, 246] width 74 height 30
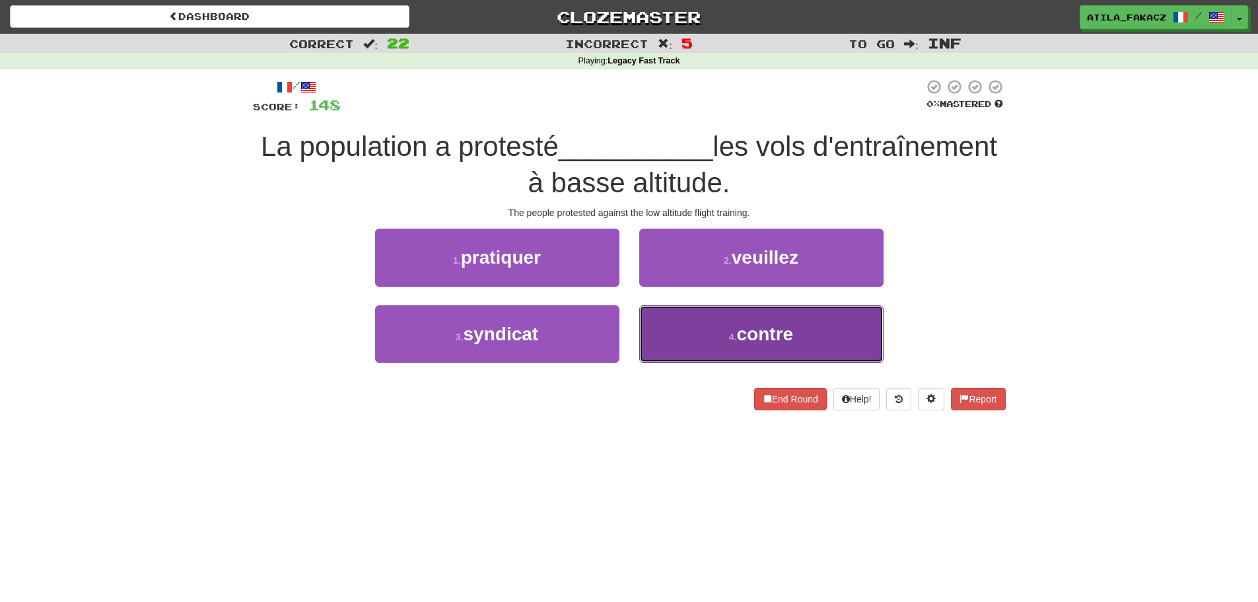
click at [680, 330] on button "4 . contre" at bounding box center [761, 333] width 244 height 57
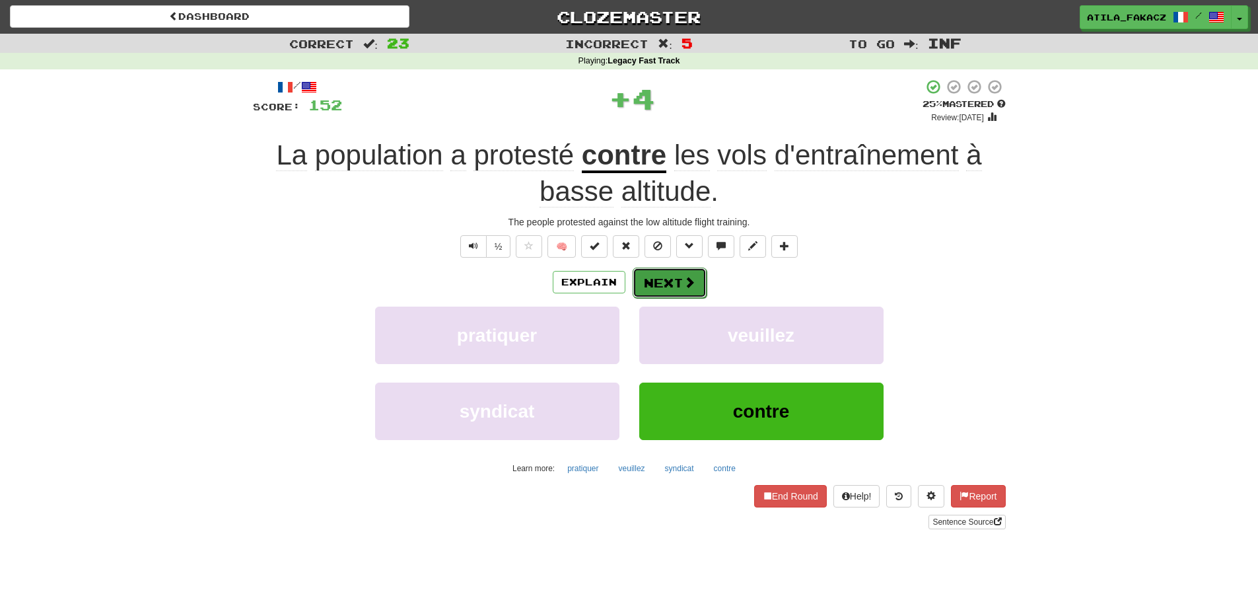
click at [692, 276] on span at bounding box center [689, 282] width 12 height 12
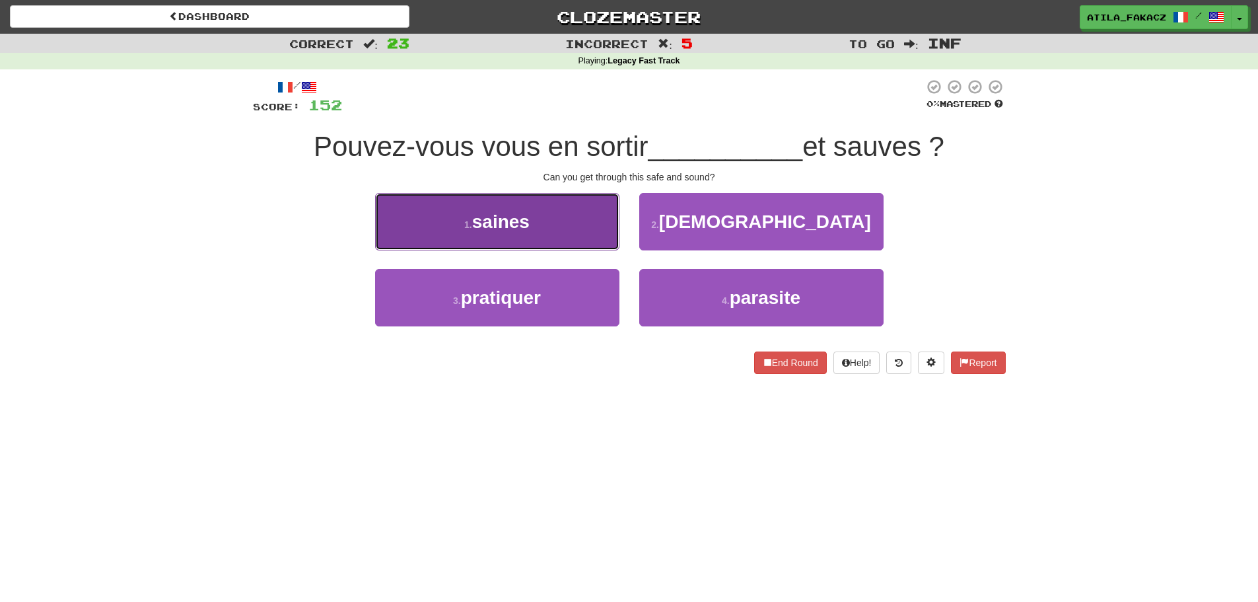
click at [562, 234] on button "1 . saines" at bounding box center [497, 221] width 244 height 57
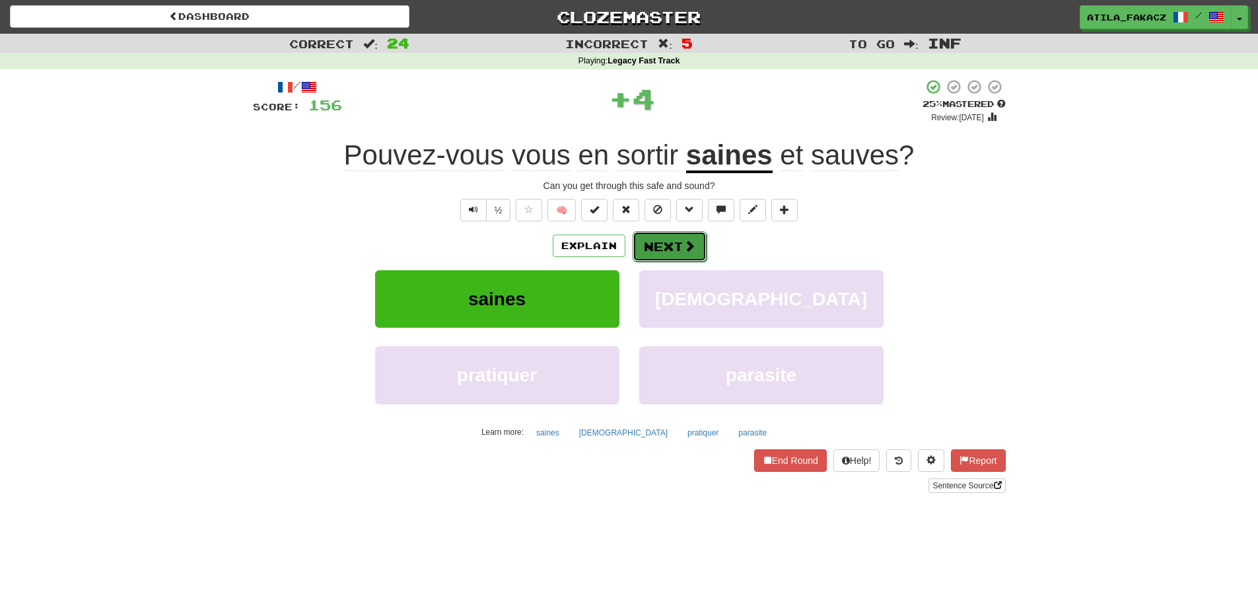
click at [662, 244] on button "Next" at bounding box center [670, 246] width 74 height 30
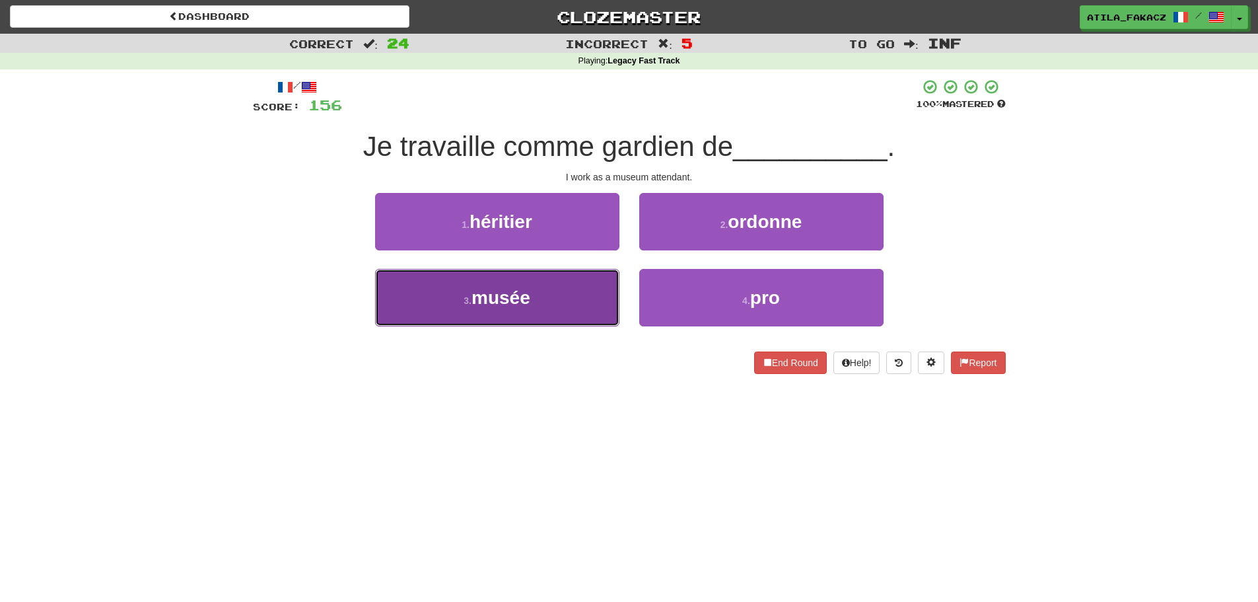
click at [555, 291] on button "3 . musée" at bounding box center [497, 297] width 244 height 57
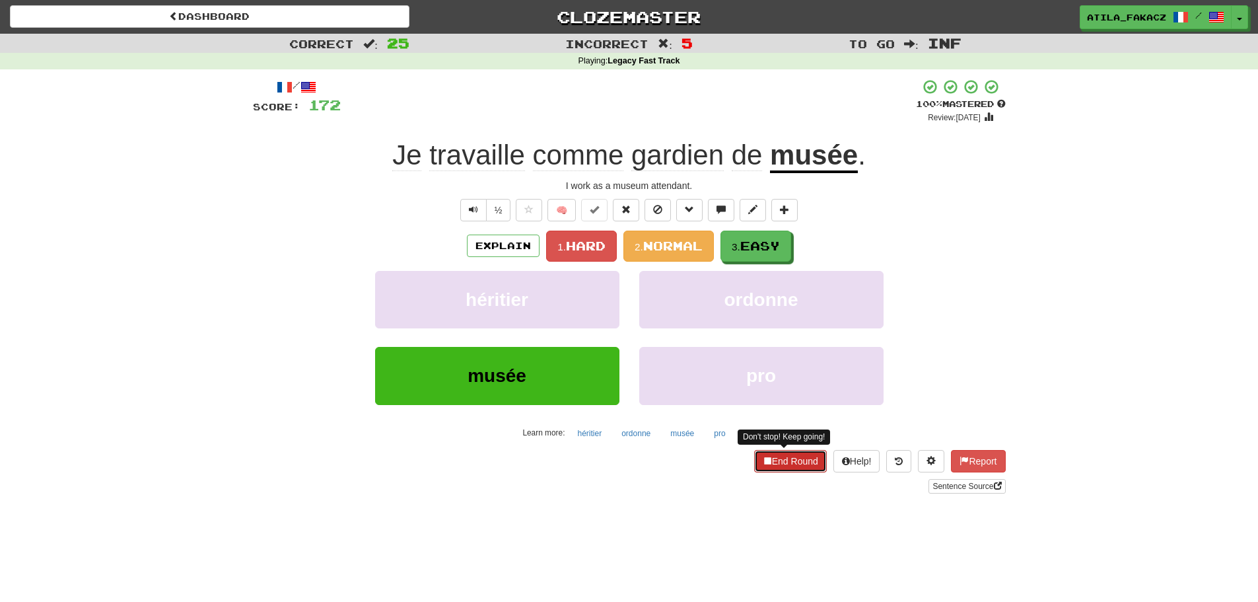
click at [771, 467] on button "End Round" at bounding box center [790, 461] width 73 height 22
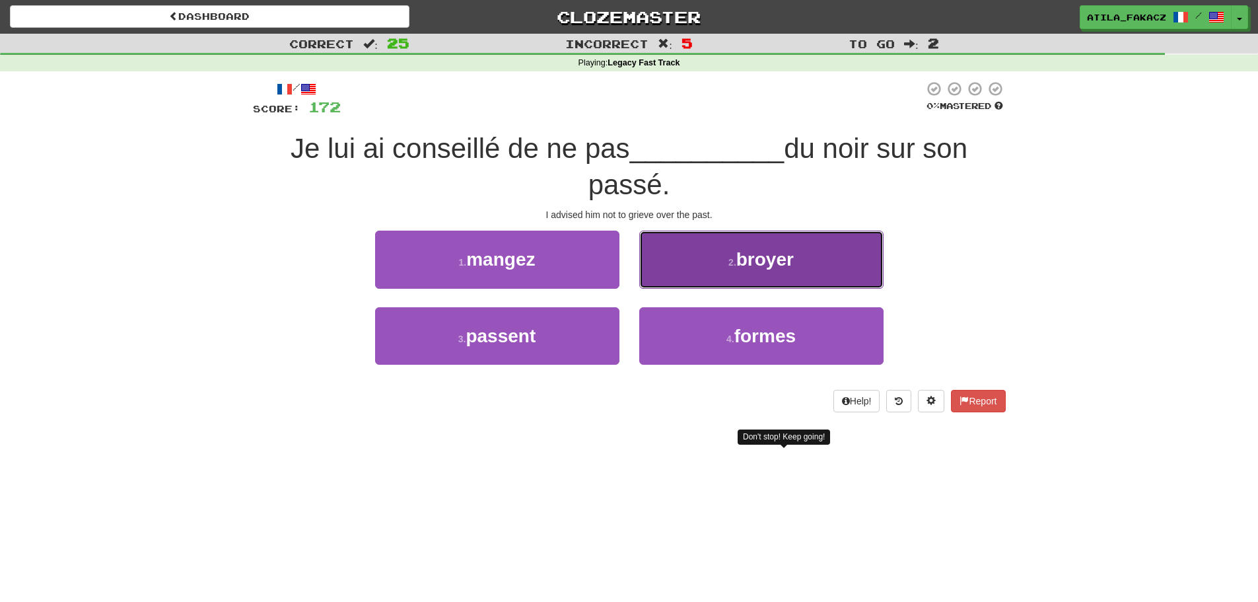
click at [733, 275] on button "2 . broyer" at bounding box center [761, 258] width 244 height 57
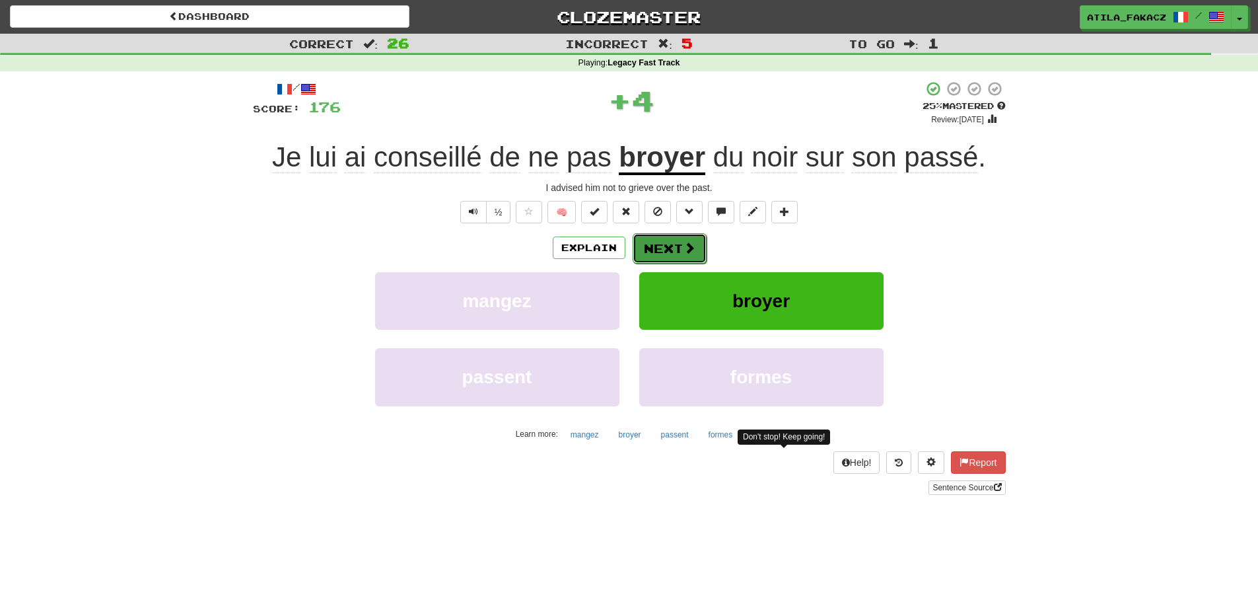
click at [676, 252] on button "Next" at bounding box center [670, 248] width 74 height 30
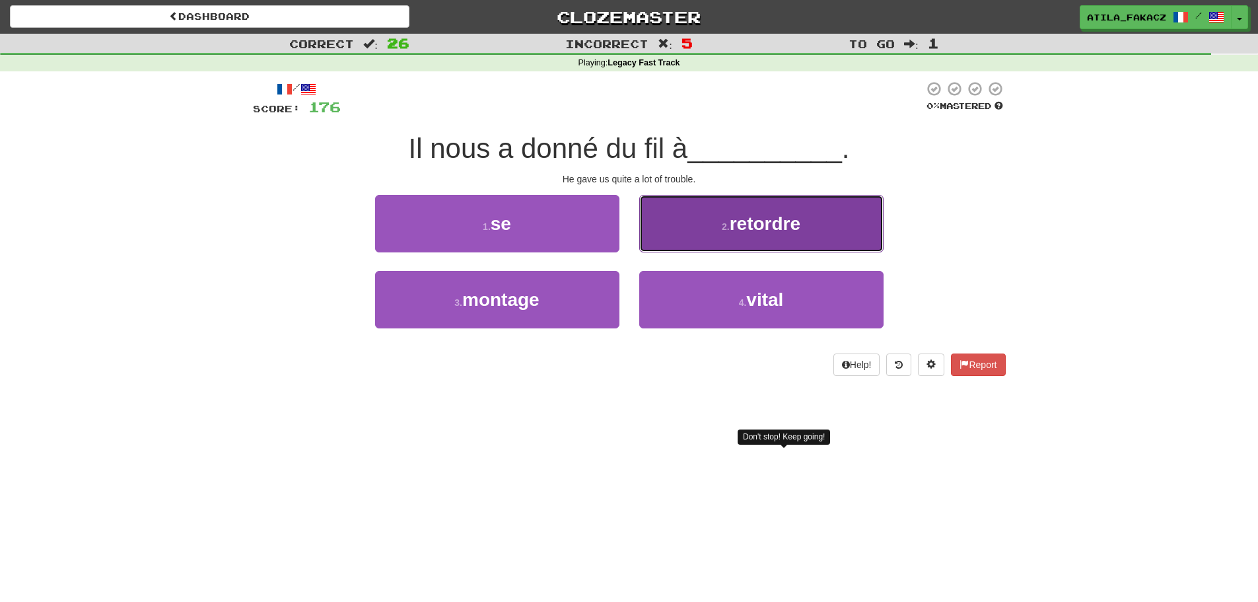
click at [719, 215] on button "2 . retordre" at bounding box center [761, 223] width 244 height 57
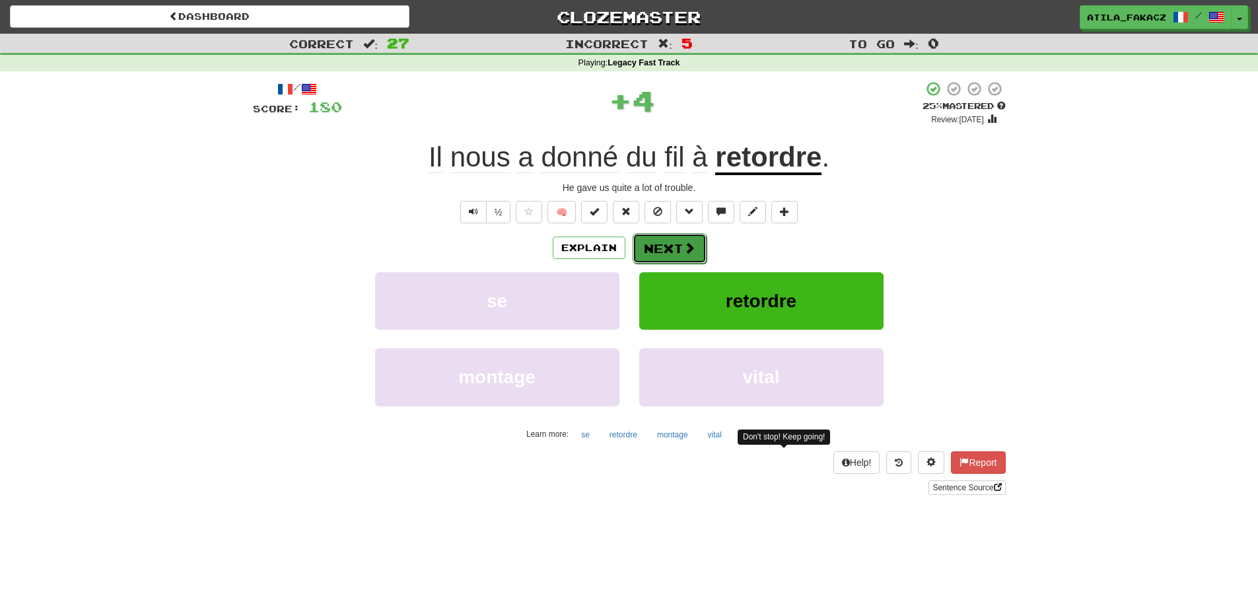
click at [675, 246] on button "Next" at bounding box center [670, 248] width 74 height 30
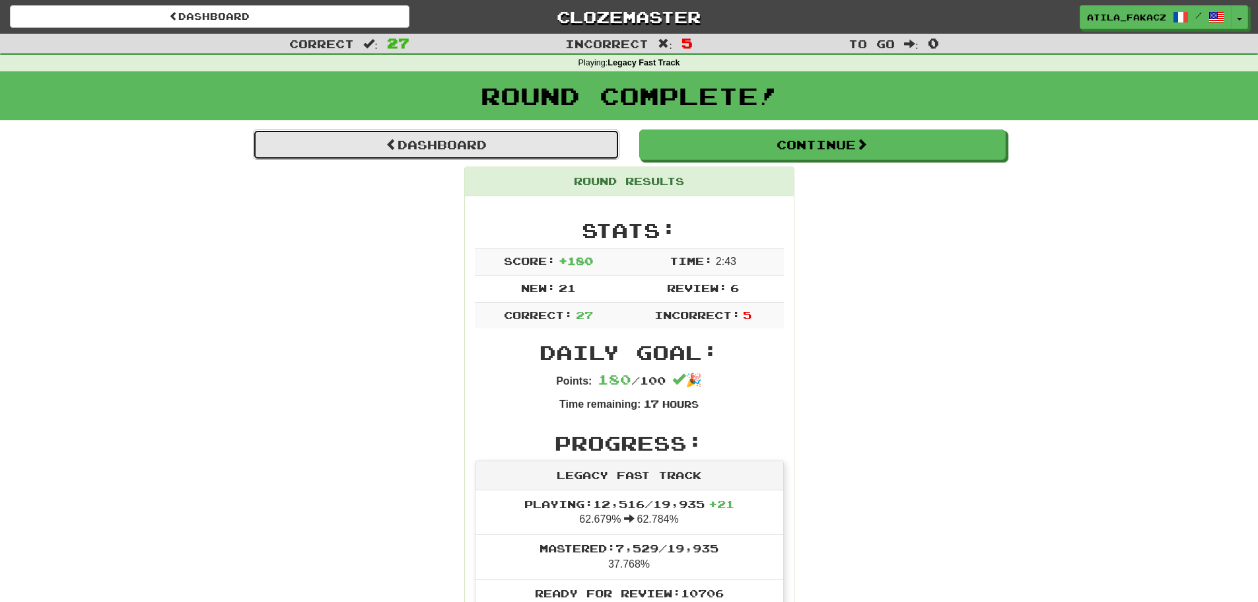
click at [456, 152] on link "Dashboard" at bounding box center [436, 144] width 367 height 30
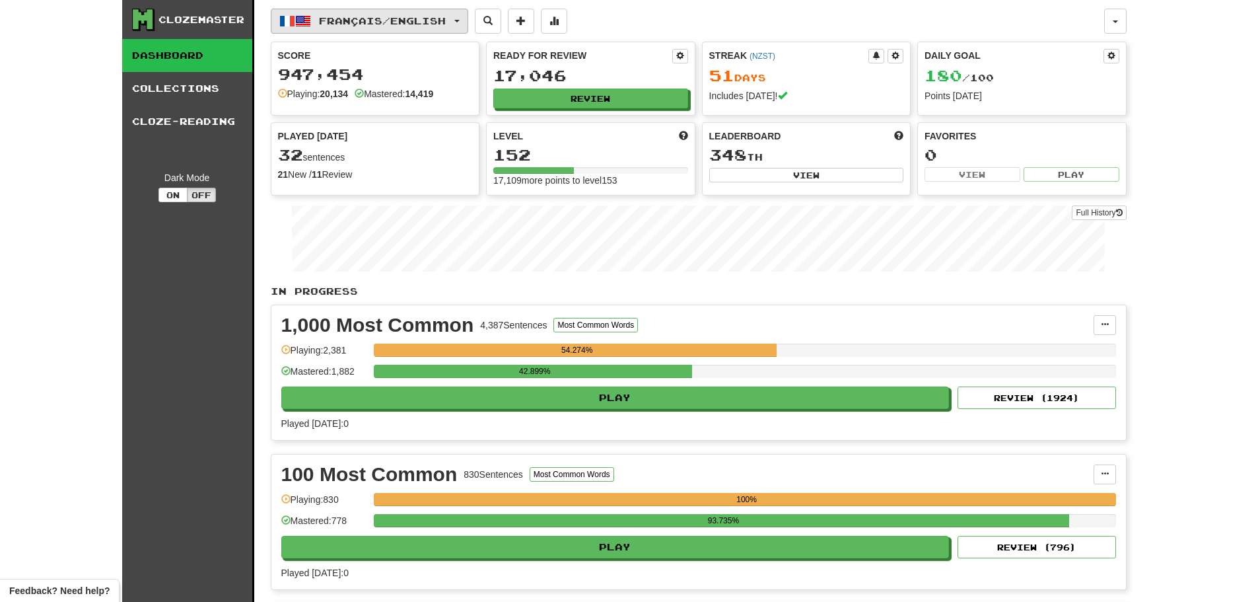
click at [382, 24] on span "Français / English" at bounding box center [382, 20] width 127 height 11
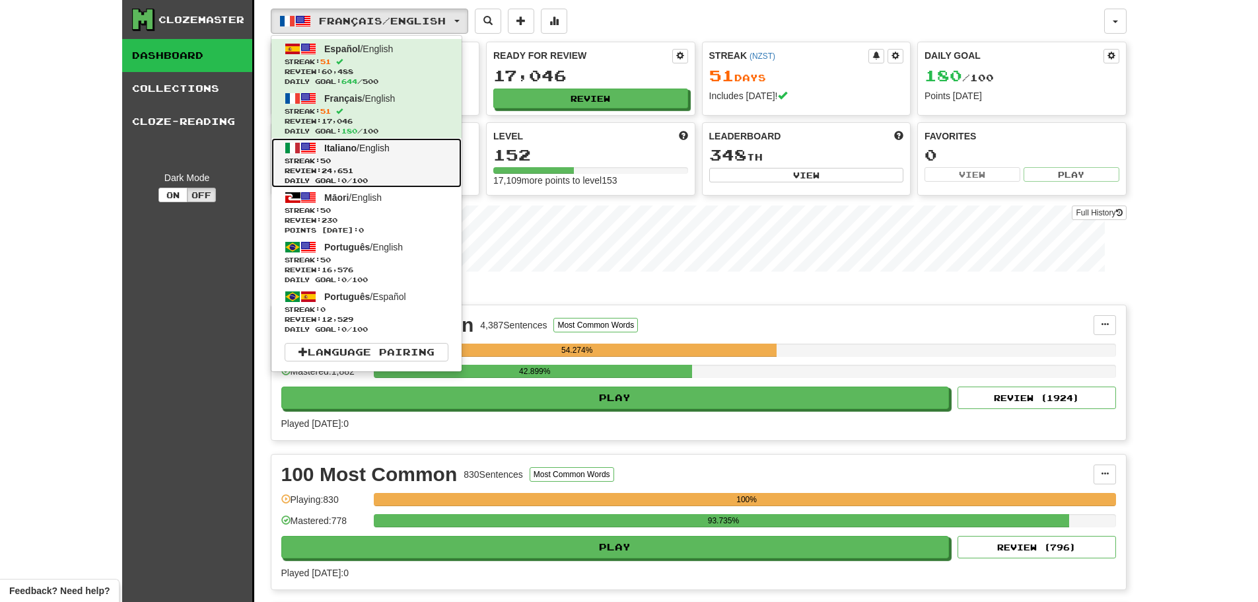
click at [375, 160] on span "Streak: 50" at bounding box center [367, 161] width 164 height 10
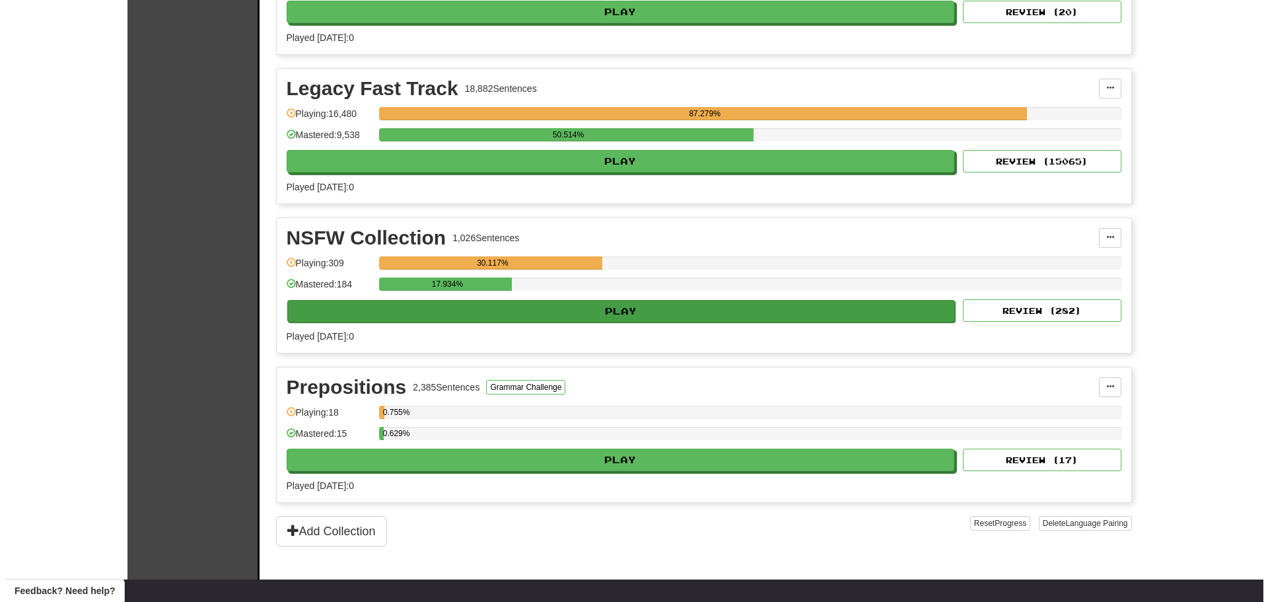
scroll to position [1057, 0]
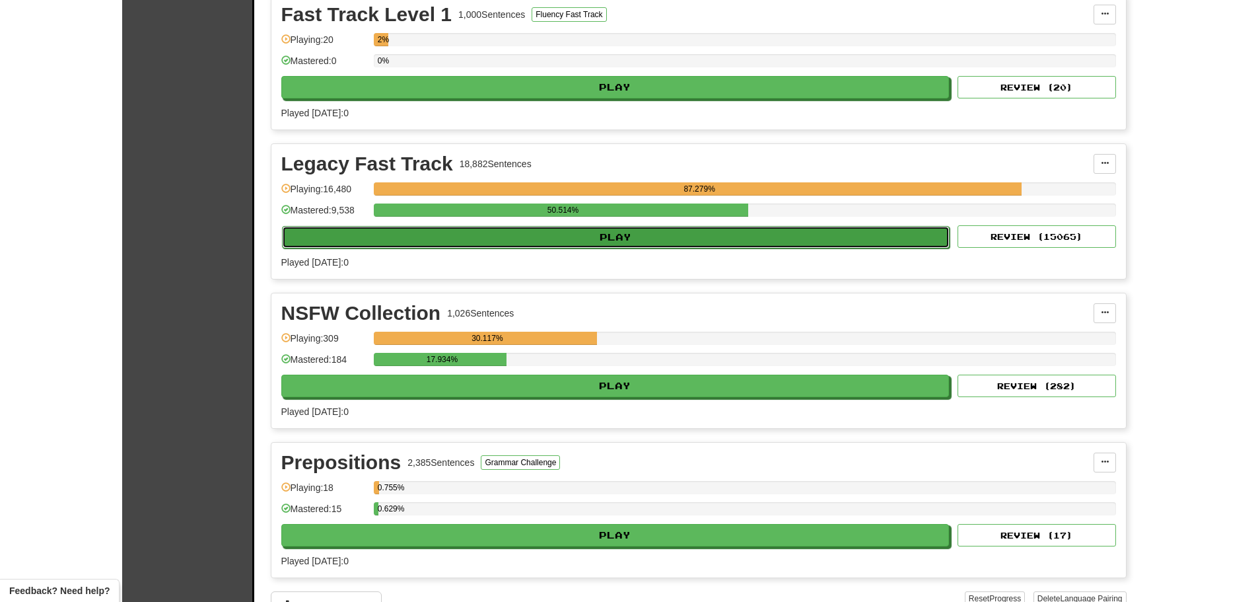
click at [598, 233] on button "Play" at bounding box center [616, 237] width 668 height 22
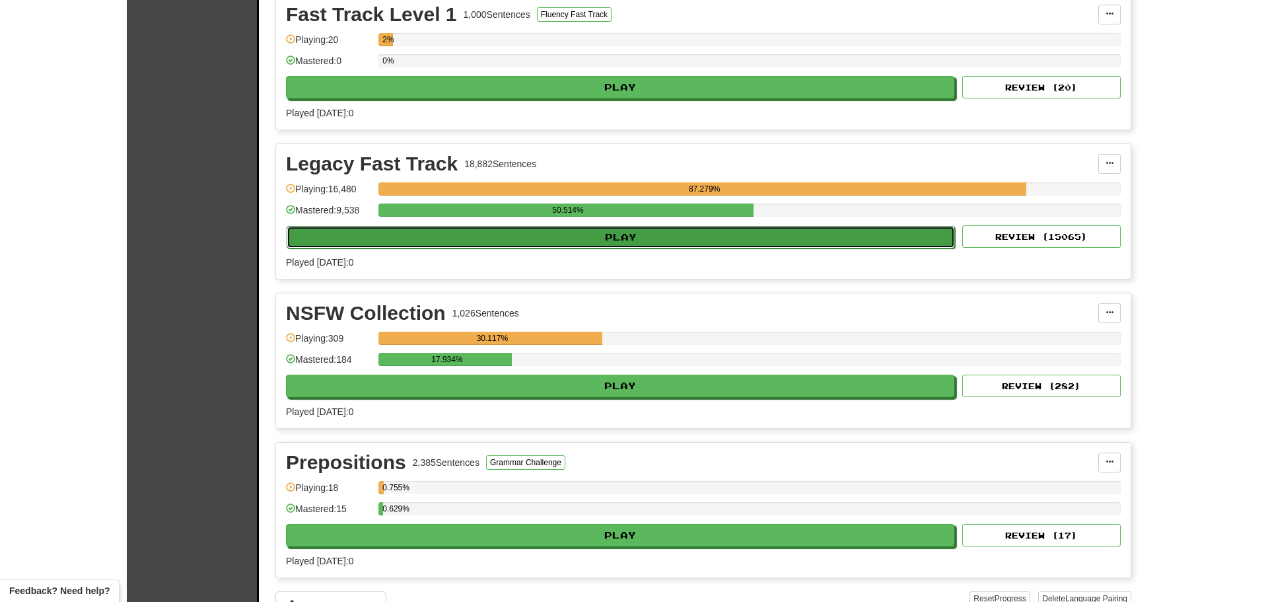
select select "********"
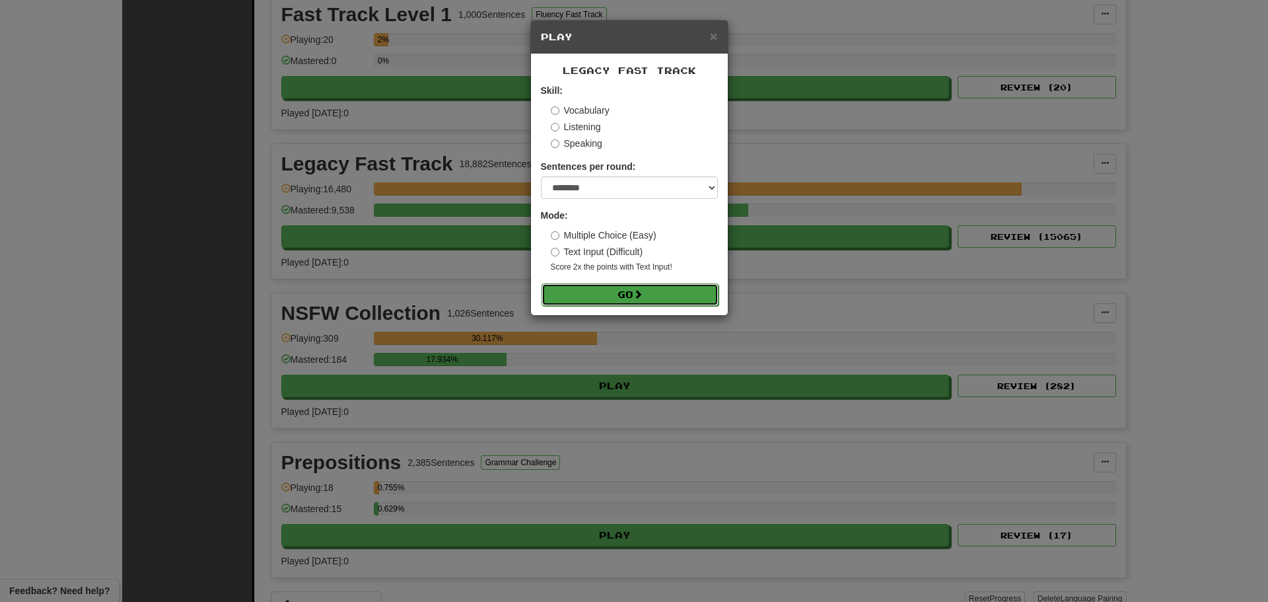
click at [607, 297] on button "Go" at bounding box center [630, 294] width 177 height 22
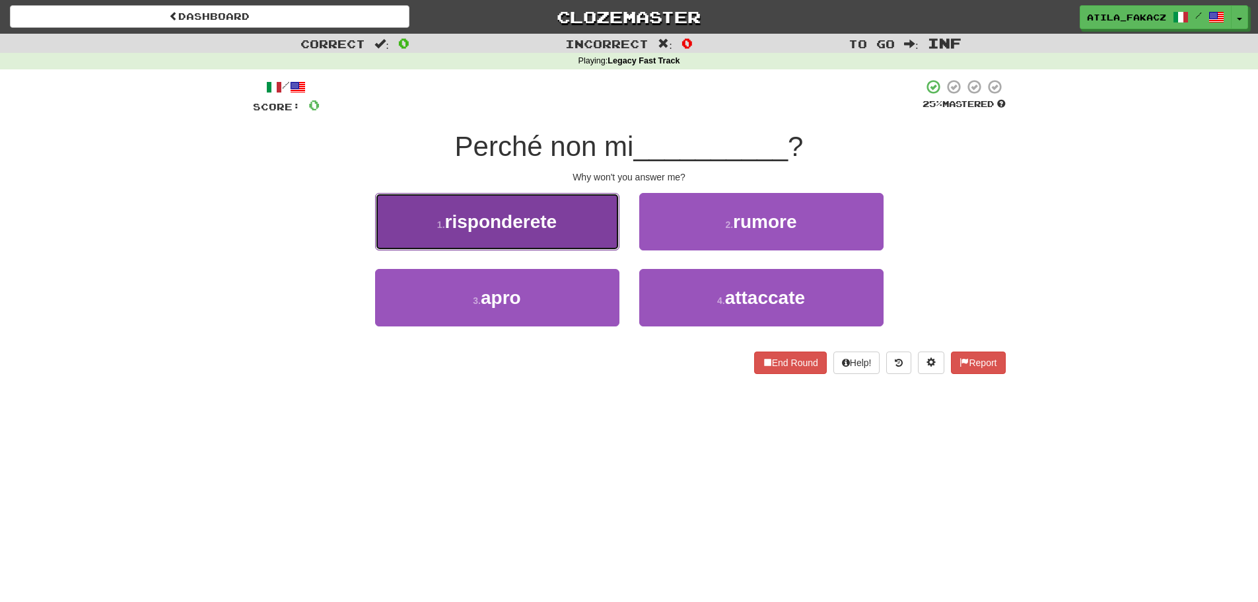
click at [573, 220] on button "1 . risponderete" at bounding box center [497, 221] width 244 height 57
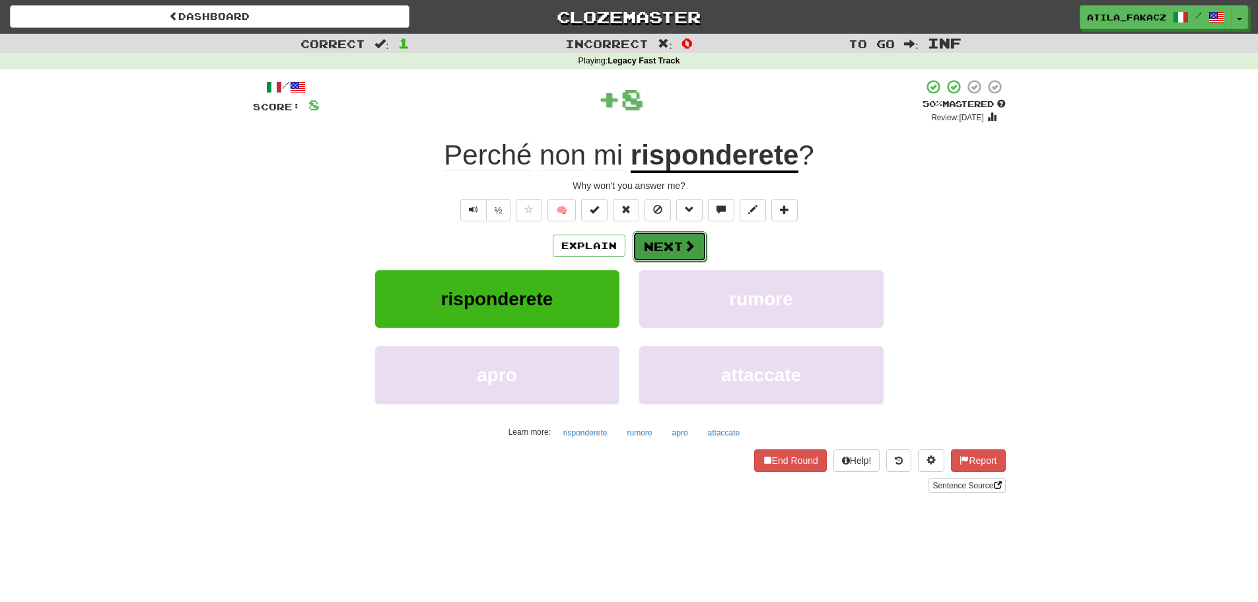
click at [663, 233] on button "Next" at bounding box center [670, 246] width 74 height 30
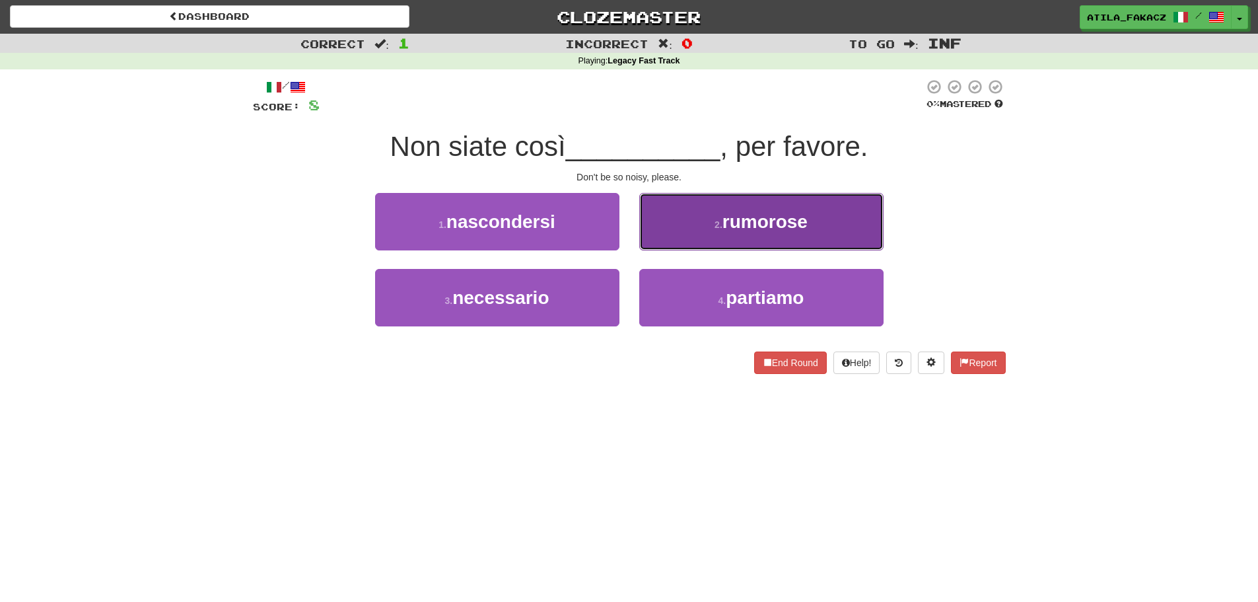
click at [684, 228] on button "2 . rumorose" at bounding box center [761, 221] width 244 height 57
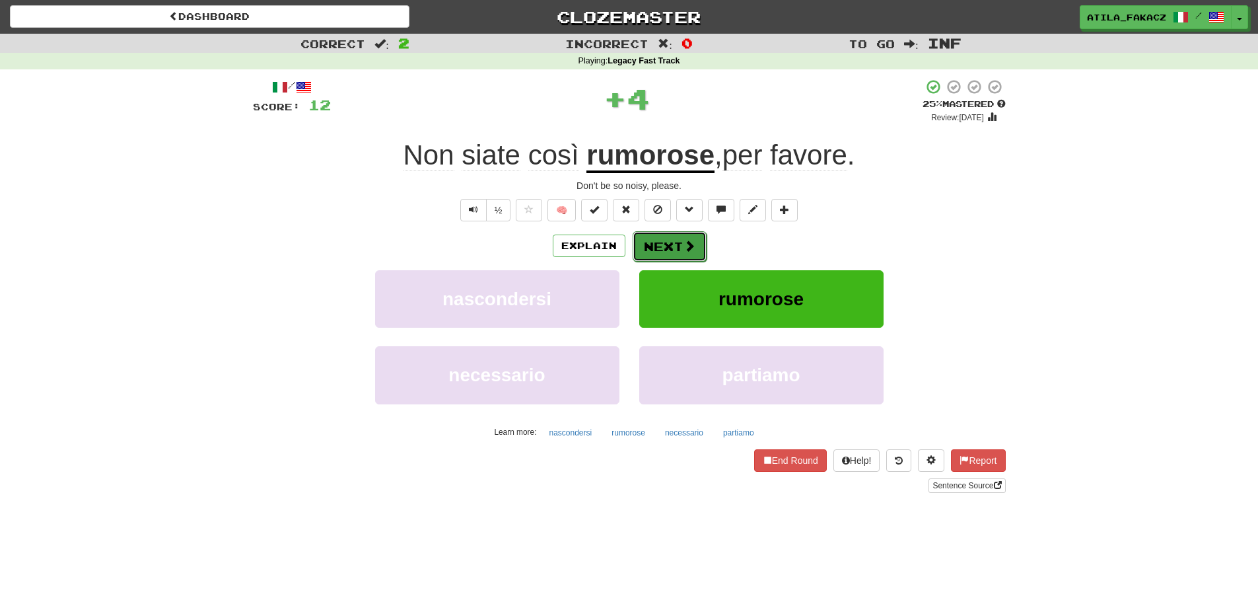
click at [680, 246] on button "Next" at bounding box center [670, 246] width 74 height 30
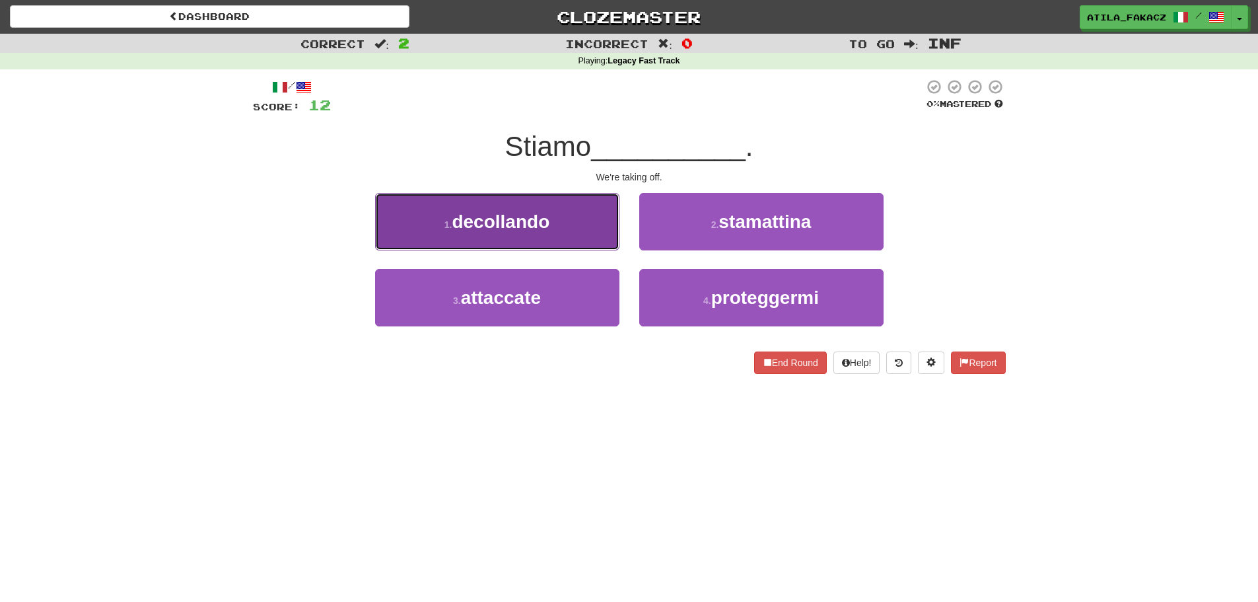
click at [580, 235] on button "1 . decollando" at bounding box center [497, 221] width 244 height 57
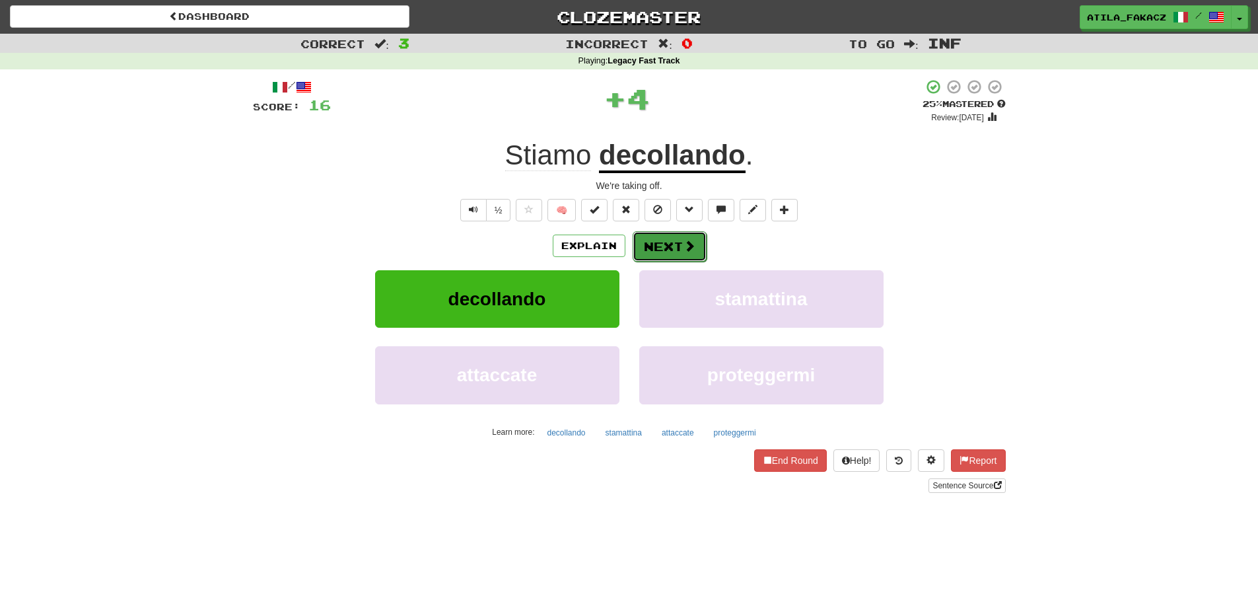
click at [683, 240] on span at bounding box center [689, 246] width 12 height 12
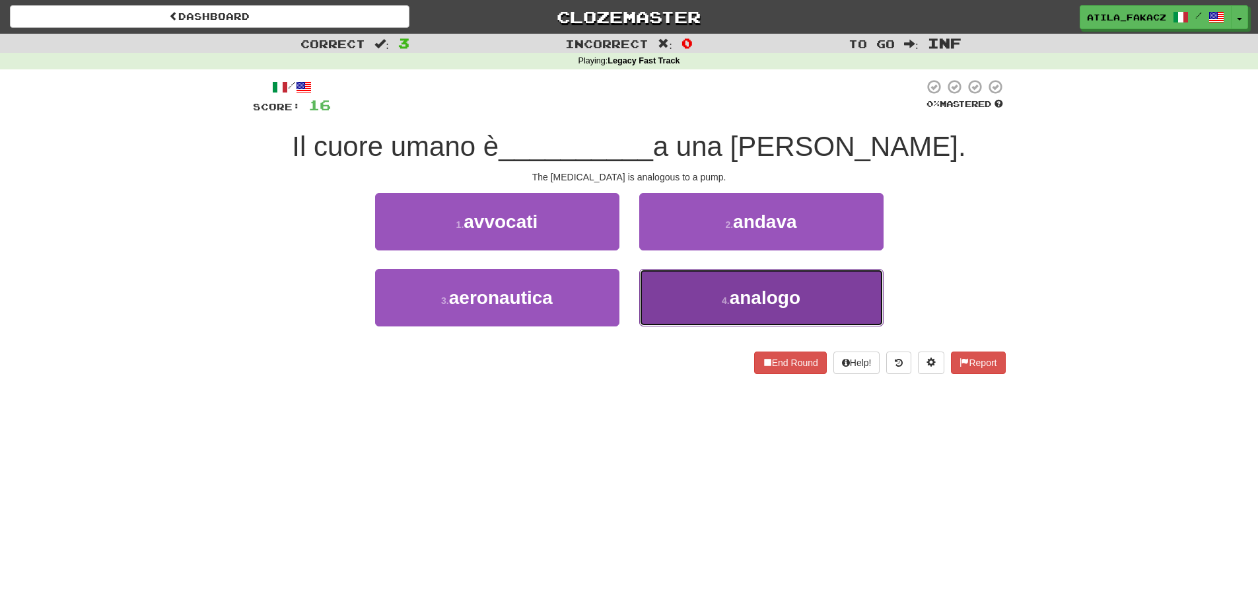
click at [698, 306] on button "4 . analogo" at bounding box center [761, 297] width 244 height 57
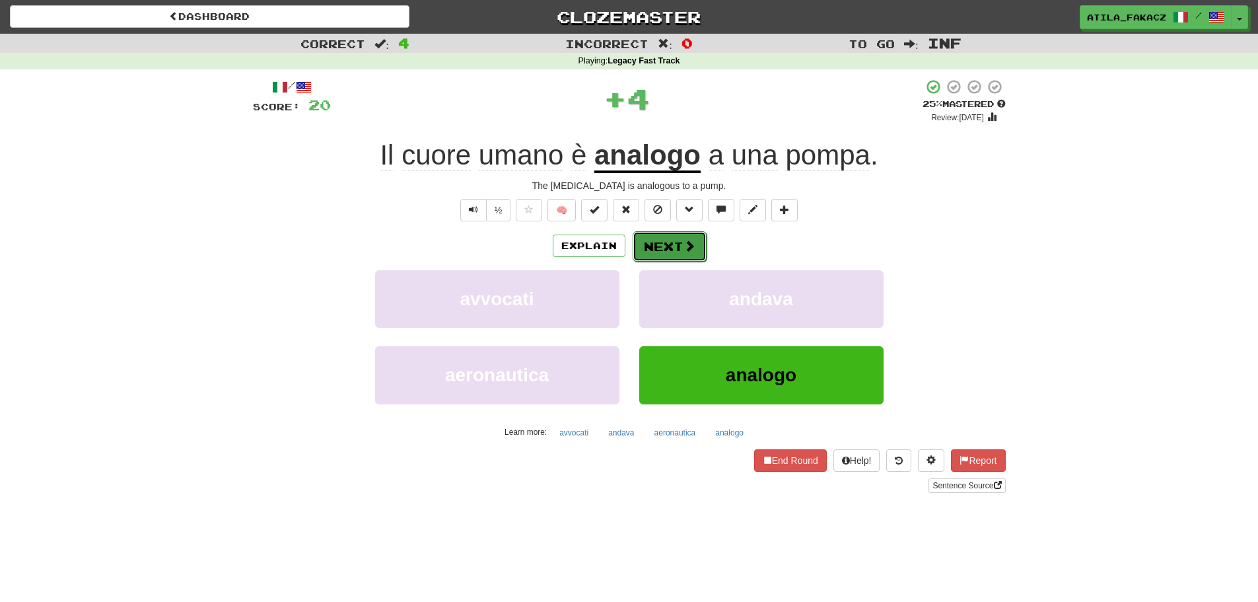
click at [679, 254] on button "Next" at bounding box center [670, 246] width 74 height 30
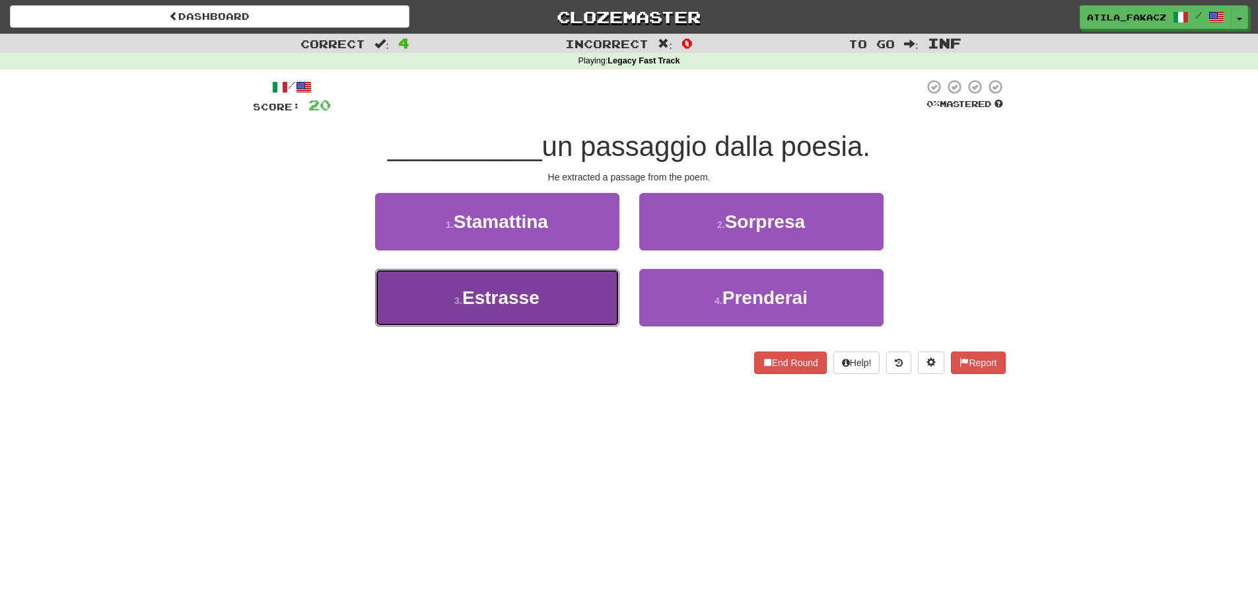
click at [563, 286] on button "3 . Estrasse" at bounding box center [497, 297] width 244 height 57
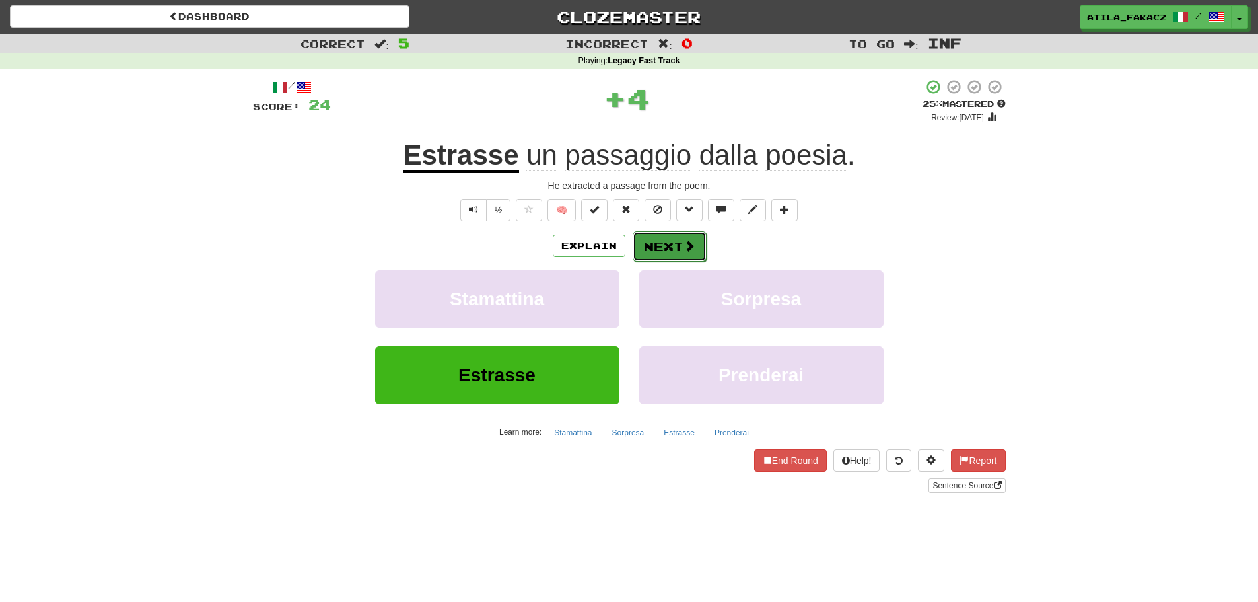
click at [671, 249] on button "Next" at bounding box center [670, 246] width 74 height 30
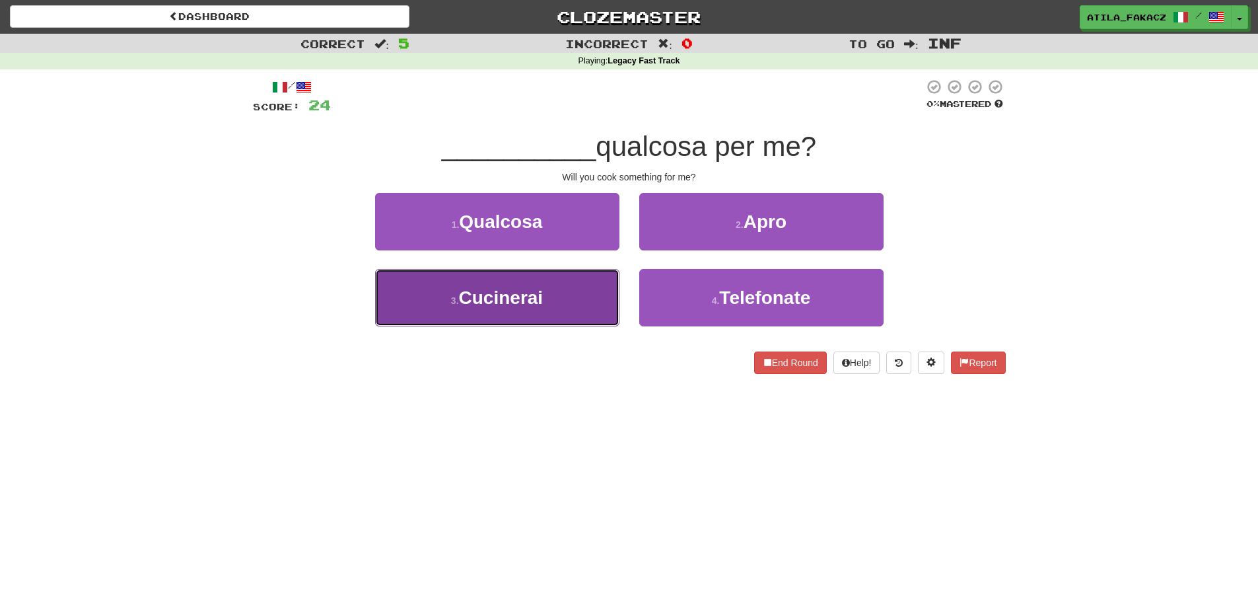
click at [569, 308] on button "3 . Cucinerai" at bounding box center [497, 297] width 244 height 57
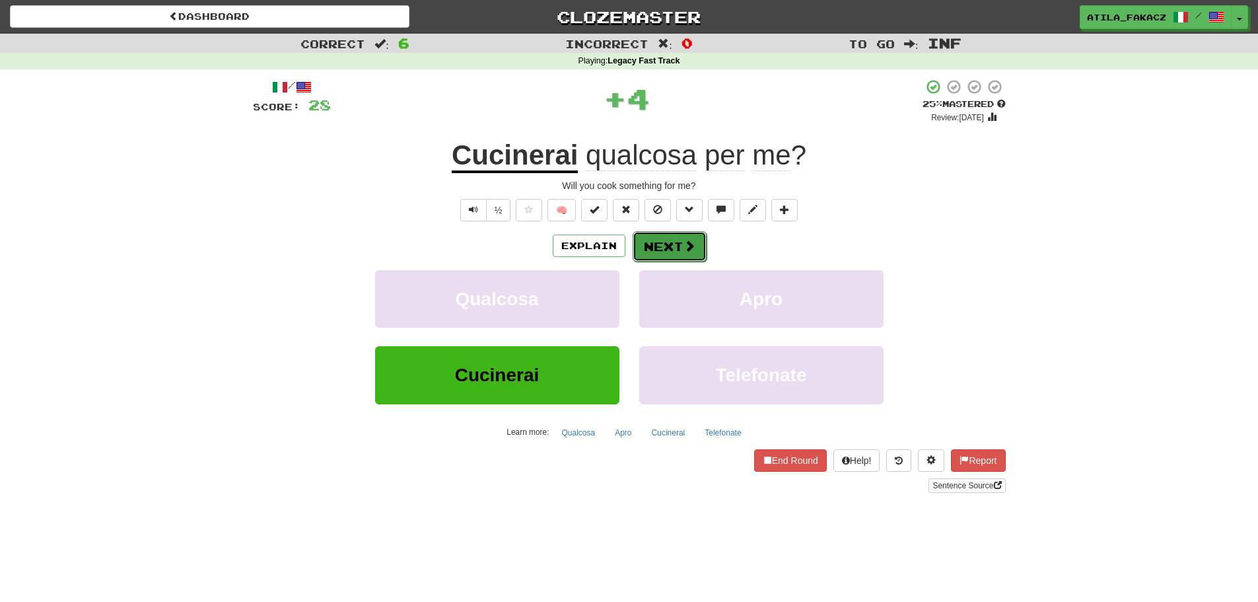
click at [687, 243] on span at bounding box center [689, 246] width 12 height 12
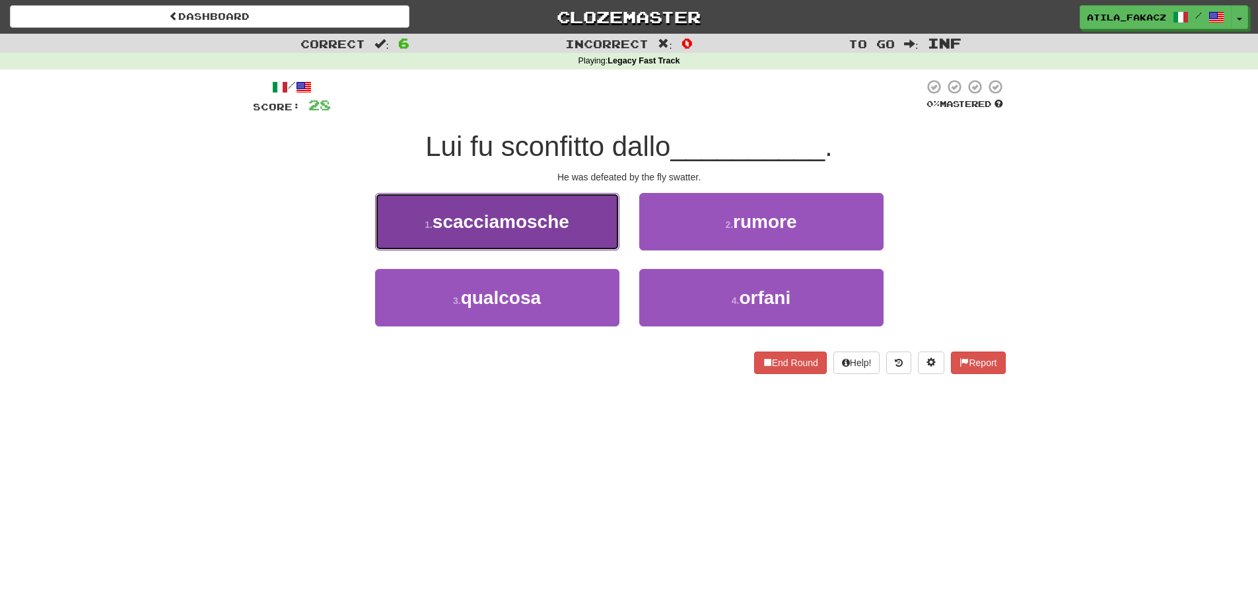
click at [540, 237] on button "1 . scacciamosche" at bounding box center [497, 221] width 244 height 57
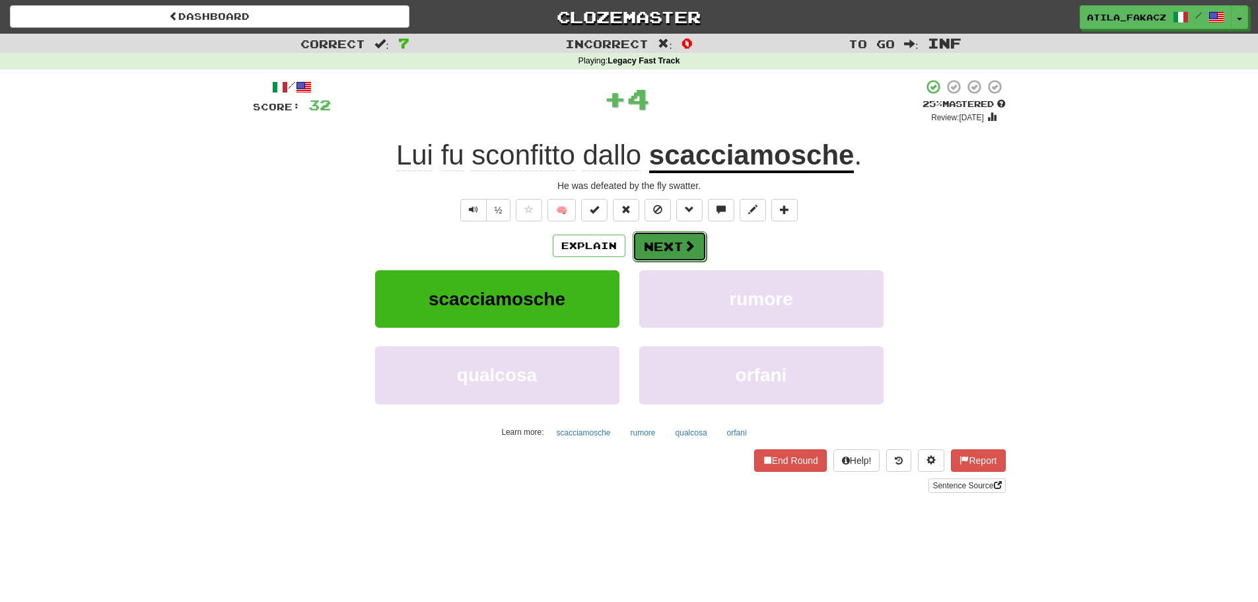
click at [658, 246] on button "Next" at bounding box center [670, 246] width 74 height 30
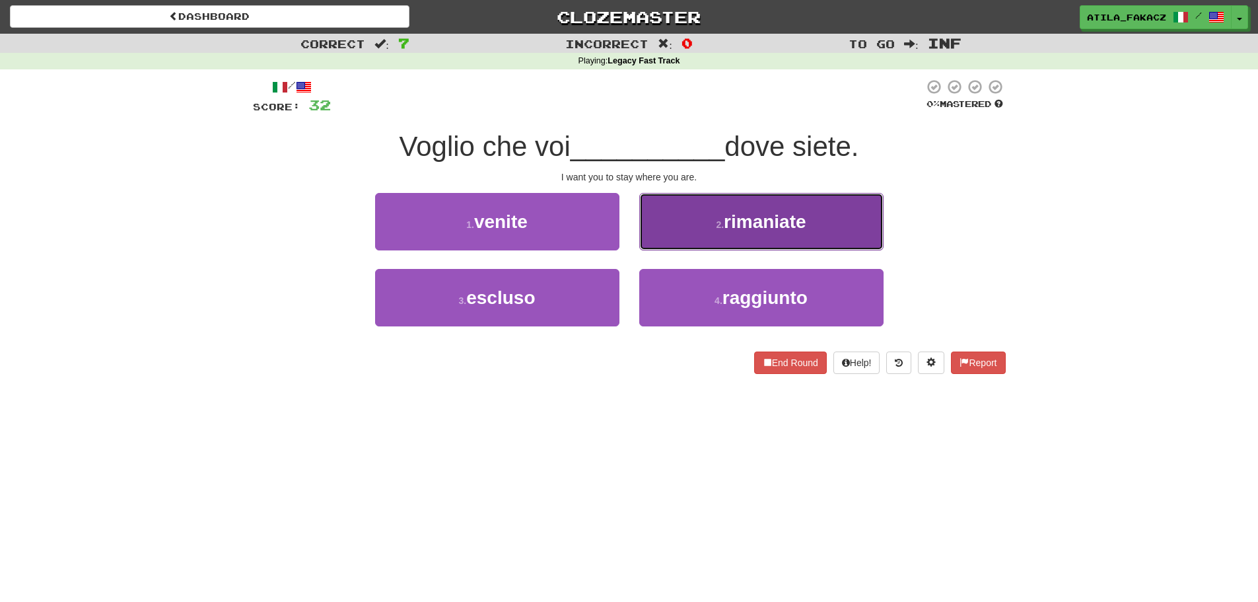
click at [729, 212] on span "rimaniate" at bounding box center [765, 221] width 83 height 20
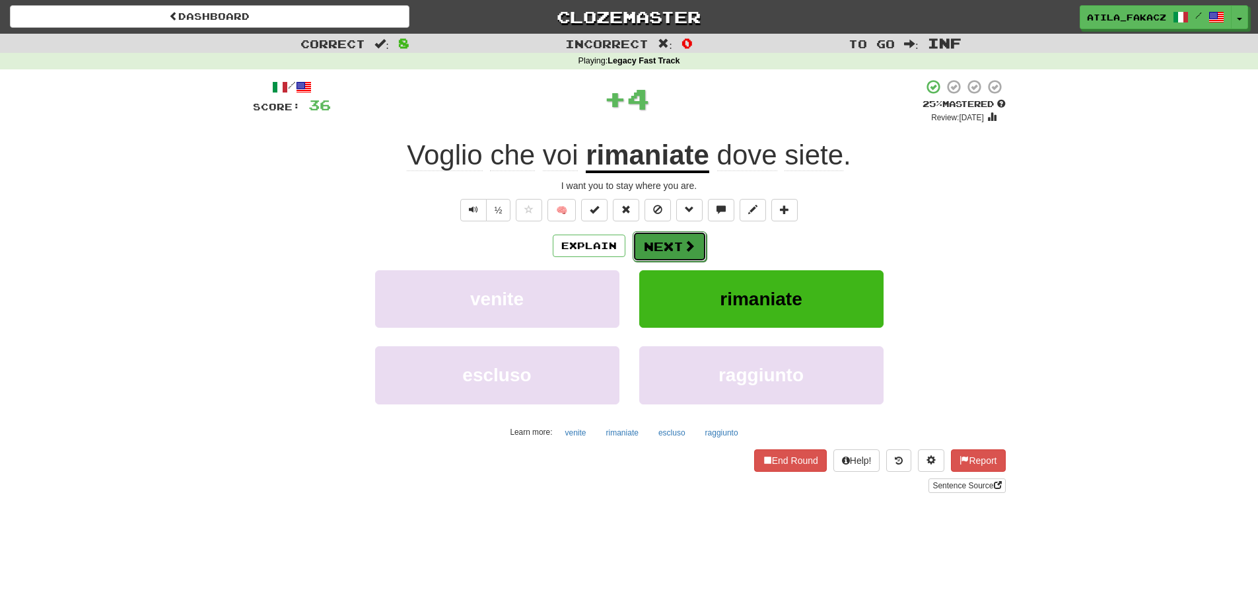
click at [685, 236] on button "Next" at bounding box center [670, 246] width 74 height 30
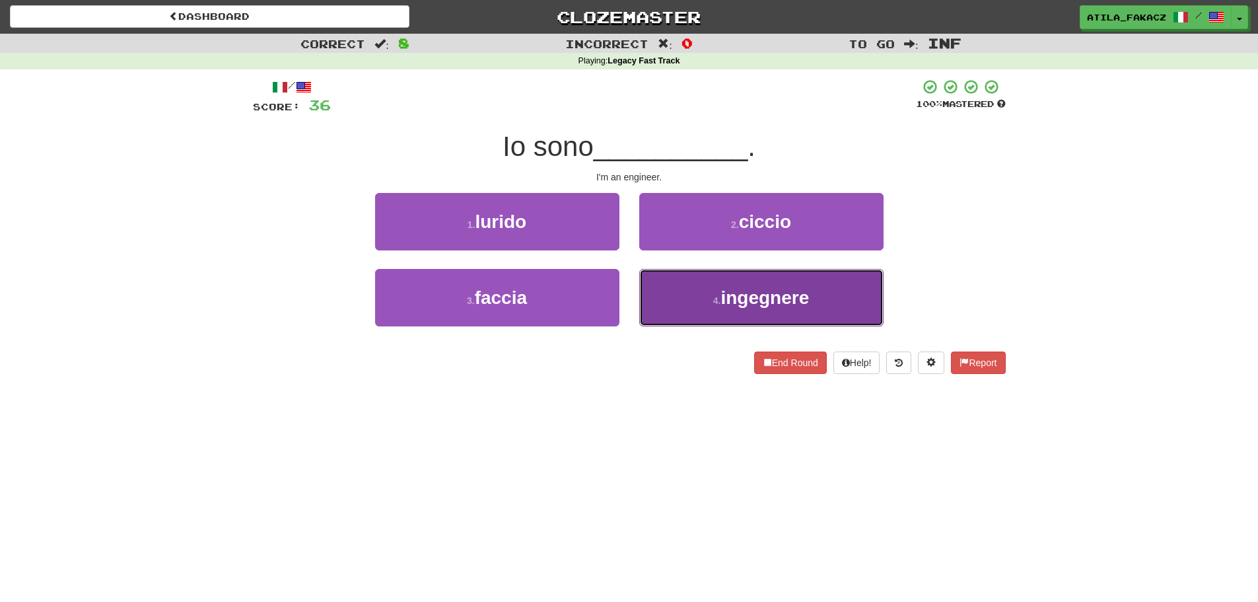
click at [689, 303] on button "4 . ingegnere" at bounding box center [761, 297] width 244 height 57
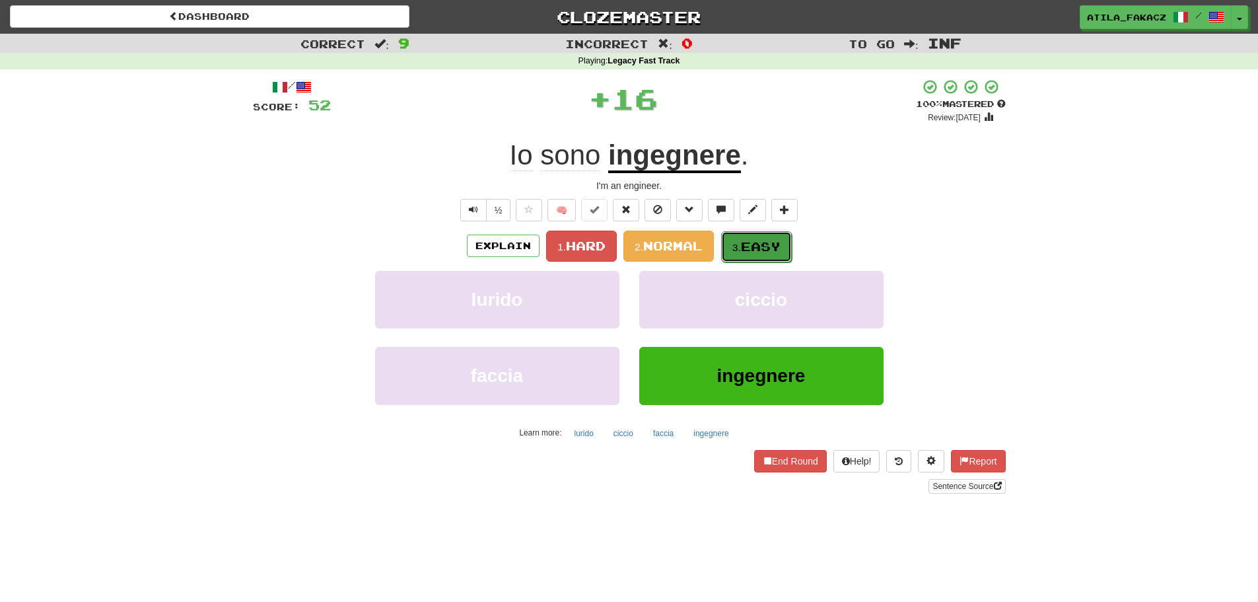
click at [738, 250] on small "3." at bounding box center [736, 247] width 9 height 11
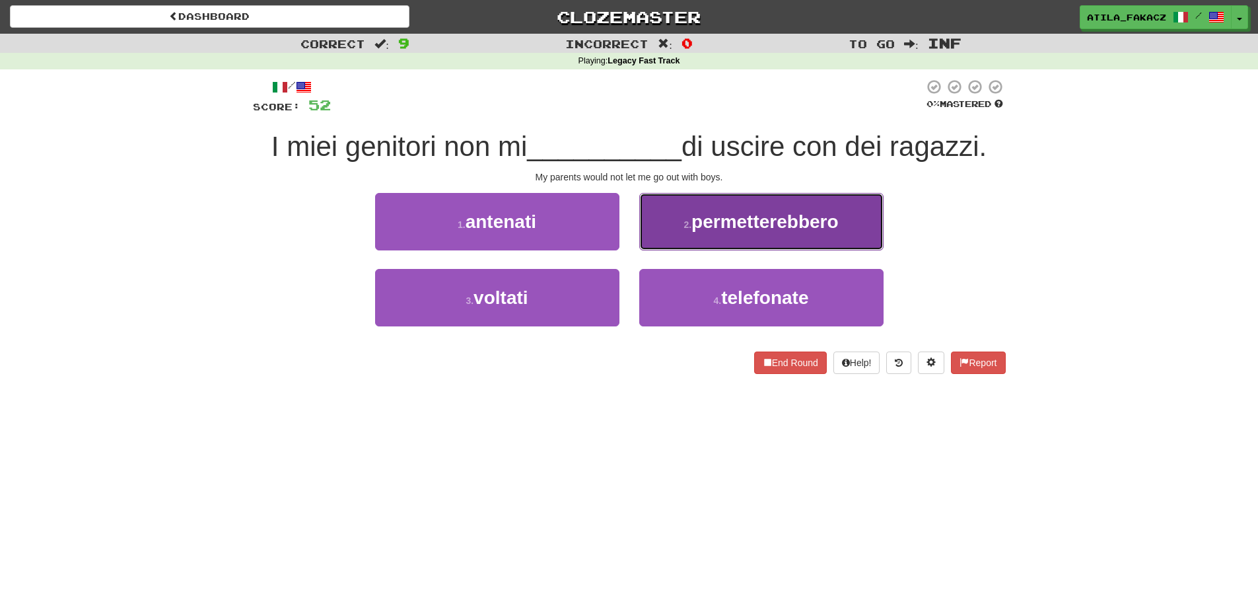
click at [661, 225] on button "2 . permetterebbero" at bounding box center [761, 221] width 244 height 57
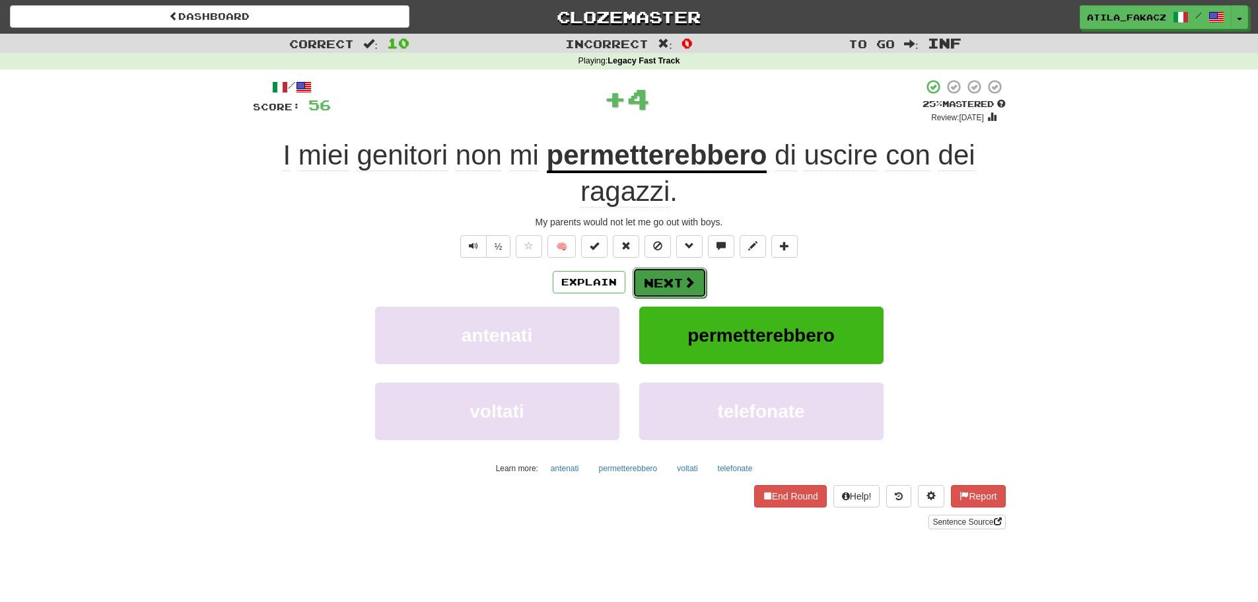
click at [678, 275] on button "Next" at bounding box center [670, 282] width 74 height 30
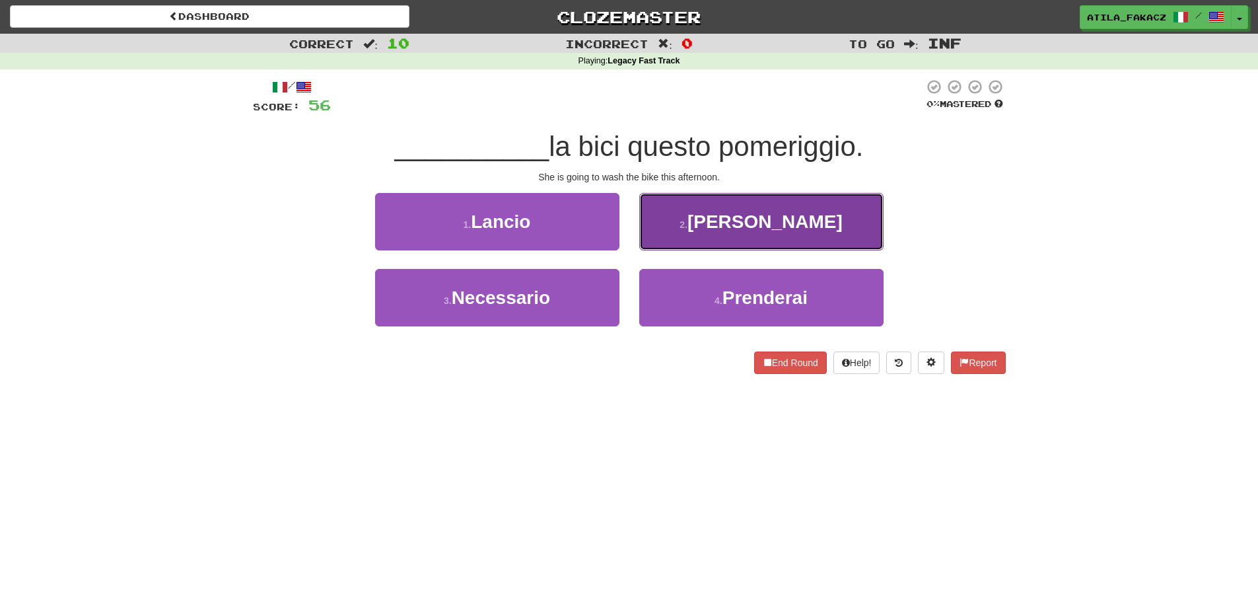
click at [720, 238] on button "2 . Laverà" at bounding box center [761, 221] width 244 height 57
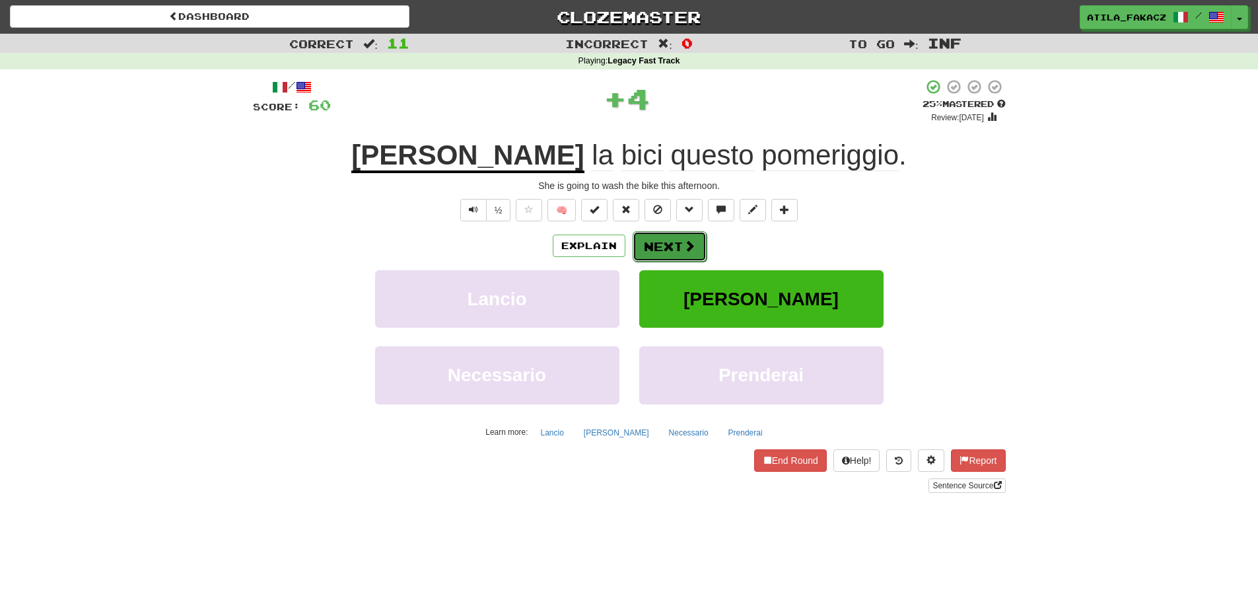
click at [683, 250] on span at bounding box center [689, 246] width 12 height 12
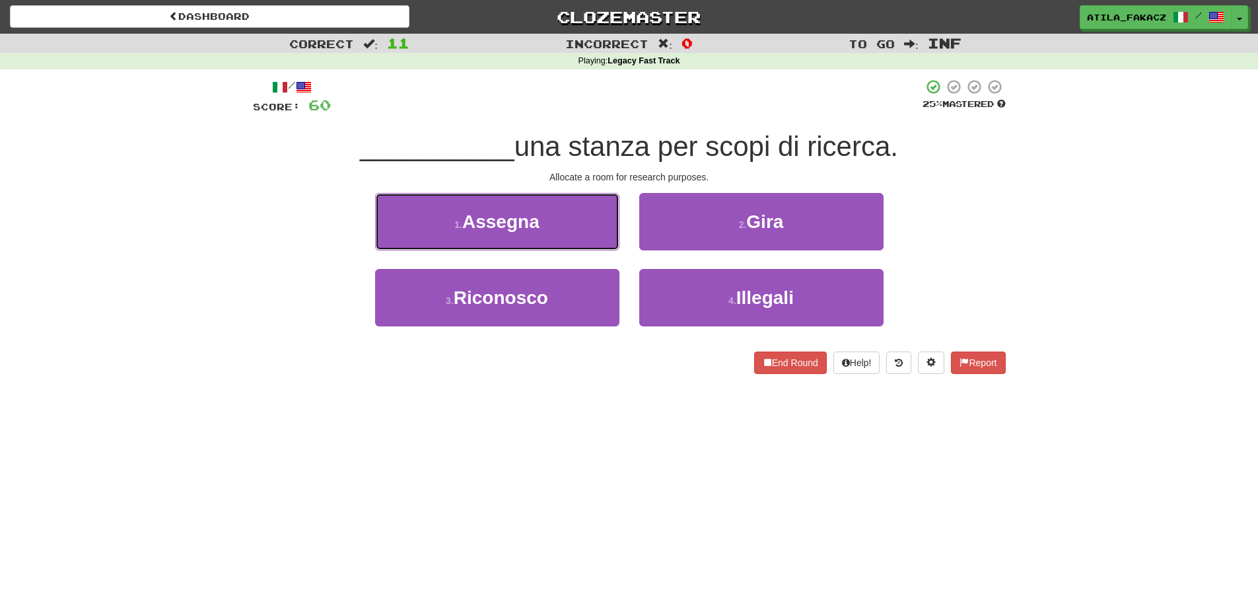
click at [571, 219] on button "1 . Assegna" at bounding box center [497, 221] width 244 height 57
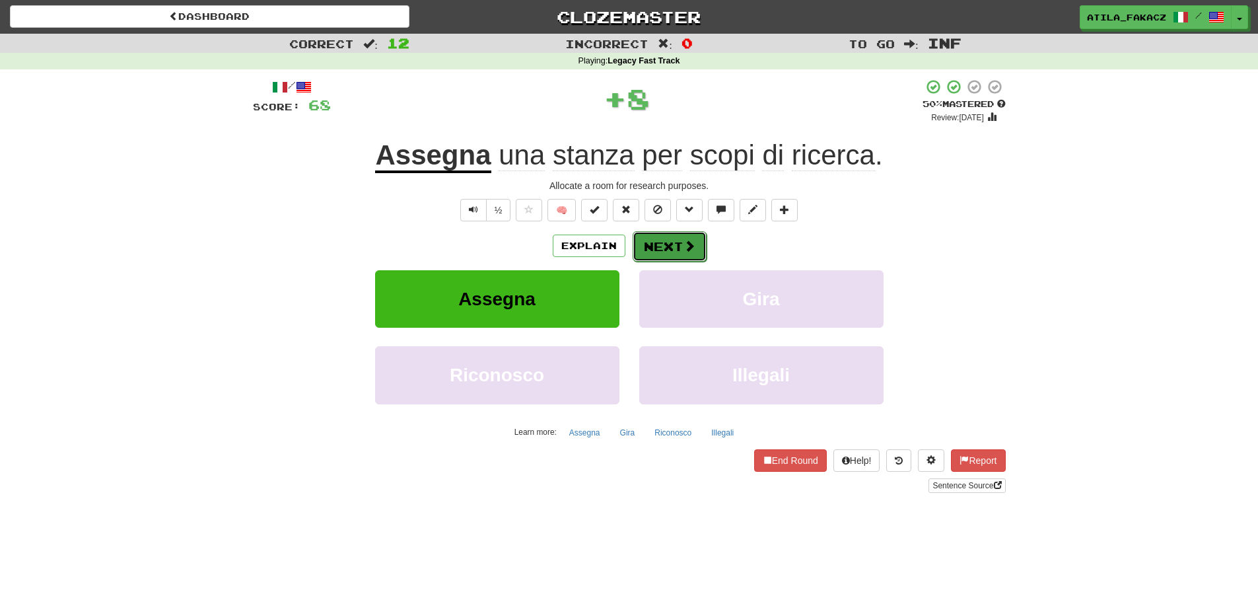
click at [677, 244] on button "Next" at bounding box center [670, 246] width 74 height 30
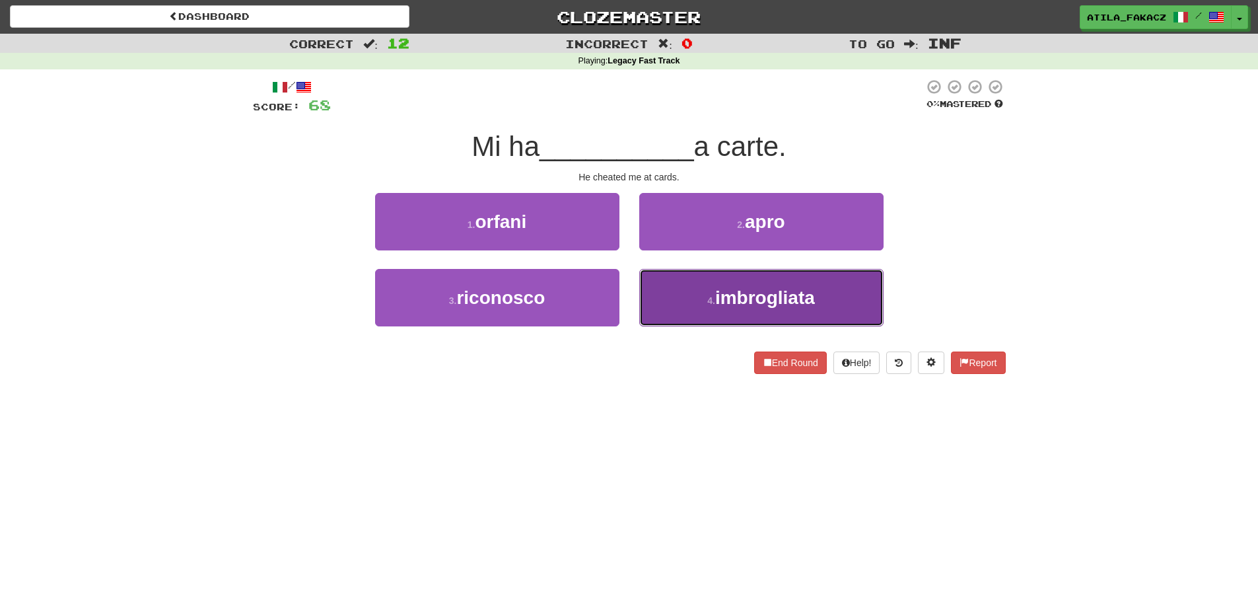
click at [701, 309] on button "4 . imbrogliata" at bounding box center [761, 297] width 244 height 57
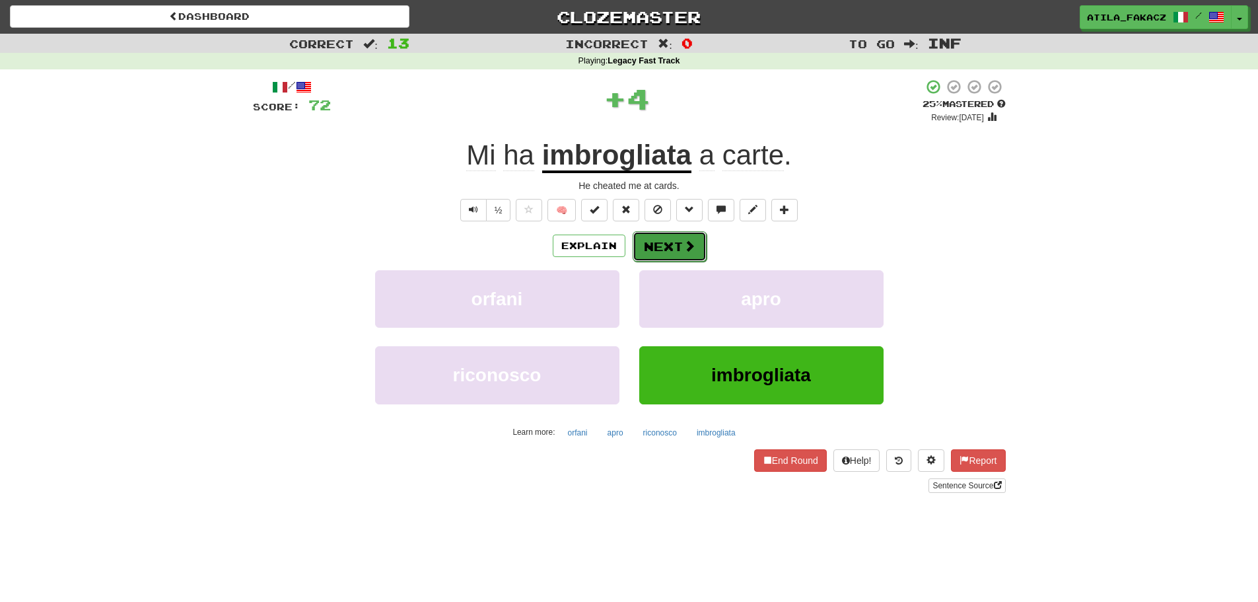
click at [653, 244] on button "Next" at bounding box center [670, 246] width 74 height 30
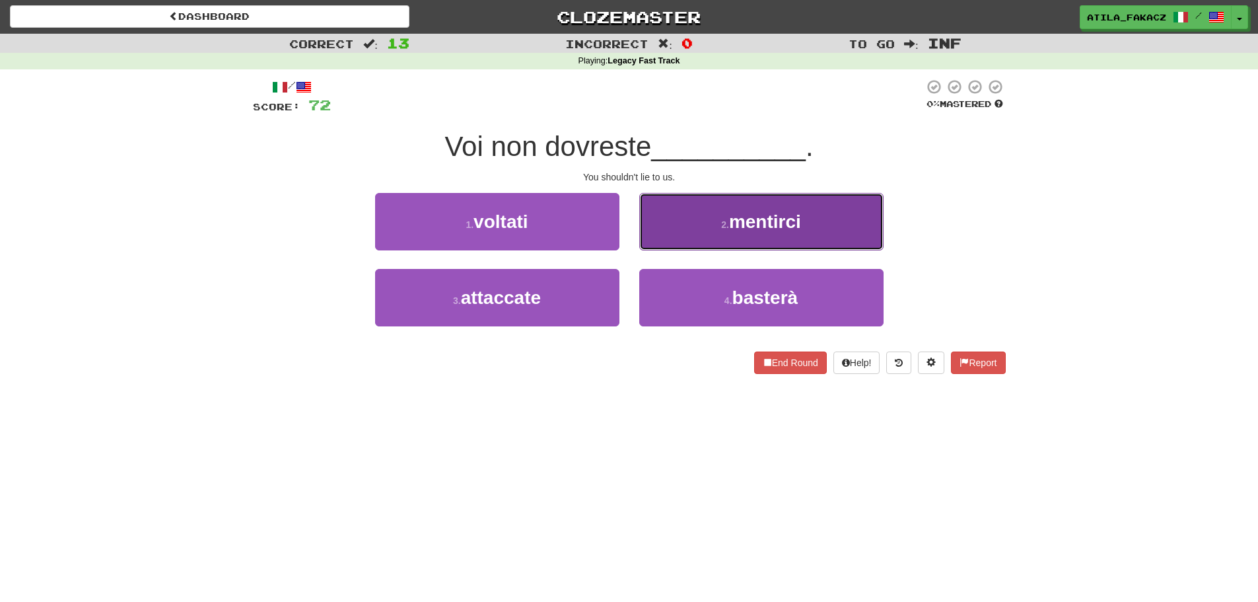
click at [670, 236] on button "2 . mentirci" at bounding box center [761, 221] width 244 height 57
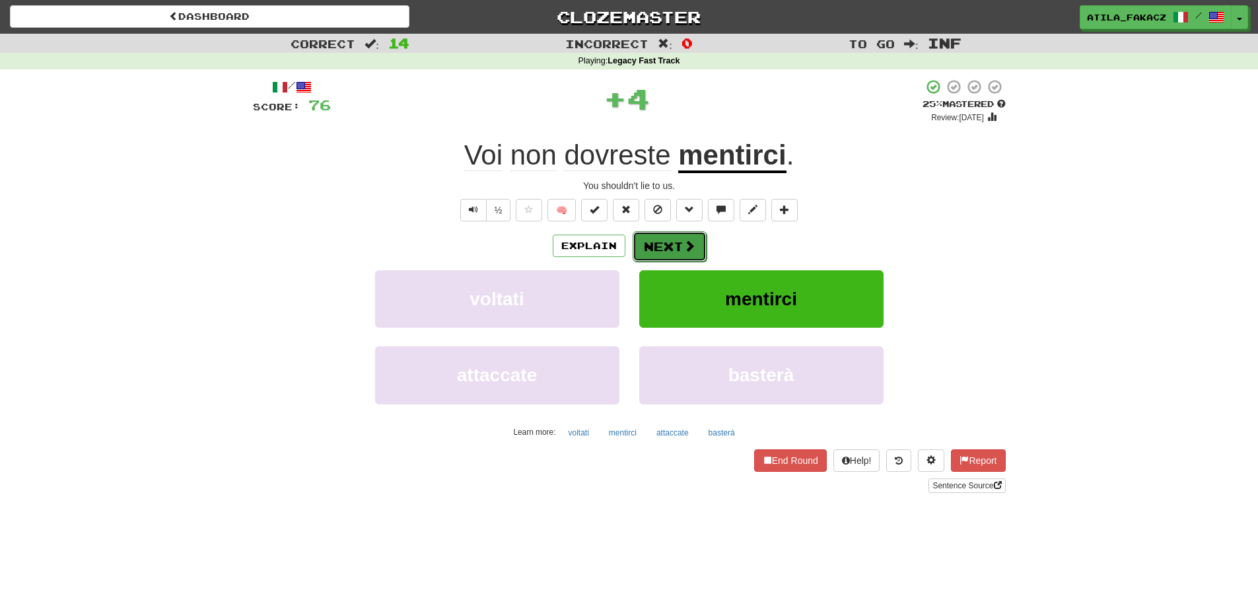
click at [676, 246] on button "Next" at bounding box center [670, 246] width 74 height 30
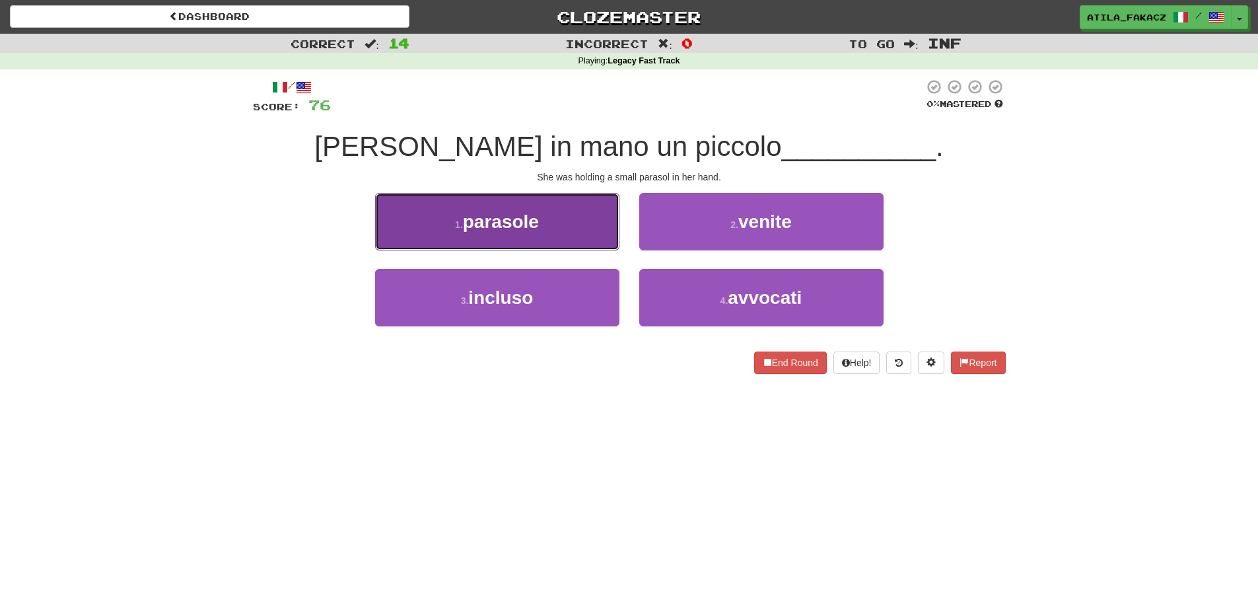
click at [573, 236] on button "1 . parasole" at bounding box center [497, 221] width 244 height 57
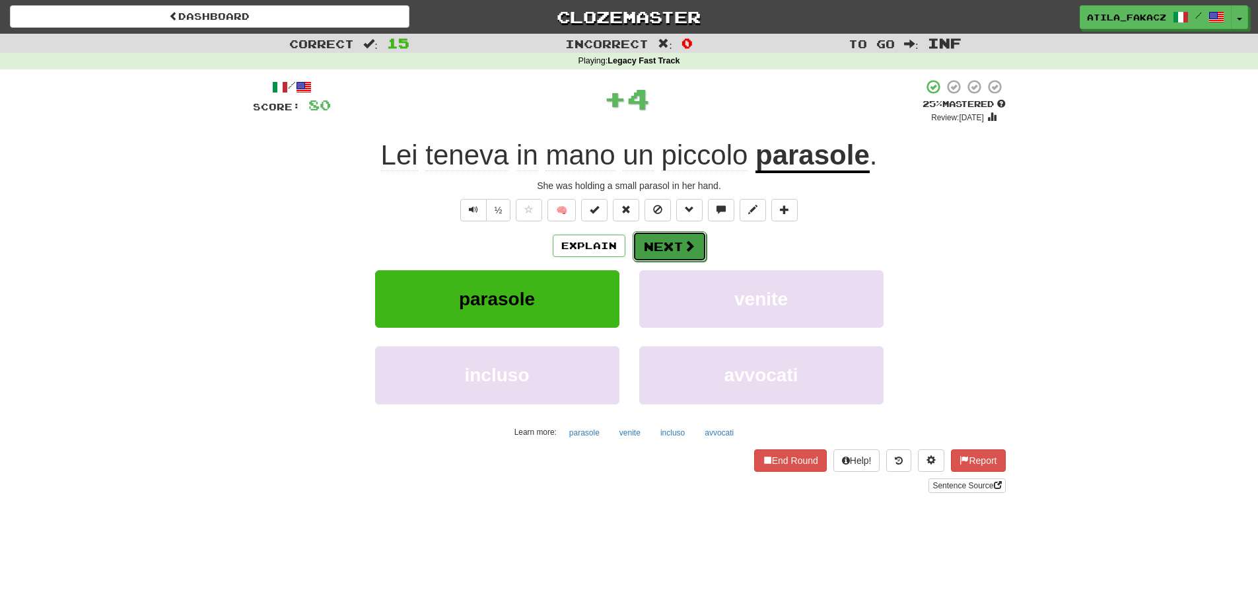
click at [685, 250] on span at bounding box center [689, 246] width 12 height 12
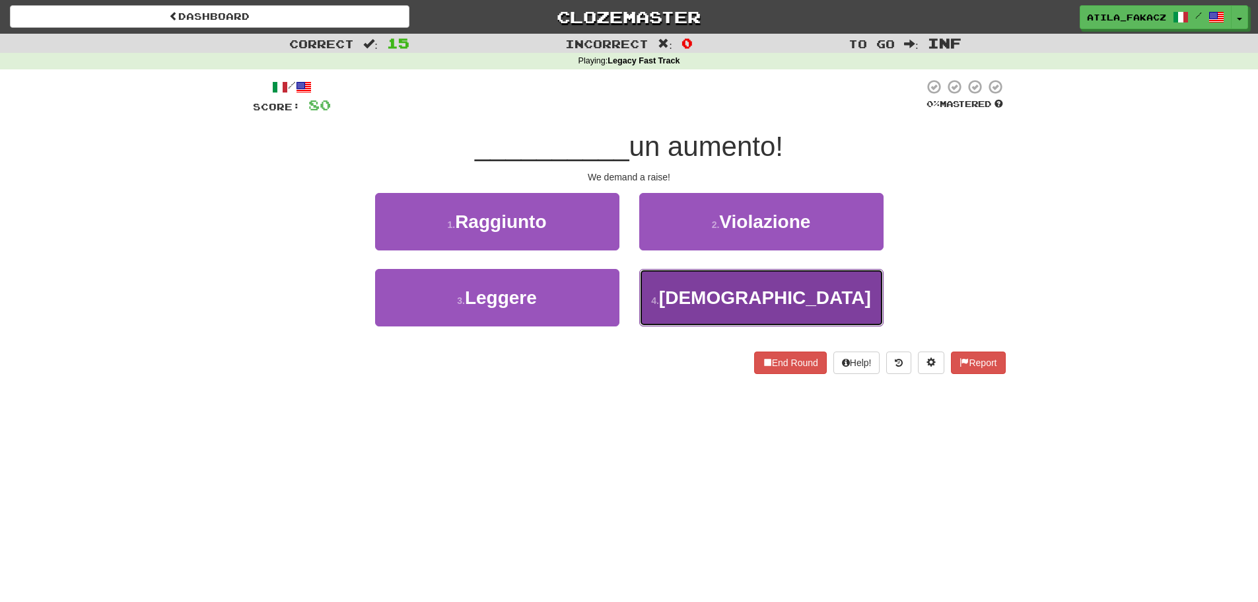
click at [669, 310] on button "4 . Esigiamo" at bounding box center [761, 297] width 244 height 57
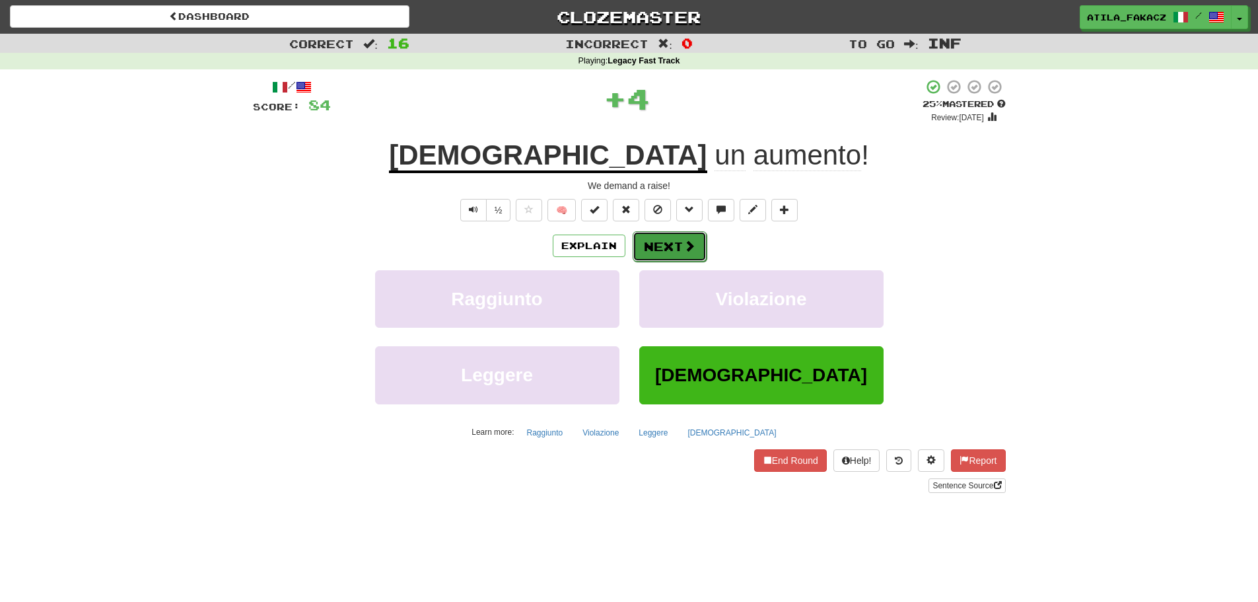
click at [678, 254] on button "Next" at bounding box center [670, 246] width 74 height 30
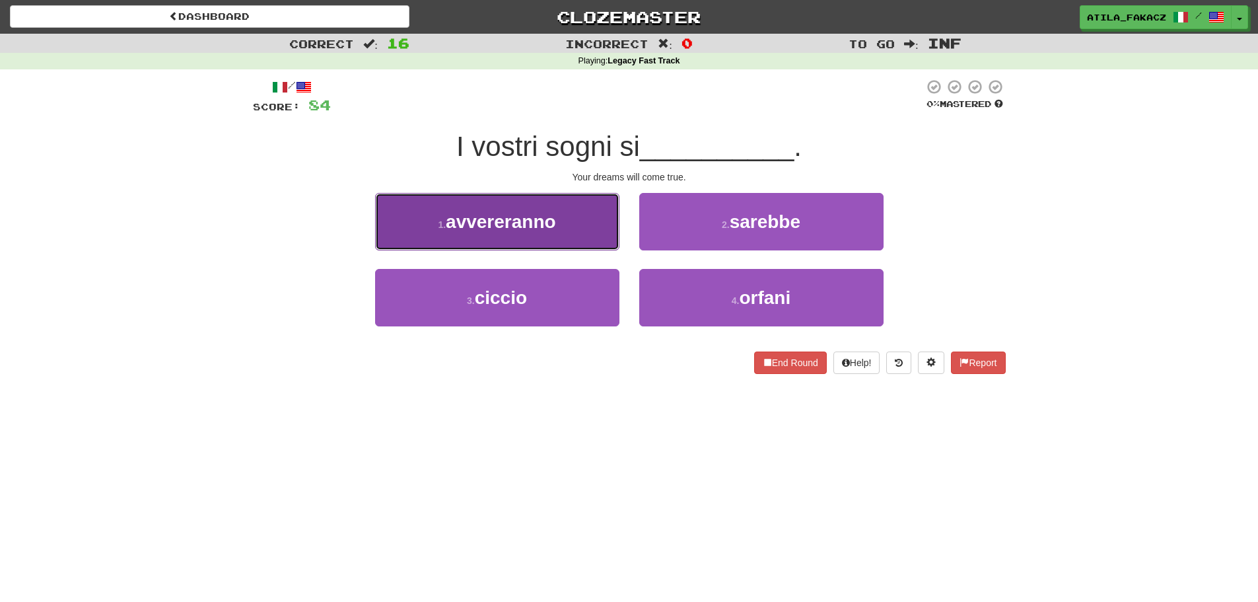
click at [581, 239] on button "1 . avvereranno" at bounding box center [497, 221] width 244 height 57
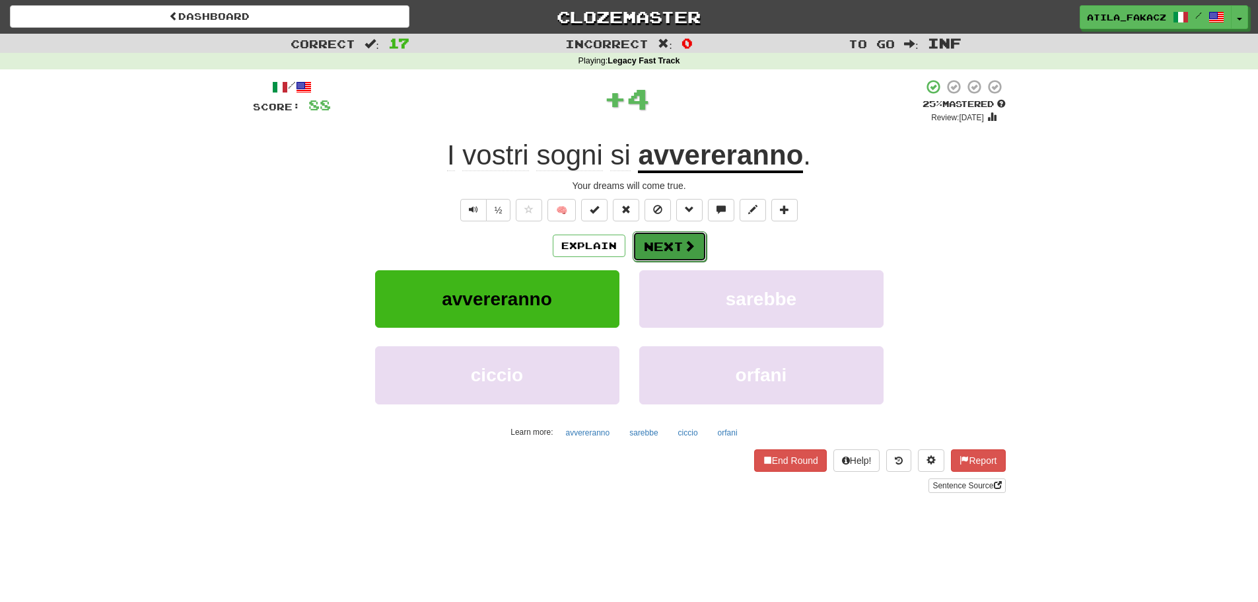
click at [667, 246] on button "Next" at bounding box center [670, 246] width 74 height 30
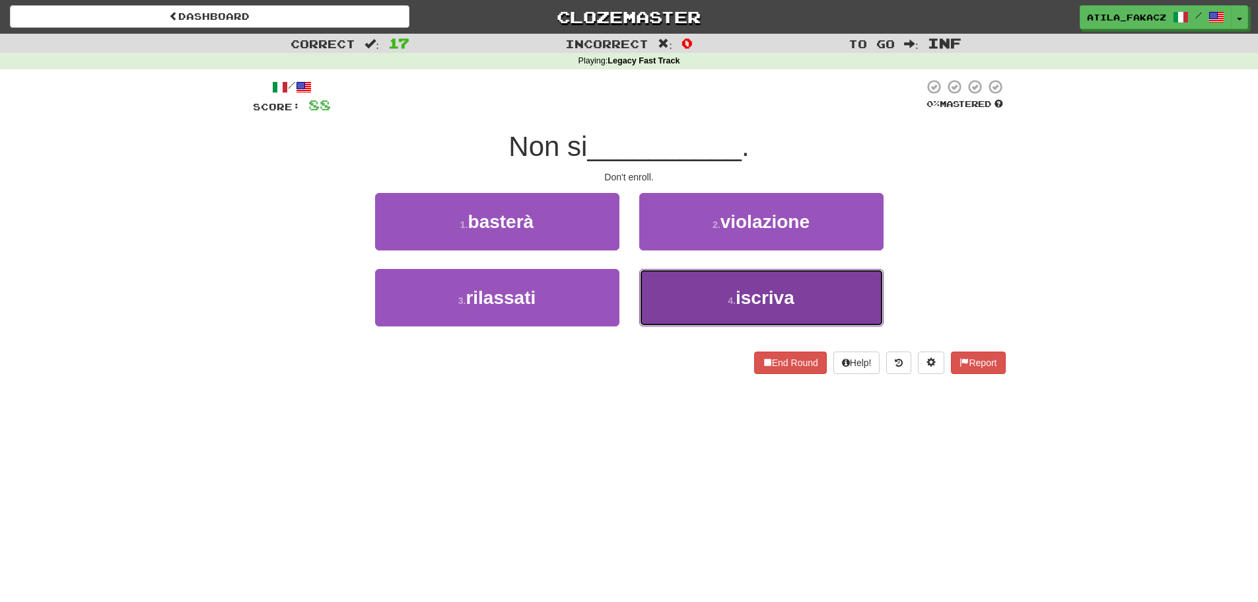
click at [726, 286] on button "4 . iscriva" at bounding box center [761, 297] width 244 height 57
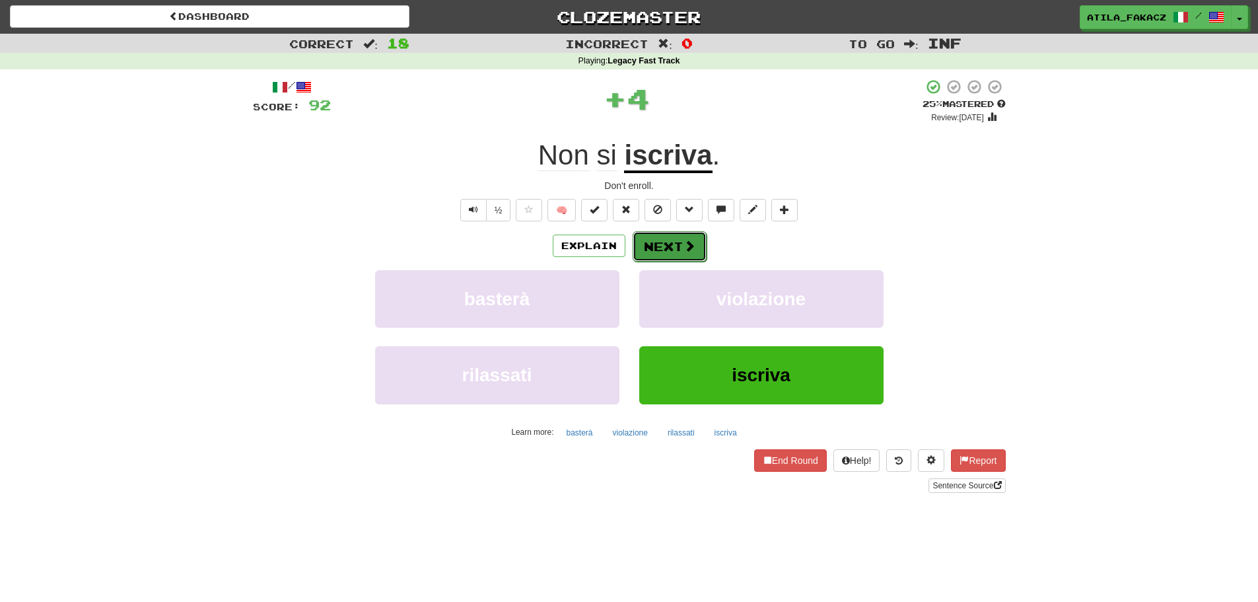
click at [672, 242] on button "Next" at bounding box center [670, 246] width 74 height 30
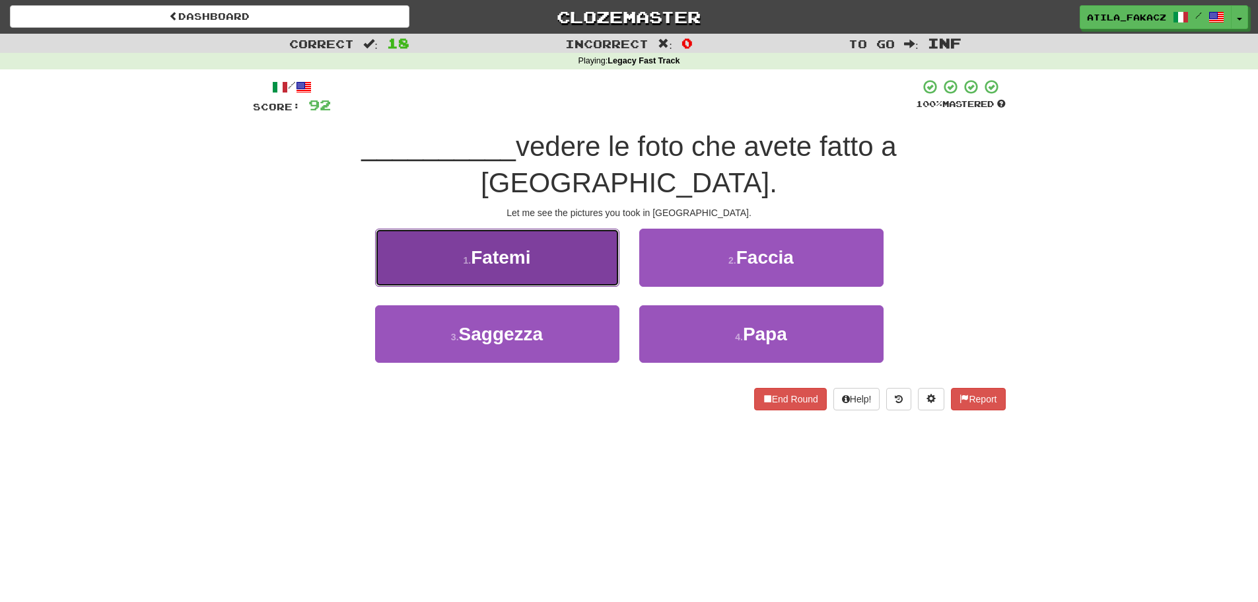
click at [554, 228] on button "1 . Fatemi" at bounding box center [497, 256] width 244 height 57
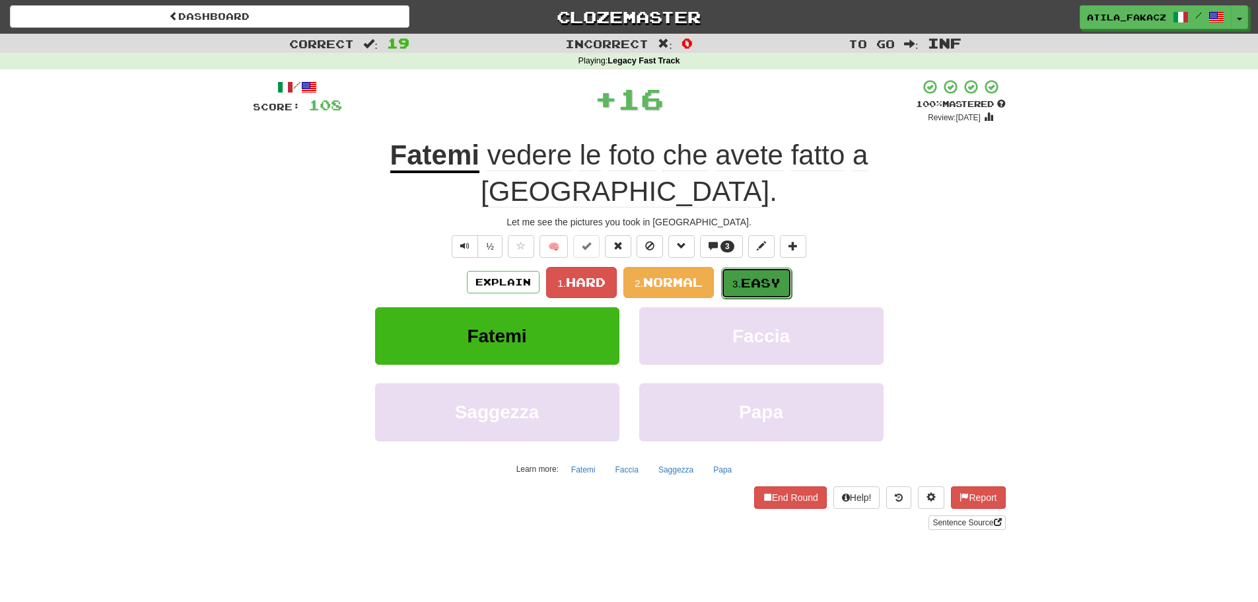
click at [737, 278] on small "3." at bounding box center [736, 283] width 9 height 11
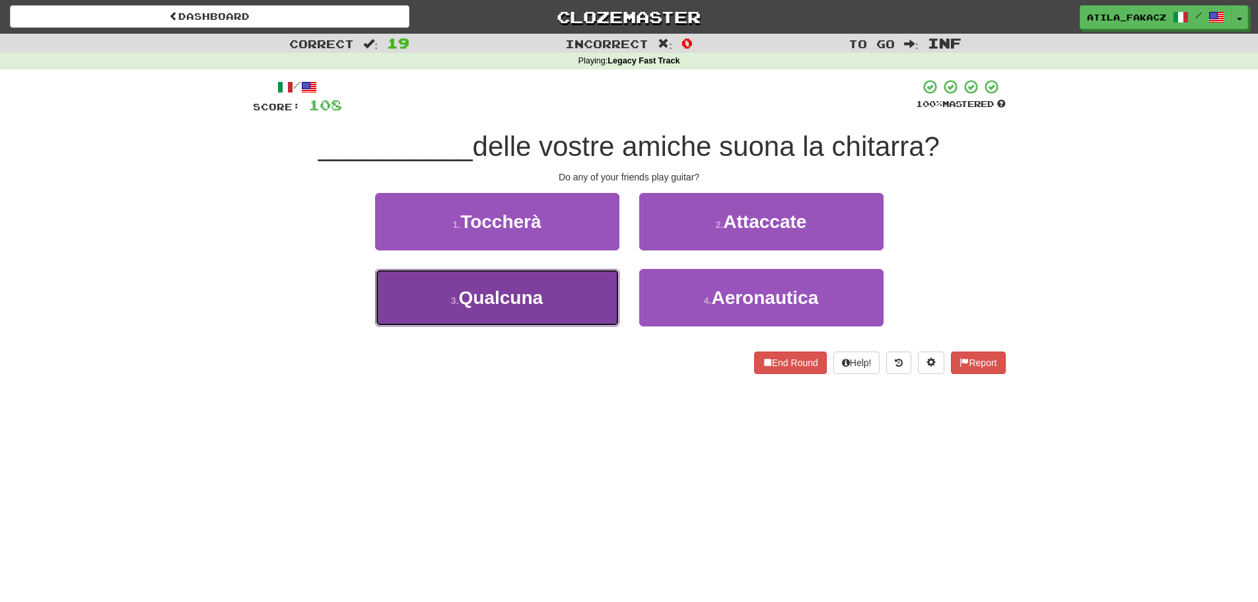
click at [569, 313] on button "3 . Qualcuna" at bounding box center [497, 297] width 244 height 57
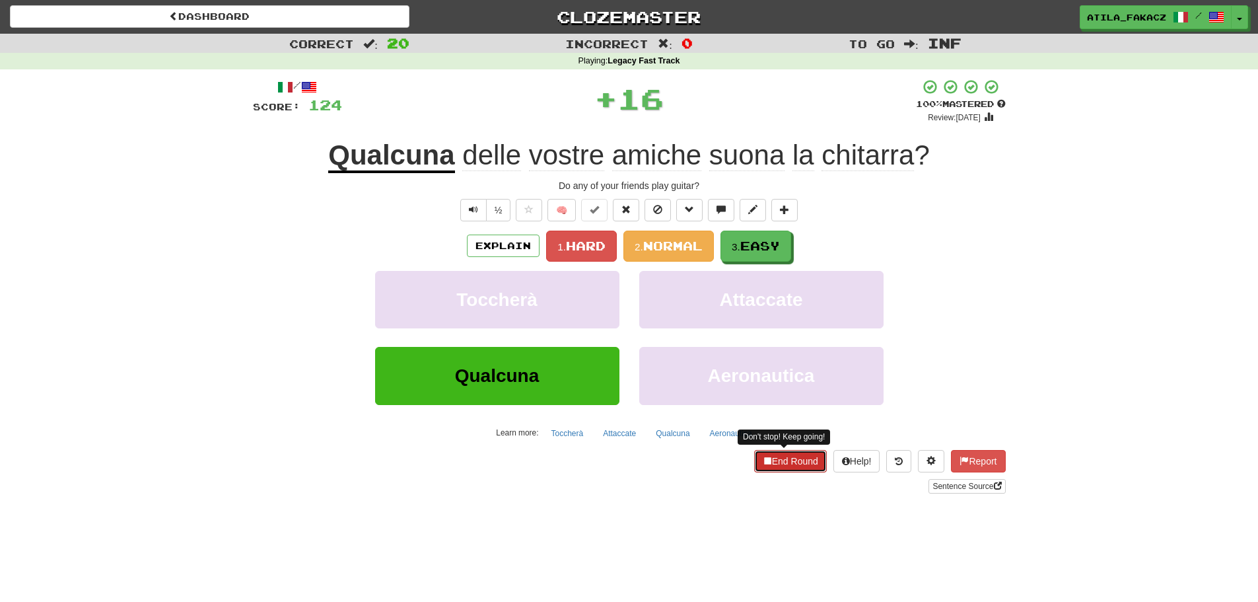
click at [785, 456] on button "End Round" at bounding box center [790, 461] width 73 height 22
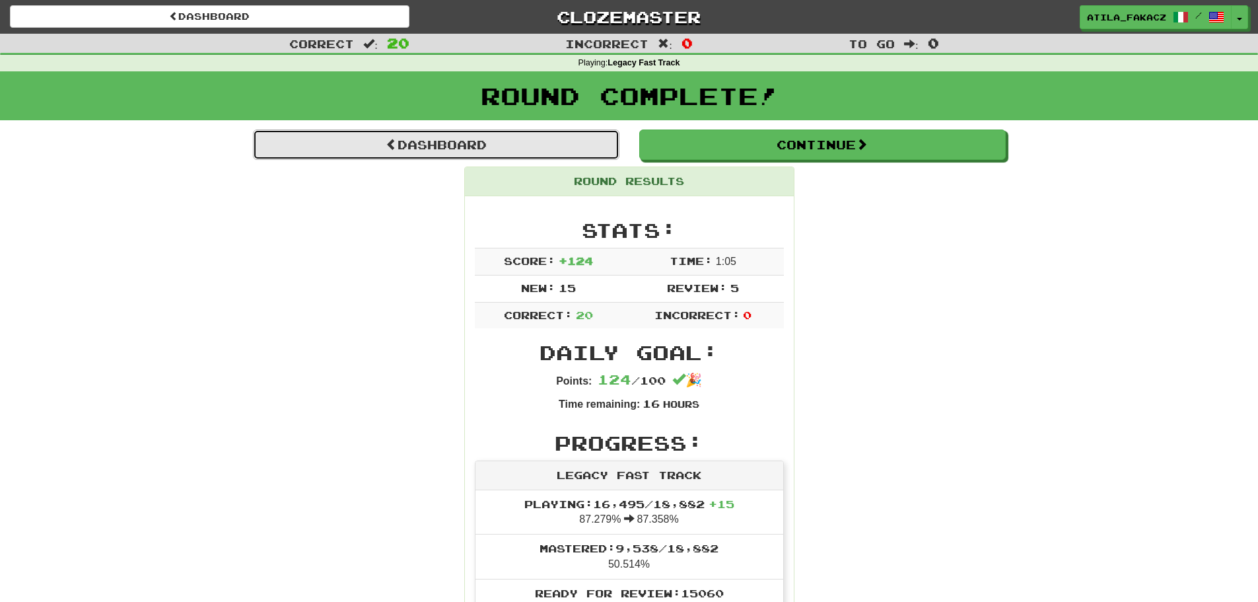
click at [415, 136] on link "Dashboard" at bounding box center [436, 144] width 367 height 30
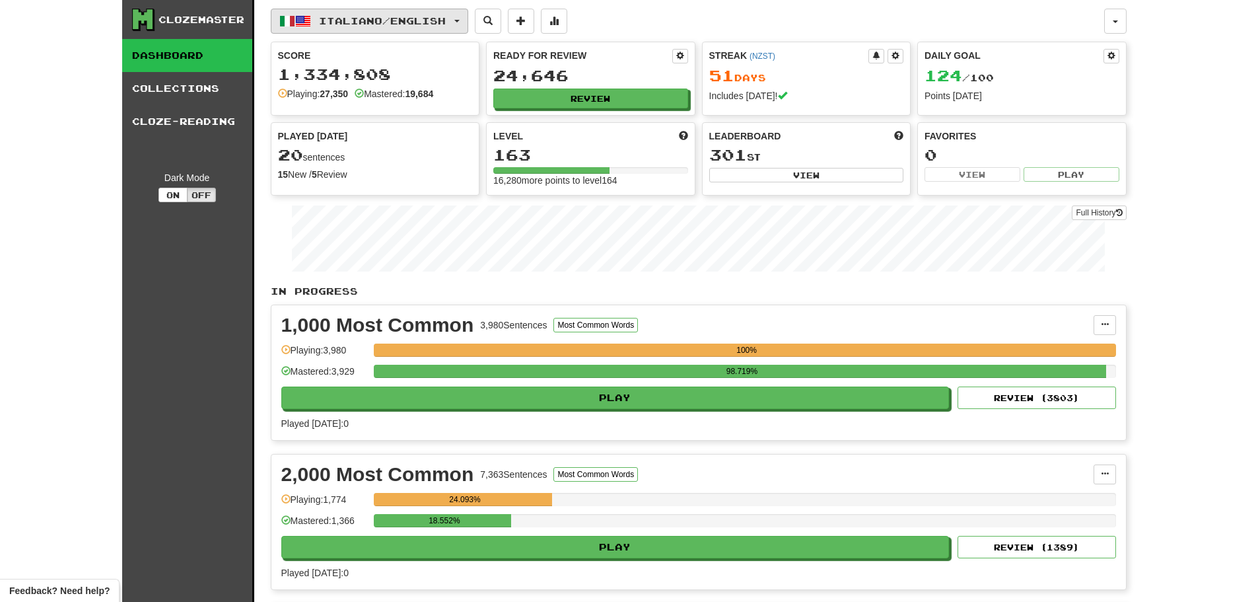
click at [392, 23] on span "Italiano / English" at bounding box center [382, 20] width 127 height 11
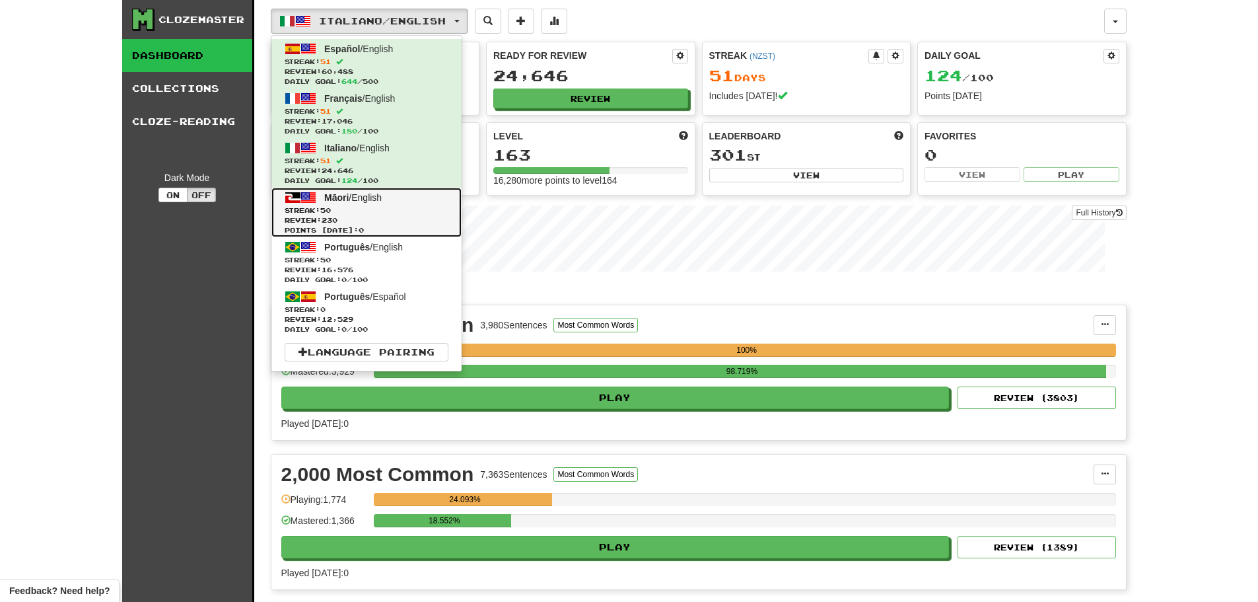
click at [354, 207] on span "Streak: 50" at bounding box center [367, 210] width 164 height 10
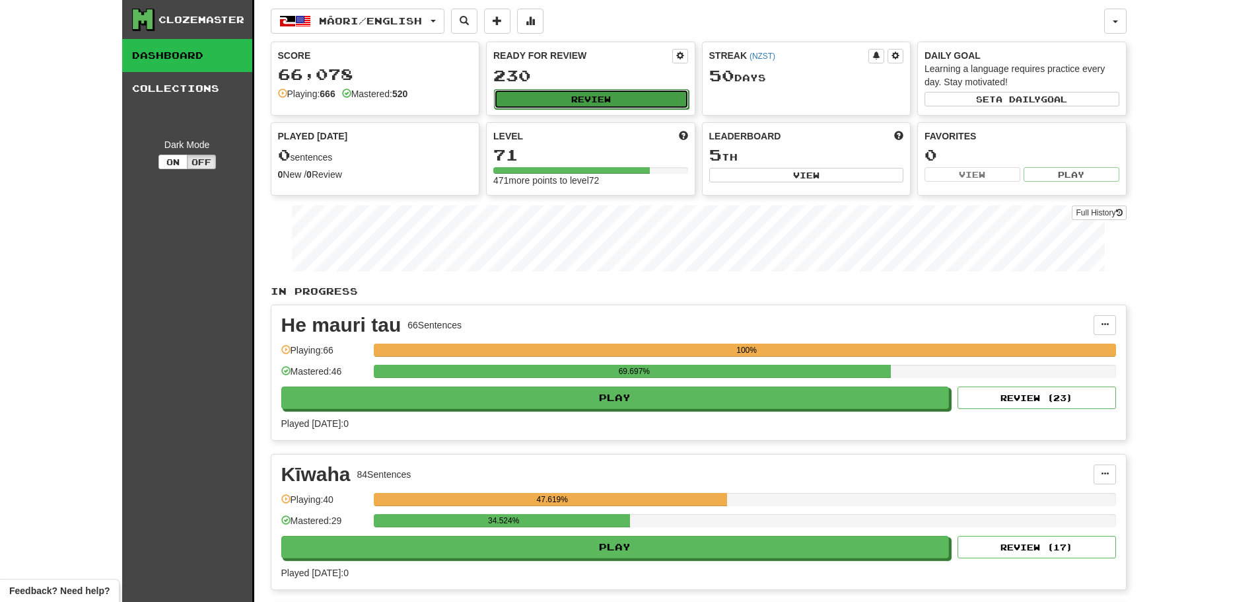
click at [584, 98] on button "Review" at bounding box center [591, 99] width 195 height 20
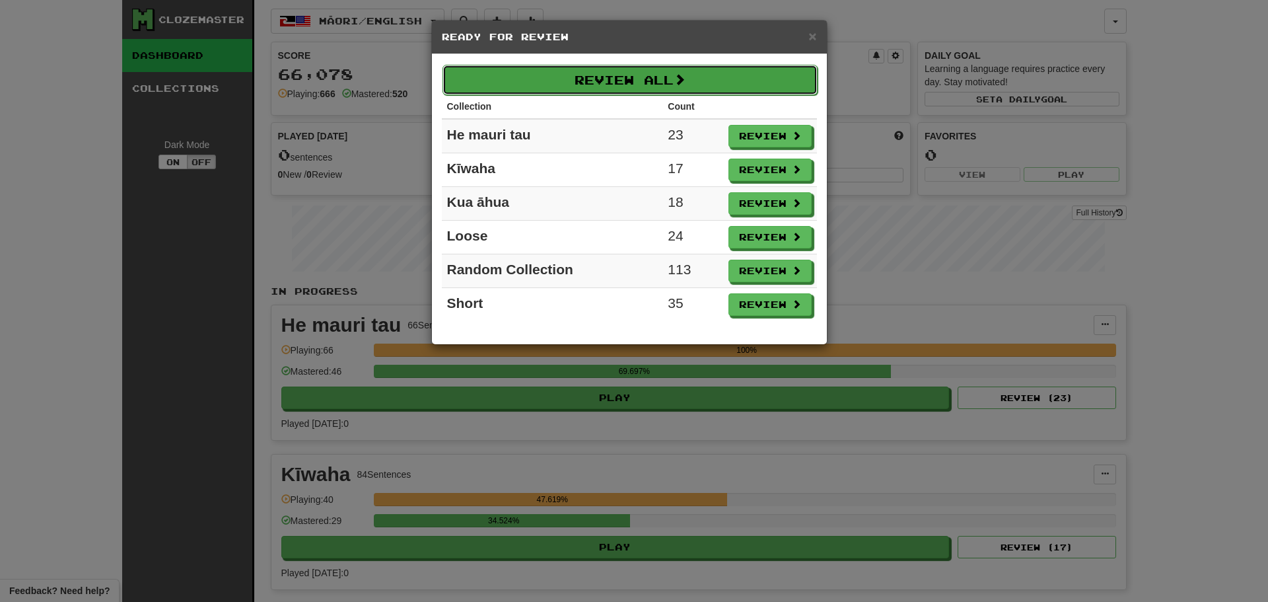
click at [616, 73] on button "Review All" at bounding box center [629, 80] width 375 height 30
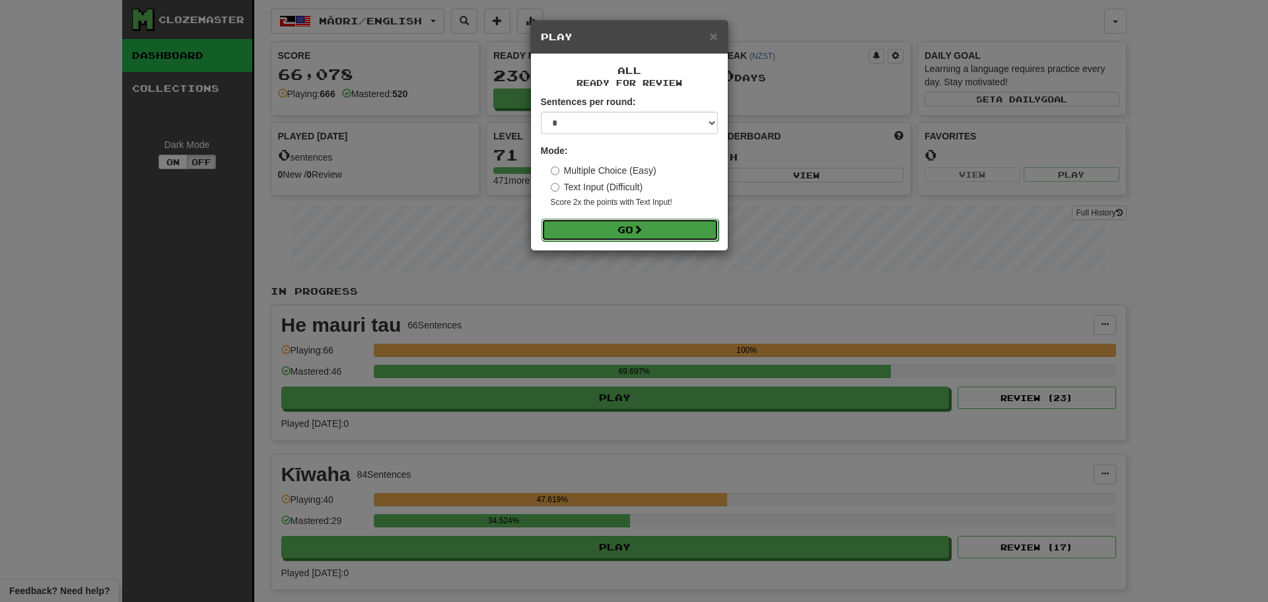
click at [609, 226] on button "Go" at bounding box center [630, 230] width 177 height 22
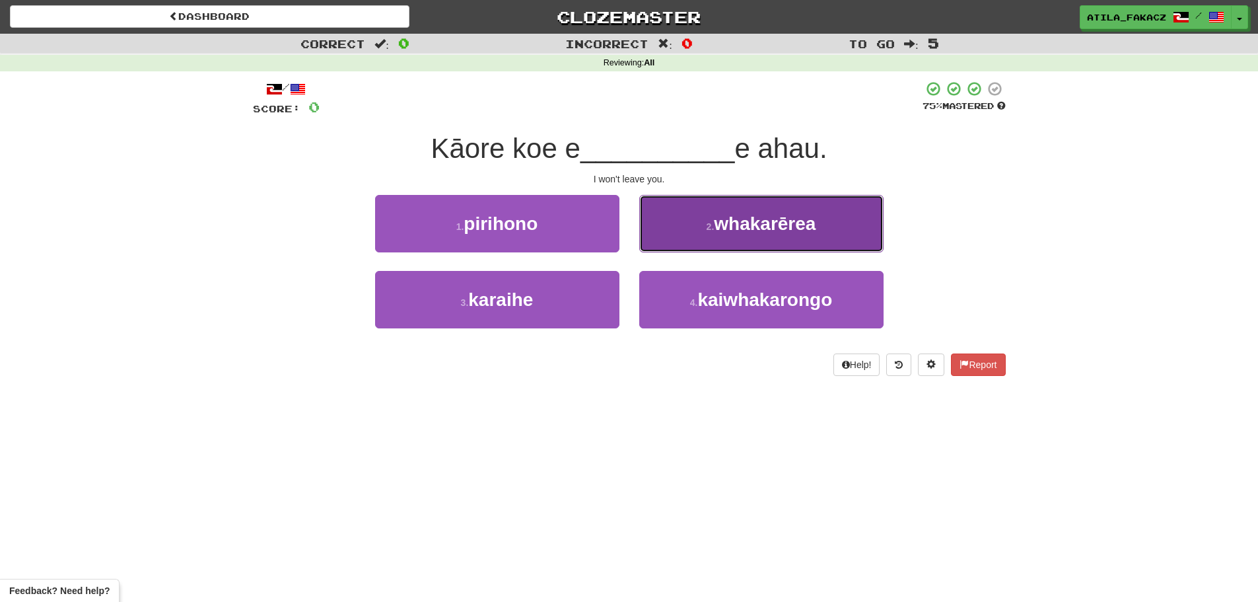
click at [711, 237] on button "2 . whakarērea" at bounding box center [761, 223] width 244 height 57
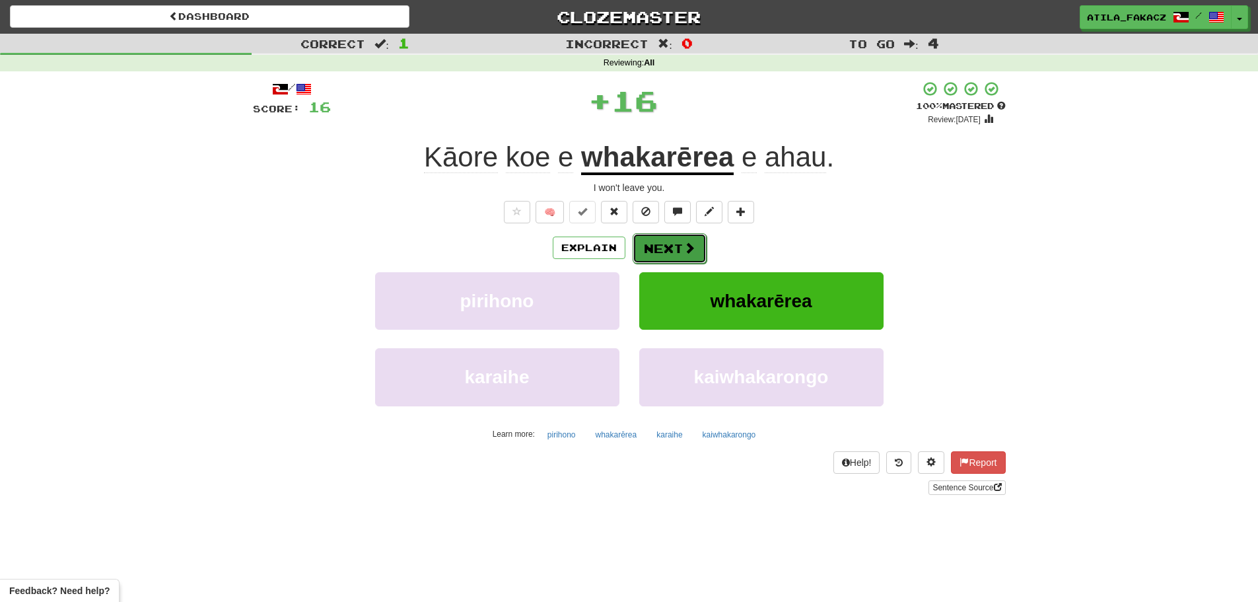
click at [672, 248] on button "Next" at bounding box center [670, 248] width 74 height 30
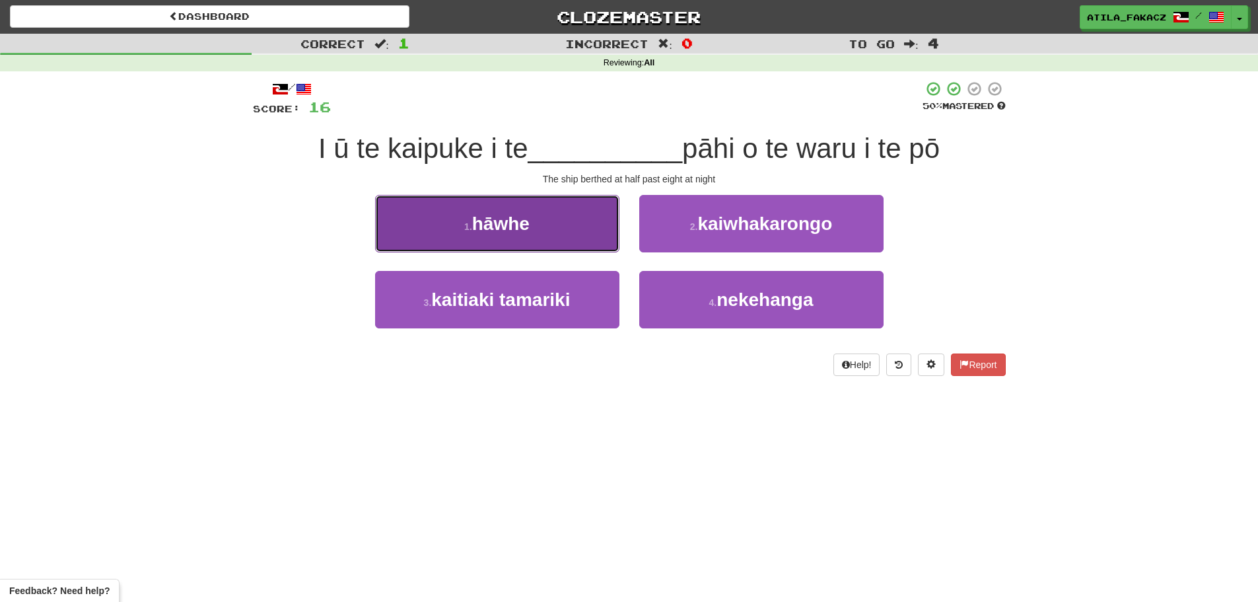
click at [580, 229] on button "1 . hāwhe" at bounding box center [497, 223] width 244 height 57
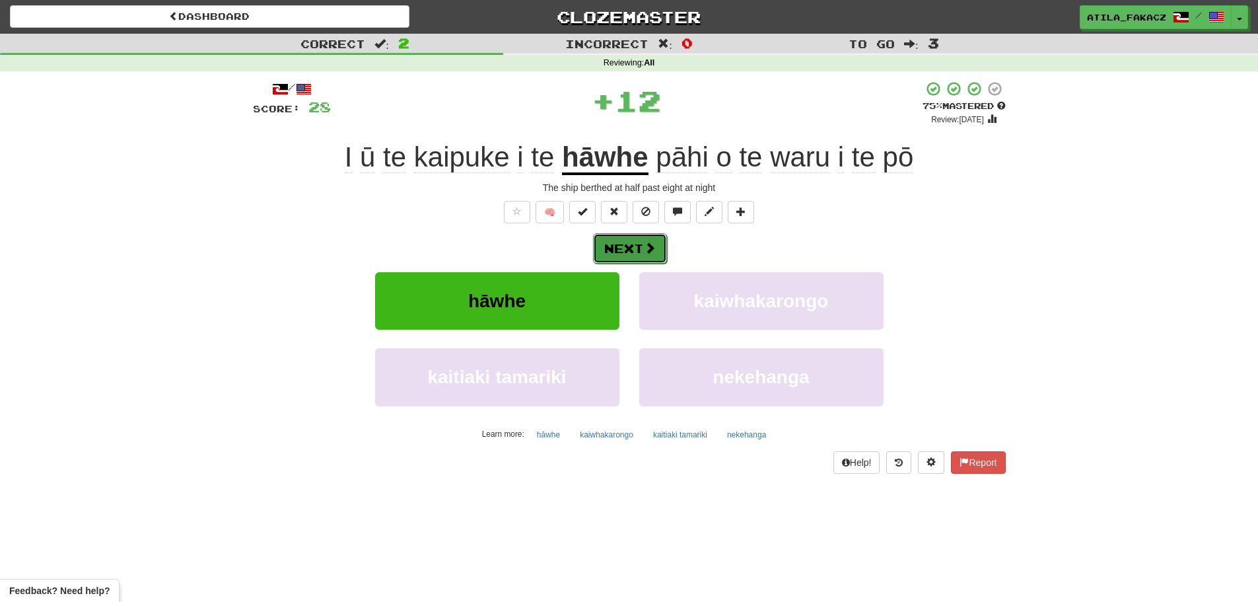
click at [645, 239] on button "Next" at bounding box center [630, 248] width 74 height 30
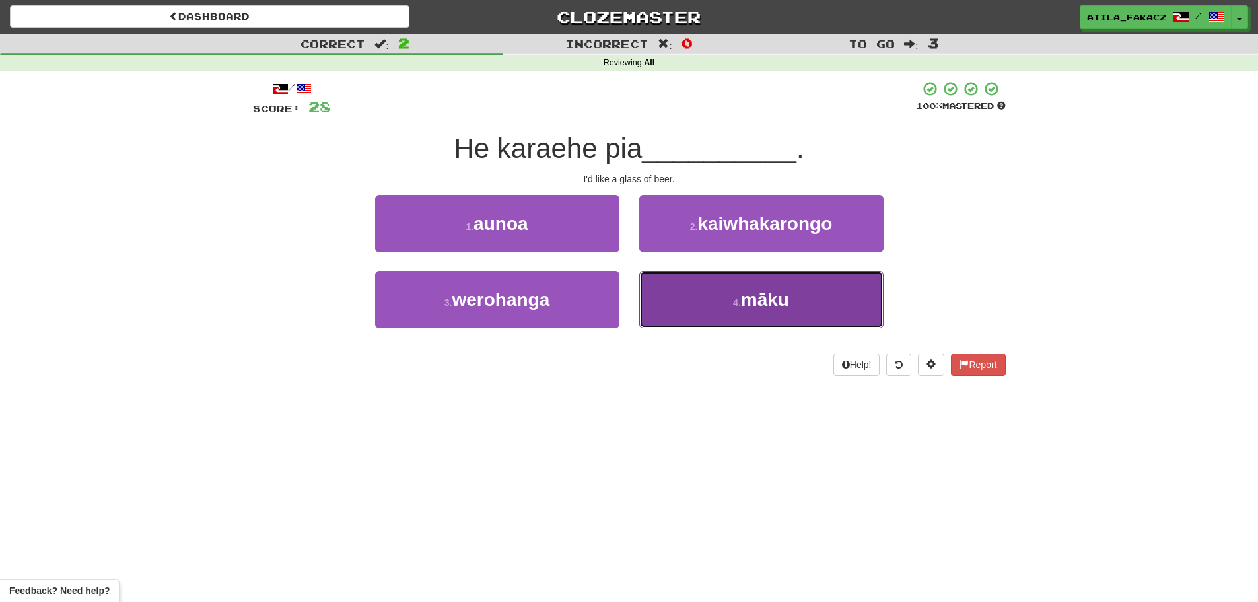
click at [711, 312] on button "4 . māku" at bounding box center [761, 299] width 244 height 57
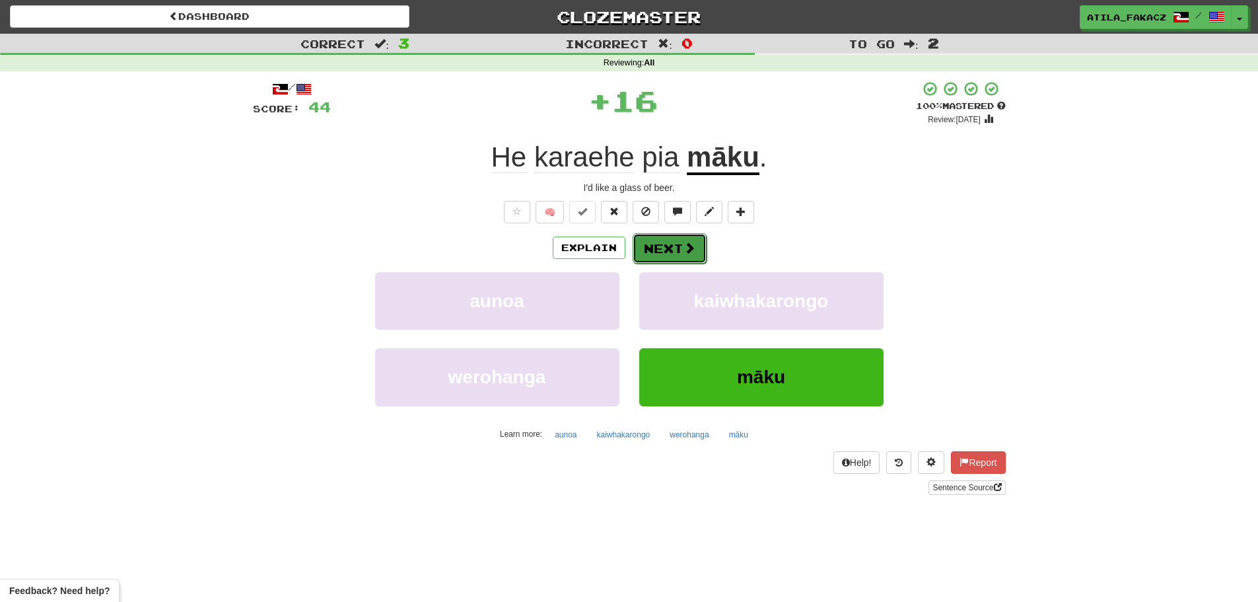
click at [648, 246] on button "Next" at bounding box center [670, 248] width 74 height 30
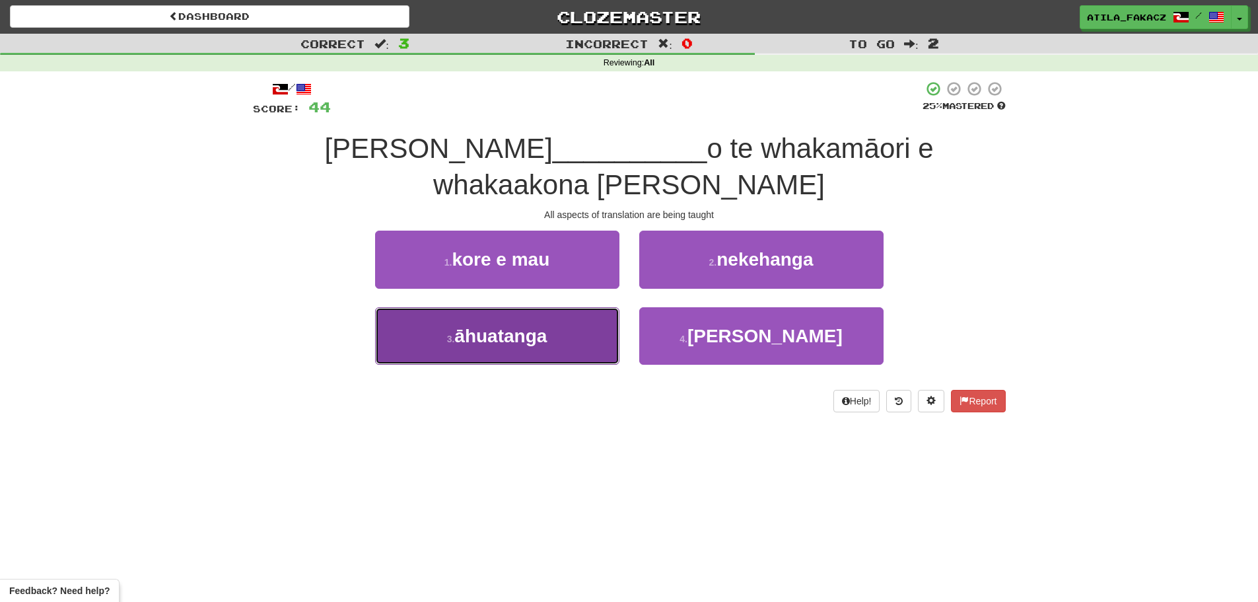
click at [530, 326] on span "āhuatanga" at bounding box center [500, 336] width 92 height 20
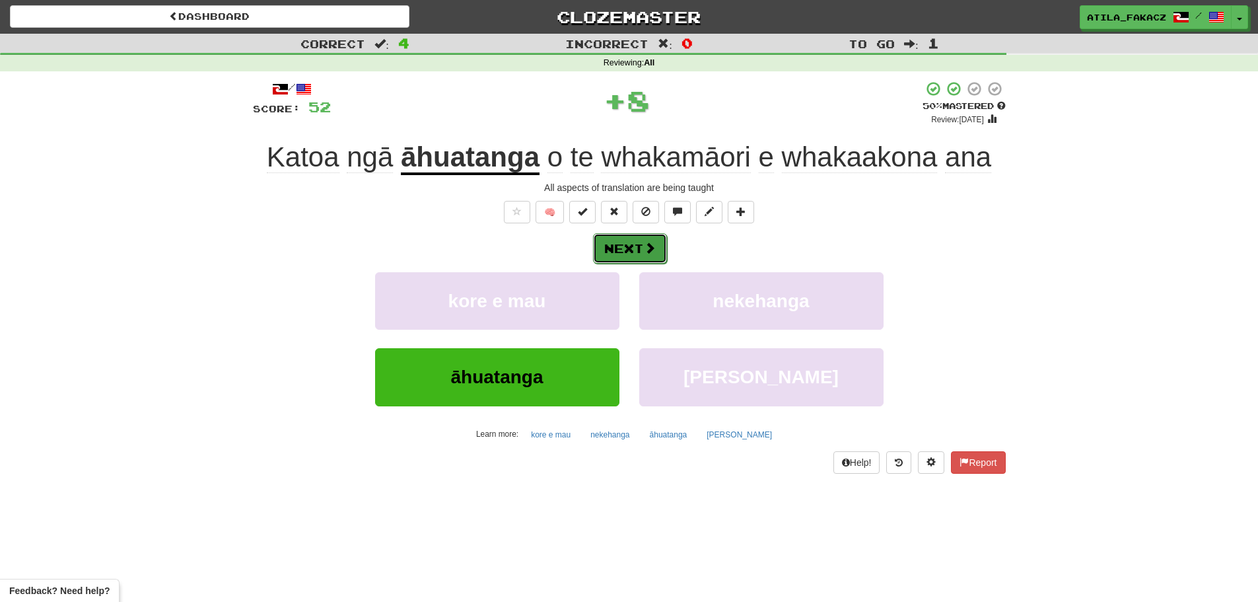
click at [628, 247] on button "Next" at bounding box center [630, 248] width 74 height 30
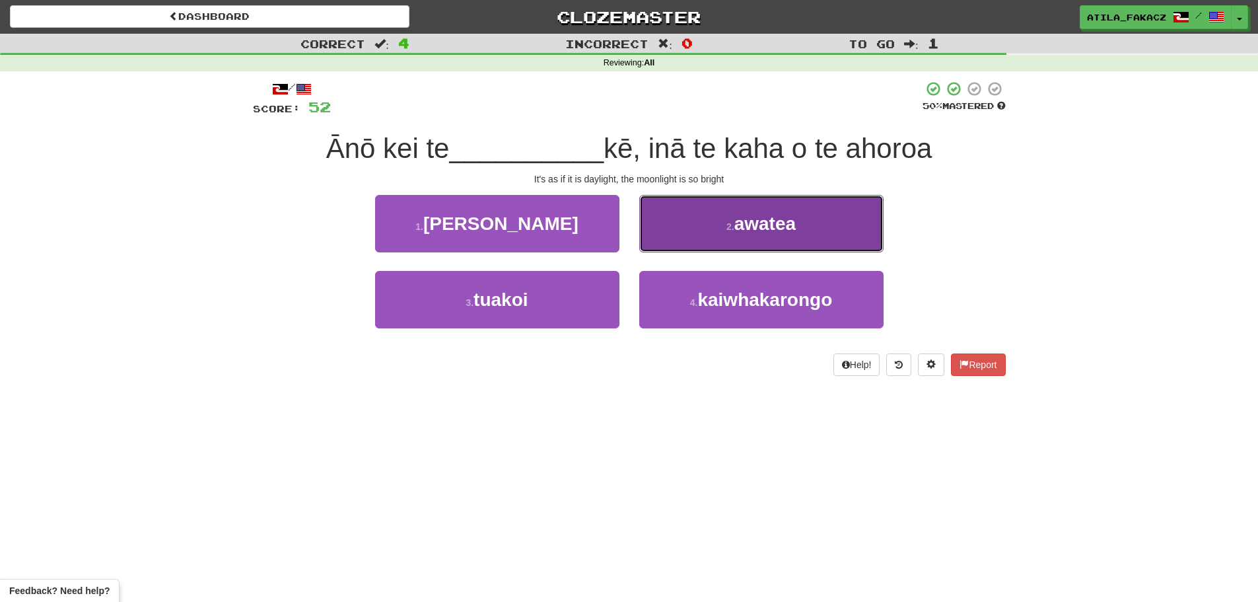
click at [676, 221] on button "2 . awatea" at bounding box center [761, 223] width 244 height 57
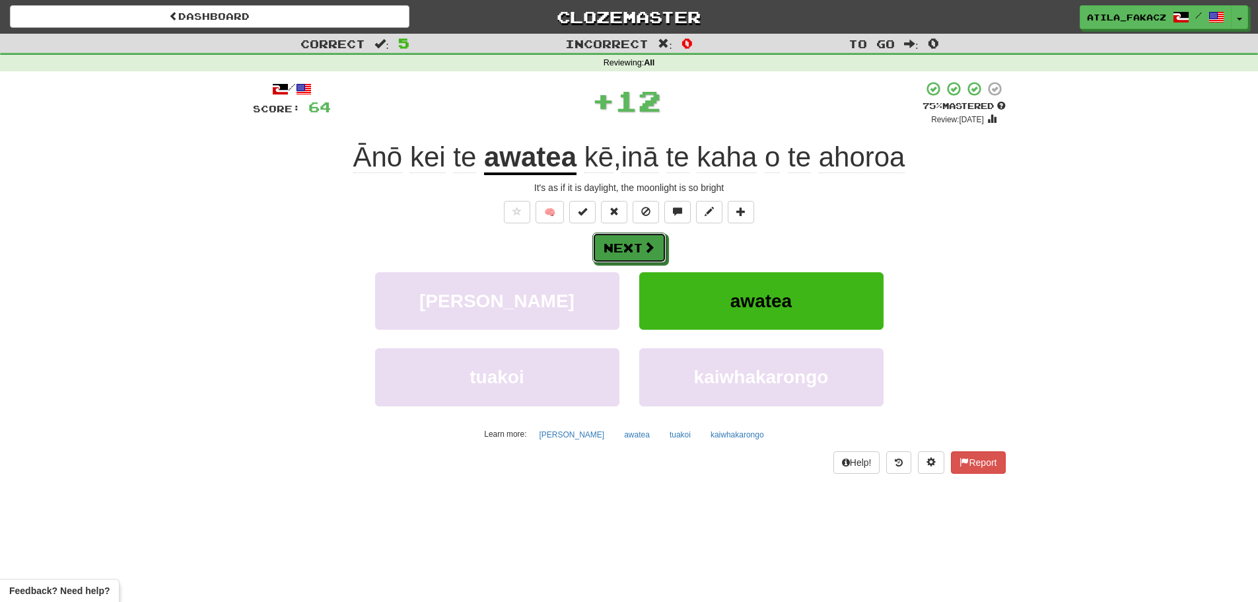
click at [641, 245] on button "Next" at bounding box center [629, 247] width 74 height 30
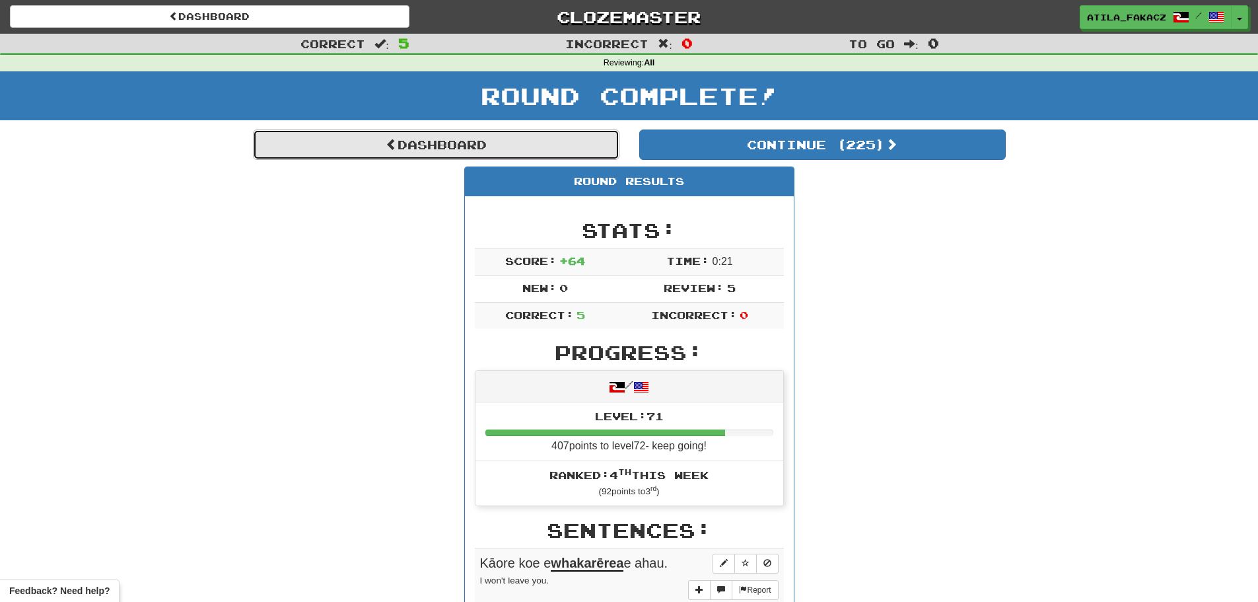
click at [448, 152] on link "Dashboard" at bounding box center [436, 144] width 367 height 30
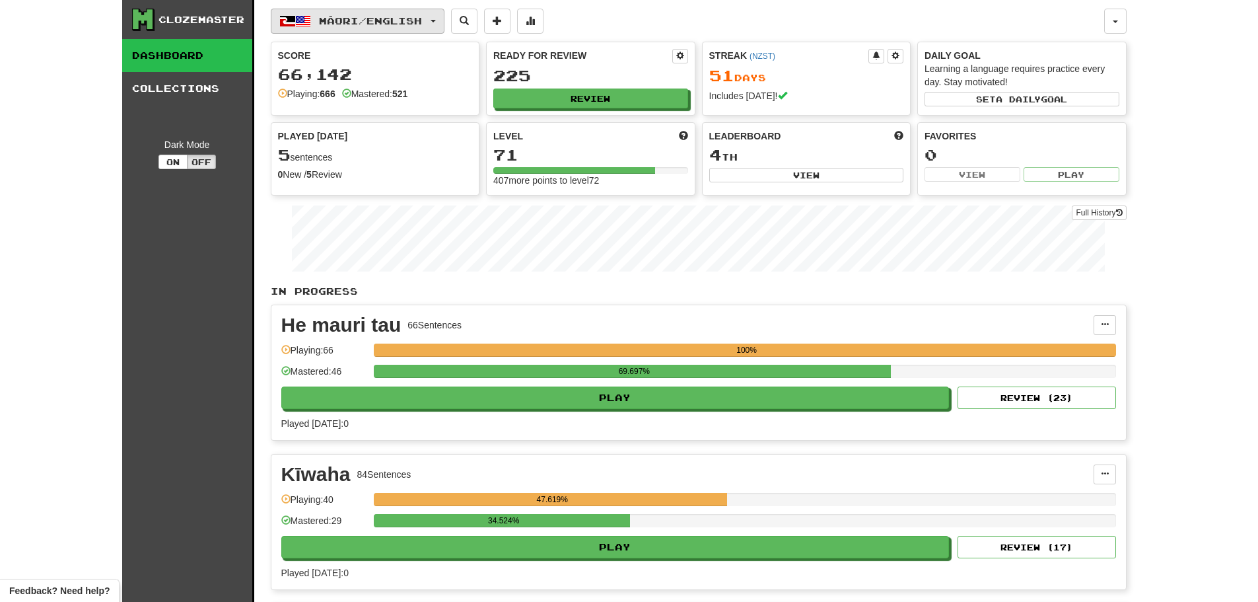
click at [403, 18] on span "Māori / English" at bounding box center [370, 20] width 103 height 11
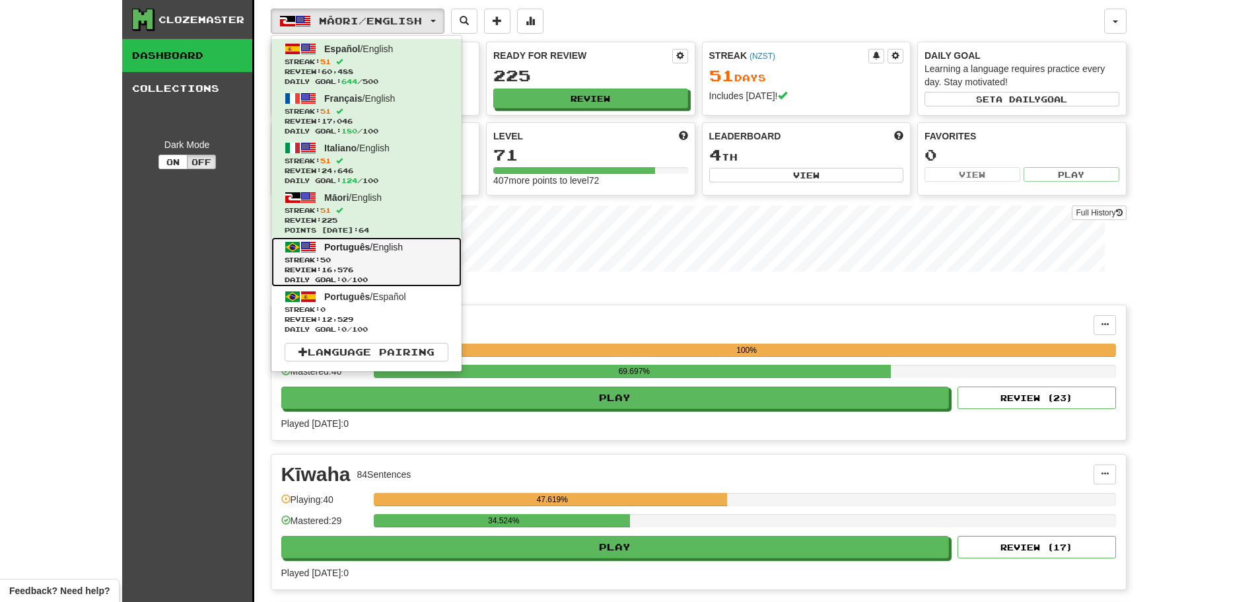
click at [374, 258] on span "Streak: 50" at bounding box center [367, 260] width 164 height 10
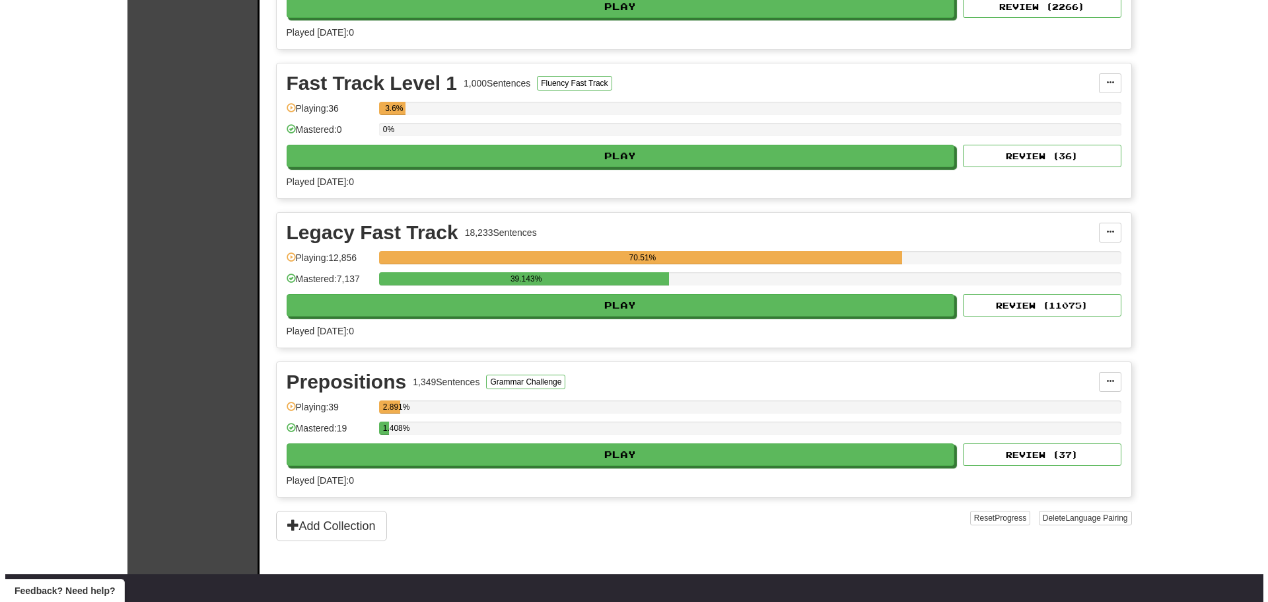
scroll to position [726, 0]
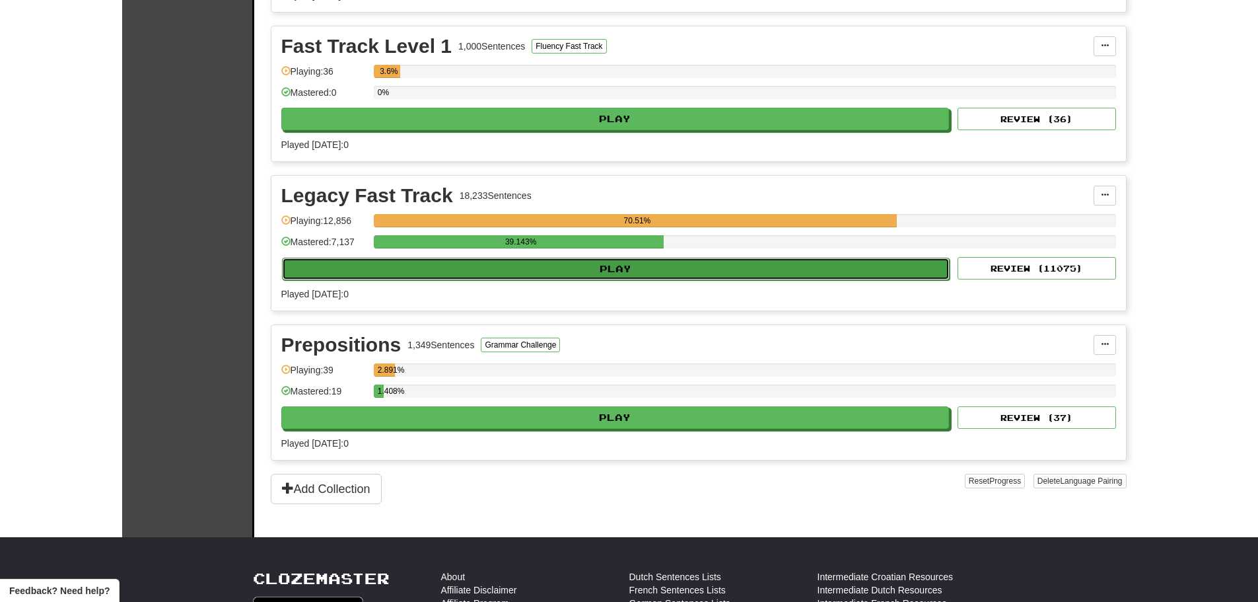
click at [573, 272] on button "Play" at bounding box center [616, 269] width 668 height 22
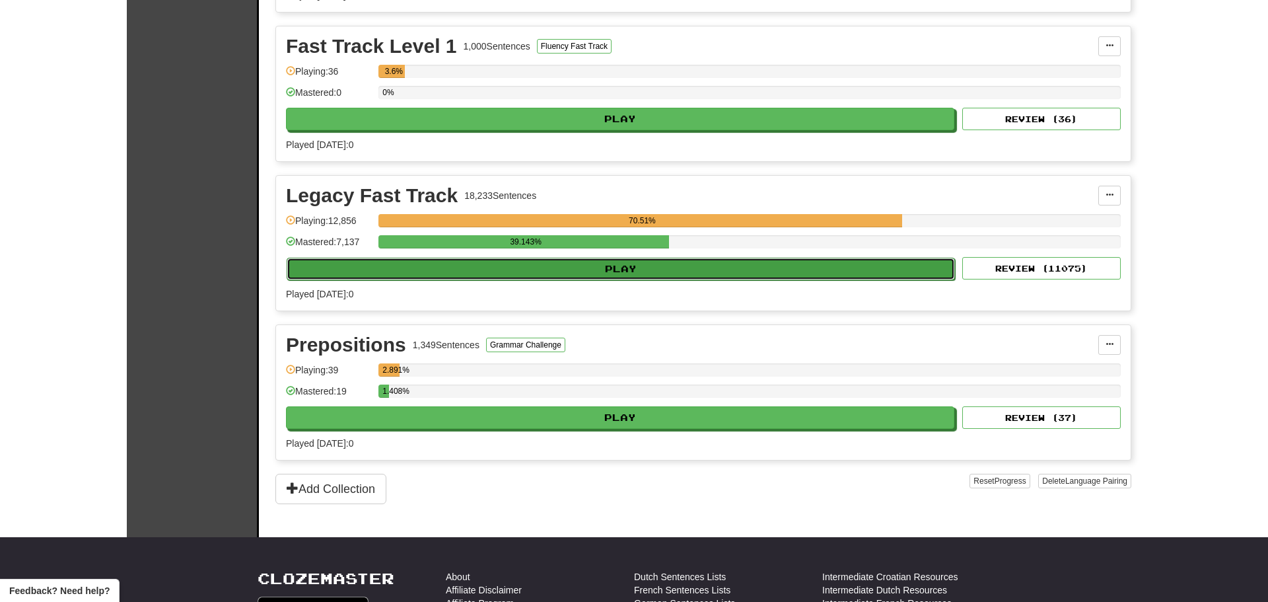
select select "********"
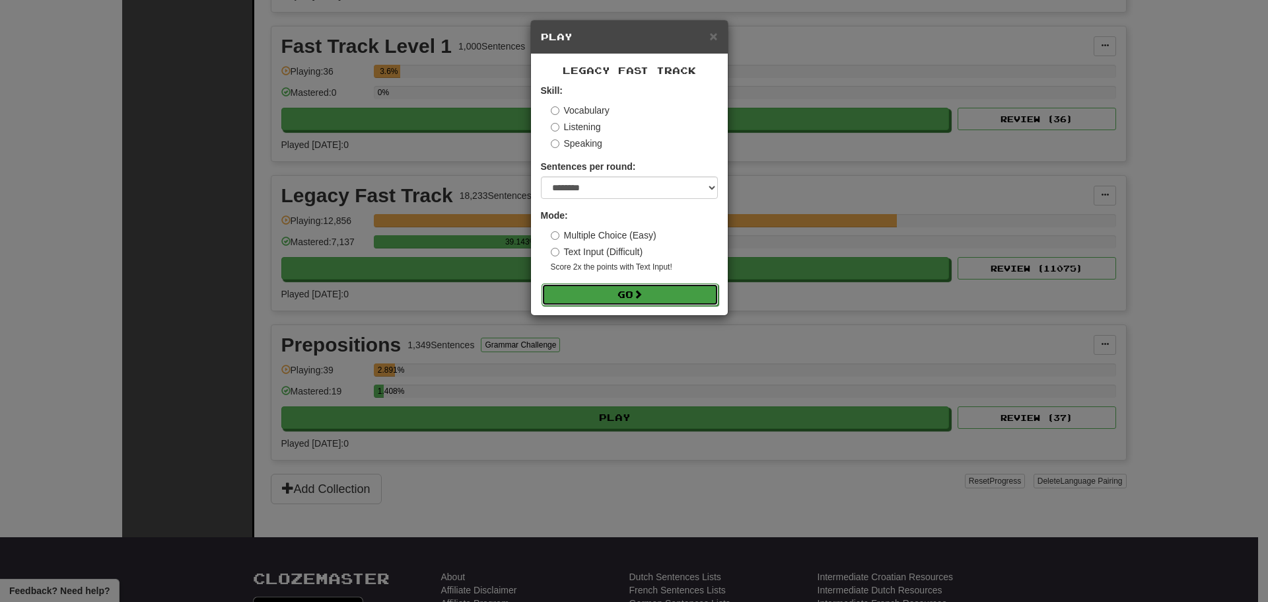
click at [600, 294] on button "Go" at bounding box center [630, 294] width 177 height 22
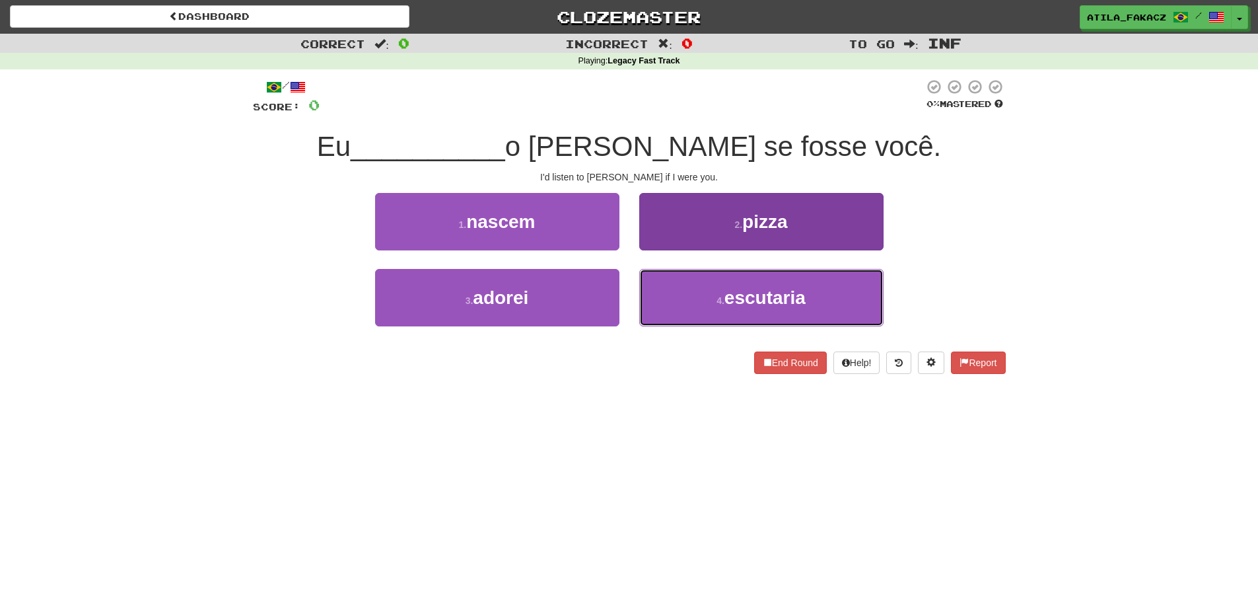
click at [732, 281] on button "4 . escutaria" at bounding box center [761, 297] width 244 height 57
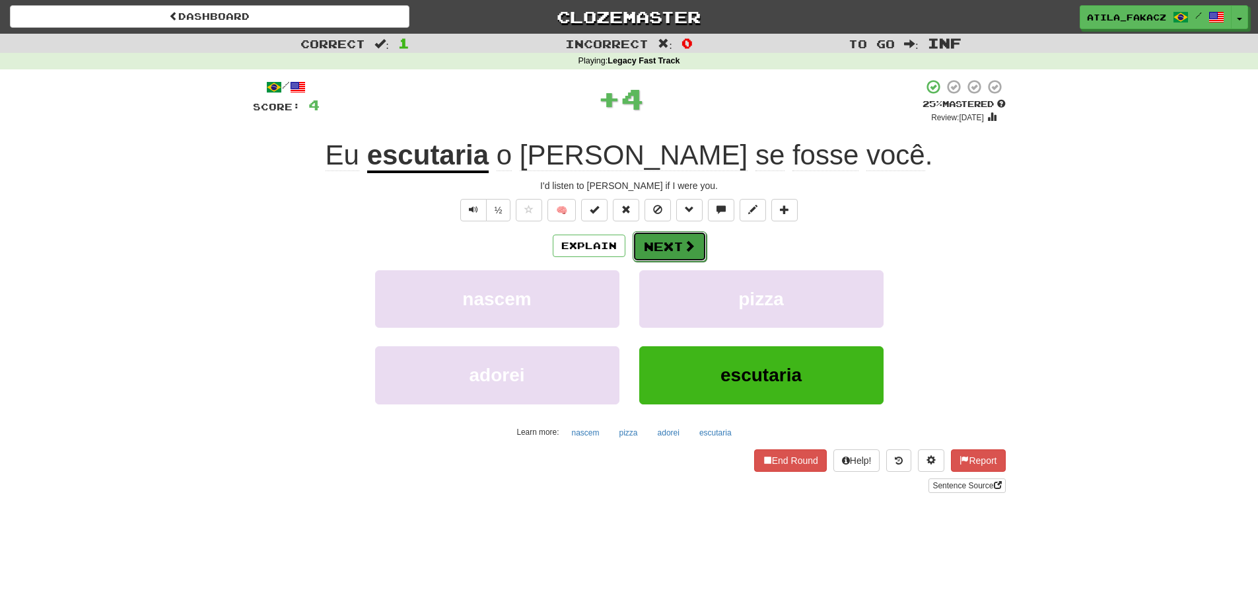
click at [687, 251] on span at bounding box center [689, 246] width 12 height 12
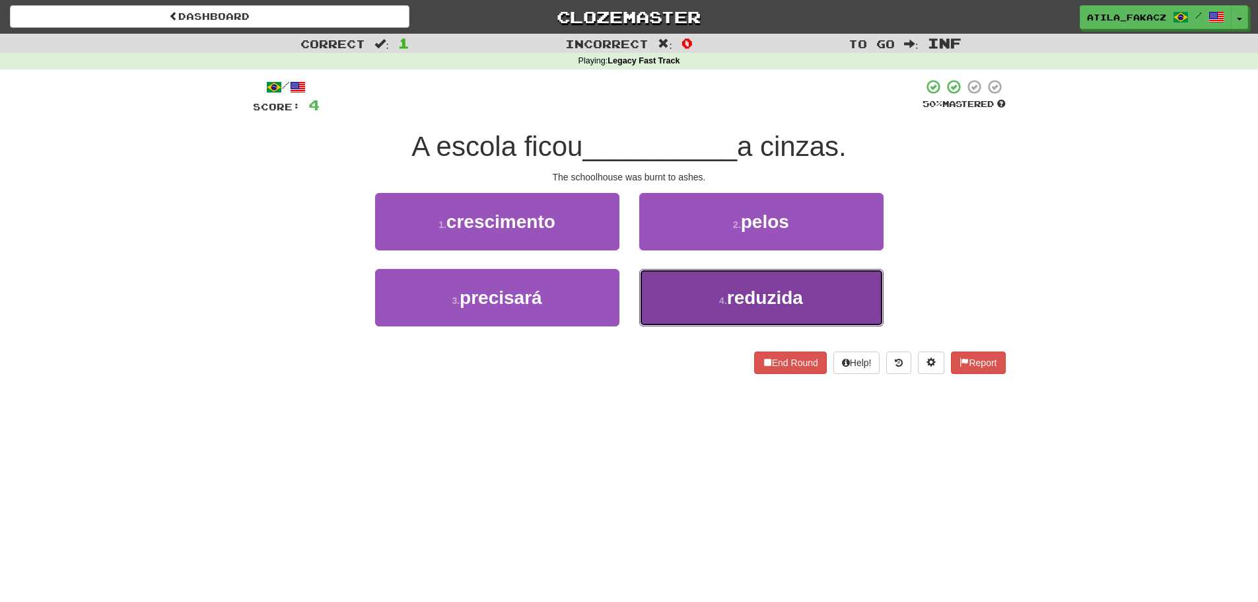
click at [660, 300] on button "4 . reduzida" at bounding box center [761, 297] width 244 height 57
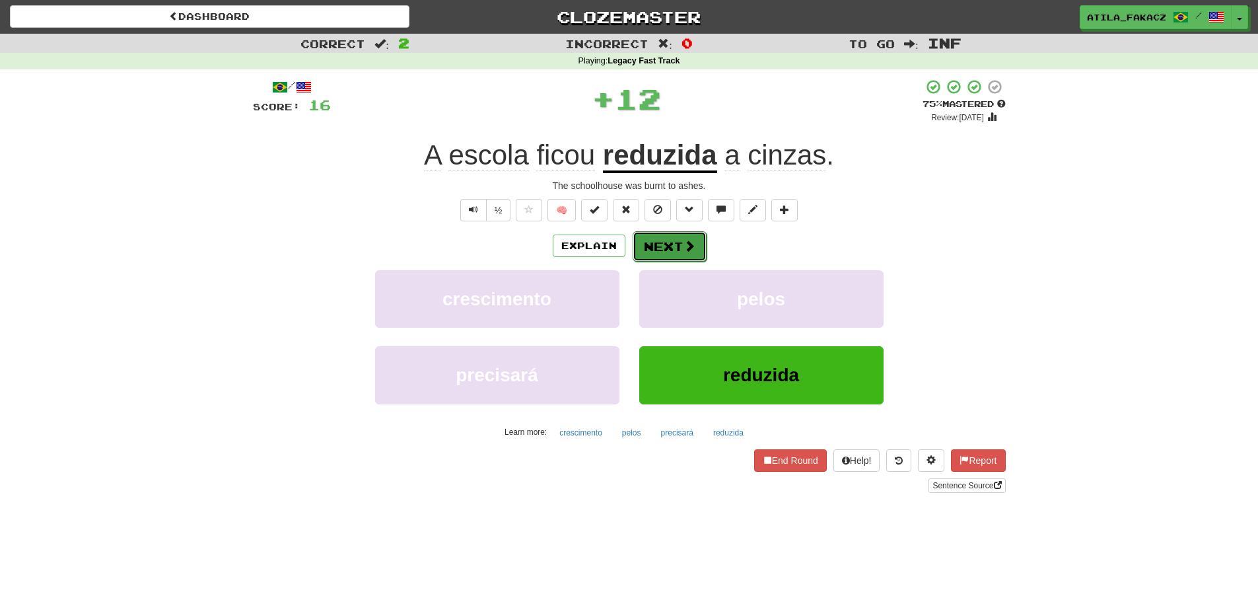
click at [662, 256] on button "Next" at bounding box center [670, 246] width 74 height 30
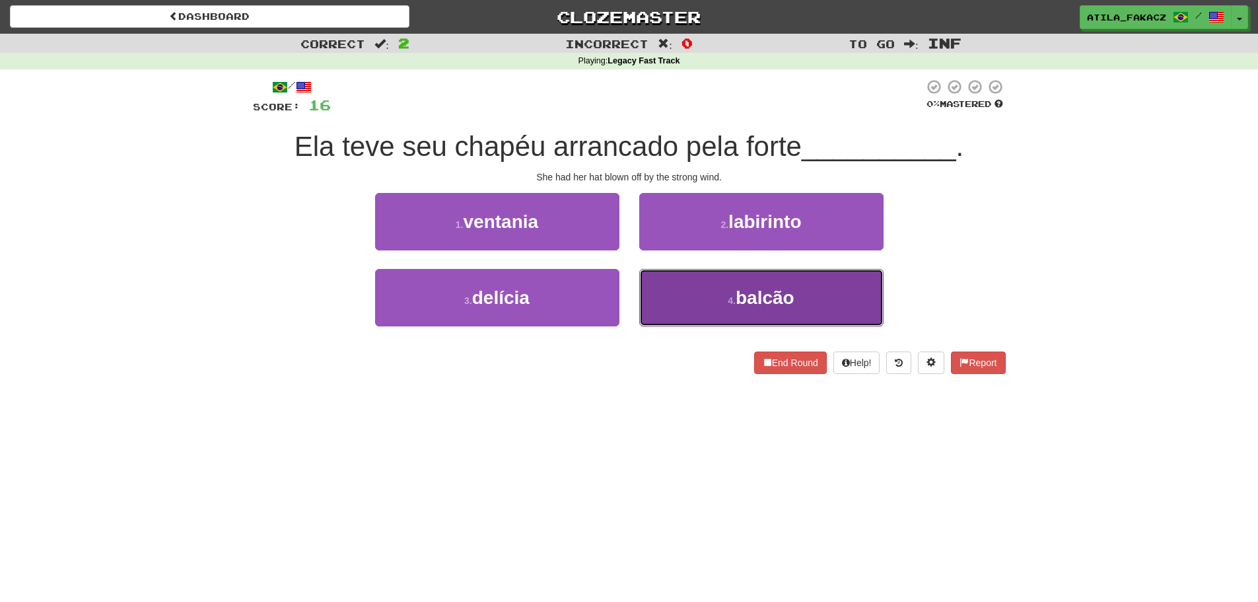
click at [689, 300] on button "4 . balcão" at bounding box center [761, 297] width 244 height 57
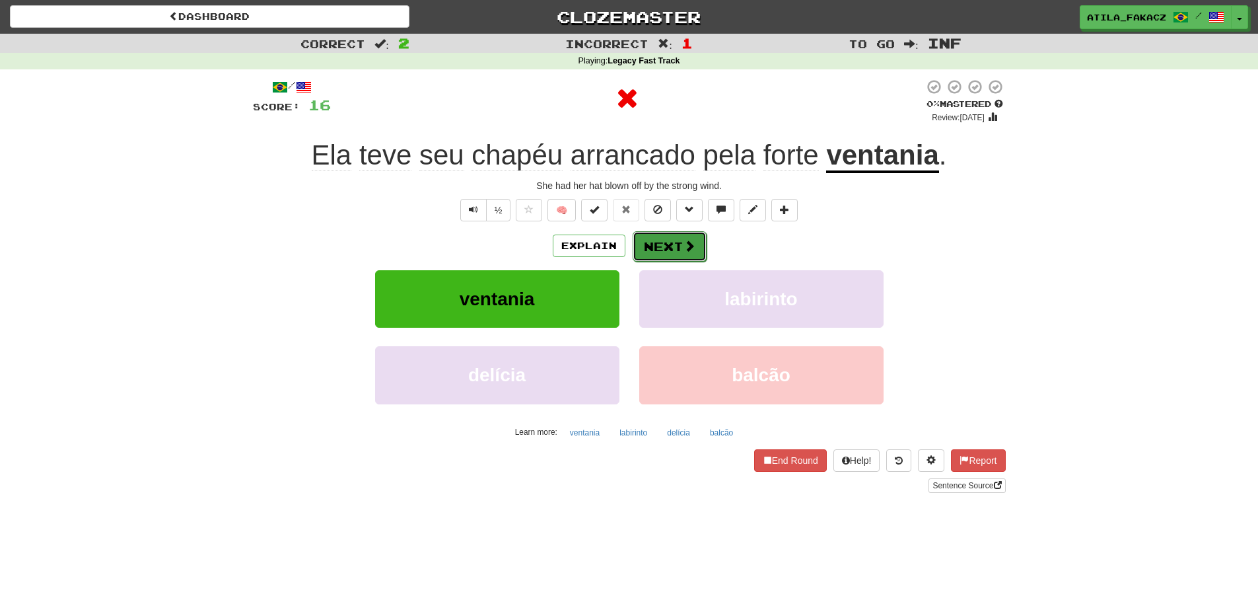
click at [678, 238] on button "Next" at bounding box center [670, 246] width 74 height 30
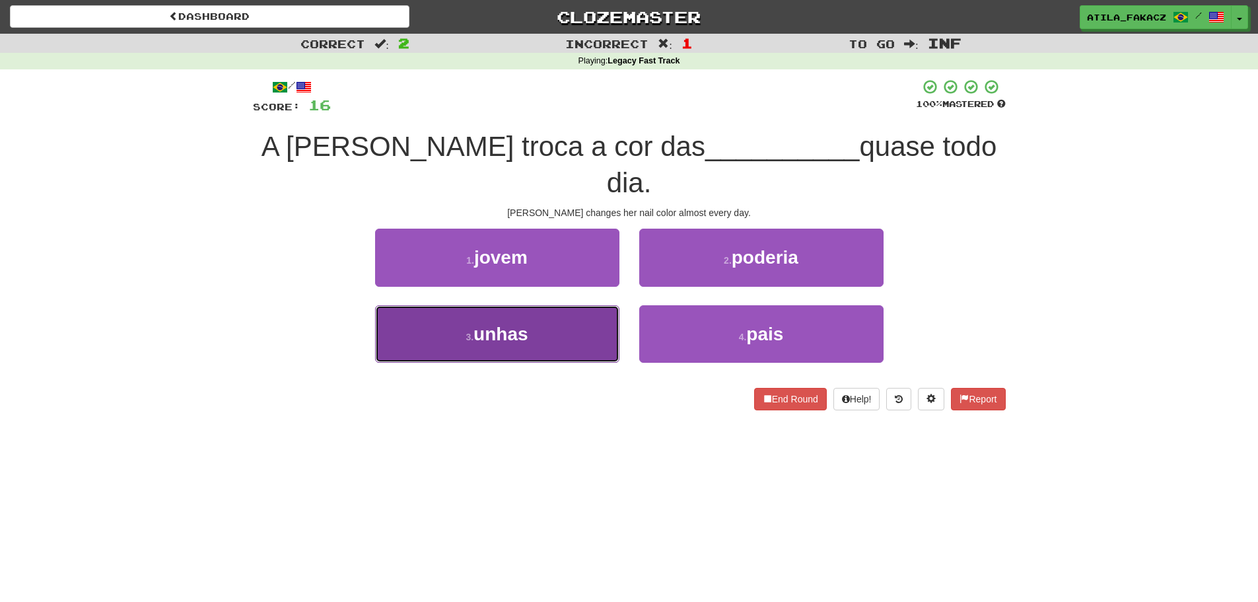
click at [548, 312] on button "3 . unhas" at bounding box center [497, 333] width 244 height 57
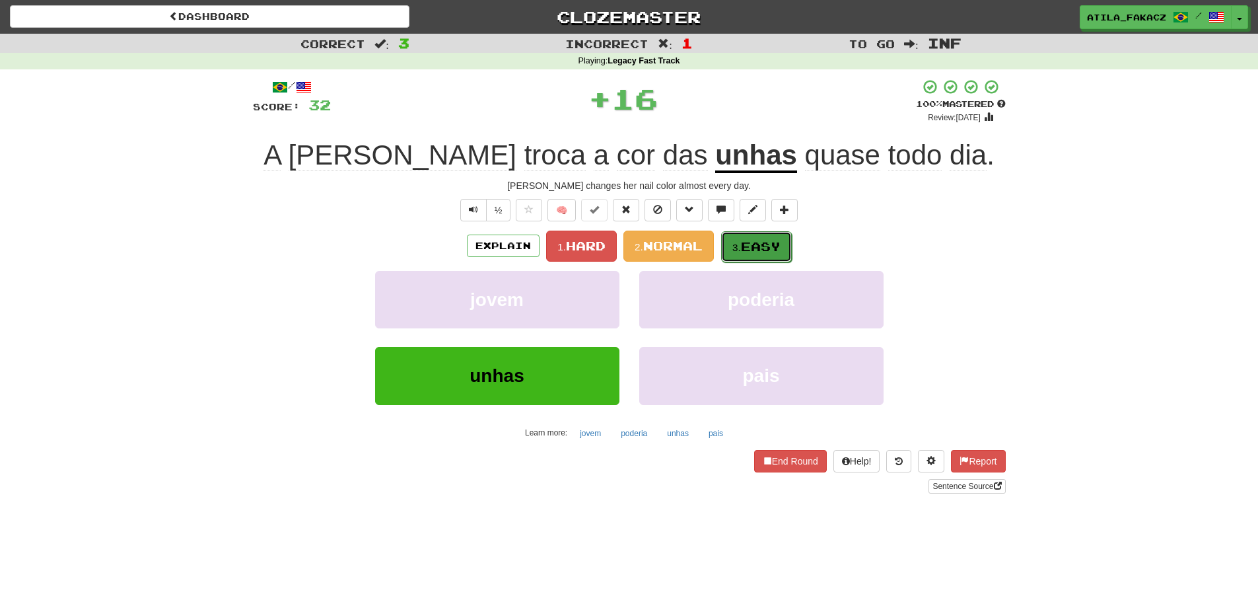
click at [735, 242] on small "3." at bounding box center [736, 247] width 9 height 11
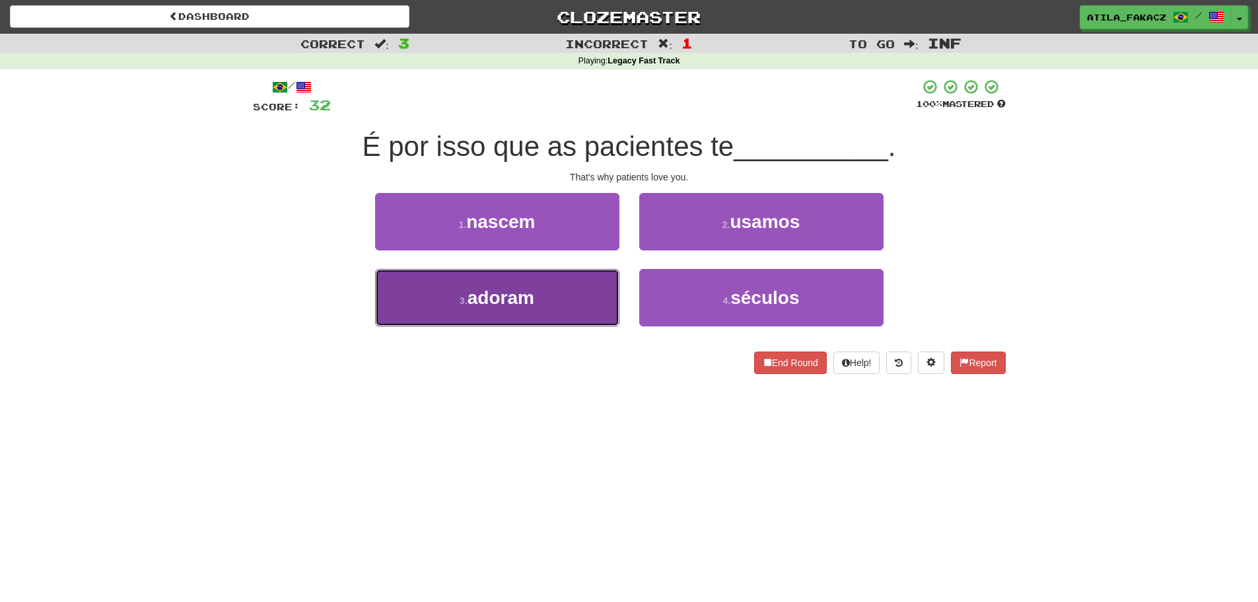
click at [576, 289] on button "3 . adoram" at bounding box center [497, 297] width 244 height 57
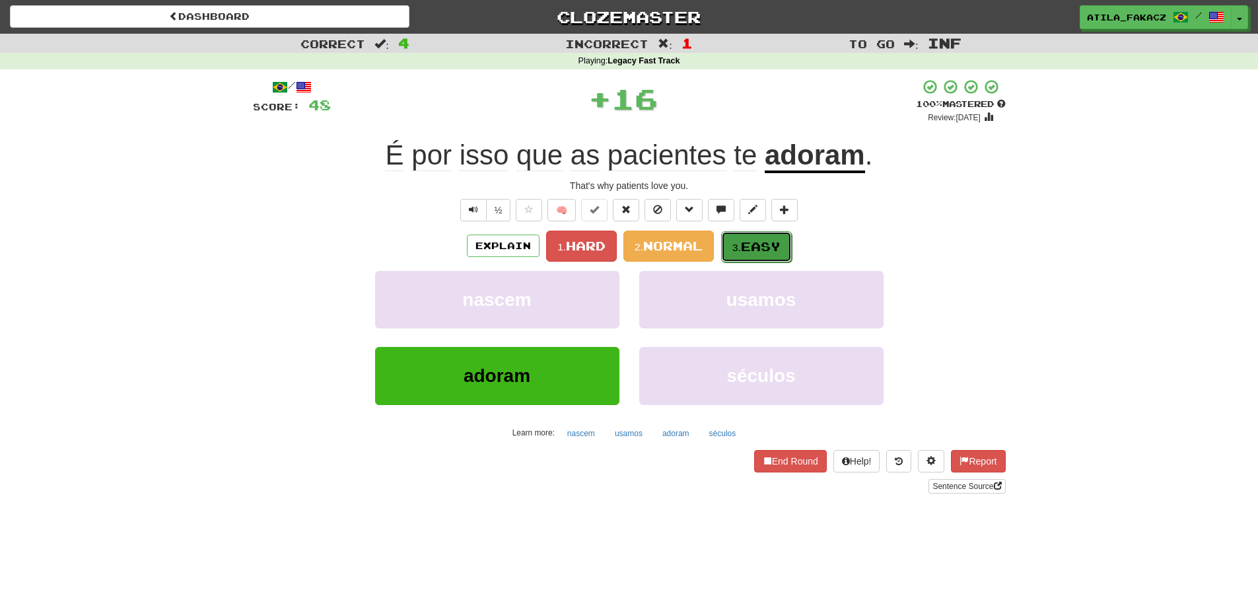
click at [740, 242] on small "3." at bounding box center [736, 247] width 9 height 11
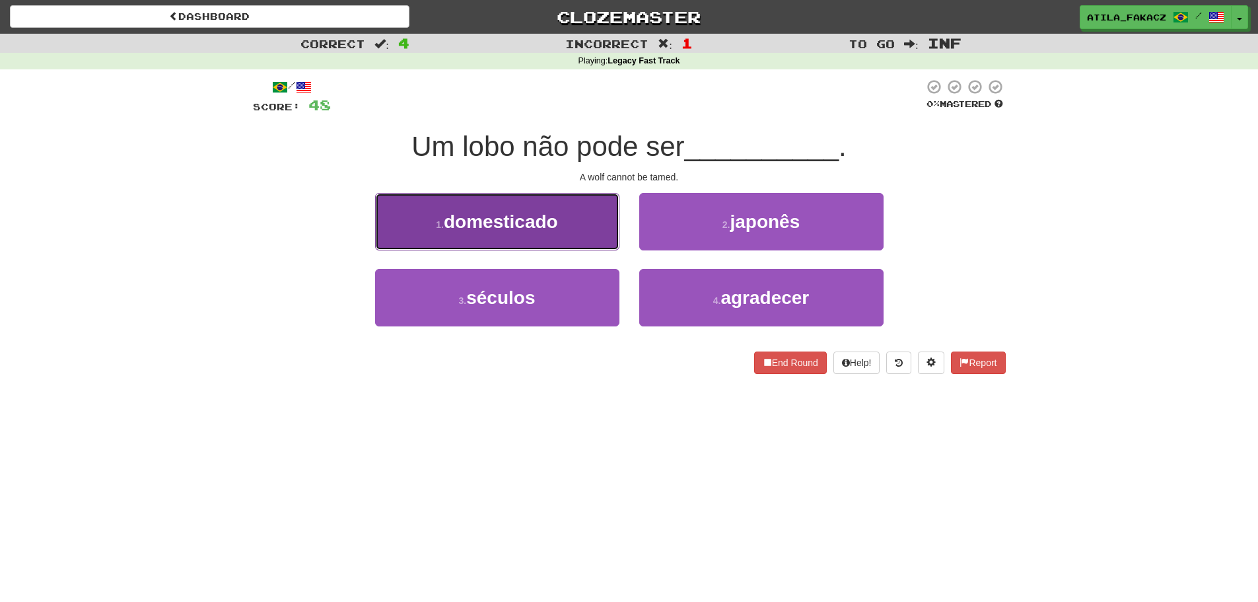
click at [559, 234] on button "1 . domesticado" at bounding box center [497, 221] width 244 height 57
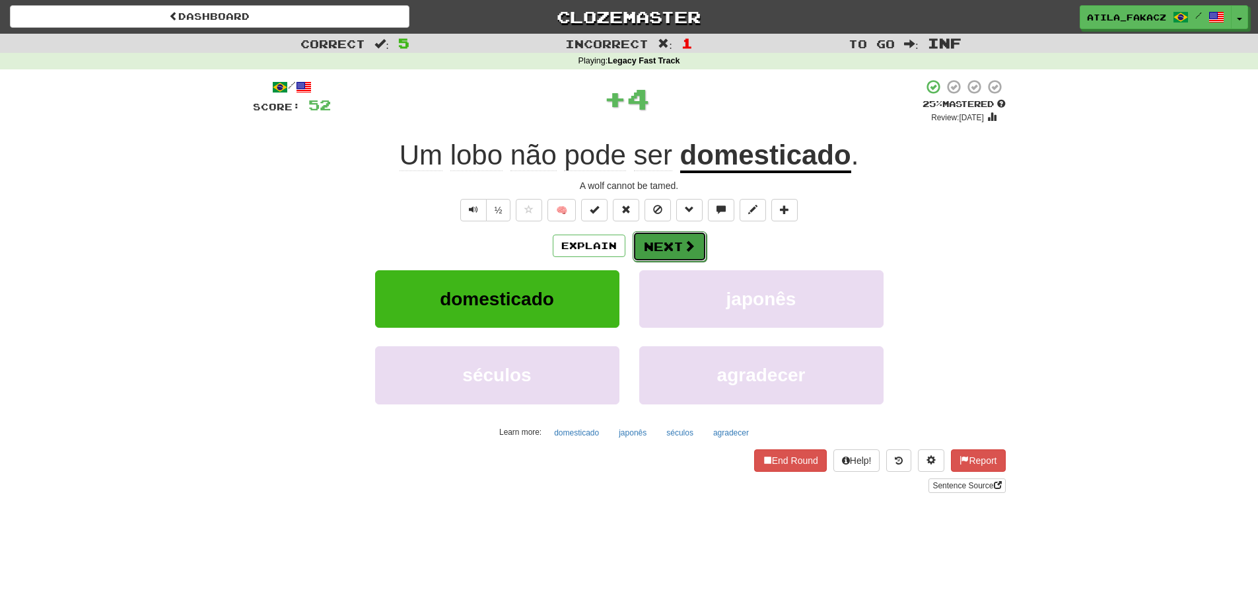
click at [685, 254] on button "Next" at bounding box center [670, 246] width 74 height 30
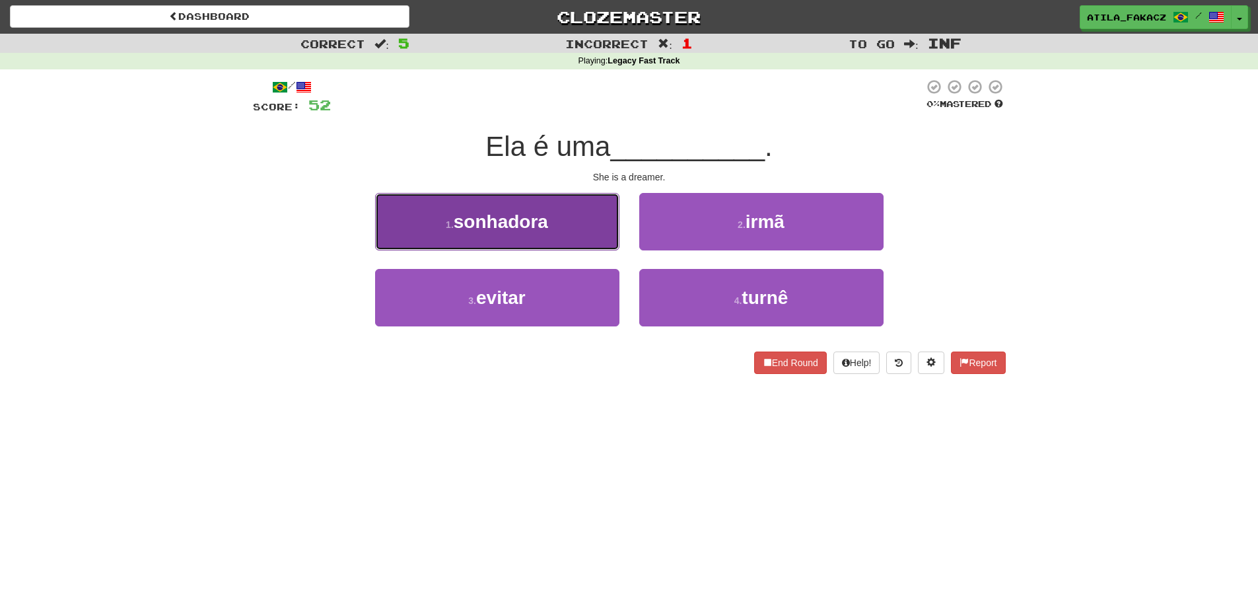
click at [587, 238] on button "1 . sonhadora" at bounding box center [497, 221] width 244 height 57
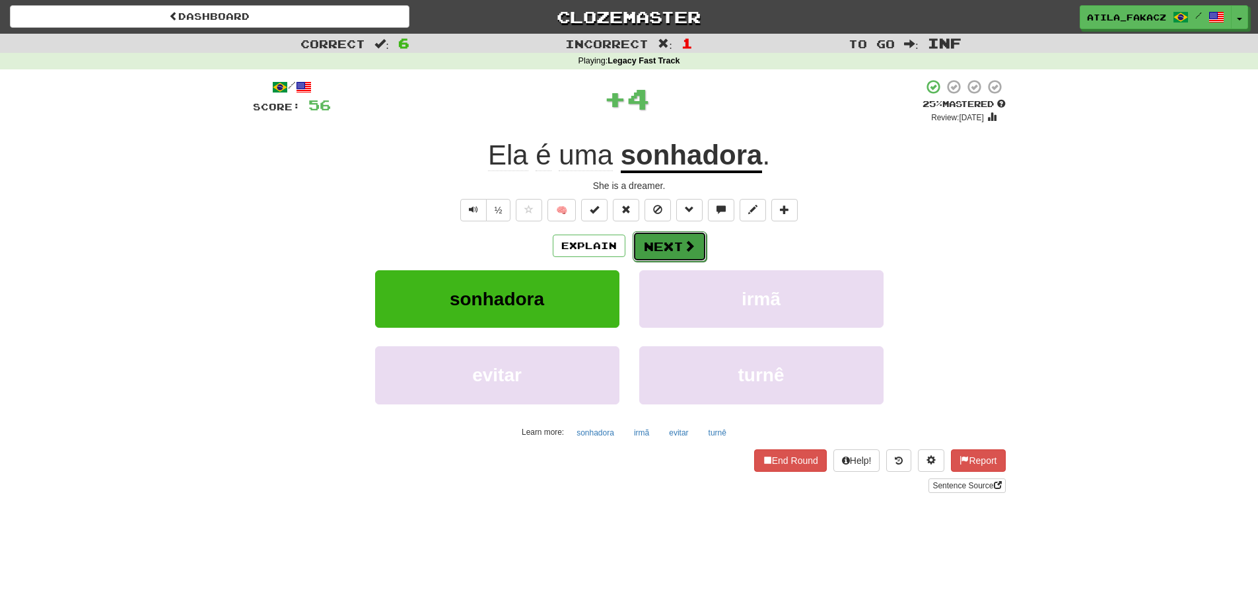
click at [695, 252] on button "Next" at bounding box center [670, 246] width 74 height 30
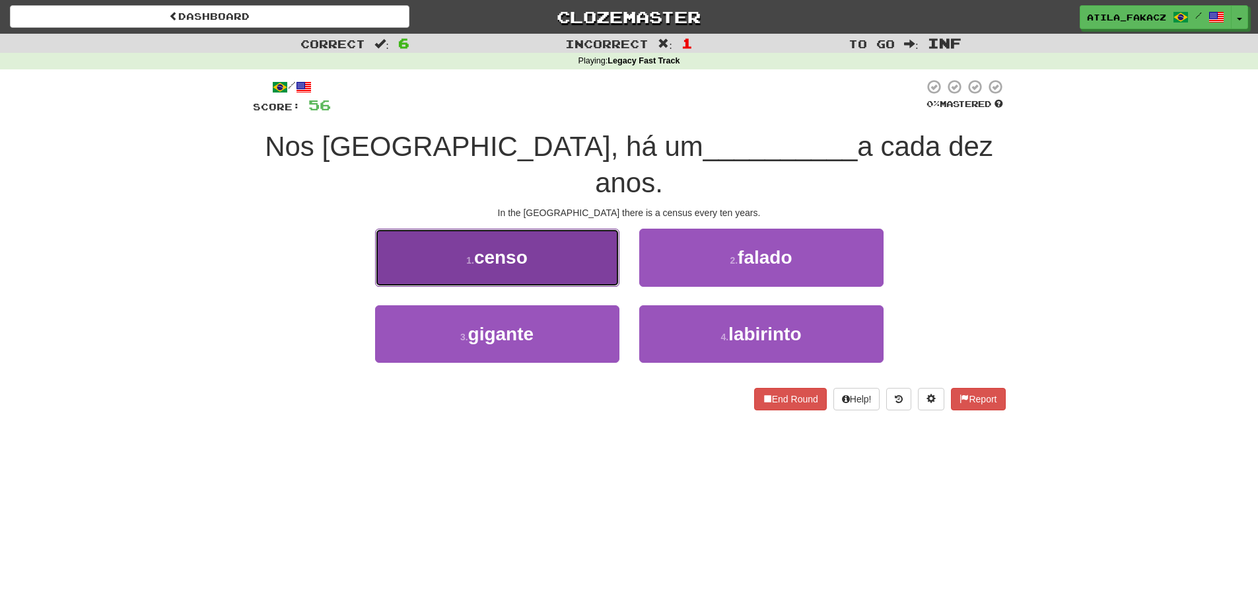
click at [567, 228] on button "1 . censo" at bounding box center [497, 256] width 244 height 57
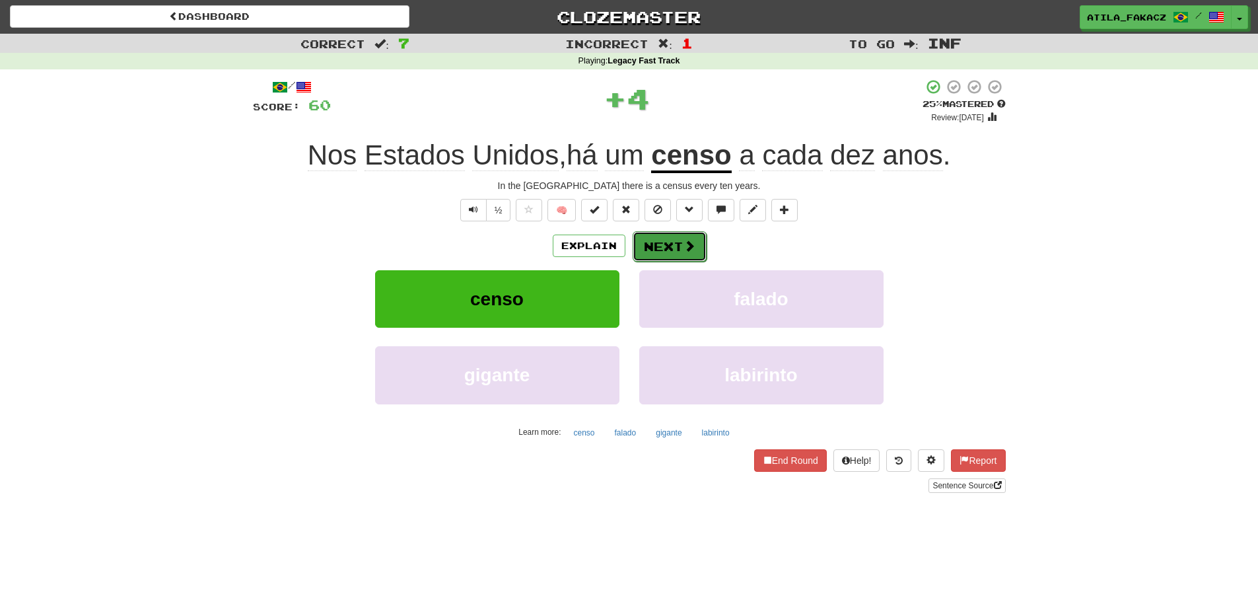
click at [651, 237] on button "Next" at bounding box center [670, 246] width 74 height 30
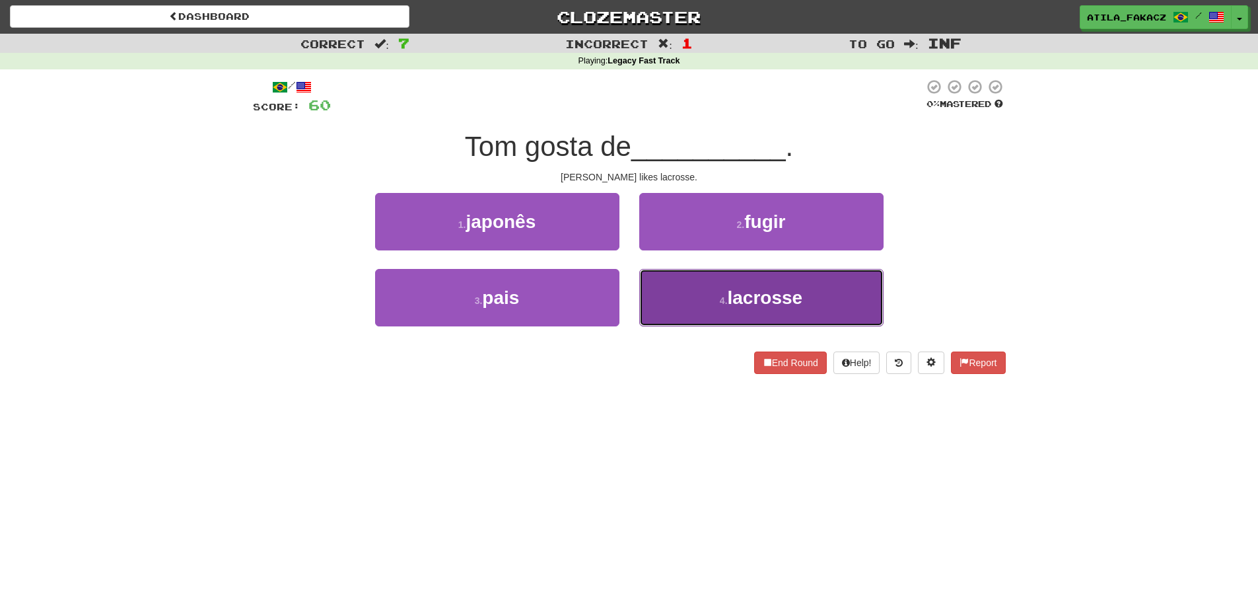
click at [670, 302] on button "4 . lacrosse" at bounding box center [761, 297] width 244 height 57
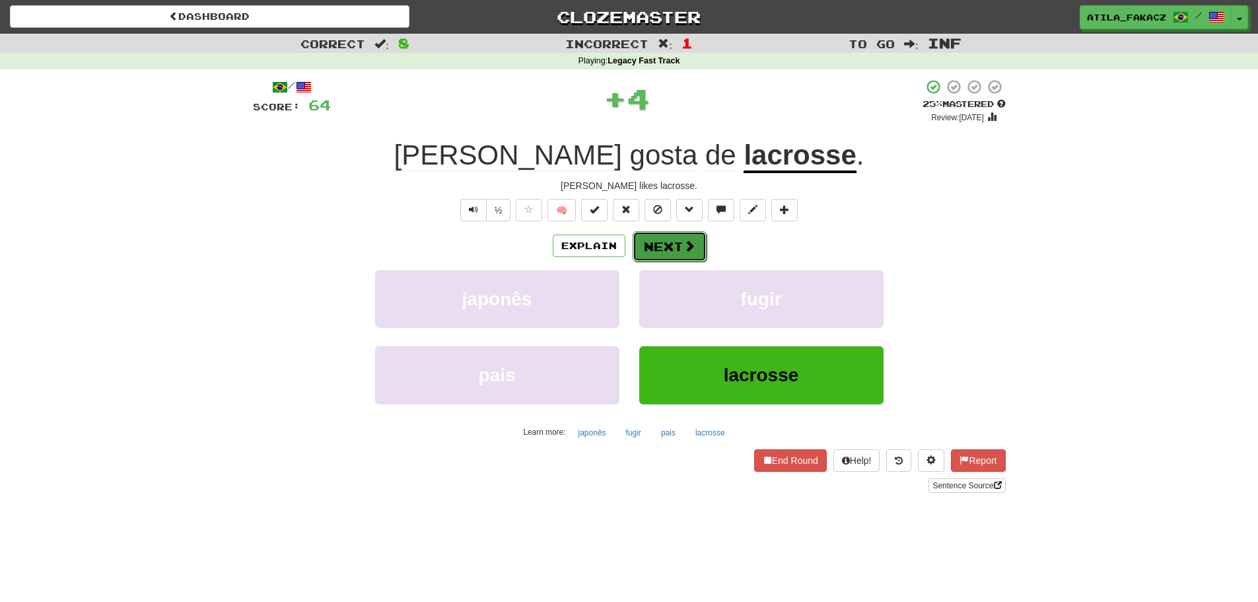
click at [687, 251] on span at bounding box center [689, 246] width 12 height 12
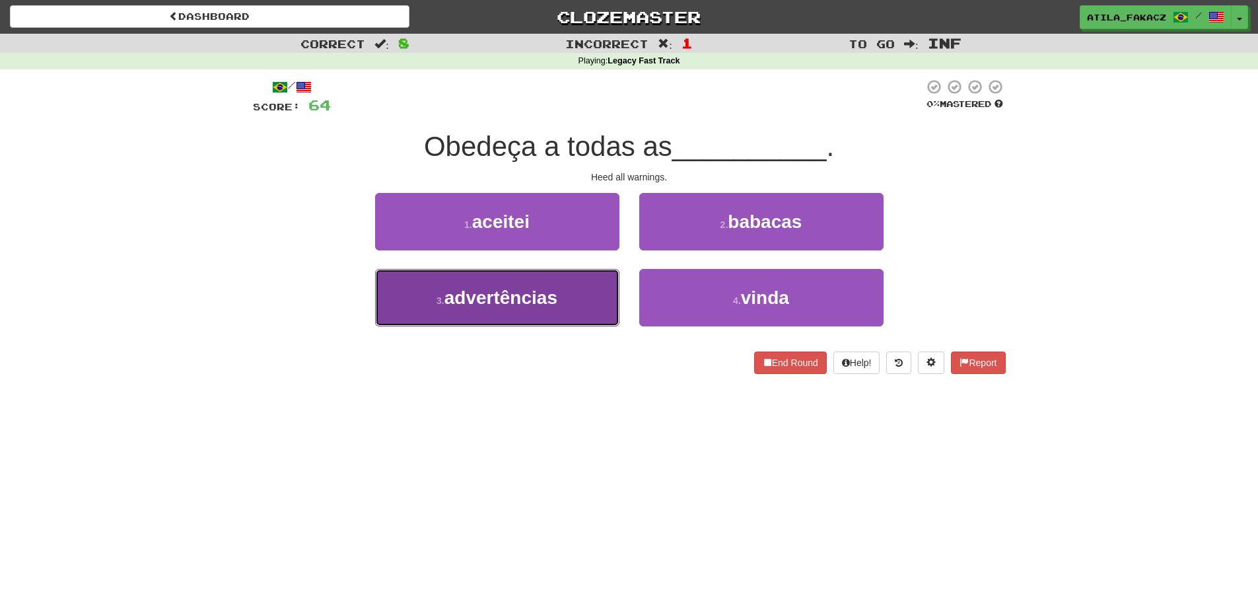
click at [566, 303] on button "3 . advertências" at bounding box center [497, 297] width 244 height 57
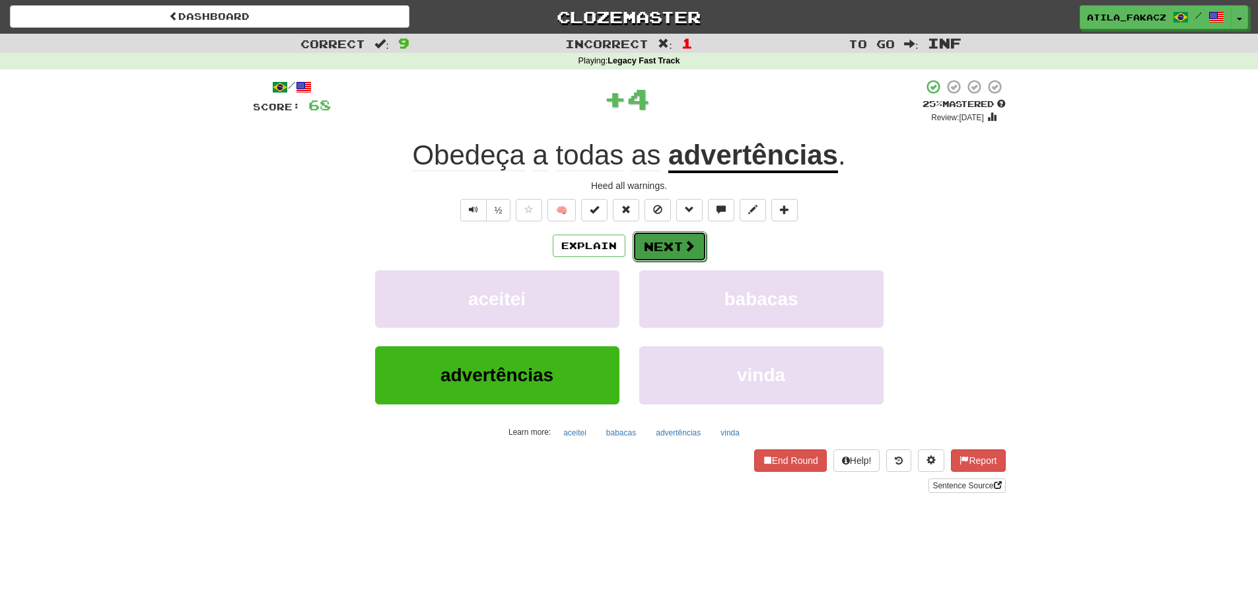
click at [679, 241] on button "Next" at bounding box center [670, 246] width 74 height 30
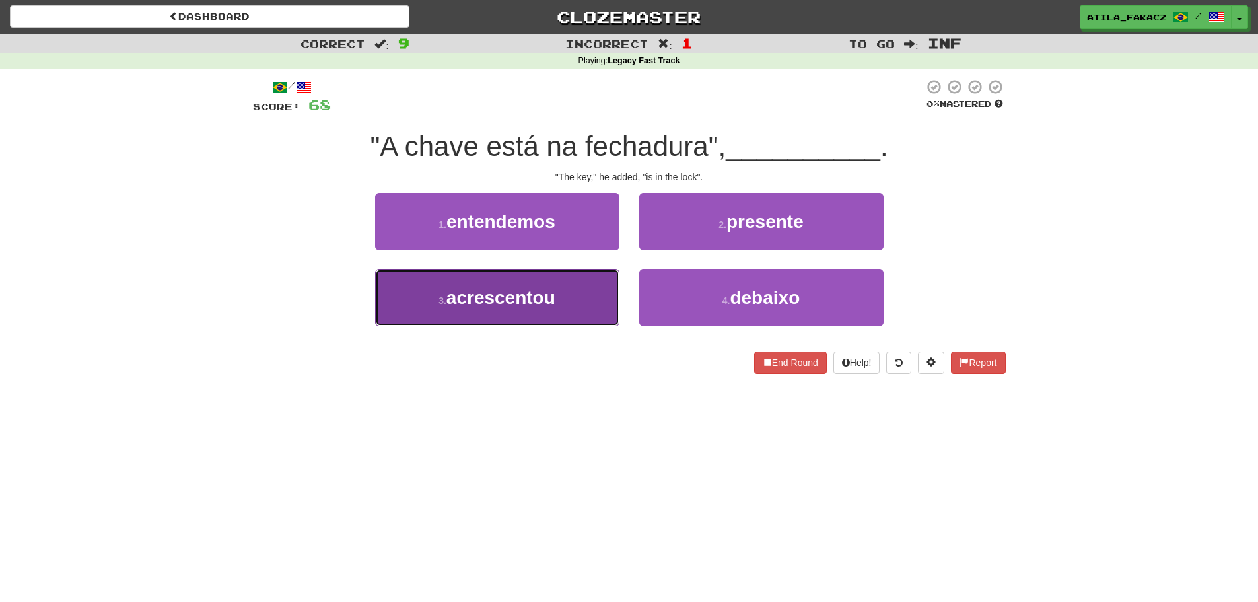
click at [550, 306] on span "acrescentou" at bounding box center [500, 297] width 109 height 20
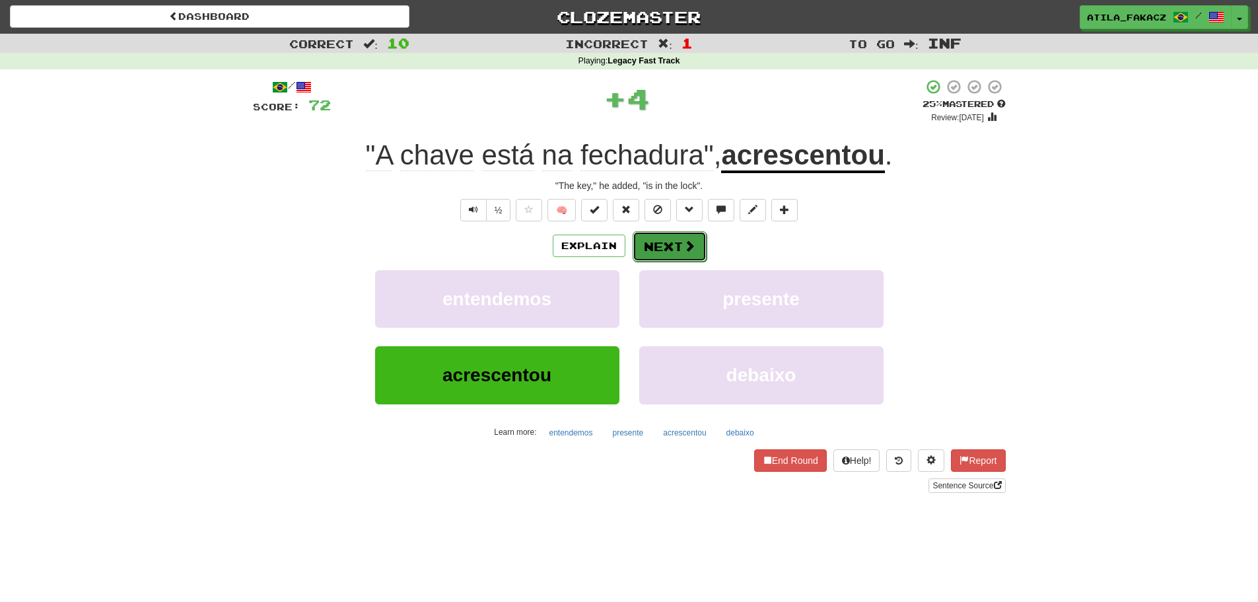
click at [671, 248] on button "Next" at bounding box center [670, 246] width 74 height 30
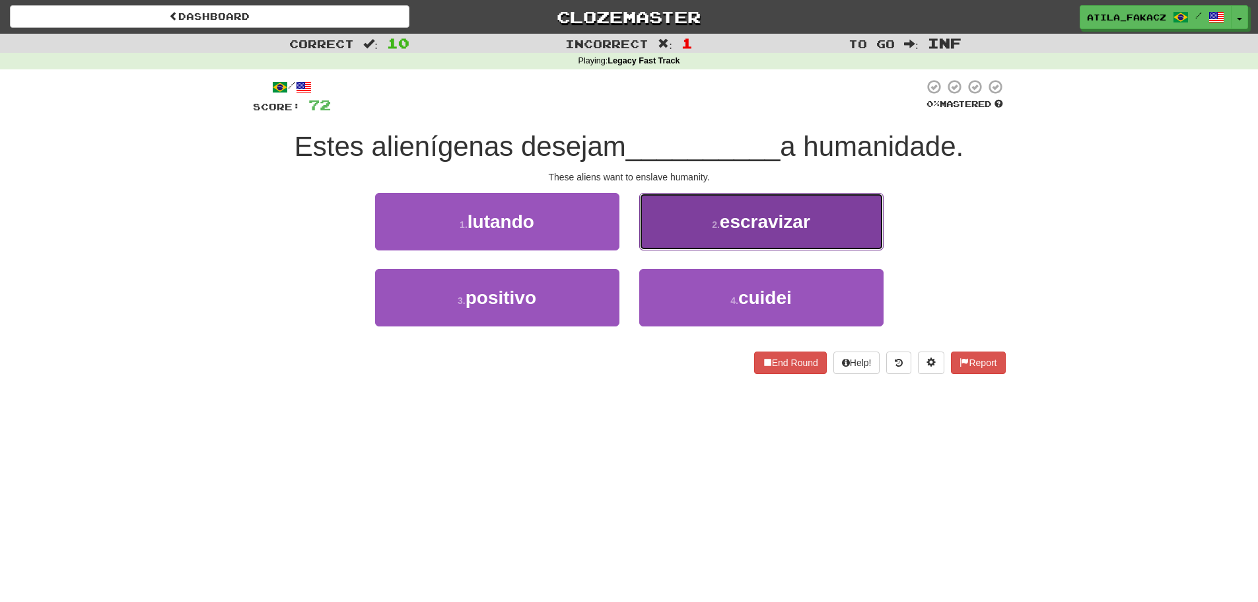
click at [686, 229] on button "2 . escravizar" at bounding box center [761, 221] width 244 height 57
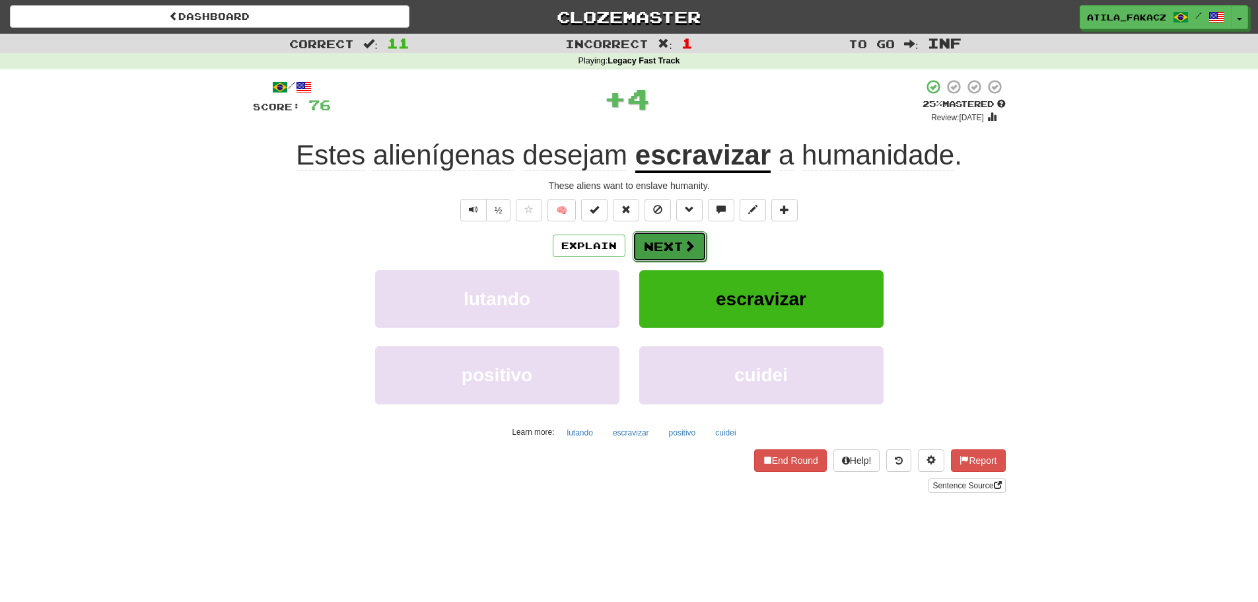
click at [662, 248] on button "Next" at bounding box center [670, 246] width 74 height 30
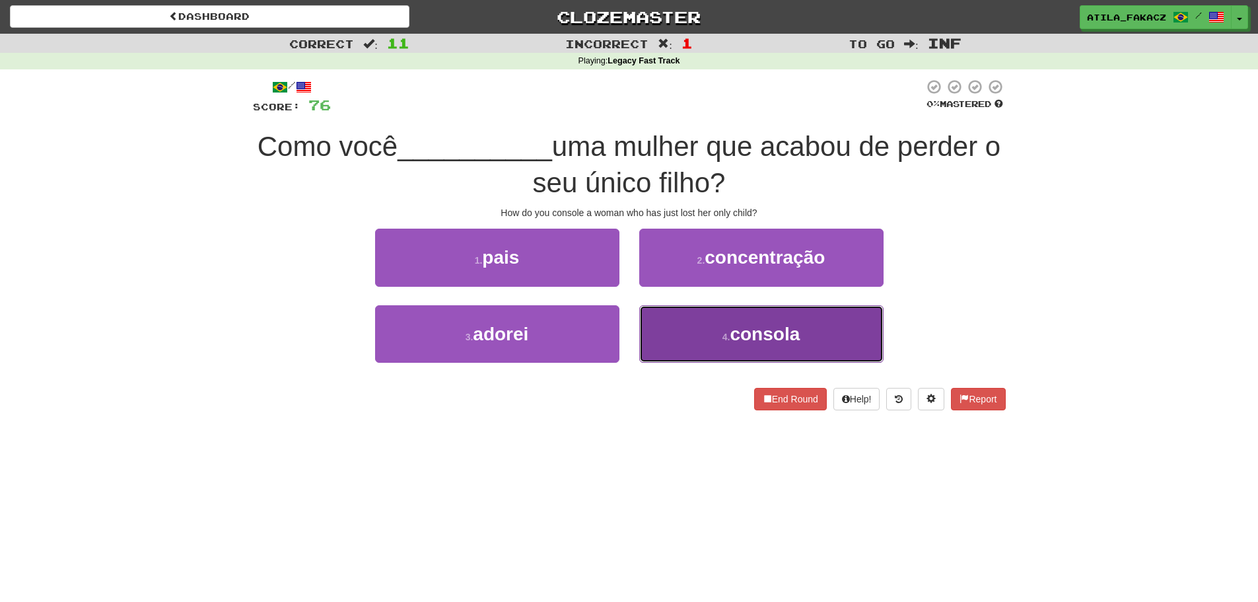
click at [683, 335] on button "4 . consola" at bounding box center [761, 333] width 244 height 57
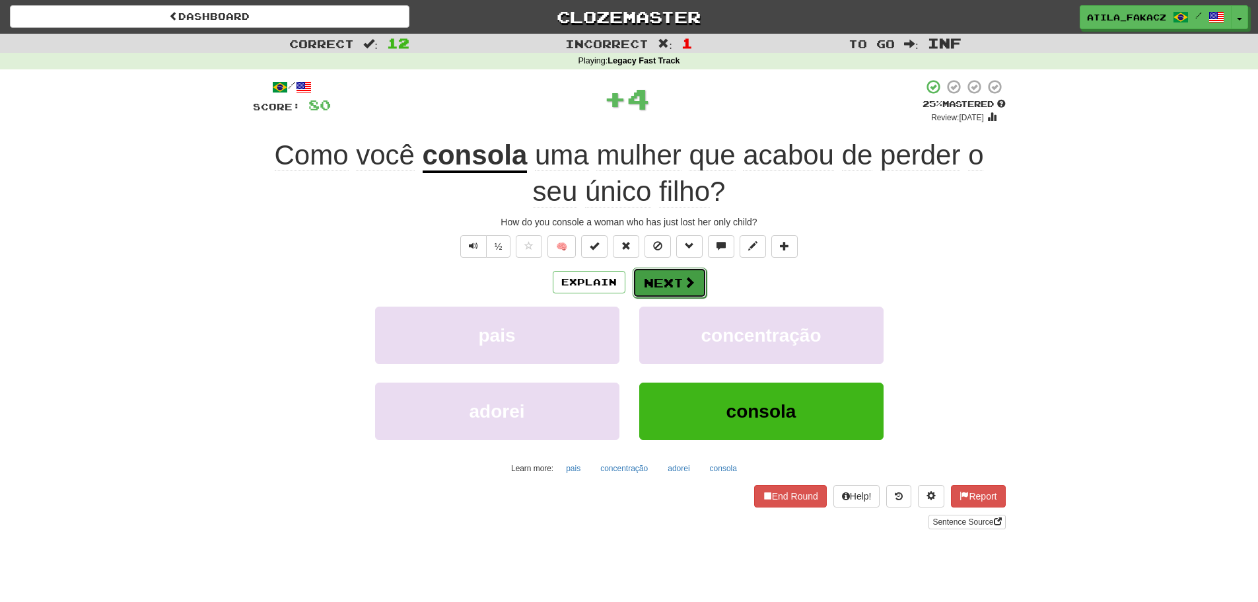
click at [668, 274] on button "Next" at bounding box center [670, 282] width 74 height 30
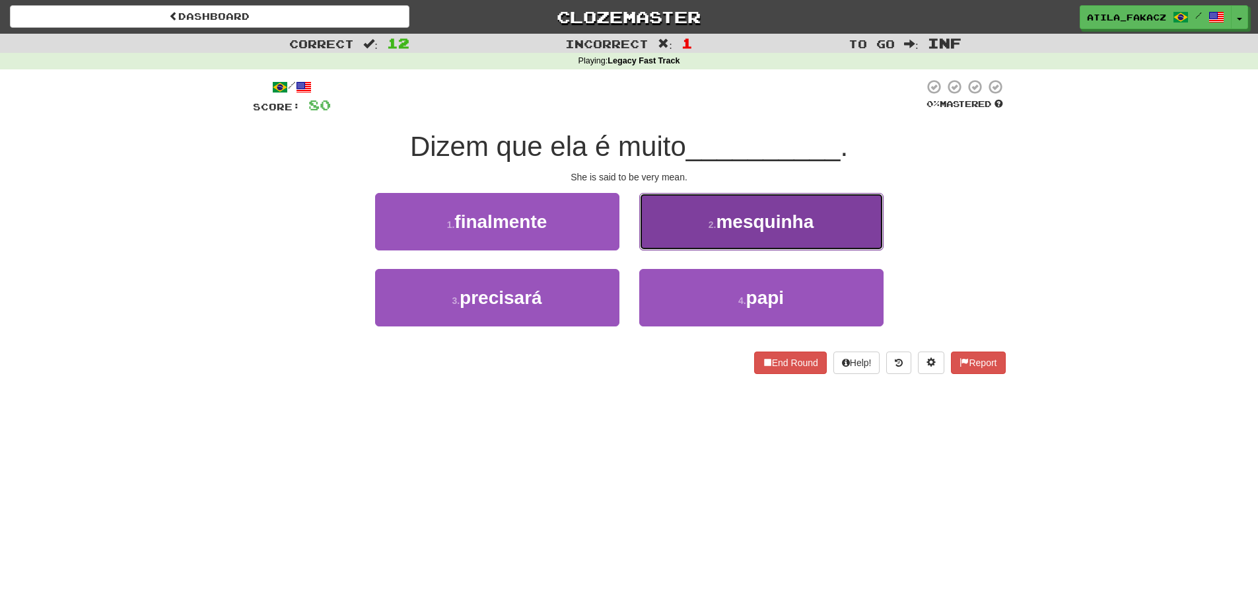
click at [661, 238] on button "2 . mesquinha" at bounding box center [761, 221] width 244 height 57
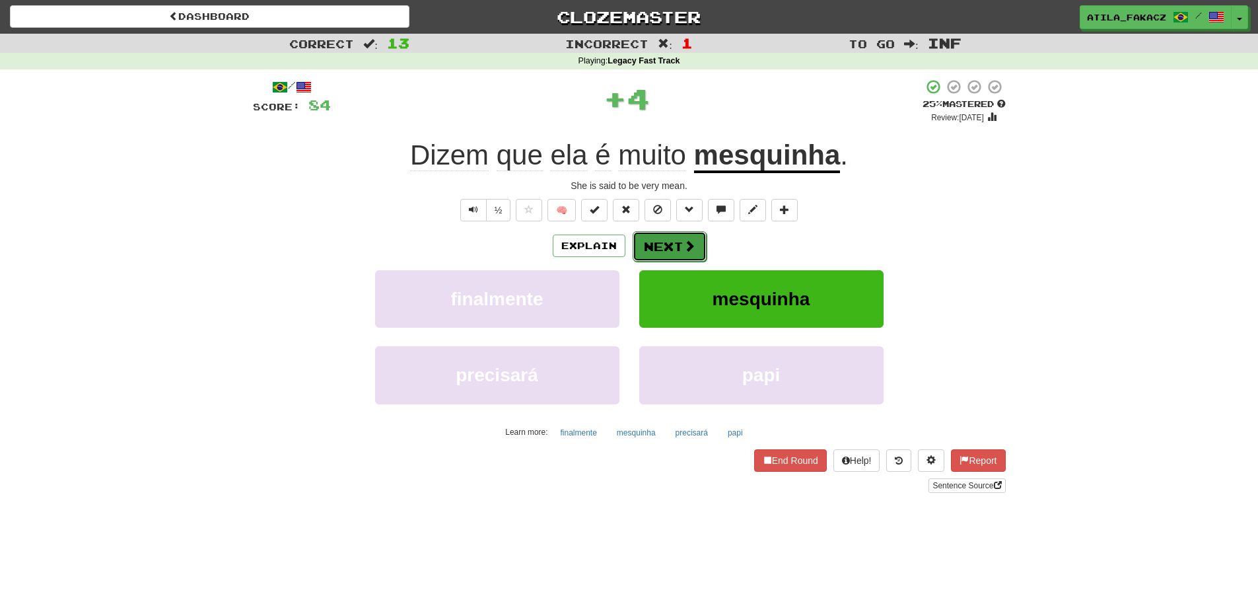
click at [683, 245] on span at bounding box center [689, 246] width 12 height 12
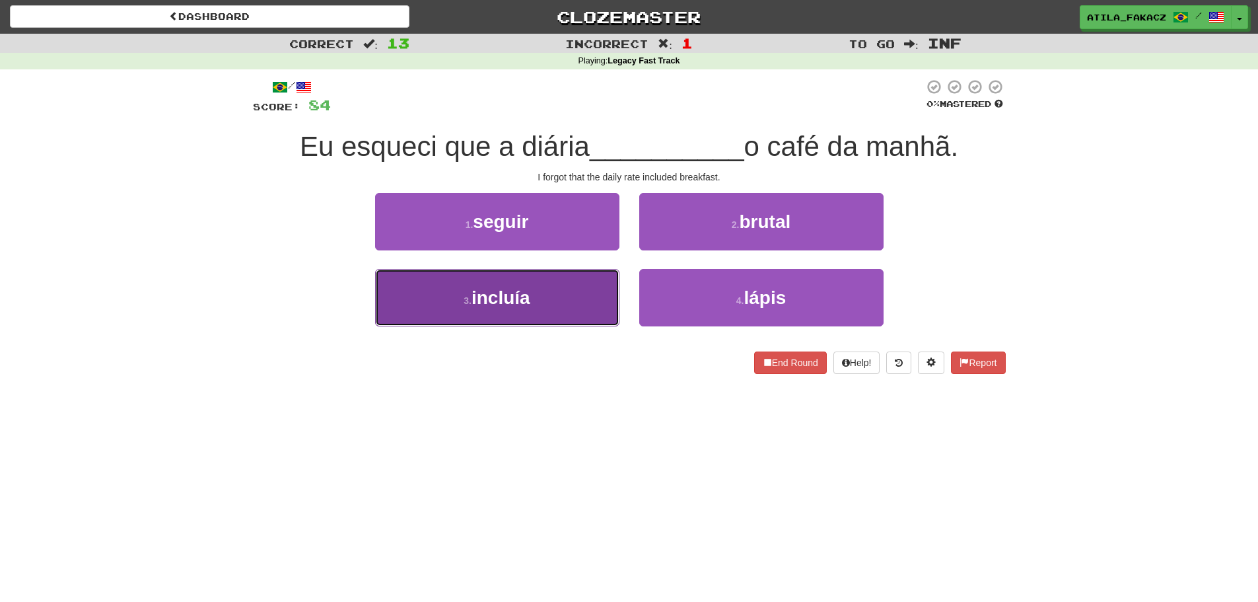
click at [580, 286] on button "3 . incluía" at bounding box center [497, 297] width 244 height 57
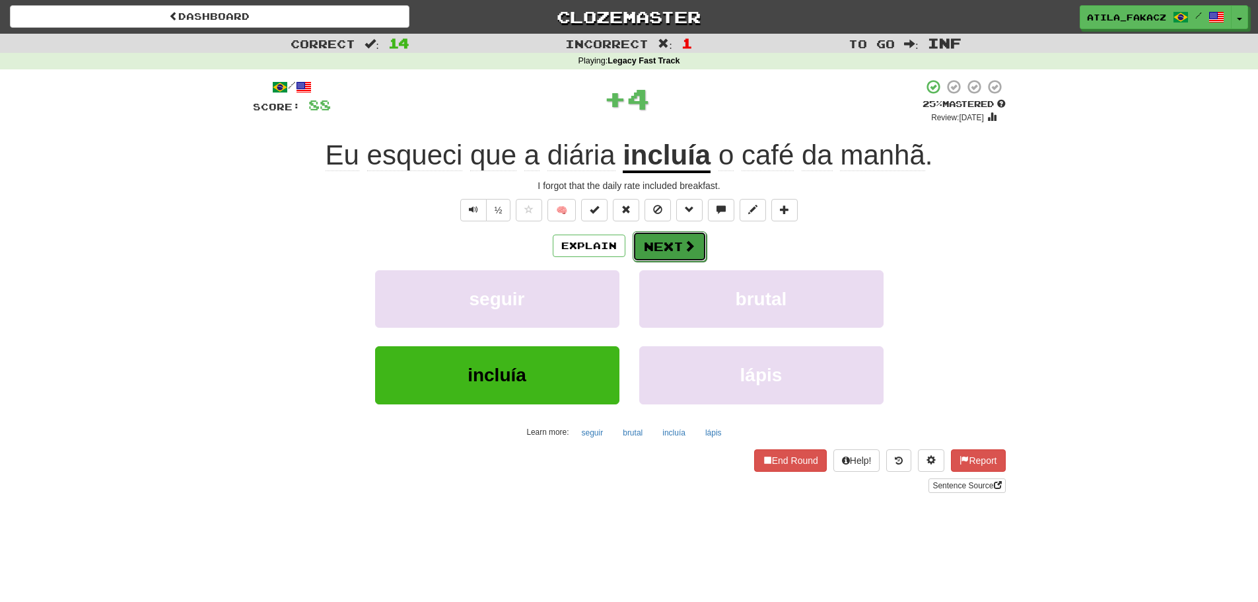
click at [687, 245] on span at bounding box center [689, 246] width 12 height 12
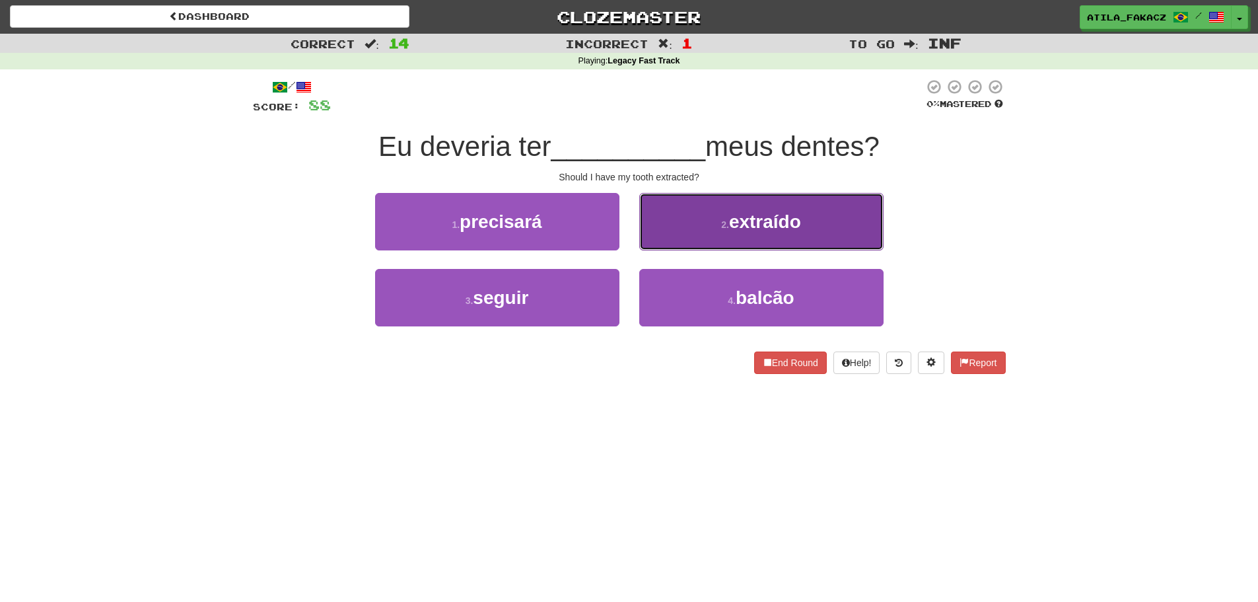
click at [666, 231] on button "2 . extraído" at bounding box center [761, 221] width 244 height 57
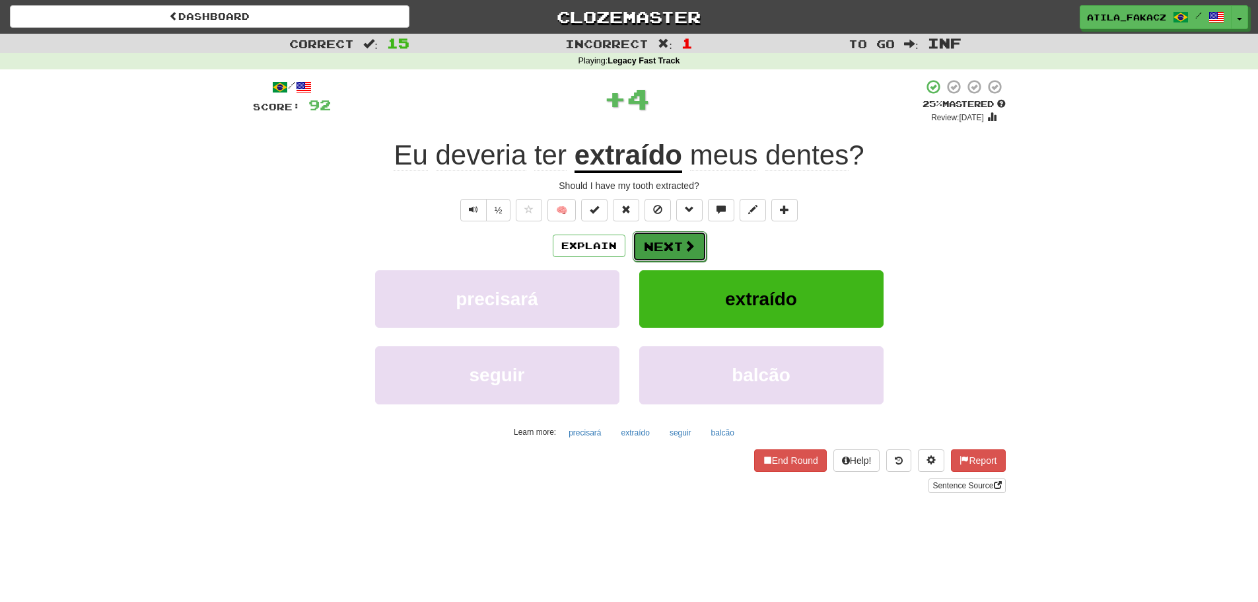
click at [693, 254] on button "Next" at bounding box center [670, 246] width 74 height 30
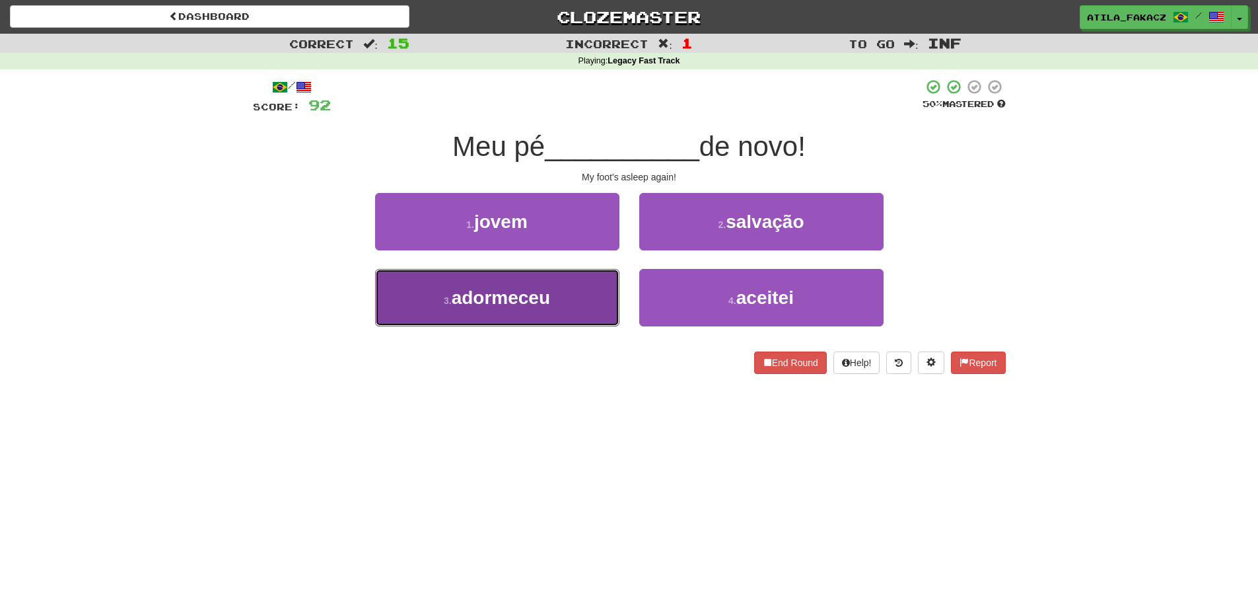
click at [547, 303] on span "adormeceu" at bounding box center [501, 297] width 98 height 20
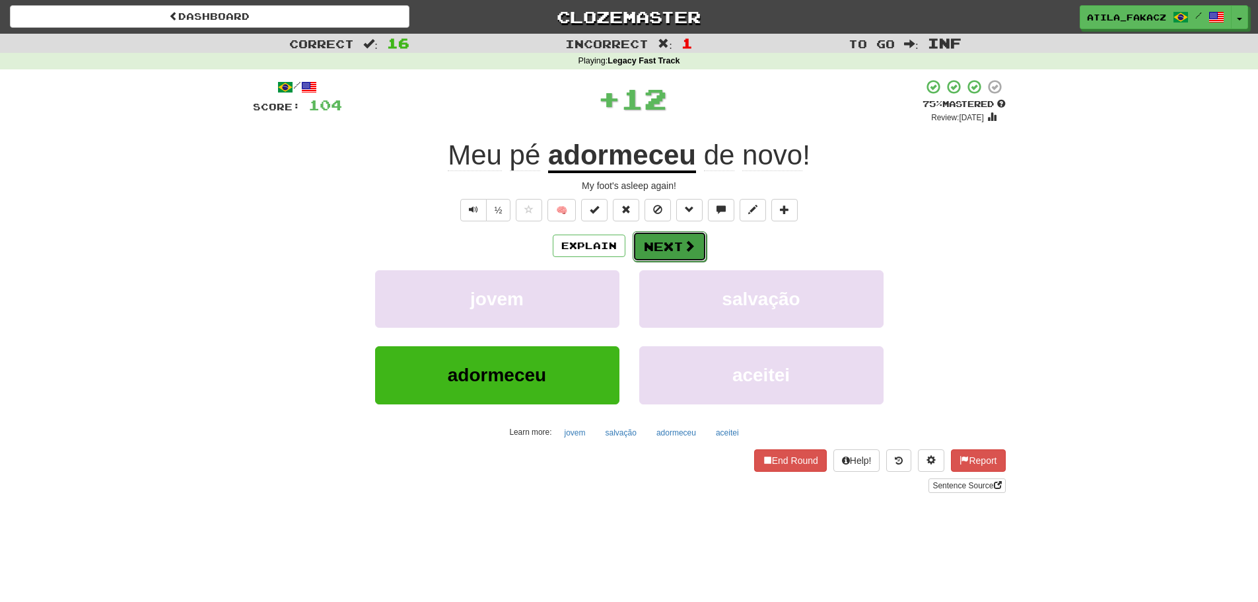
click at [685, 242] on span at bounding box center [689, 246] width 12 height 12
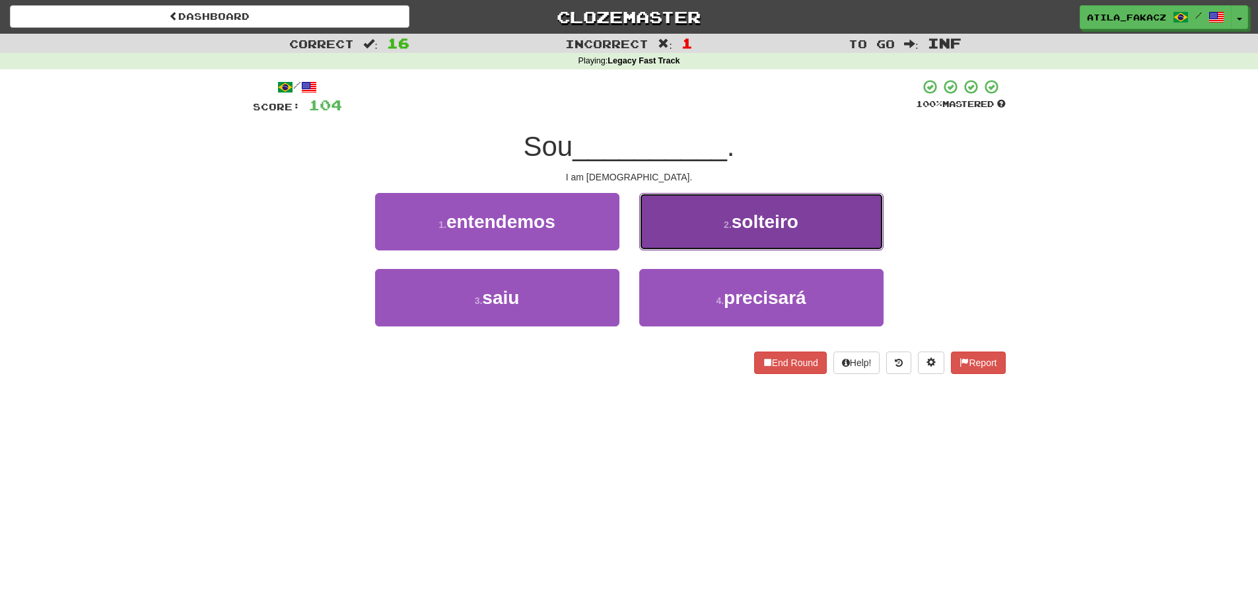
click at [689, 229] on button "2 . solteiro" at bounding box center [761, 221] width 244 height 57
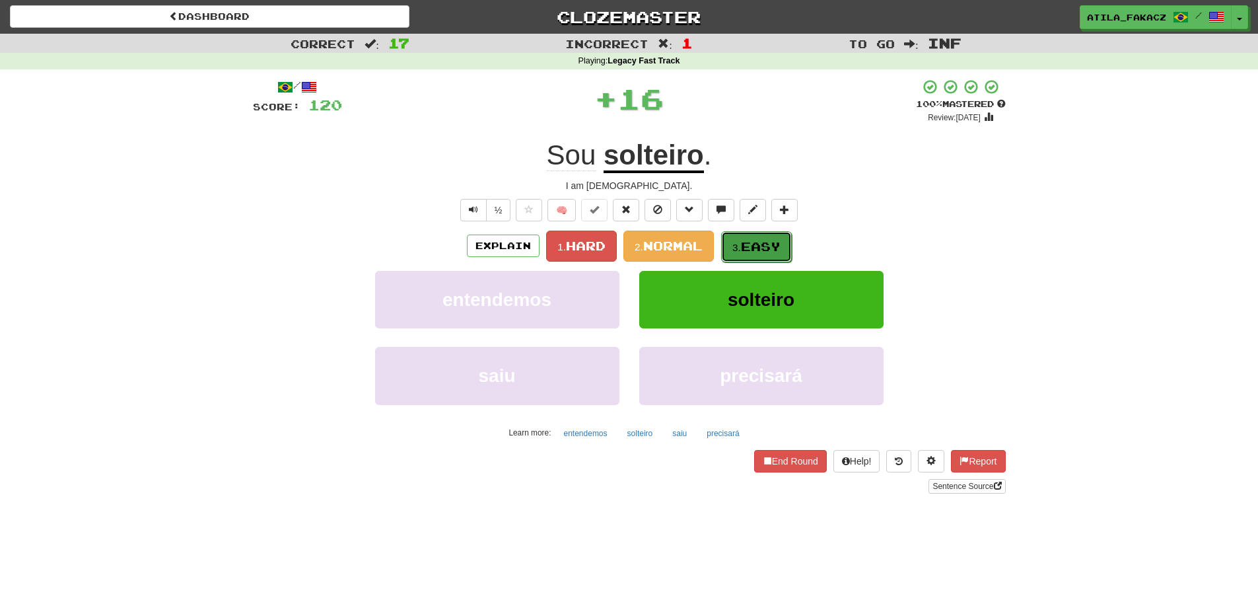
click at [742, 233] on button "3. Easy" at bounding box center [756, 246] width 71 height 31
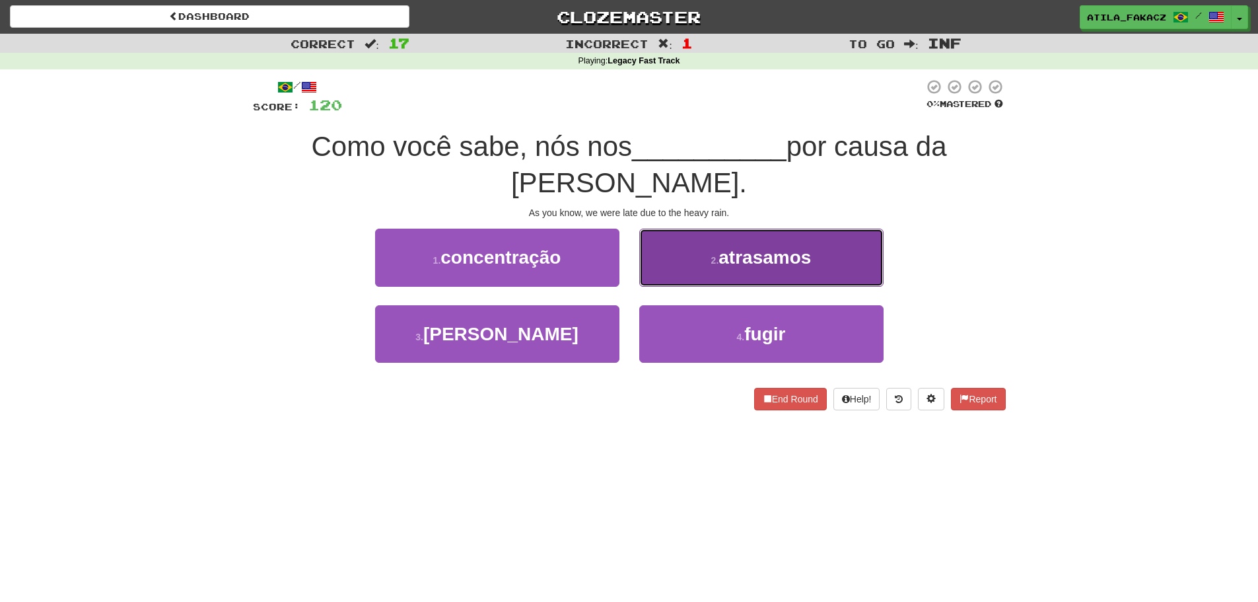
click at [667, 273] on button "2 . atrasamos" at bounding box center [761, 256] width 244 height 57
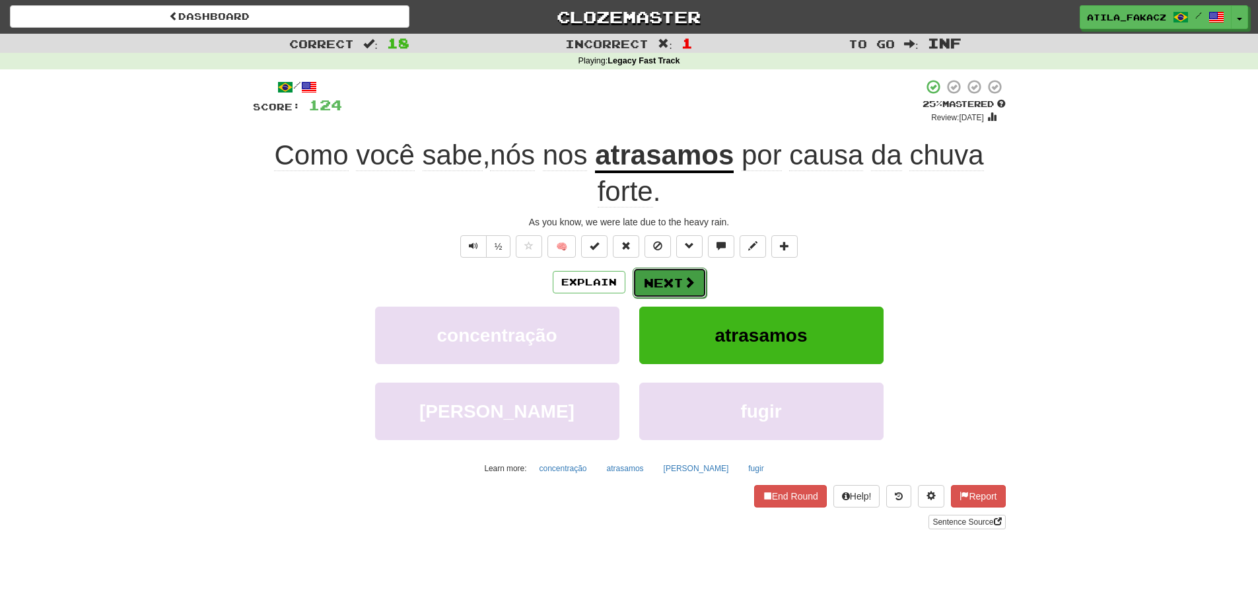
click at [667, 289] on button "Next" at bounding box center [670, 282] width 74 height 30
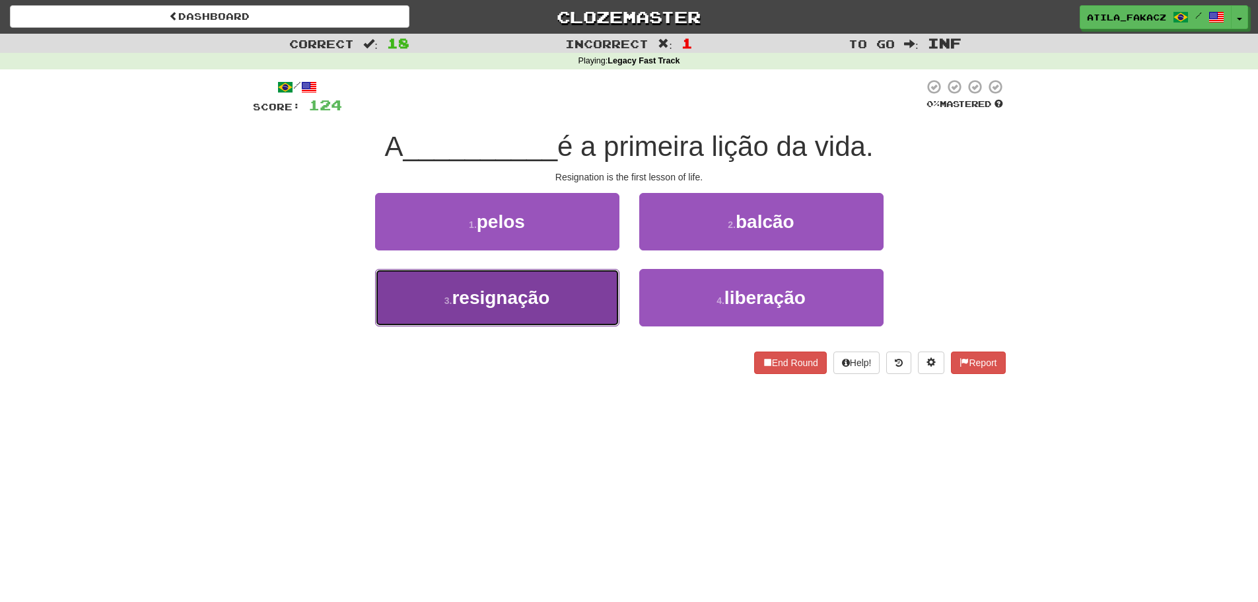
click at [469, 285] on button "3 . resignação" at bounding box center [497, 297] width 244 height 57
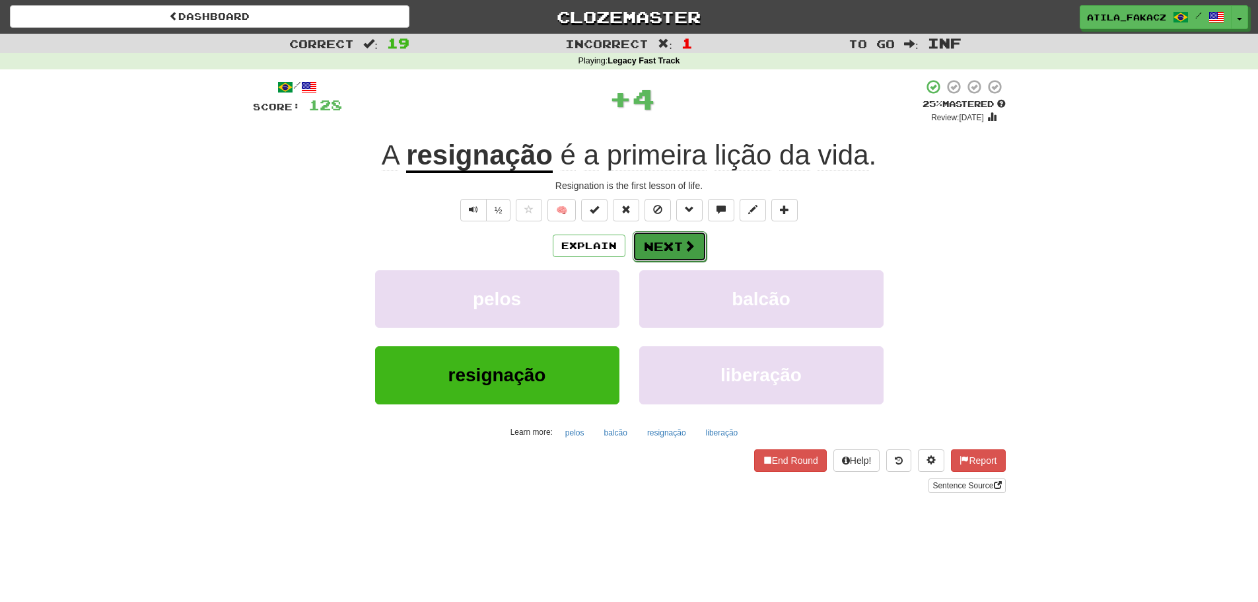
click at [683, 248] on span at bounding box center [689, 246] width 12 height 12
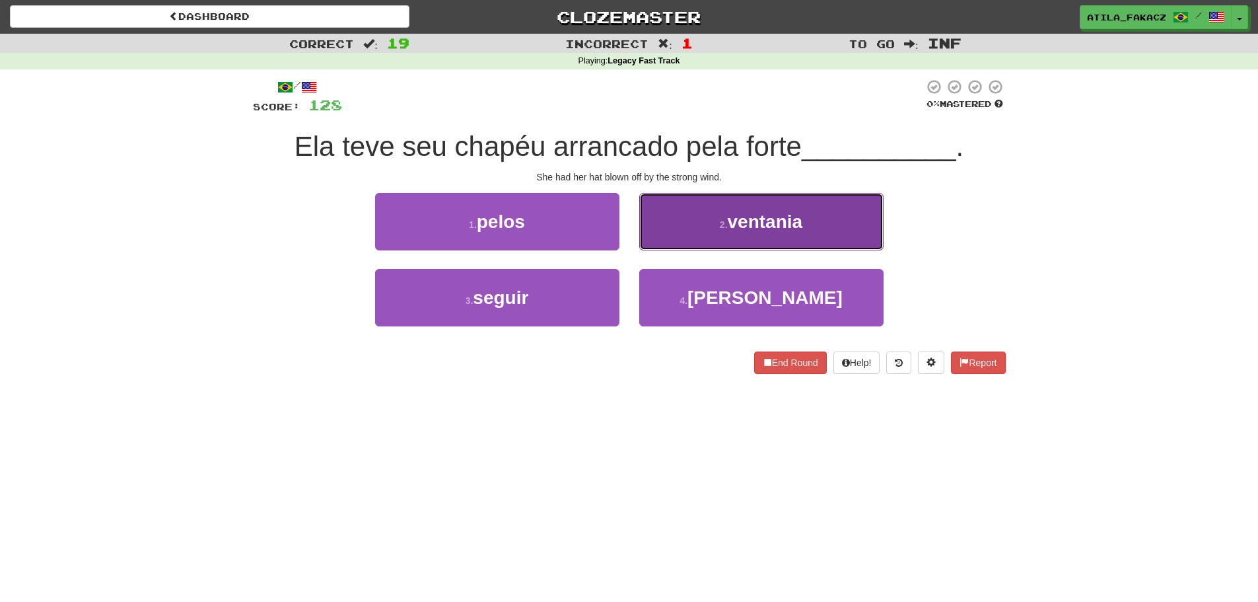
click at [701, 221] on button "2 . ventania" at bounding box center [761, 221] width 244 height 57
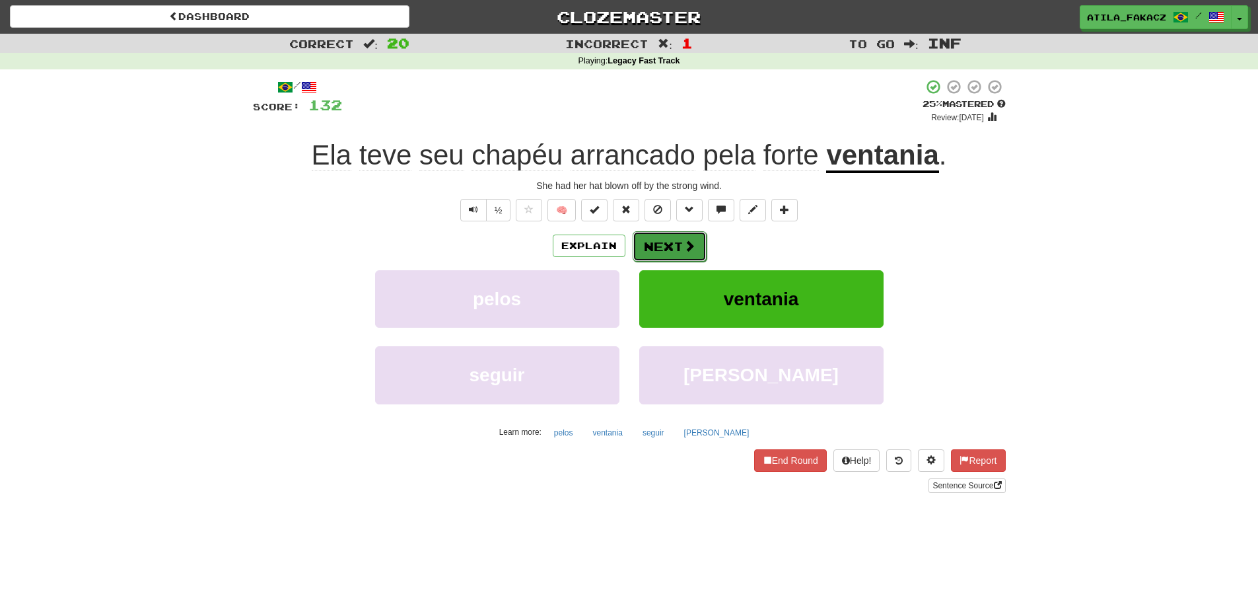
click at [659, 252] on button "Next" at bounding box center [670, 246] width 74 height 30
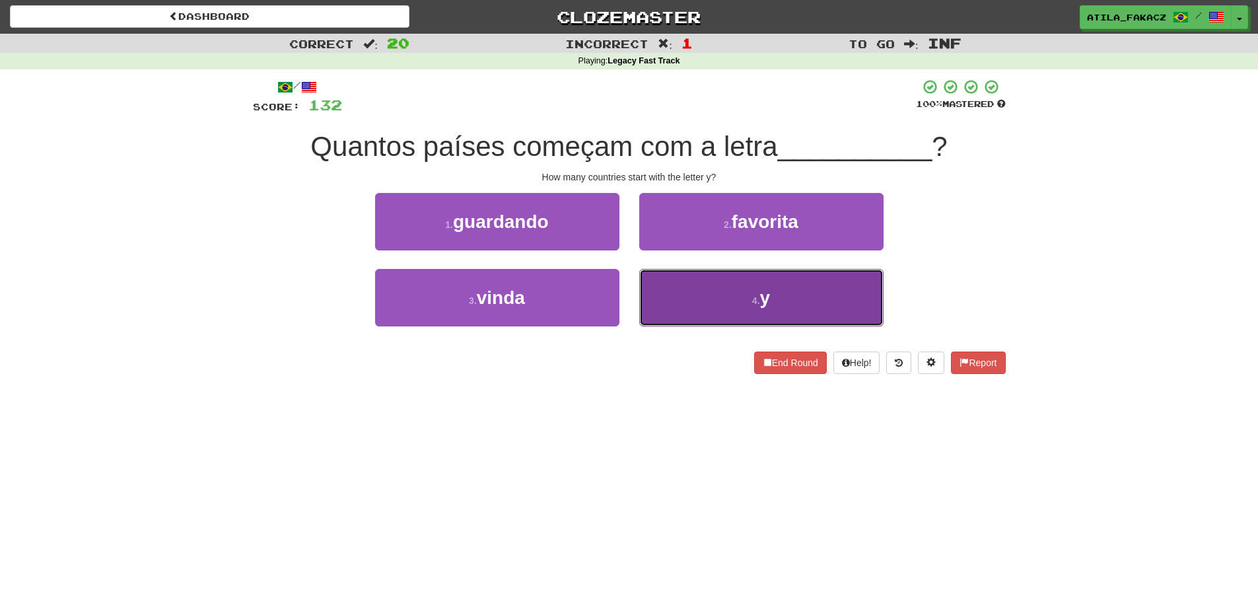
click at [683, 299] on button "4 . y" at bounding box center [761, 297] width 244 height 57
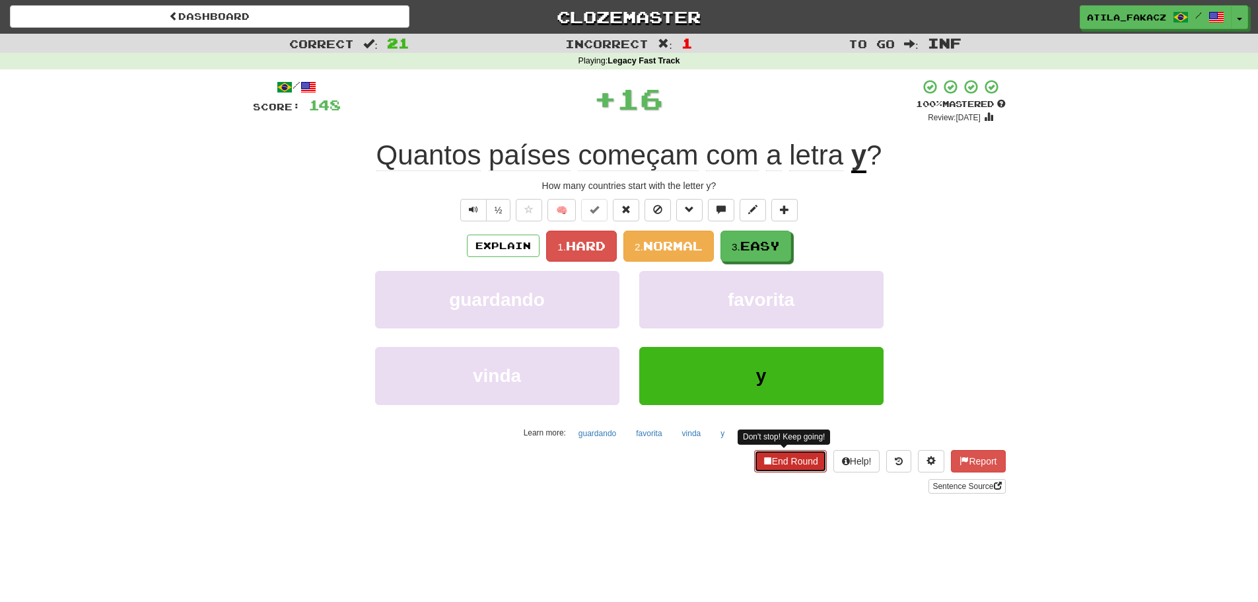
click at [788, 464] on button "End Round" at bounding box center [790, 461] width 73 height 22
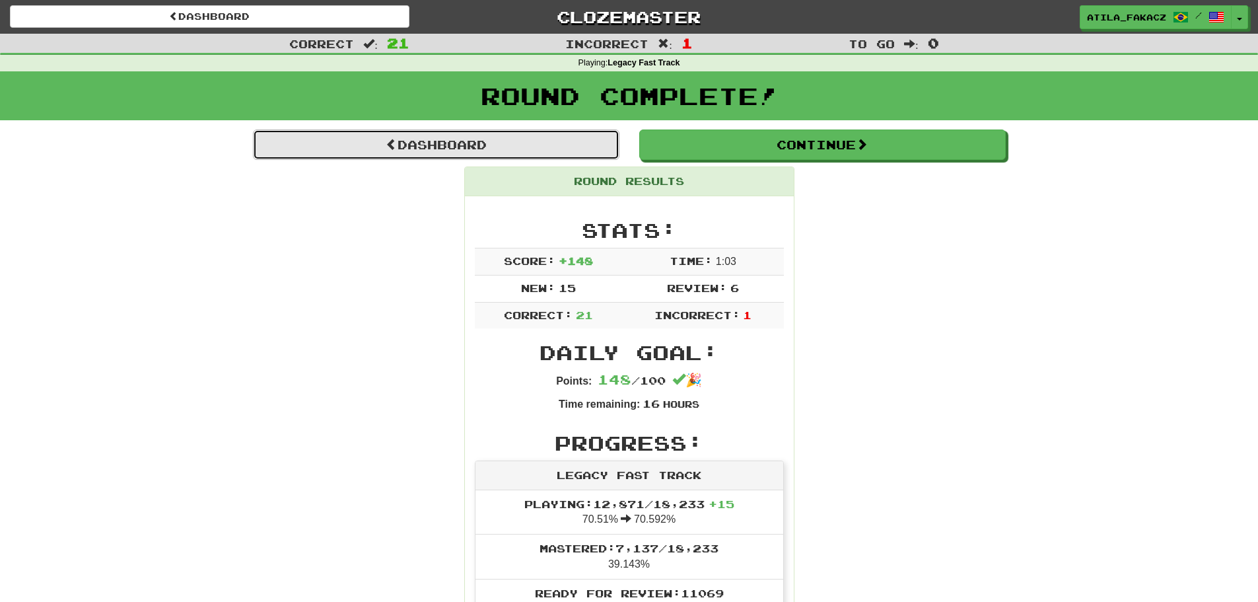
click at [433, 149] on link "Dashboard" at bounding box center [436, 144] width 367 height 30
